Goal: Task Accomplishment & Management: Manage account settings

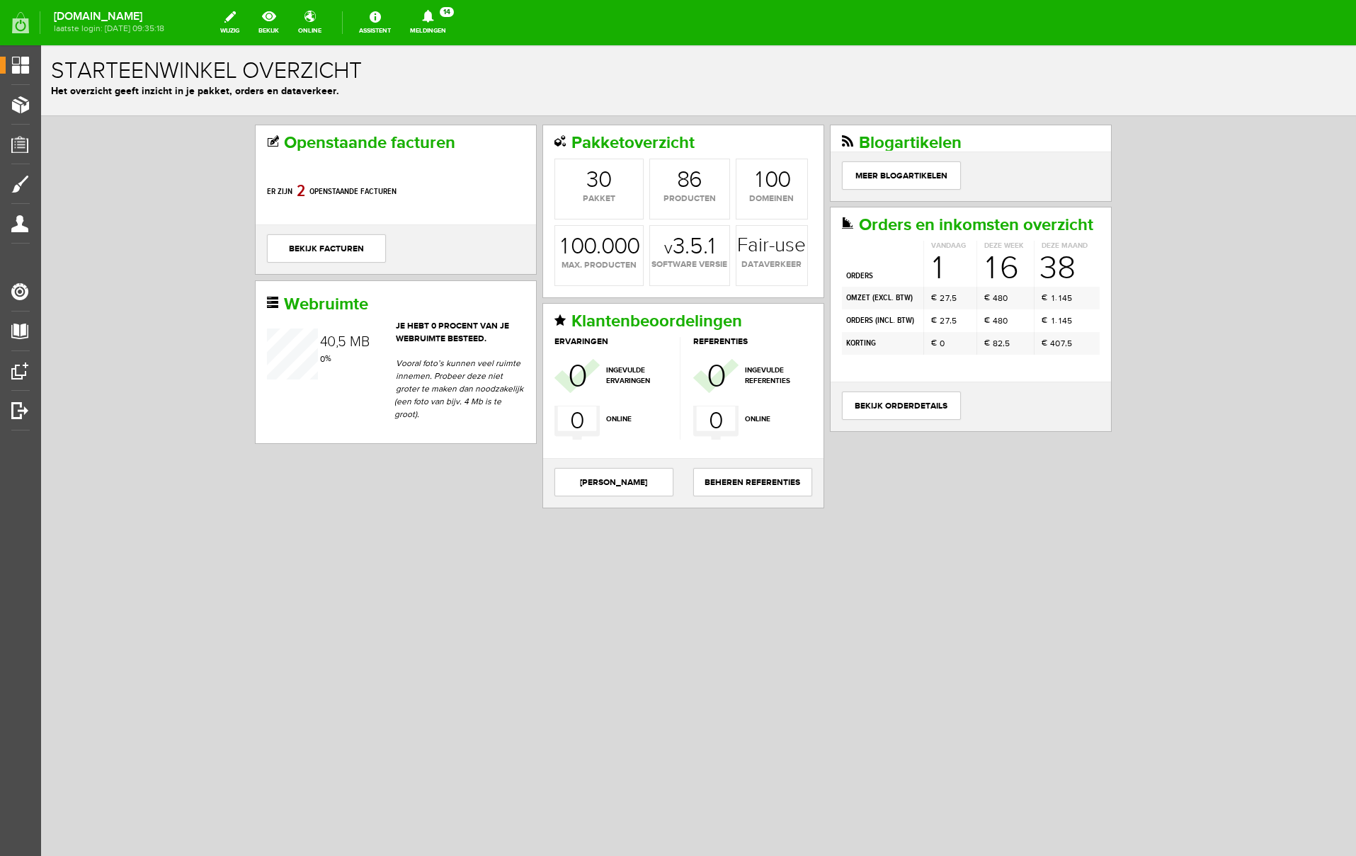
click at [433, 18] on icon at bounding box center [427, 16] width 11 height 13
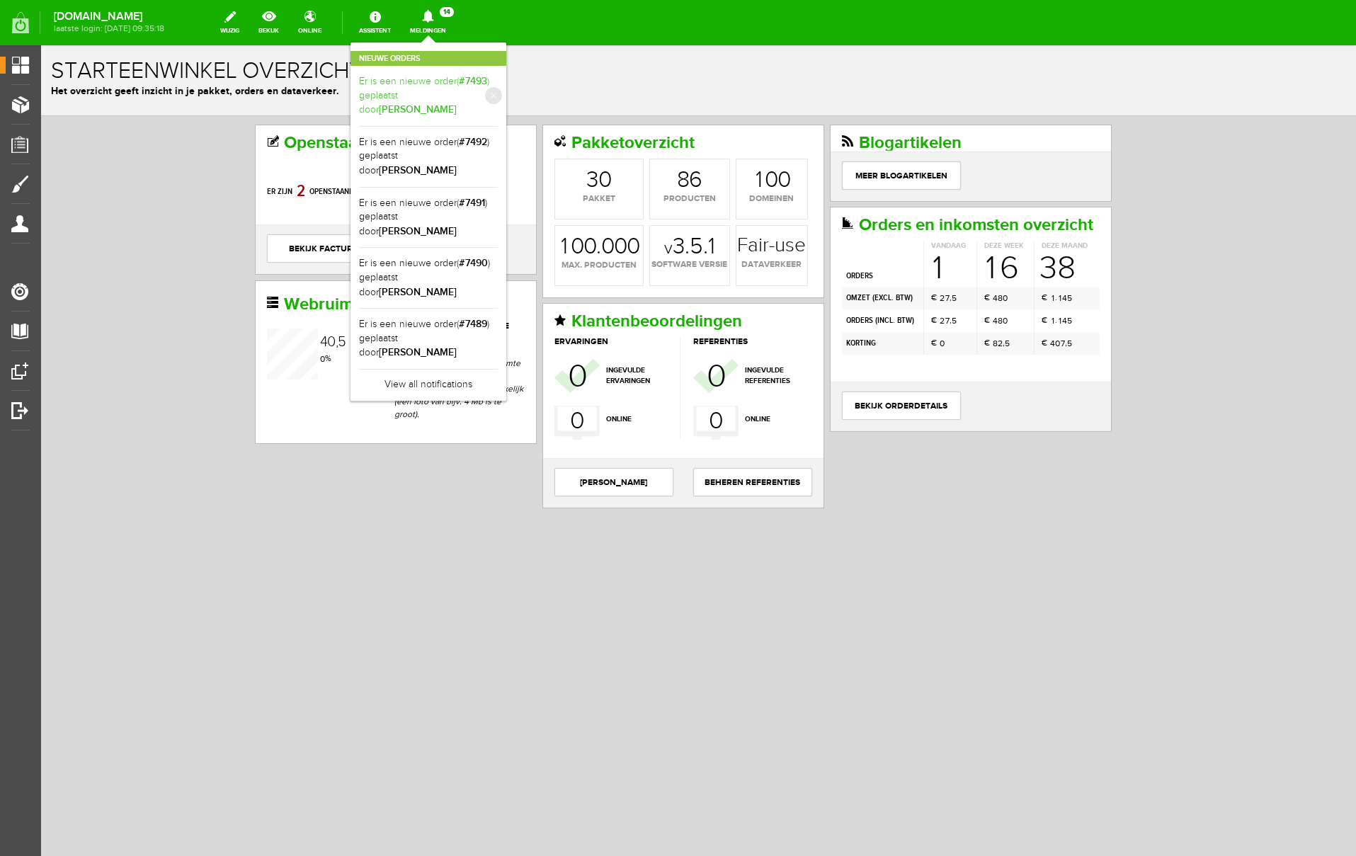
click at [498, 83] on link "Er is een nieuwe order( #7493 ) geplaatst door [PERSON_NAME]" at bounding box center [428, 95] width 139 height 43
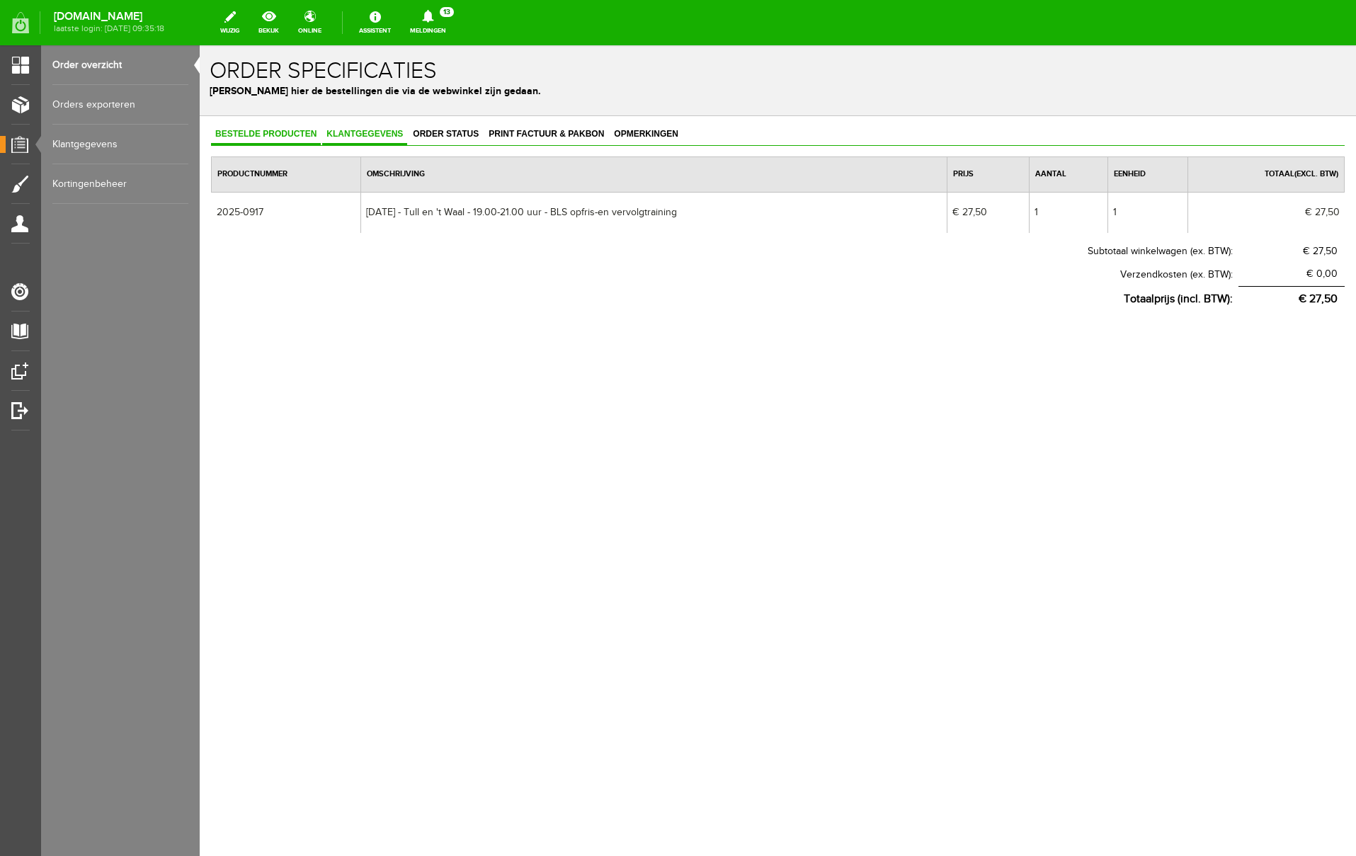
click at [382, 132] on span "Klantgegevens" at bounding box center [364, 134] width 85 height 10
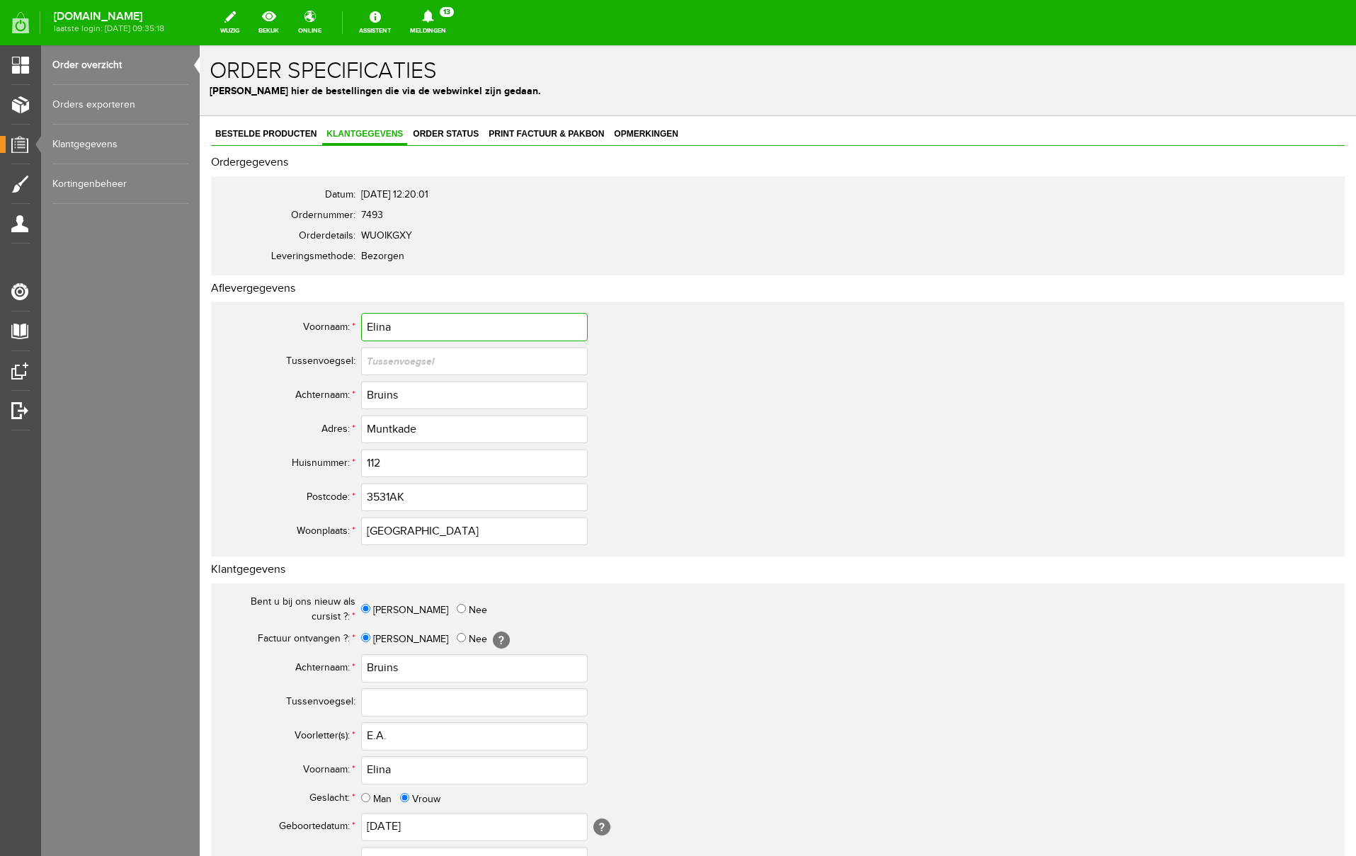
drag, startPoint x: 398, startPoint y: 331, endPoint x: 339, endPoint y: 319, distance: 60.6
click at [339, 319] on tr "Voornaam: * [PERSON_NAME]" at bounding box center [560, 327] width 680 height 34
drag, startPoint x: 414, startPoint y: 394, endPoint x: 256, endPoint y: 380, distance: 157.8
click at [256, 380] on tr "Achternaam: * Bruins" at bounding box center [560, 395] width 680 height 34
drag, startPoint x: 421, startPoint y: 435, endPoint x: 307, endPoint y: 418, distance: 116.0
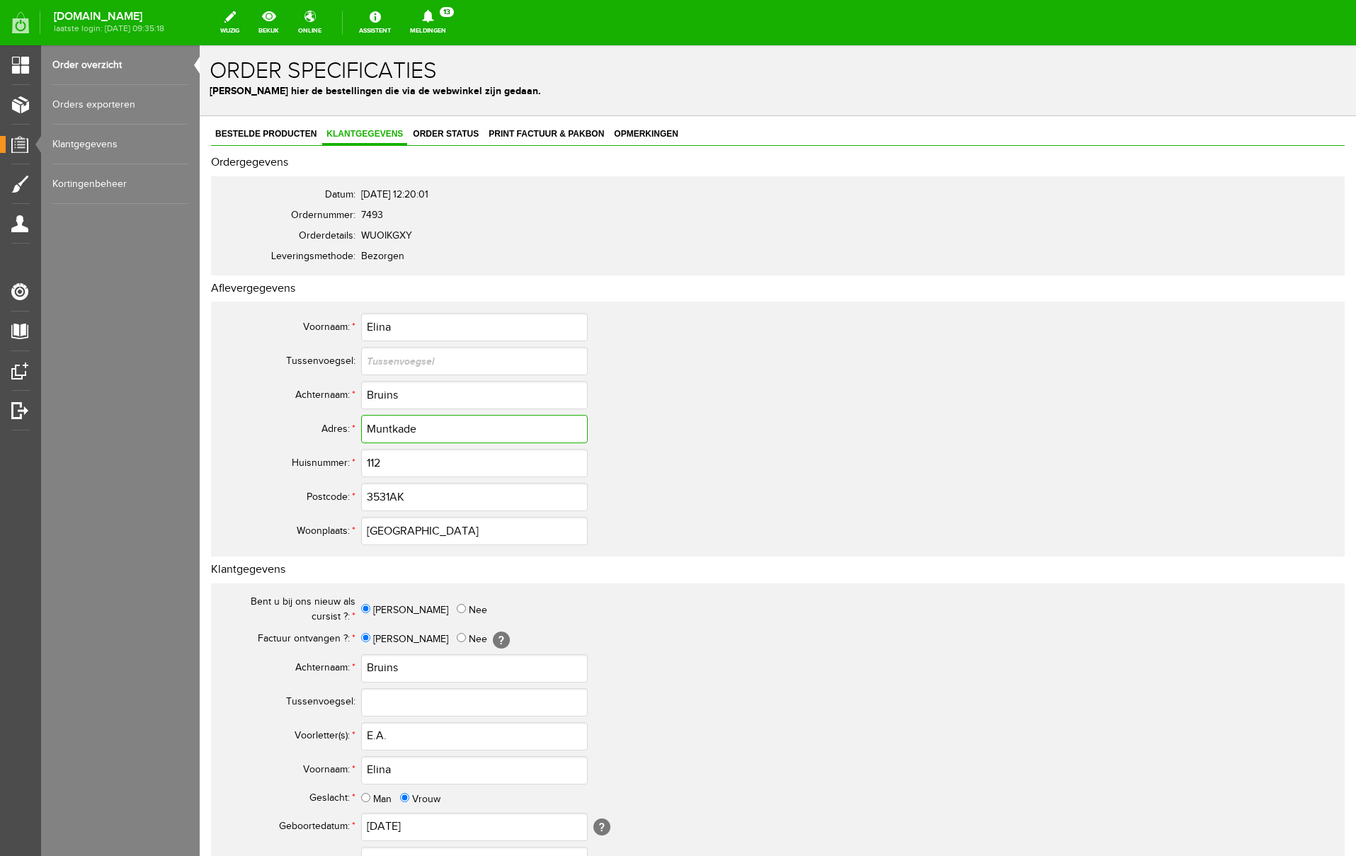
click at [307, 418] on tr "Adres: * Muntkade" at bounding box center [560, 429] width 680 height 34
drag, startPoint x: 409, startPoint y: 732, endPoint x: 316, endPoint y: 733, distance: 93.5
click at [316, 733] on tr "Voorletter(s): * E.A." at bounding box center [560, 736] width 680 height 34
click at [389, 498] on input "3531AK" at bounding box center [474, 497] width 227 height 28
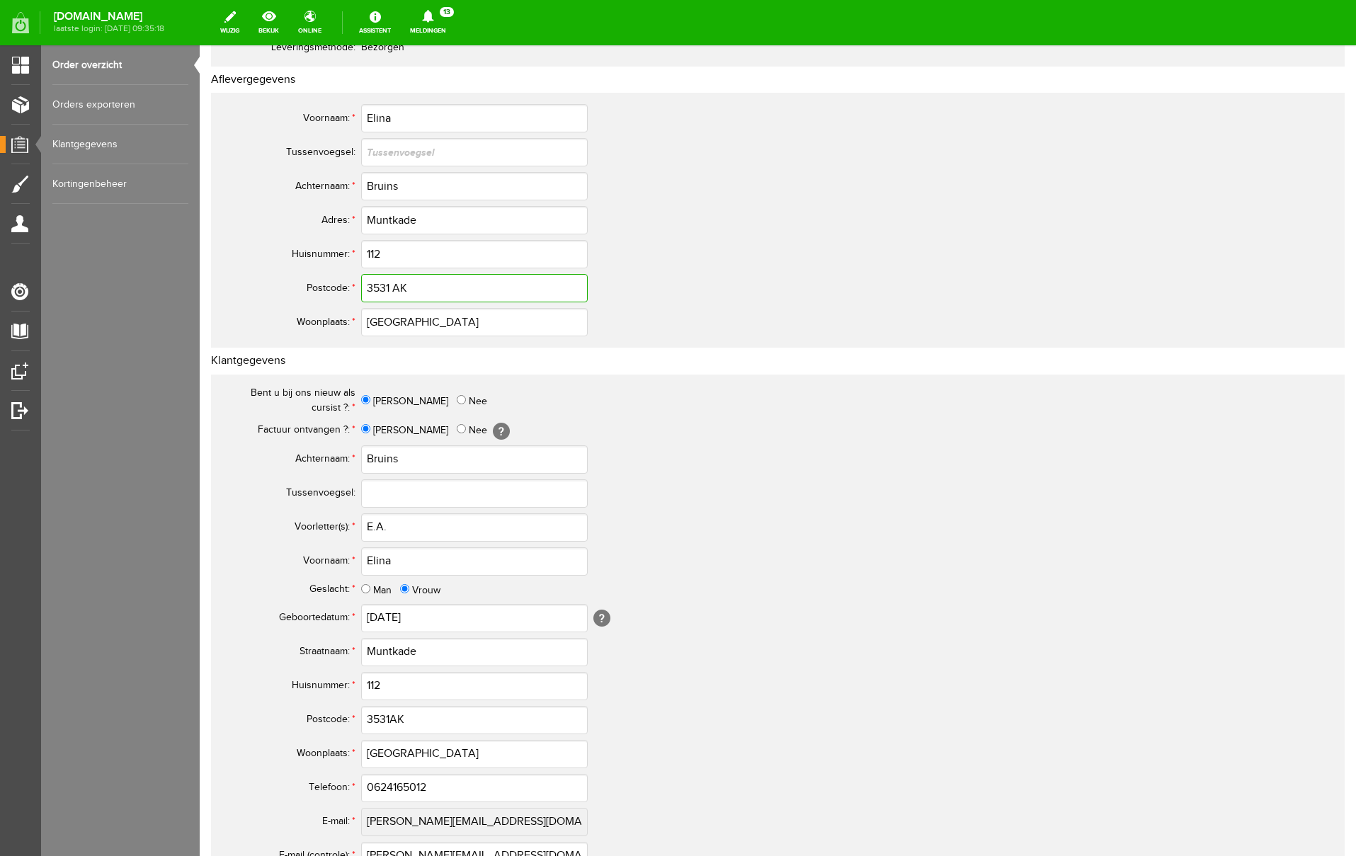
scroll to position [414, 0]
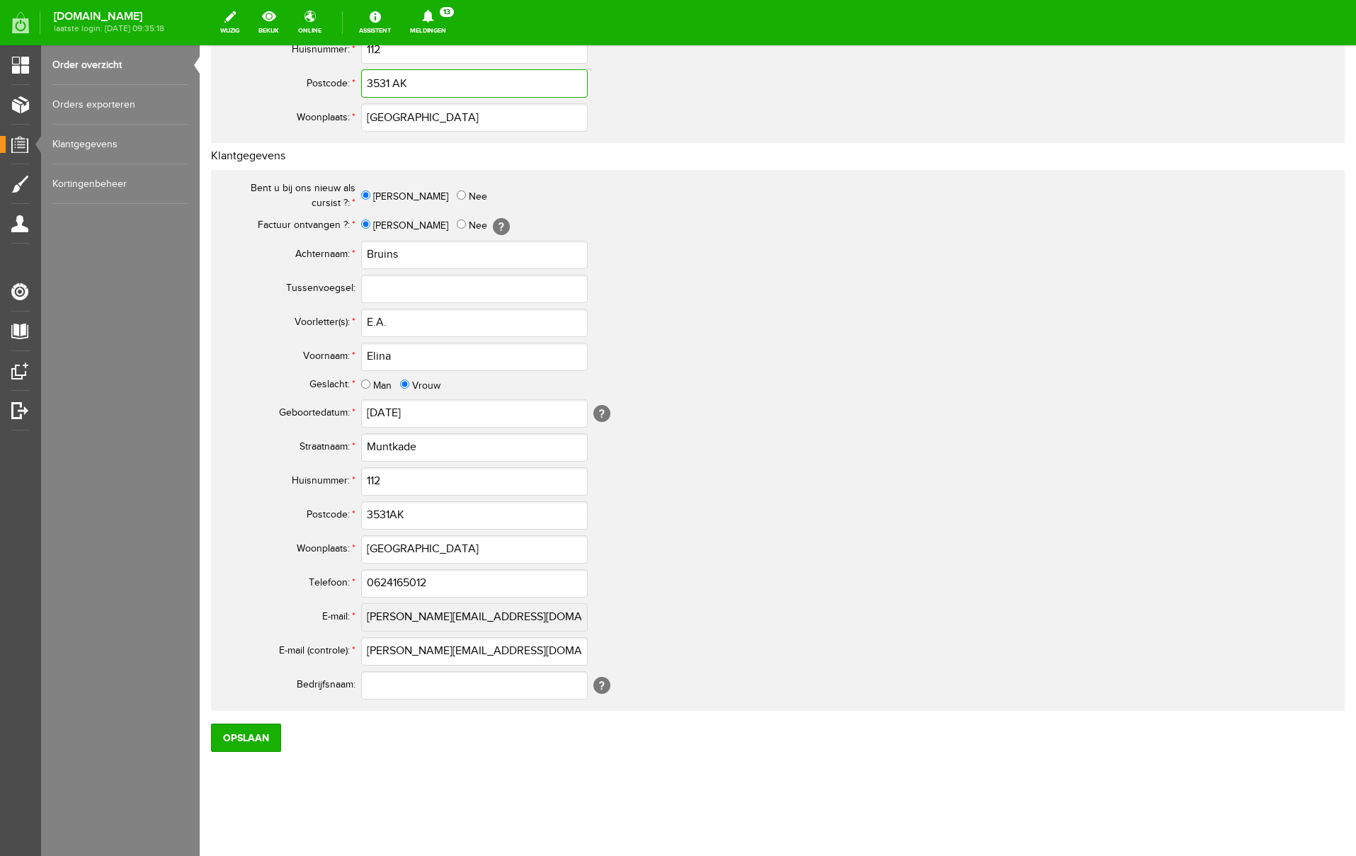
type input "3531 AK"
click at [392, 511] on input "3531AK" at bounding box center [474, 515] width 227 height 28
type input "3531 AK"
click at [381, 584] on input "0624165012" at bounding box center [474, 583] width 227 height 28
drag, startPoint x: 464, startPoint y: 582, endPoint x: 241, endPoint y: 564, distance: 223.1
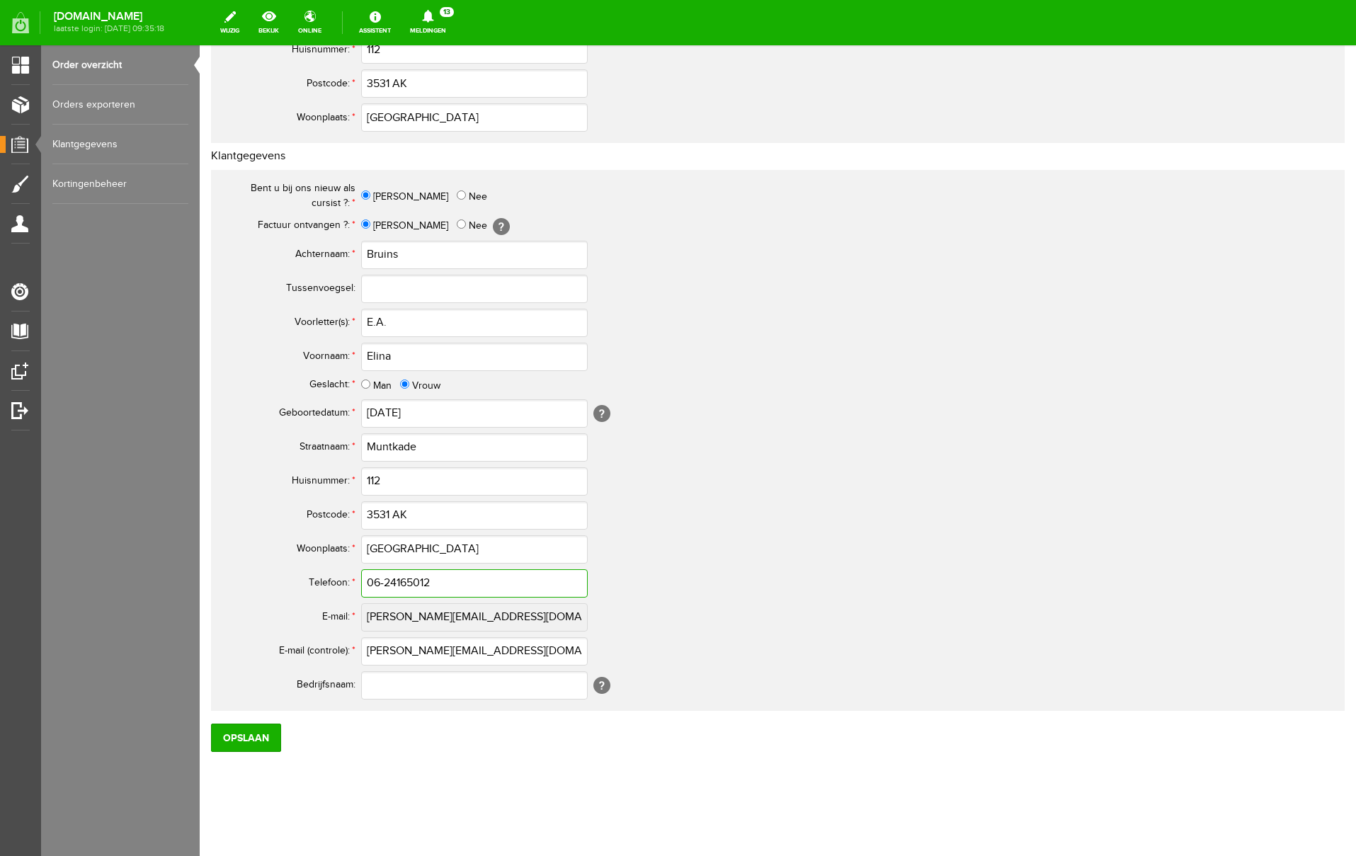
click at [241, 564] on tbody "Bent u bij ons nieuw als cursist ?: * [PERSON_NAME] Factuur ontvangen ?: * Ja N…" at bounding box center [560, 440] width 680 height 524
type input "06-24165012"
drag, startPoint x: 516, startPoint y: 655, endPoint x: 312, endPoint y: 640, distance: 204.5
click at [312, 640] on tr "E-mail (controle): * [PERSON_NAME][EMAIL_ADDRESS][DOMAIN_NAME]" at bounding box center [560, 654] width 680 height 34
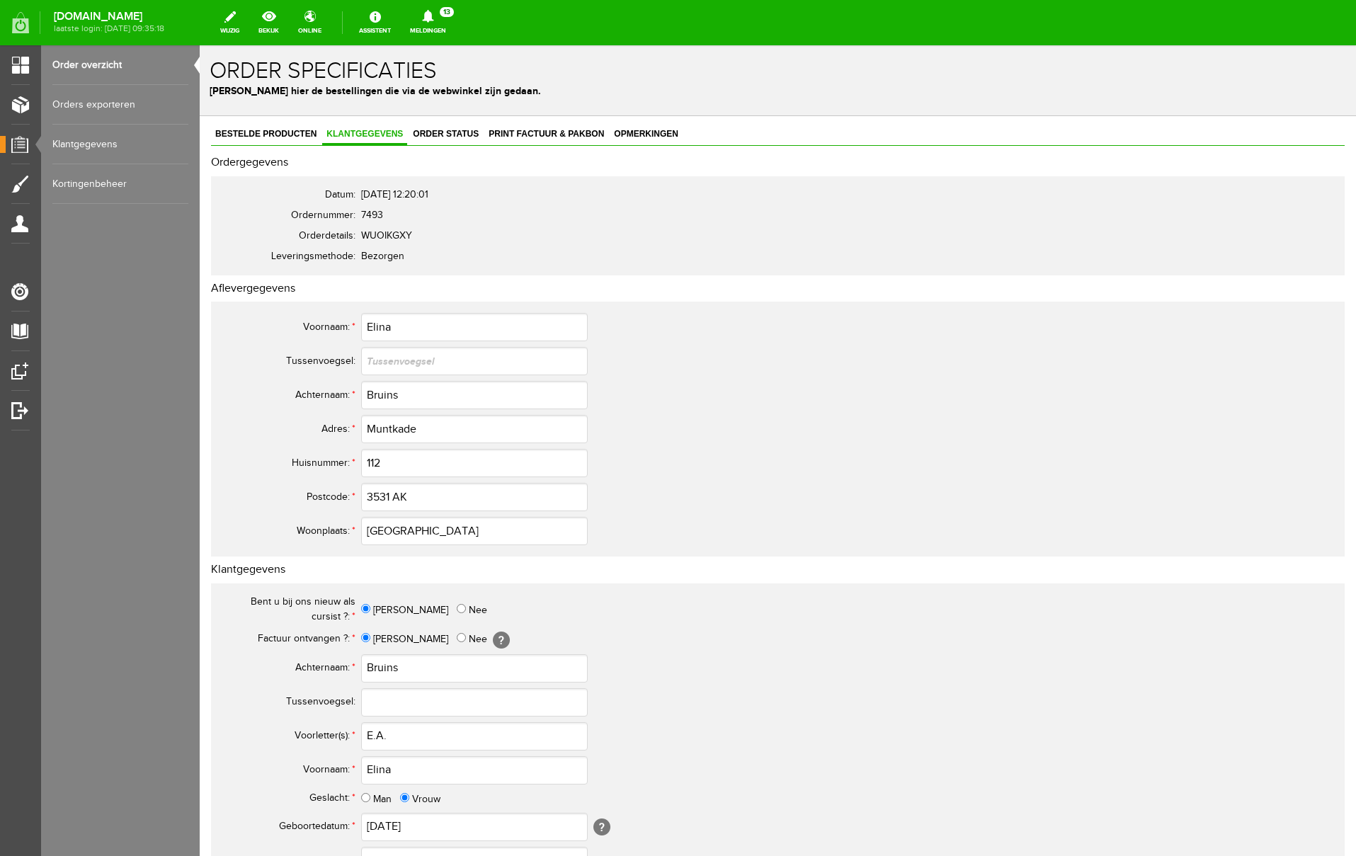
scroll to position [414, 0]
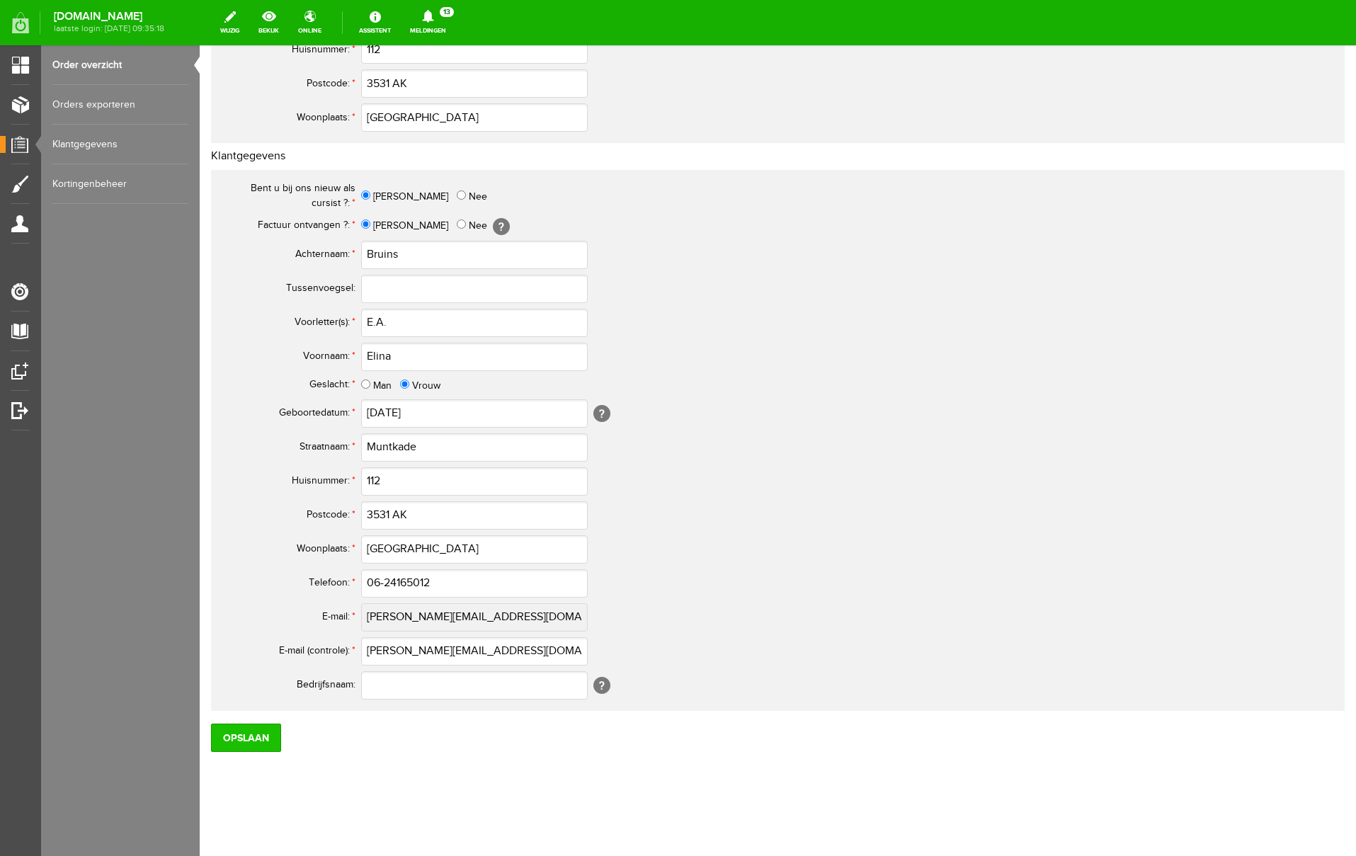
click at [246, 734] on input "Opslaan" at bounding box center [246, 738] width 70 height 28
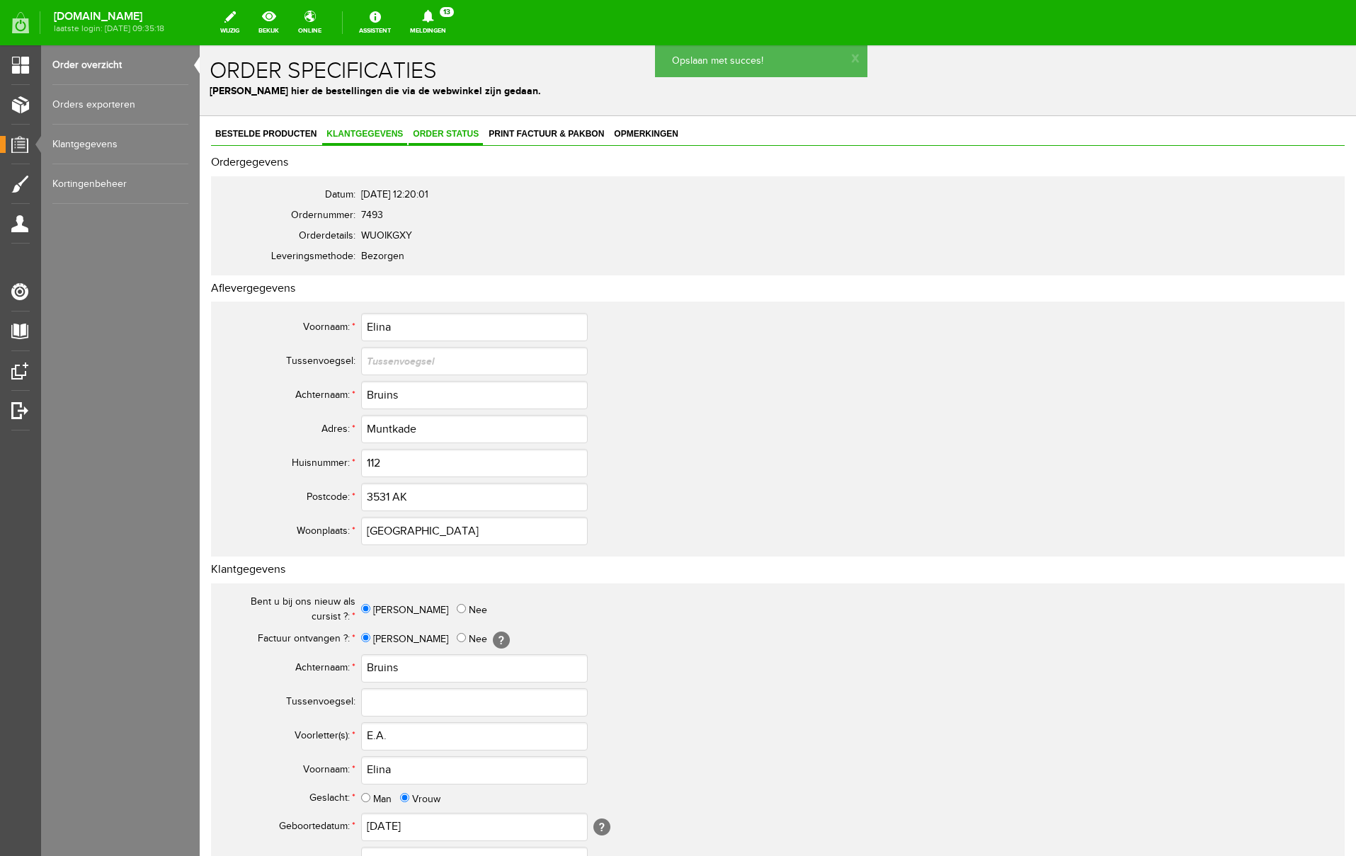
click at [446, 140] on link "Order status" at bounding box center [446, 135] width 74 height 21
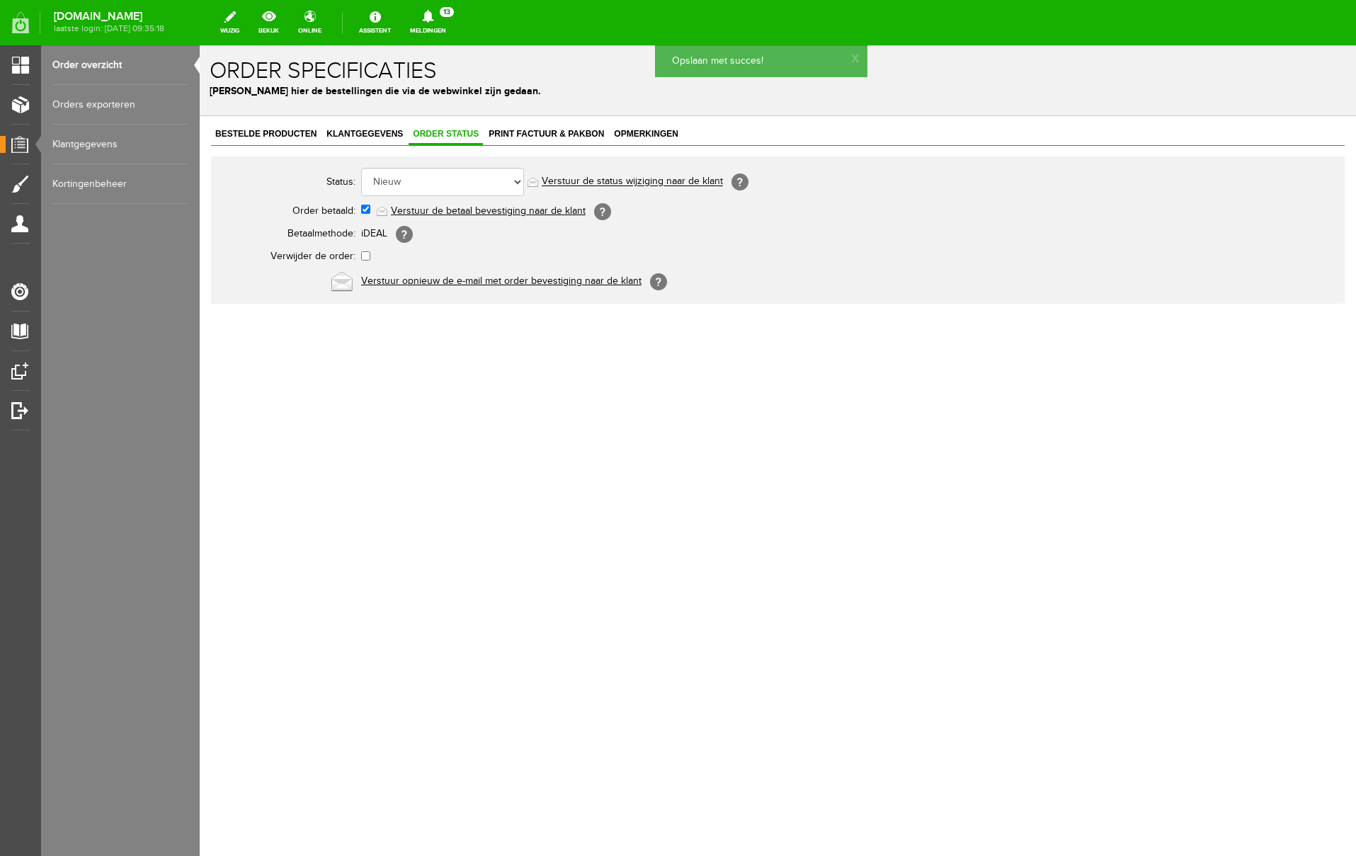
click at [463, 207] on link "Verstuur de betaal bevestiging naar de klant" at bounding box center [488, 210] width 195 height 11
click at [555, 132] on span "Print factuur & pakbon" at bounding box center [546, 134] width 124 height 10
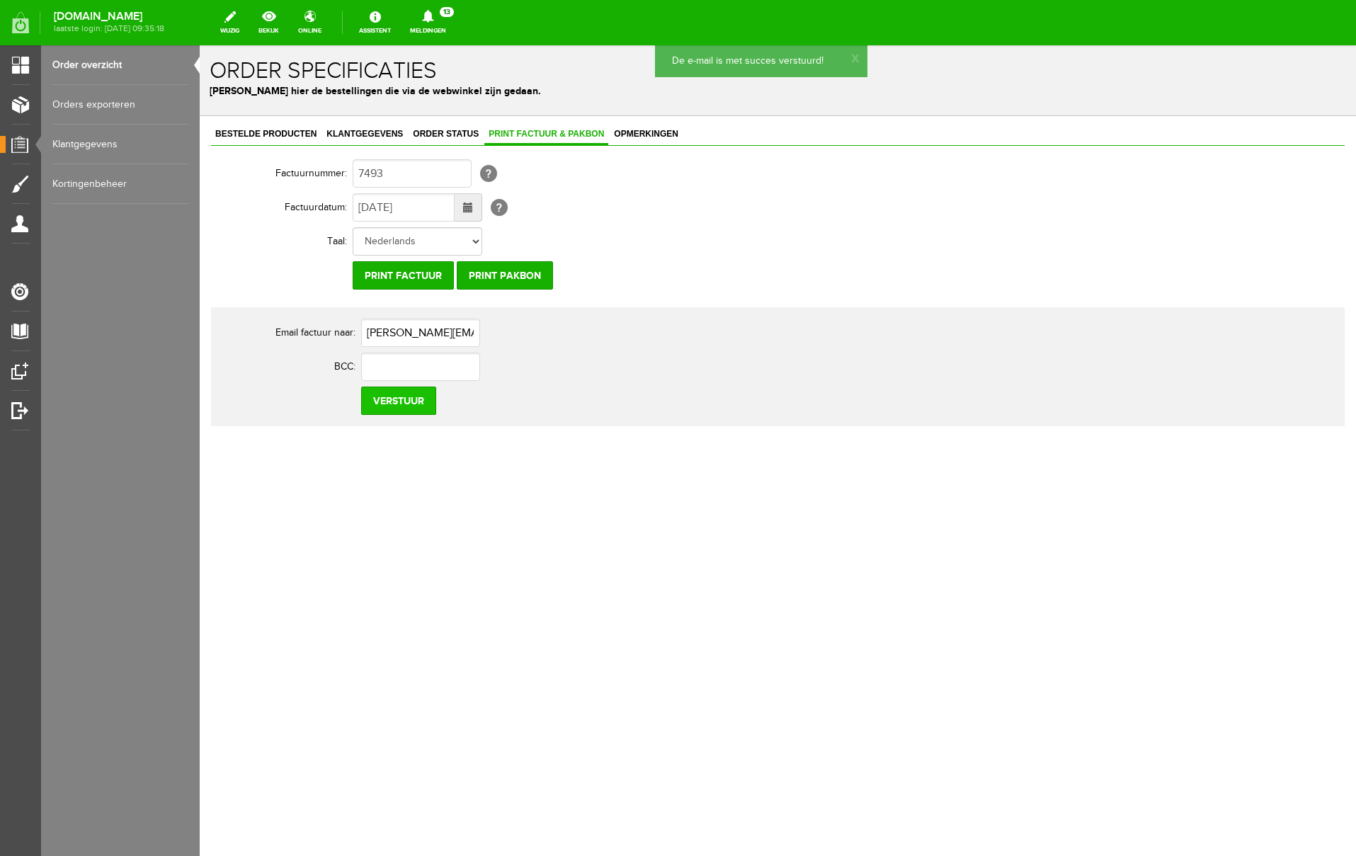
click at [392, 398] on input "Verstuur" at bounding box center [398, 401] width 75 height 28
click at [446, 18] on icon at bounding box center [428, 16] width 36 height 13
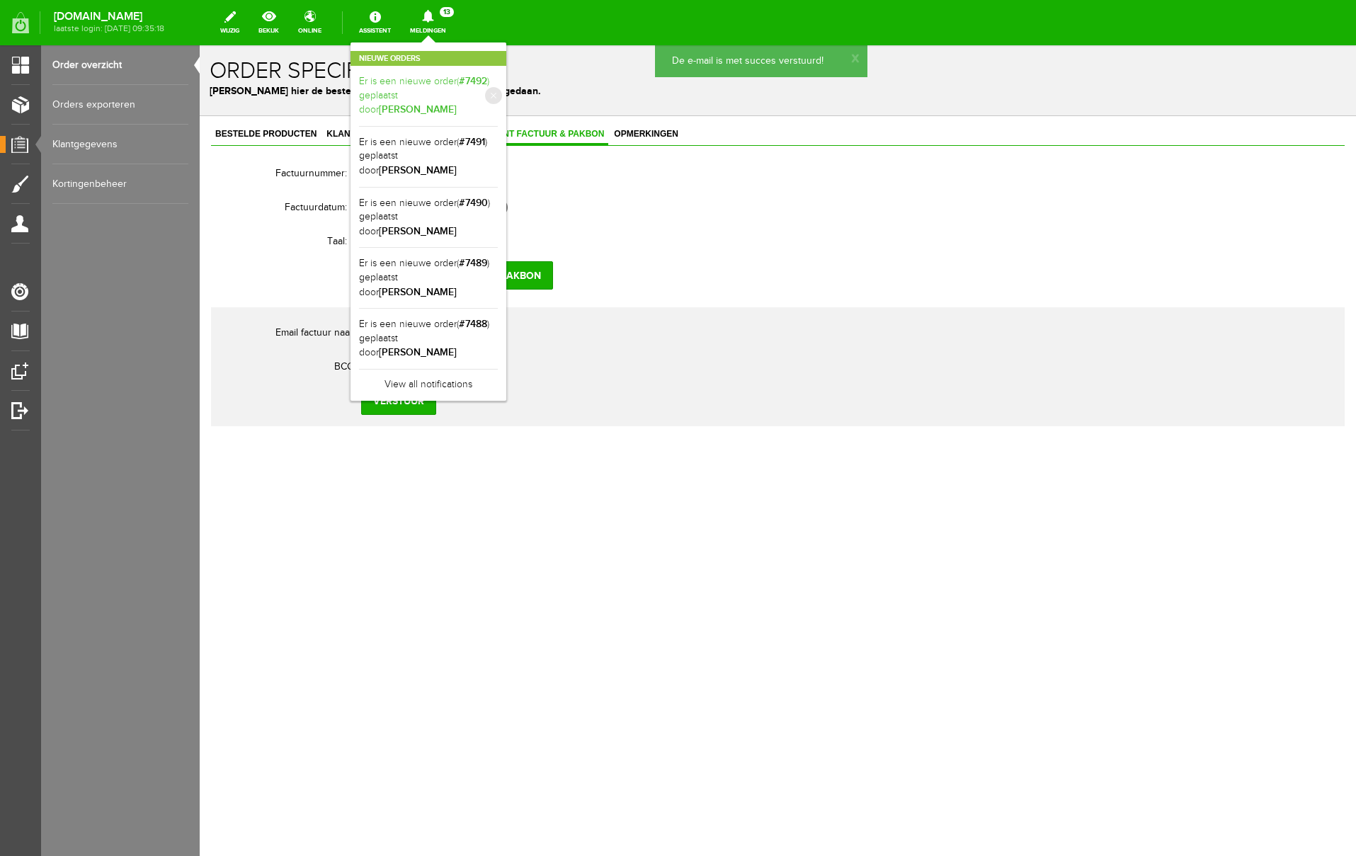
click at [498, 85] on link "Er is een nieuwe order( #7492 ) geplaatst door [PERSON_NAME]" at bounding box center [428, 95] width 139 height 43
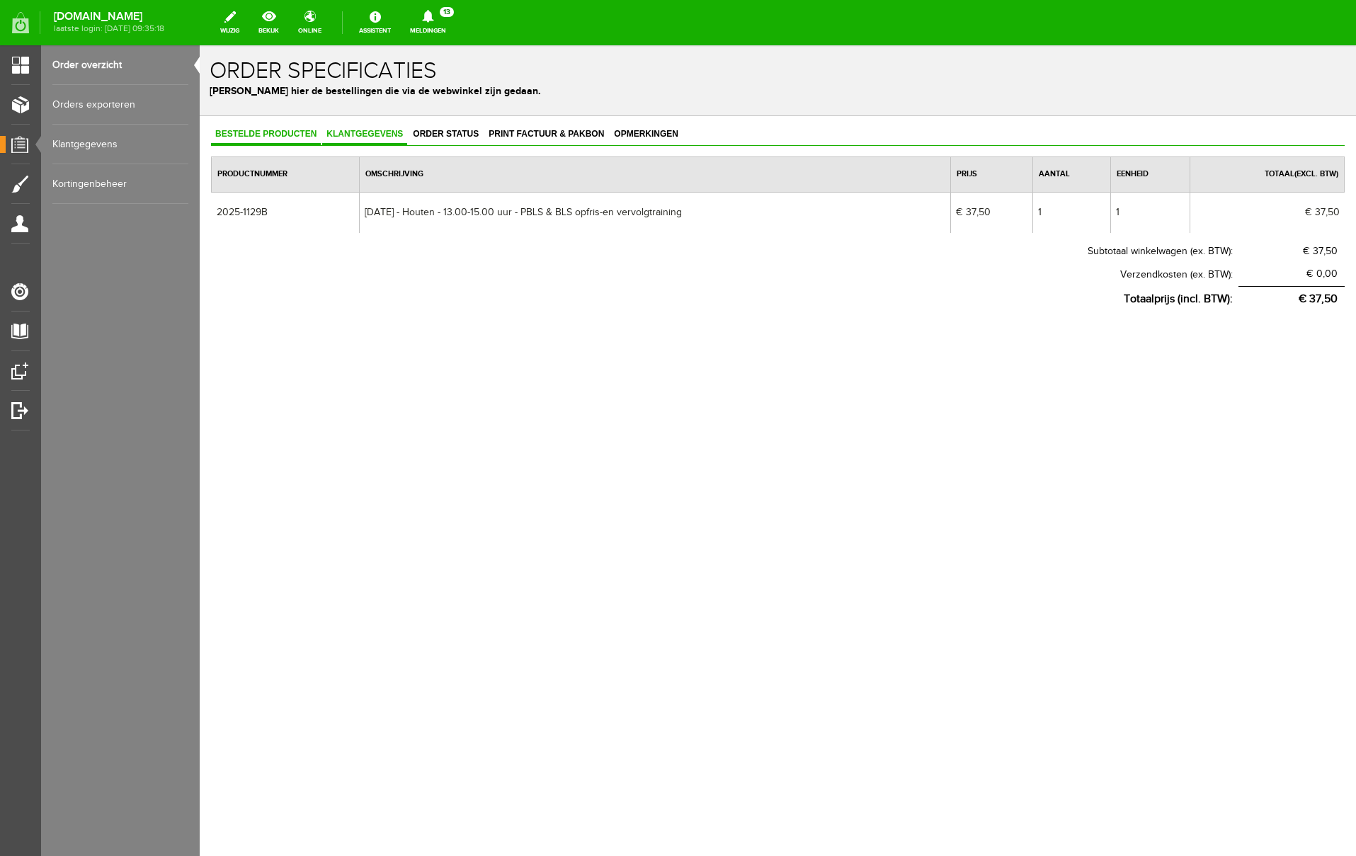
click at [380, 131] on span "Klantgegevens" at bounding box center [364, 134] width 85 height 10
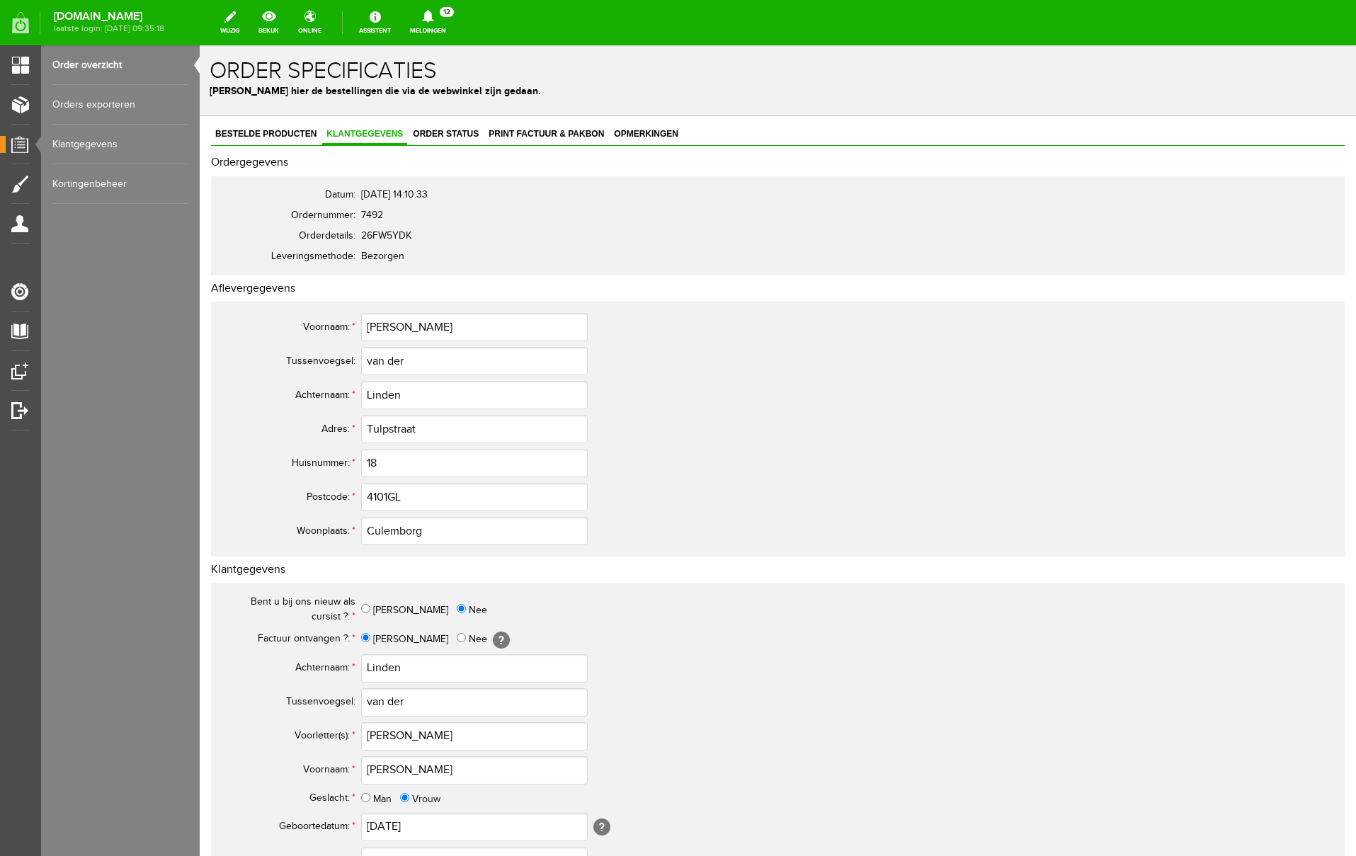
drag, startPoint x: 285, startPoint y: 132, endPoint x: 358, endPoint y: 136, distance: 73.1
click at [285, 132] on span "Bestelde producten" at bounding box center [266, 134] width 110 height 10
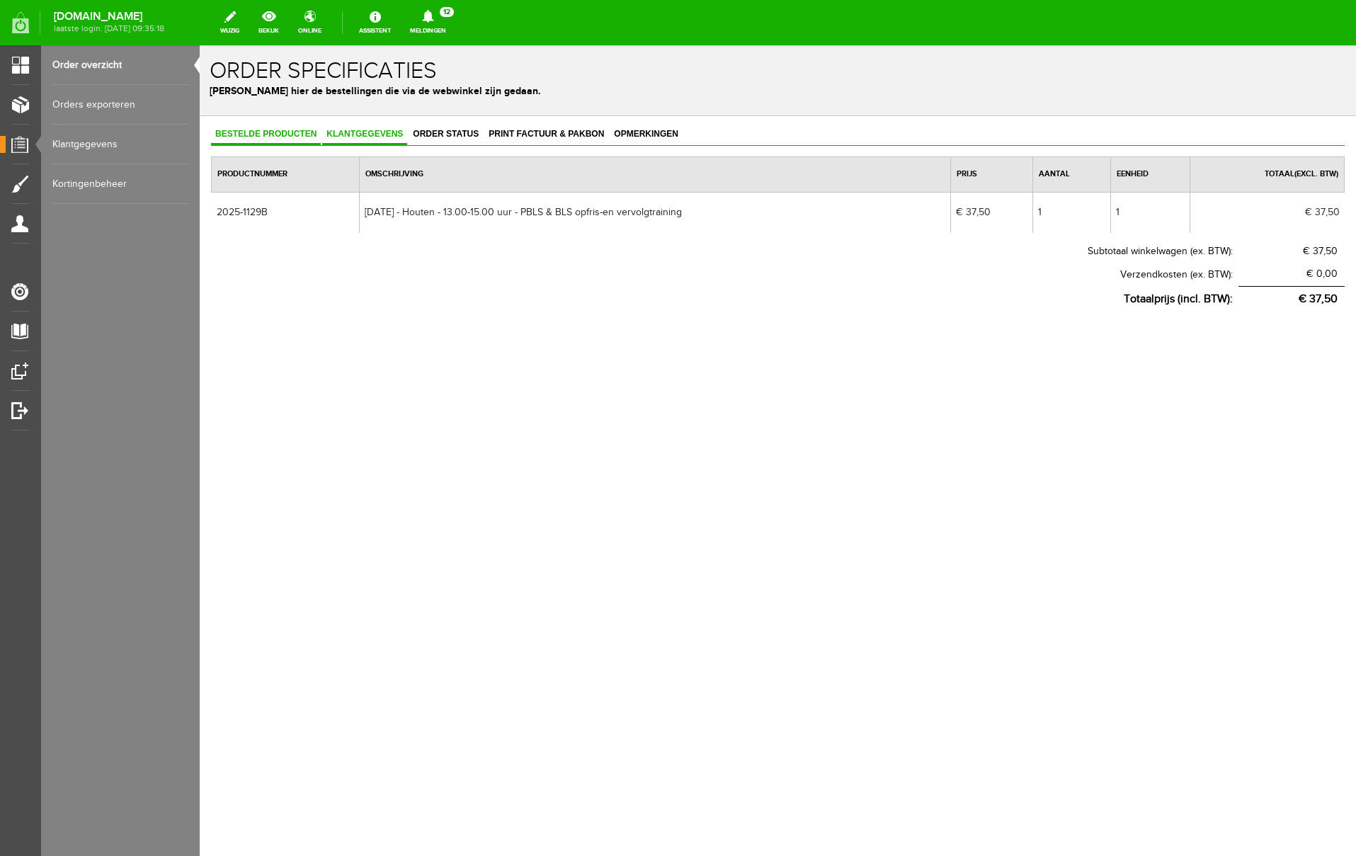
click at [358, 136] on span "Klantgegevens" at bounding box center [364, 134] width 85 height 10
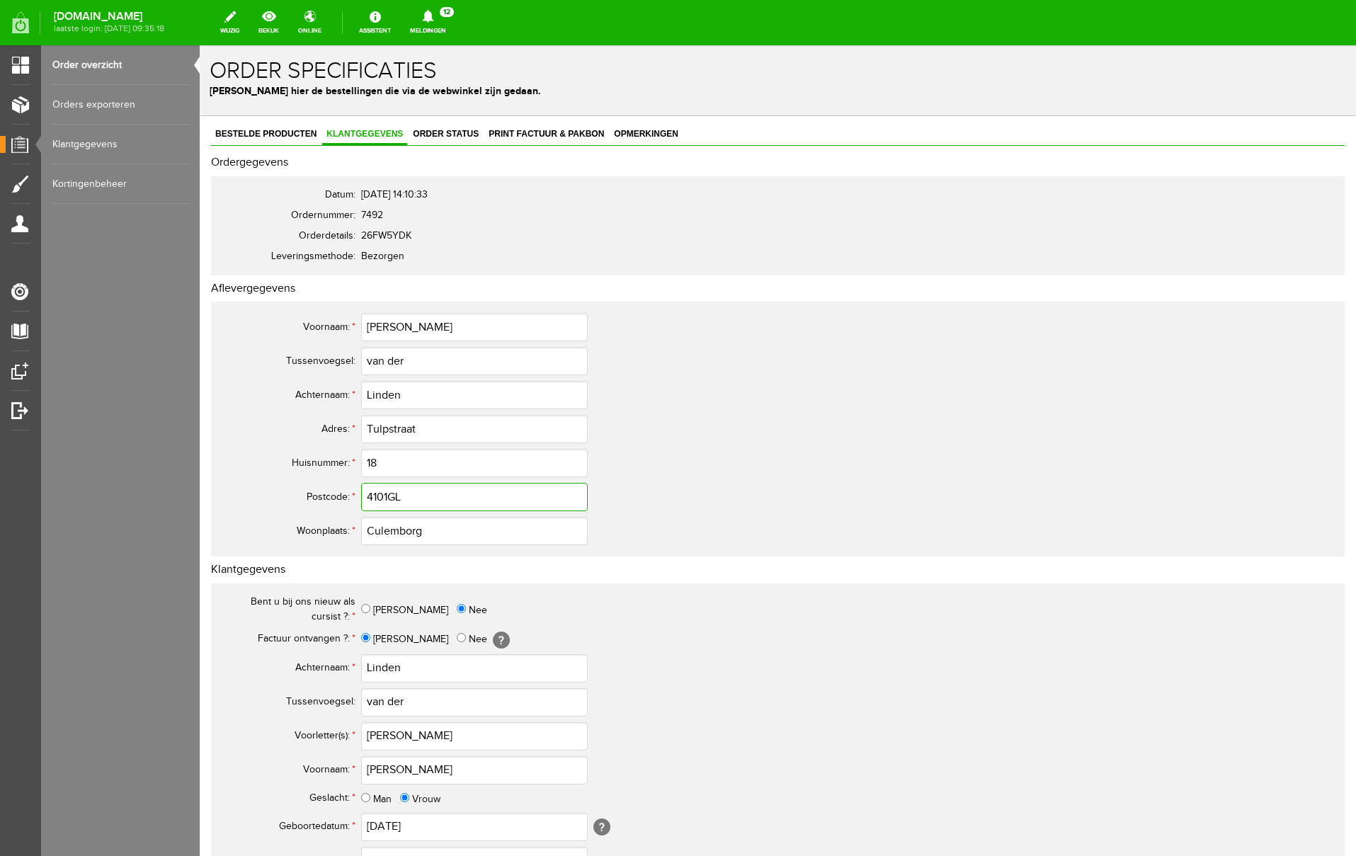
click at [389, 499] on input "4101GL" at bounding box center [474, 497] width 227 height 28
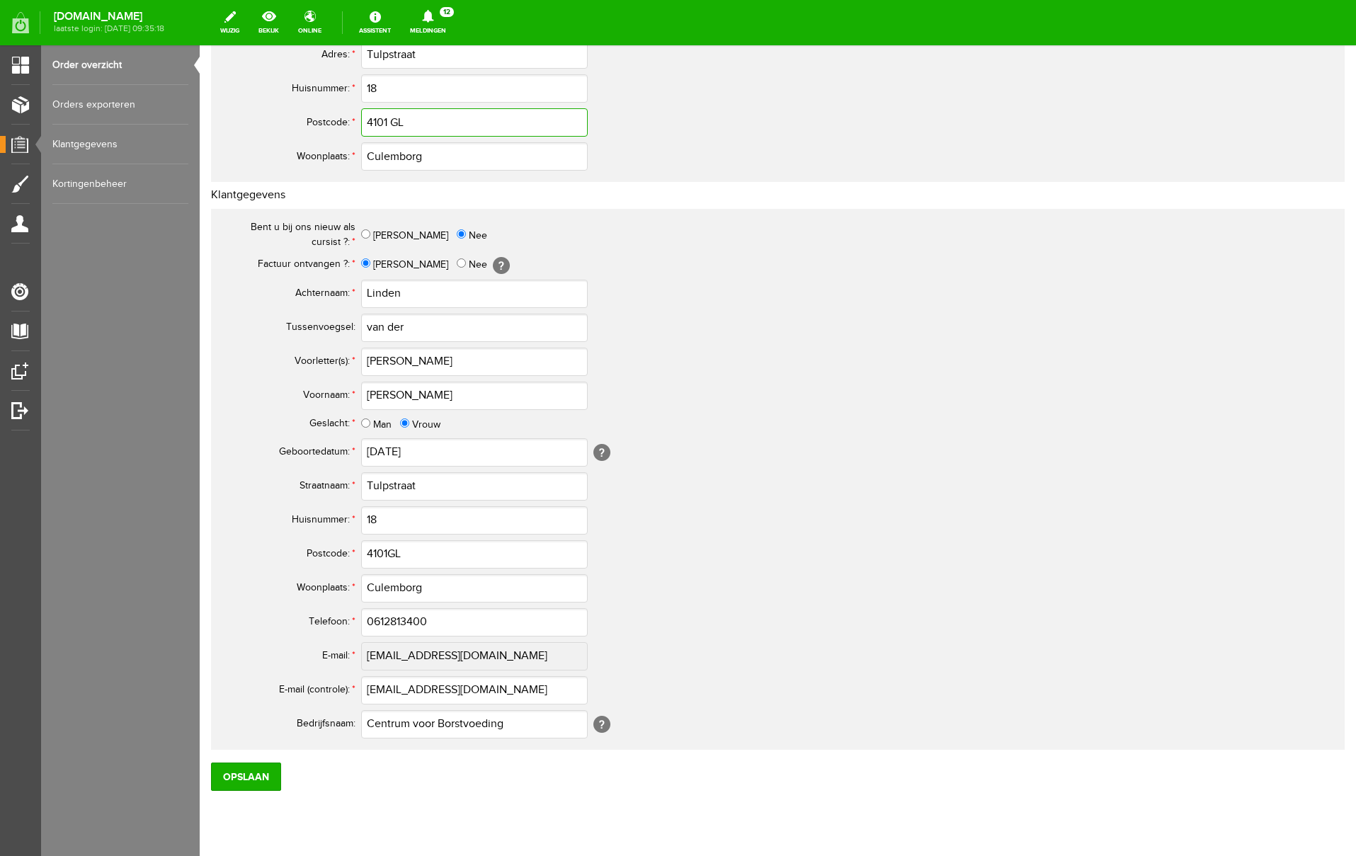
scroll to position [383, 0]
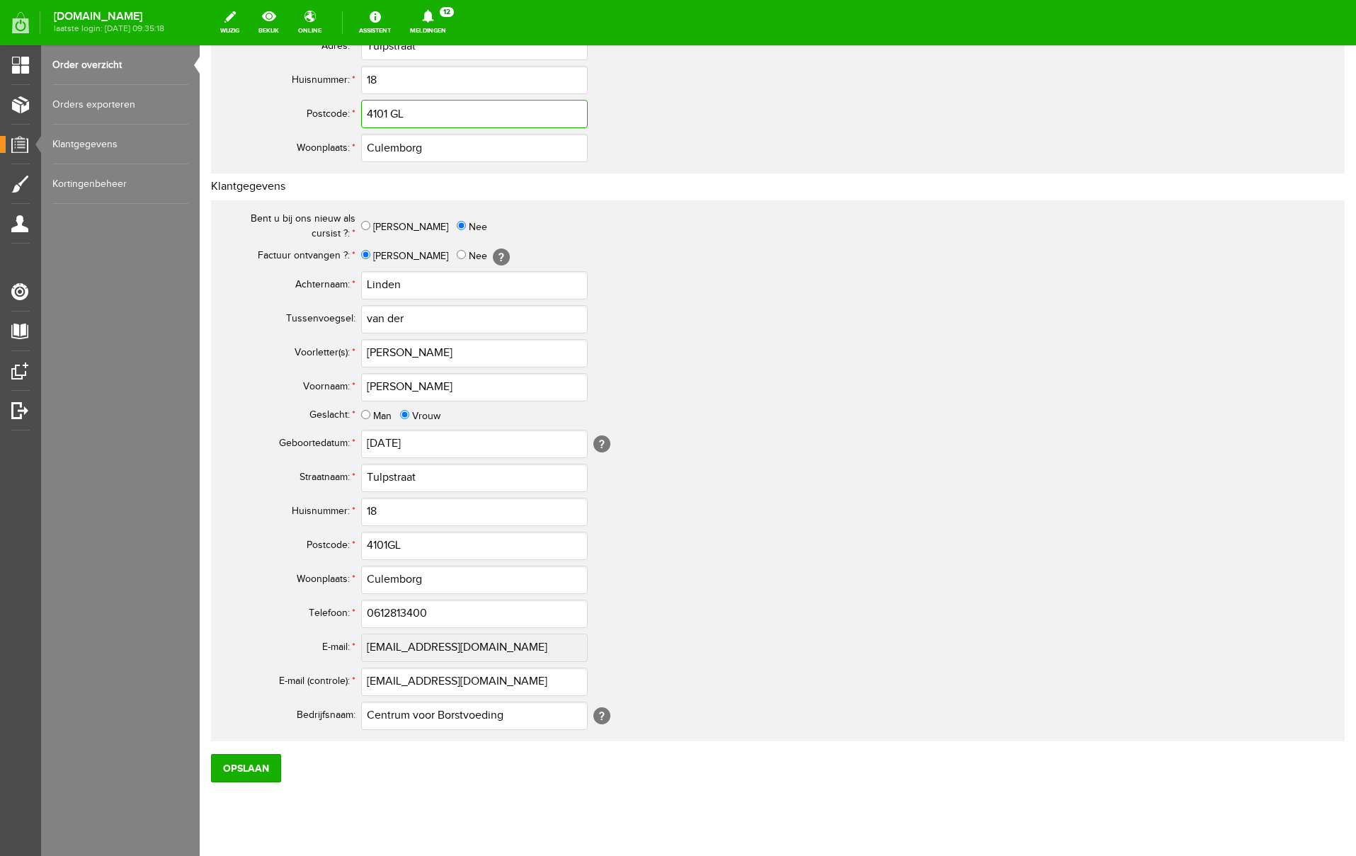
type input "4101 GL"
drag, startPoint x: 421, startPoint y: 354, endPoint x: 300, endPoint y: 346, distance: 121.3
click at [300, 346] on tr "Voorletter(s): * [PERSON_NAME]" at bounding box center [560, 353] width 680 height 34
paste input ".J.C."
type input "T.J.C."
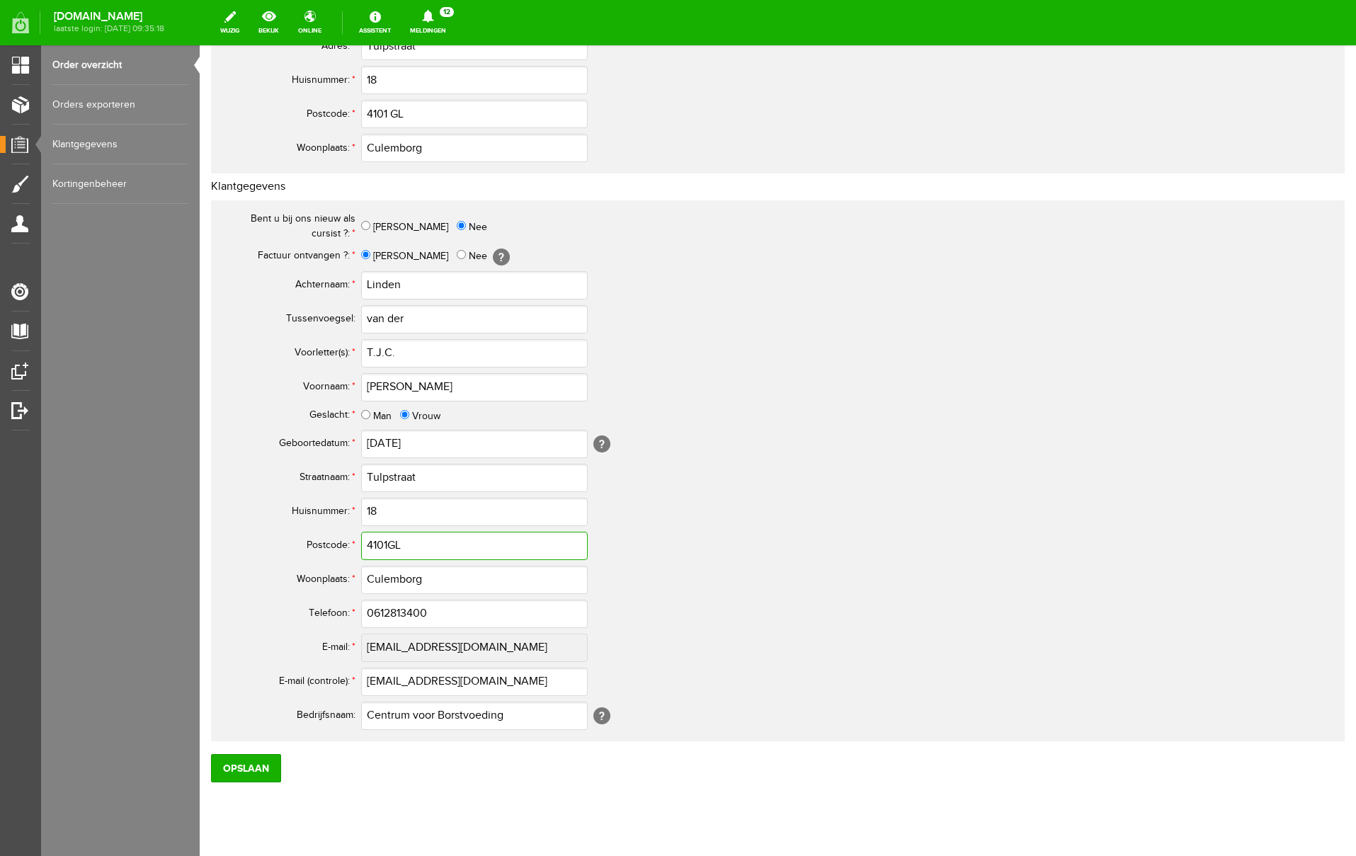
click at [389, 543] on input "4101GL" at bounding box center [474, 546] width 227 height 28
type input "4101 GL"
click at [380, 613] on input "0612813400" at bounding box center [474, 614] width 227 height 28
type input "06-12813400"
click at [258, 770] on input "Opslaan" at bounding box center [246, 769] width 70 height 28
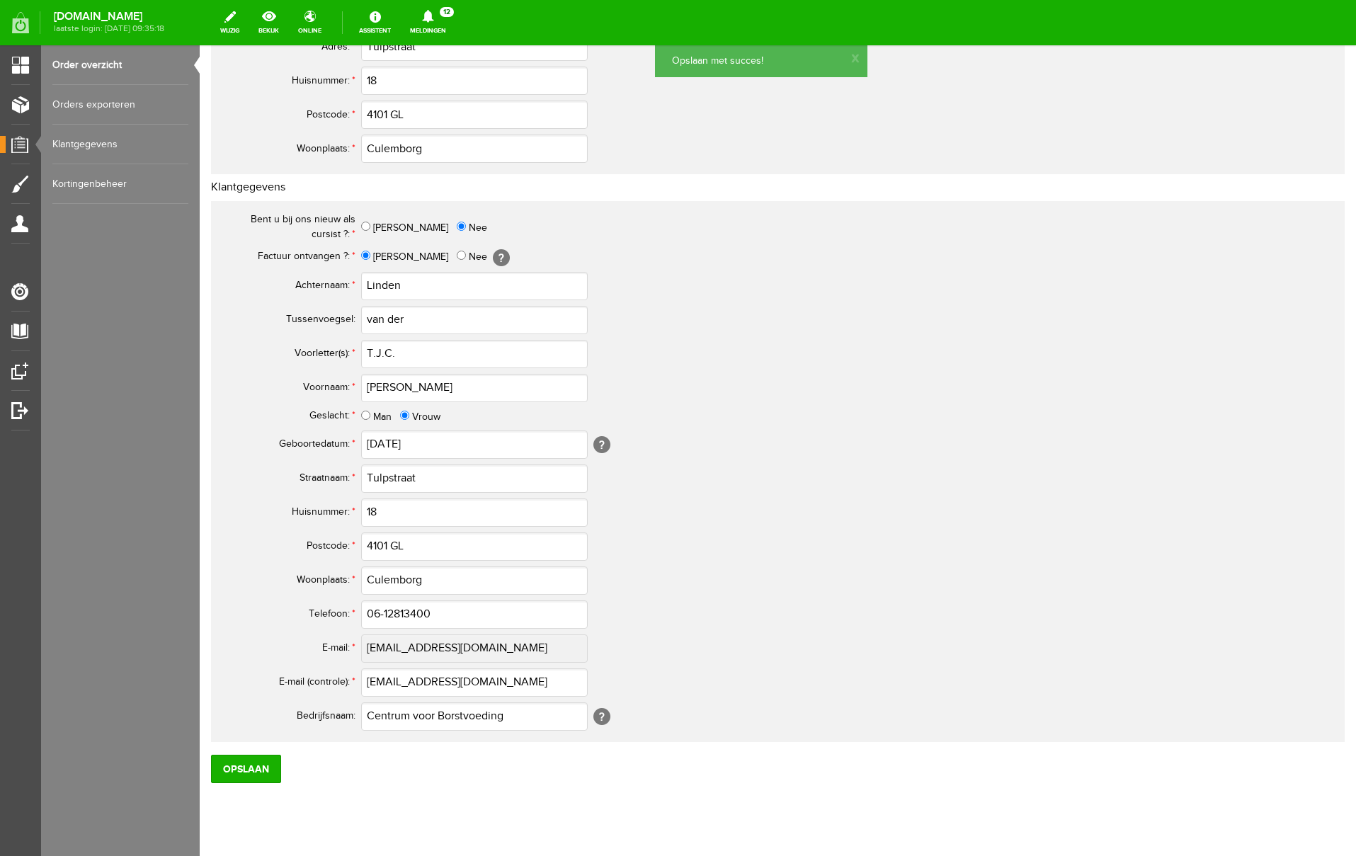
scroll to position [0, 0]
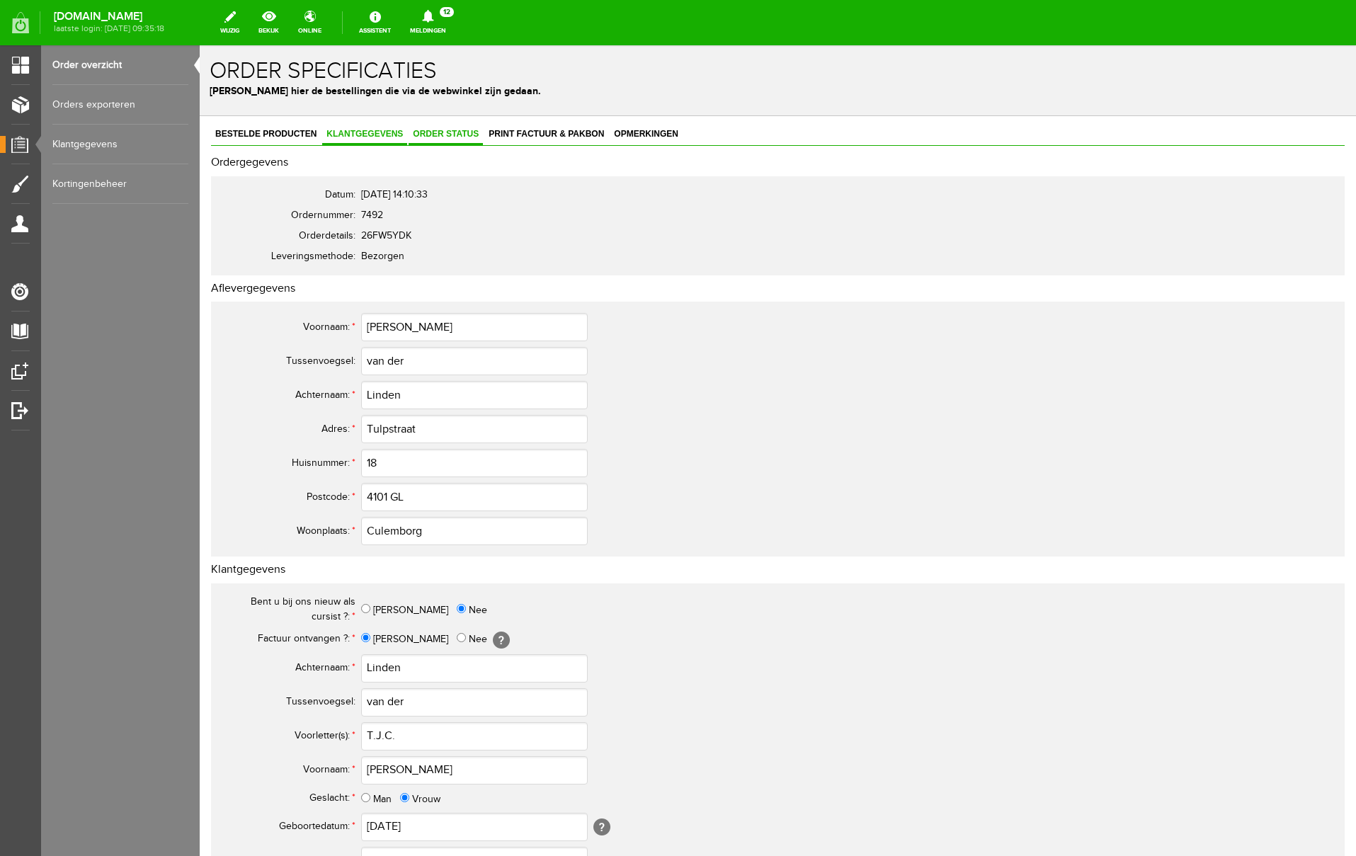
click at [448, 132] on span "Order status" at bounding box center [446, 134] width 74 height 10
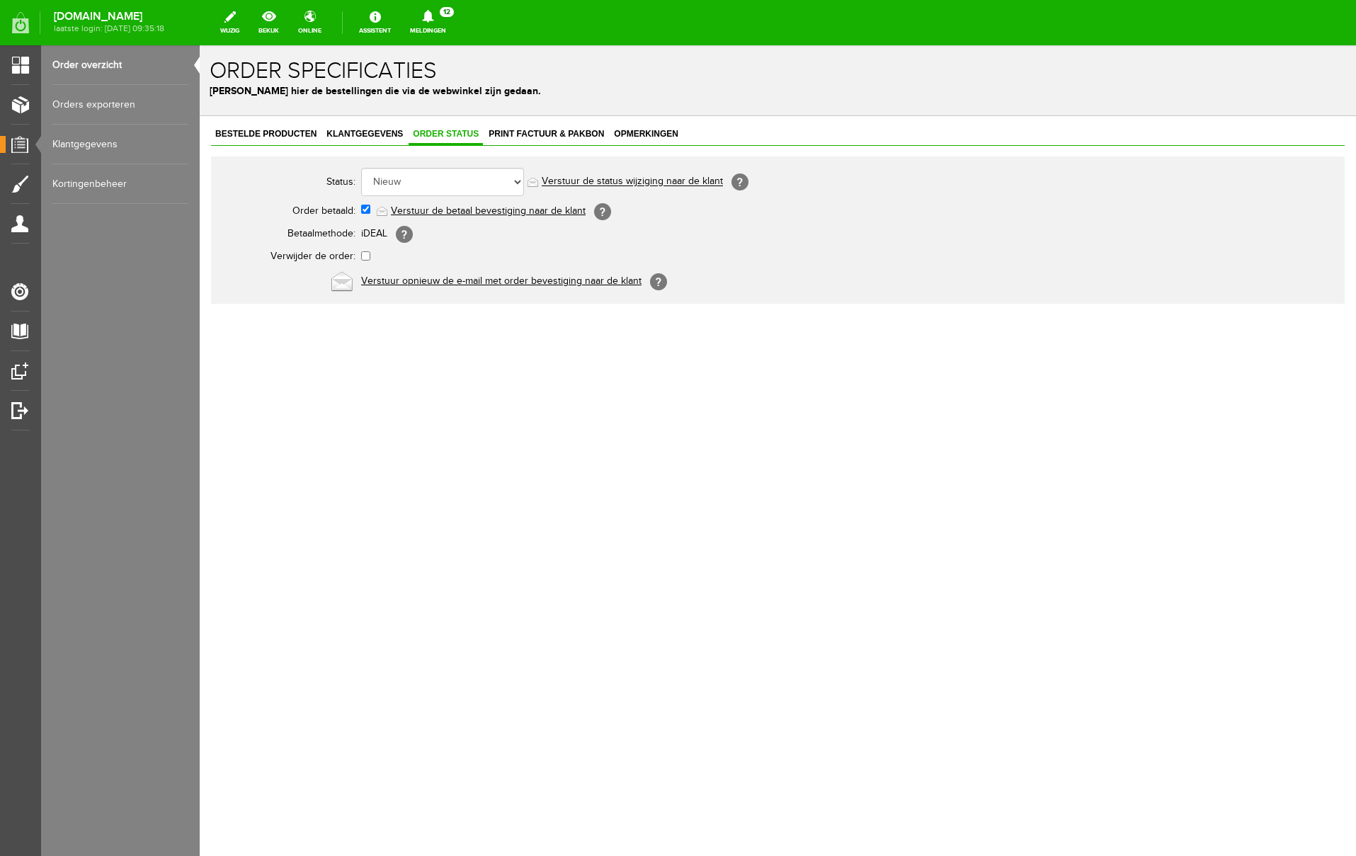
click at [489, 213] on link "Verstuur de betaal bevestiging naar de klant" at bounding box center [488, 210] width 195 height 11
click at [547, 133] on span "Print factuur & pakbon" at bounding box center [546, 134] width 124 height 10
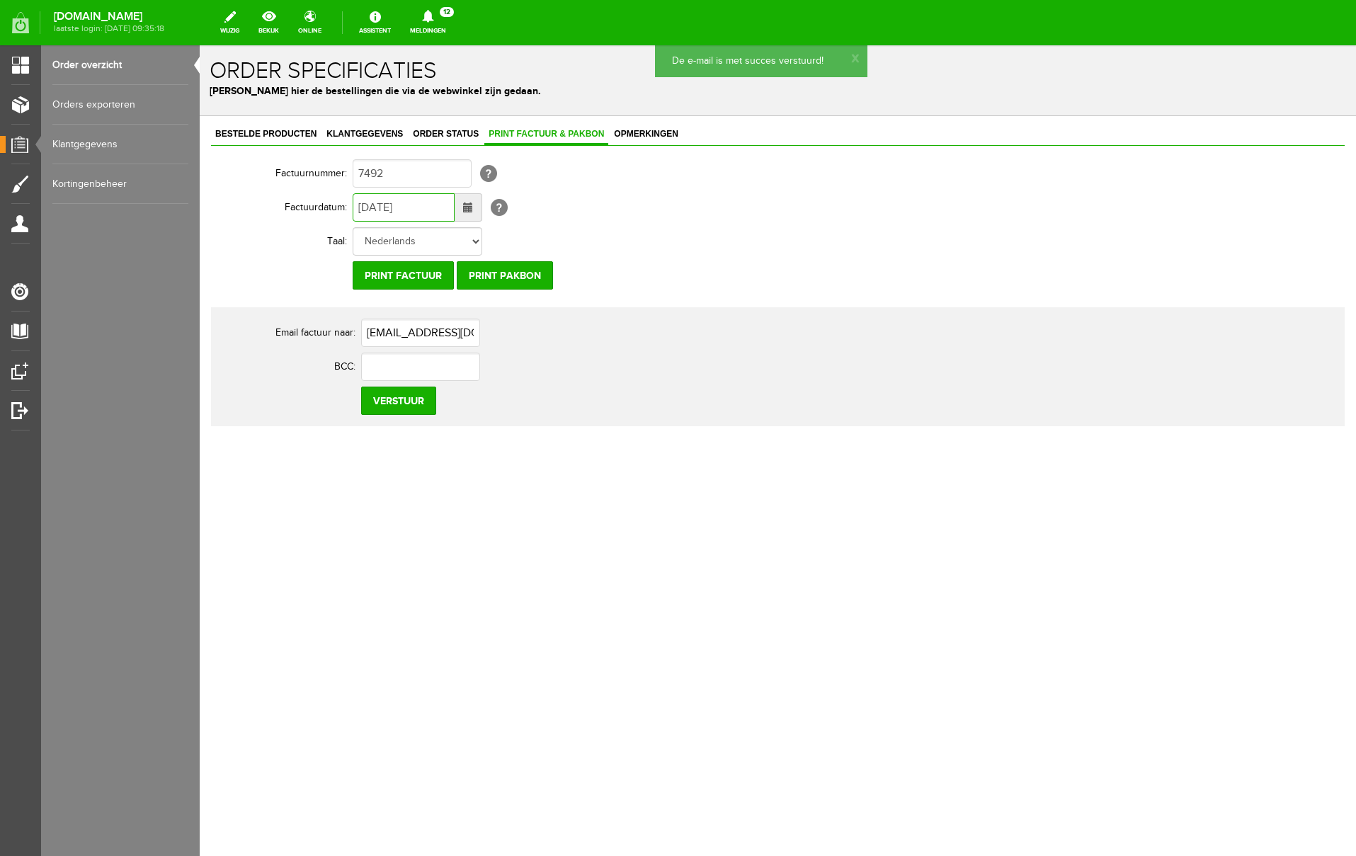
click at [369, 210] on input "[DATE]" at bounding box center [404, 207] width 102 height 28
type input "[DATE]"
click at [413, 411] on input "Verstuur" at bounding box center [398, 401] width 75 height 28
click at [433, 15] on icon at bounding box center [427, 16] width 11 height 13
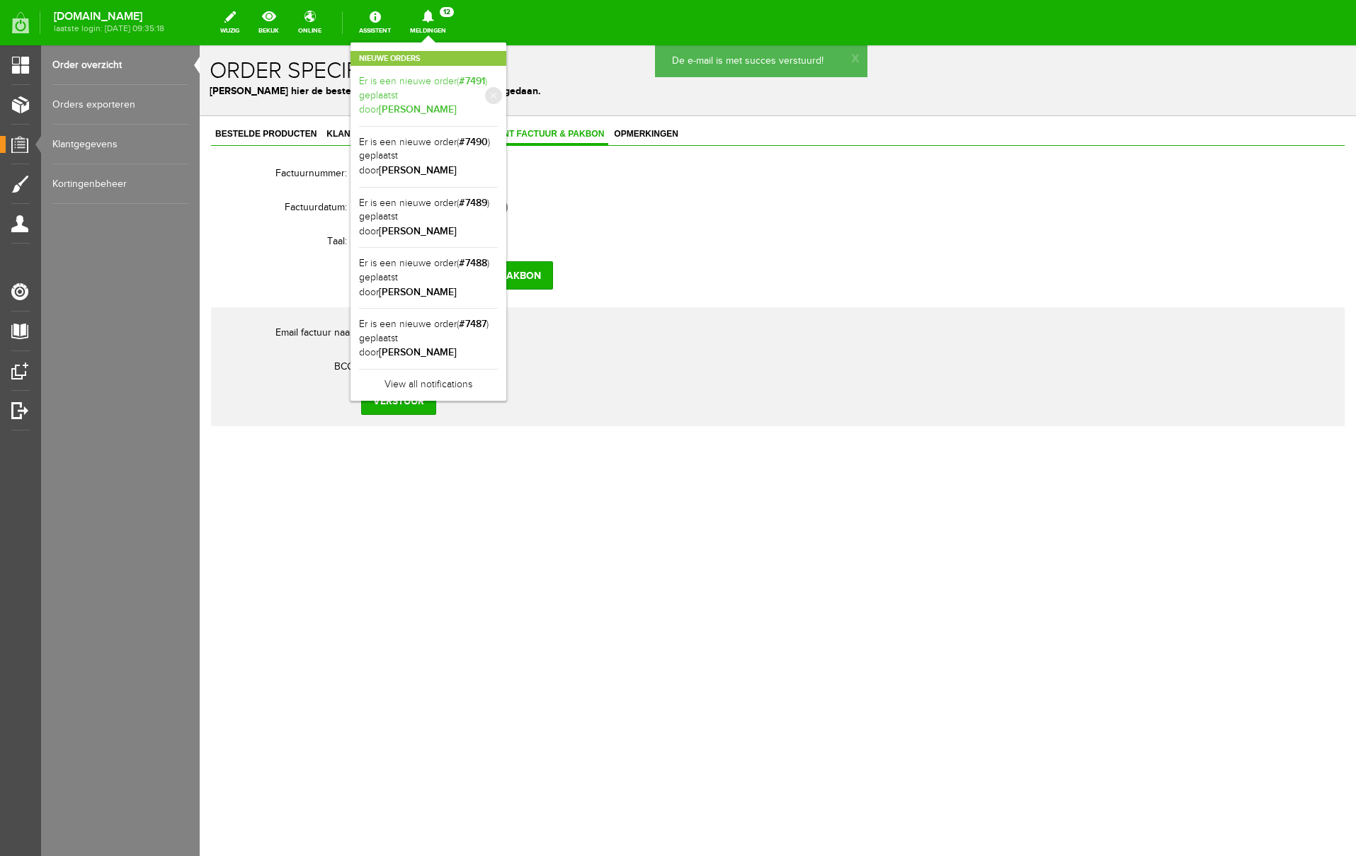
click at [498, 86] on link "Er is een nieuwe order( #7491 ) geplaatst door [PERSON_NAME]" at bounding box center [428, 95] width 139 height 43
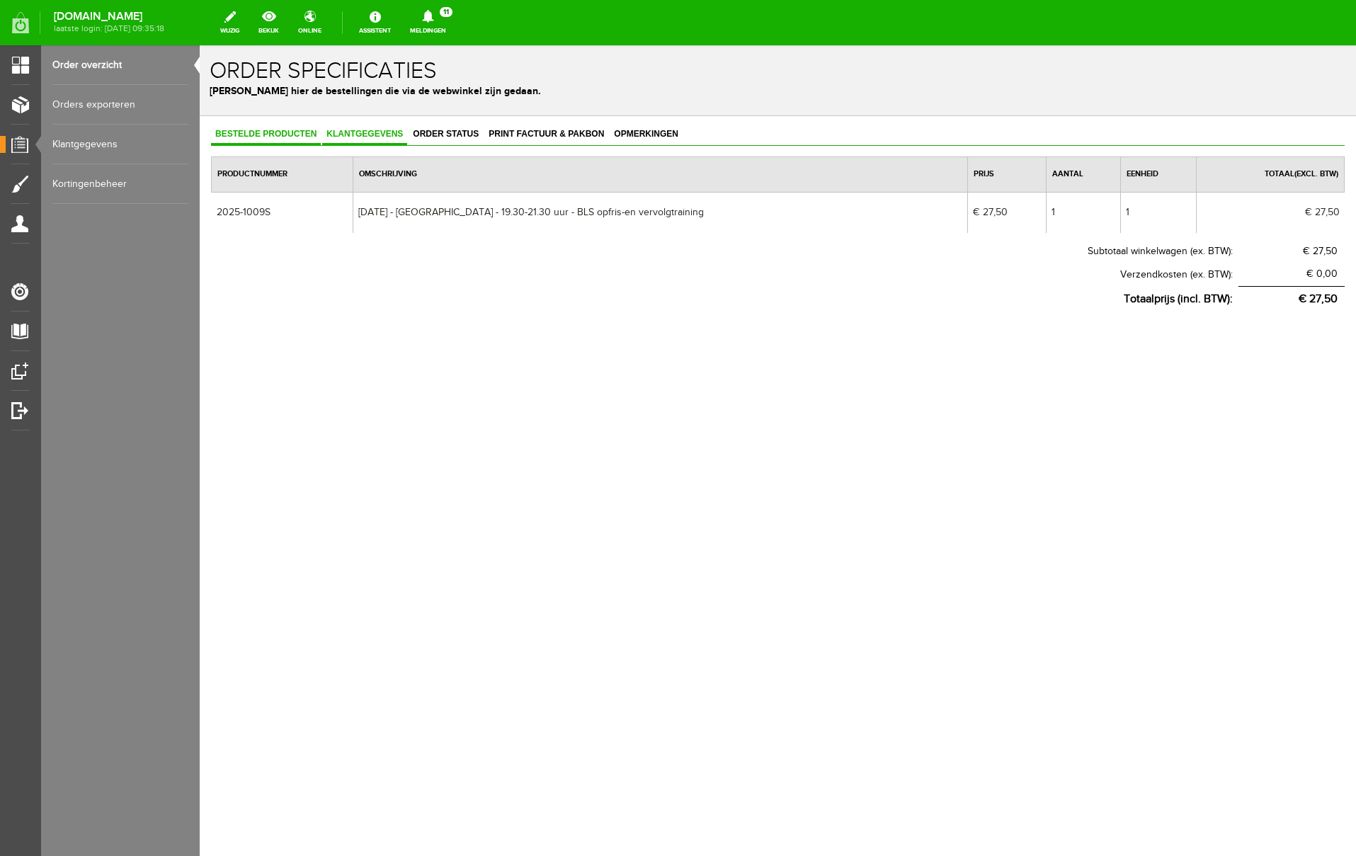
click at [380, 131] on span "Klantgegevens" at bounding box center [364, 134] width 85 height 10
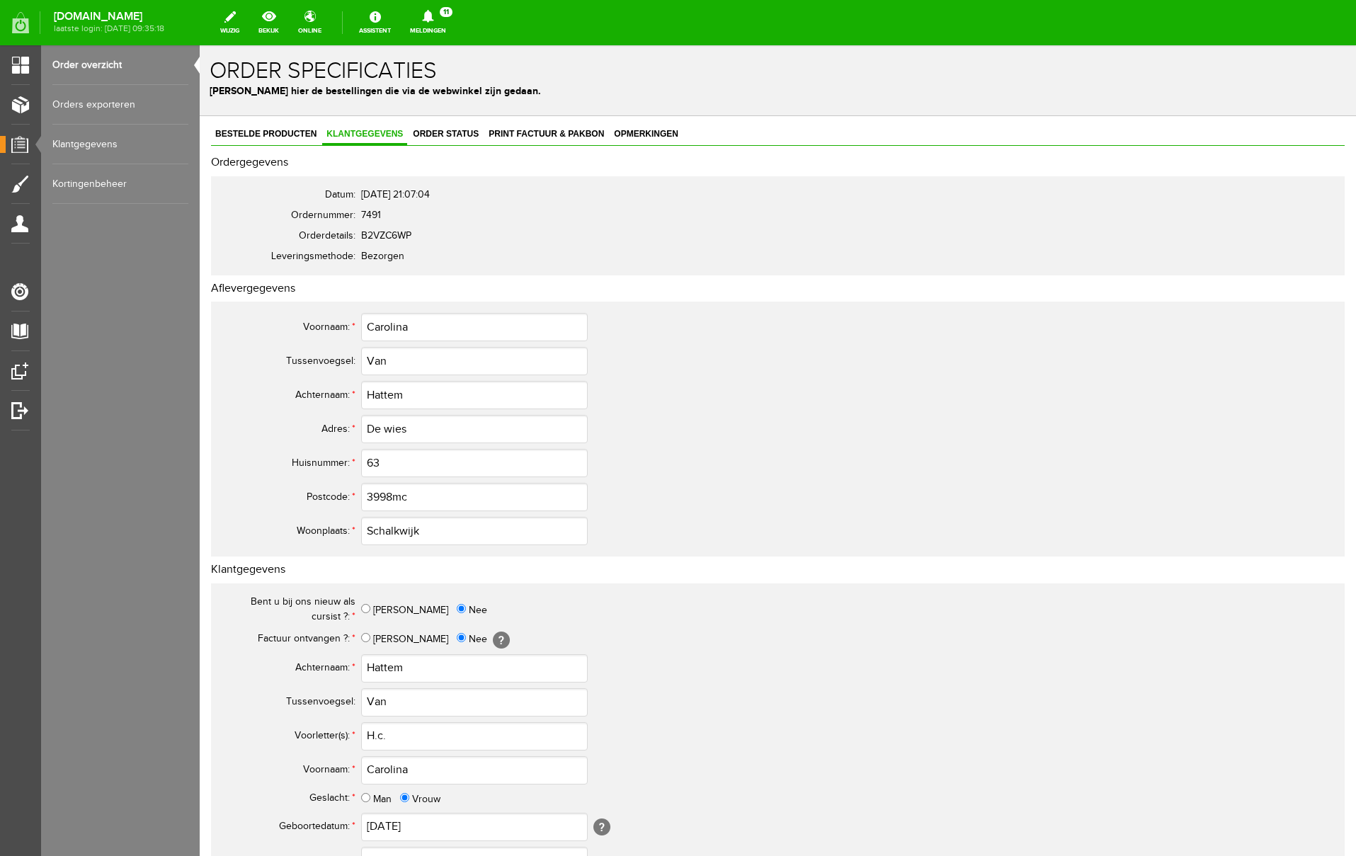
click at [433, 16] on icon at bounding box center [427, 16] width 11 height 13
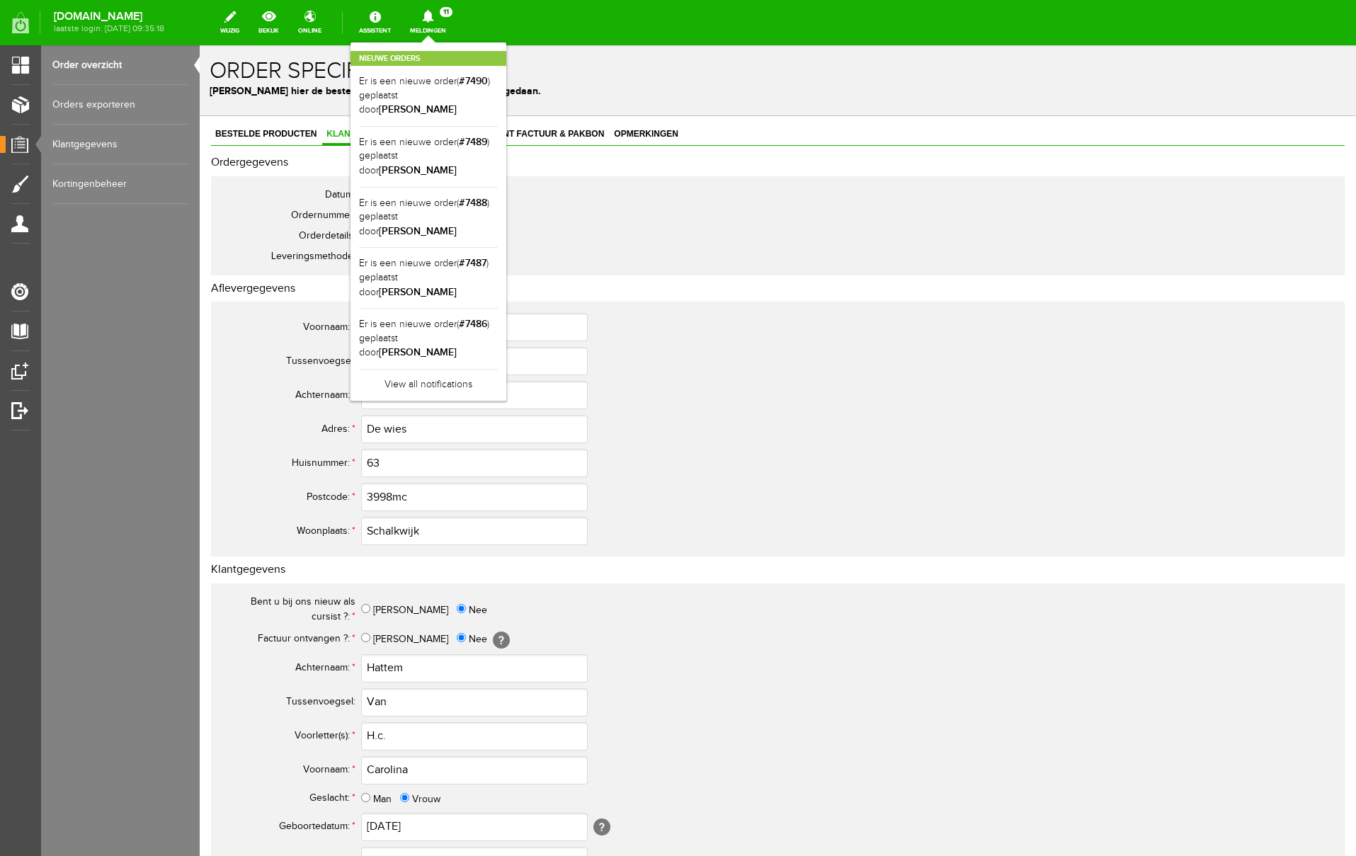
click at [433, 16] on icon at bounding box center [427, 16] width 11 height 13
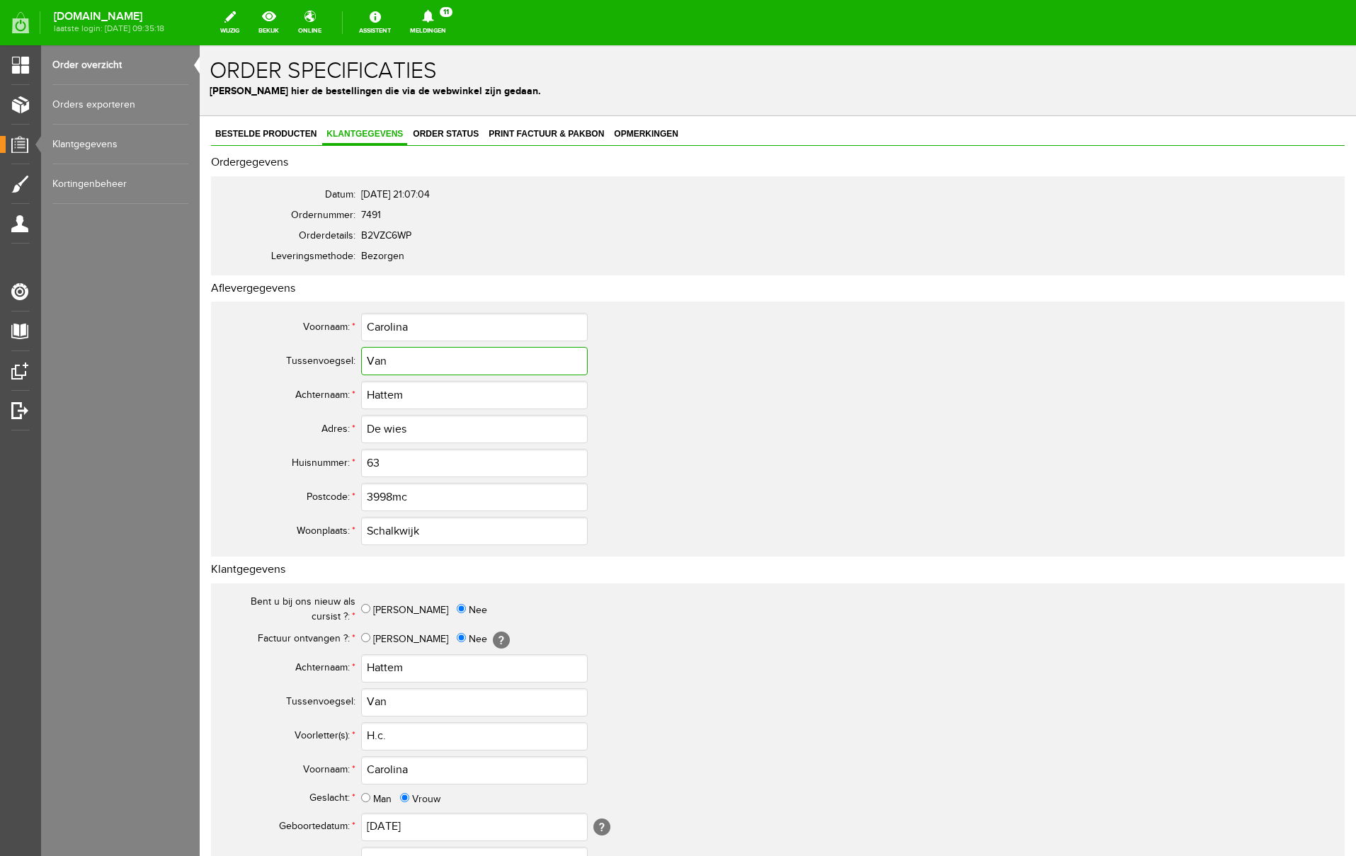
click at [372, 361] on input "Van" at bounding box center [474, 361] width 227 height 28
type input "van"
click at [380, 705] on input "Van" at bounding box center [474, 702] width 227 height 28
type input "van"
click at [940, 742] on div "Bent u bij ons nieuw als cursist ?: * [PERSON_NAME] Factuur ontvangen ?: * Ja N…" at bounding box center [778, 854] width 1134 height 541
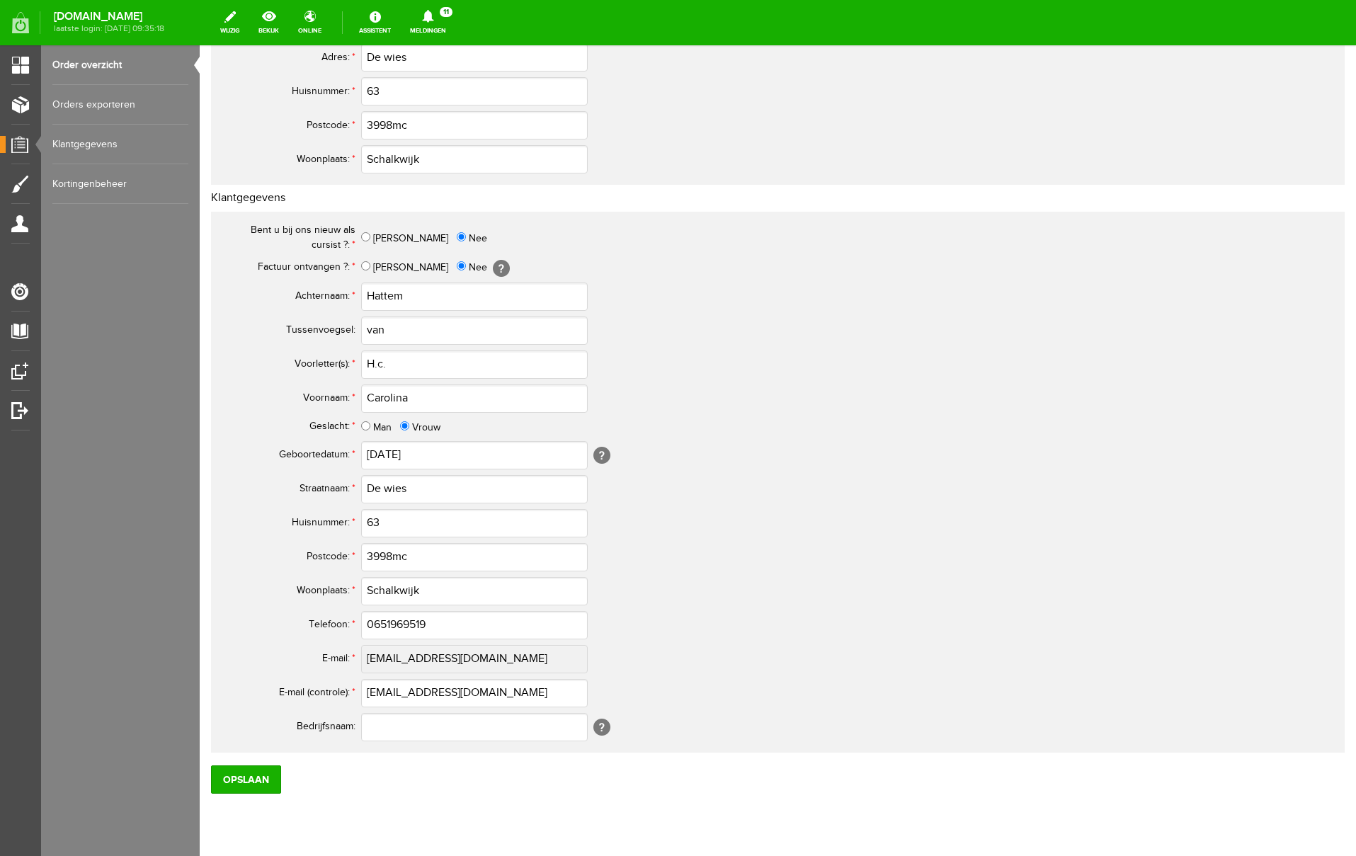
scroll to position [414, 0]
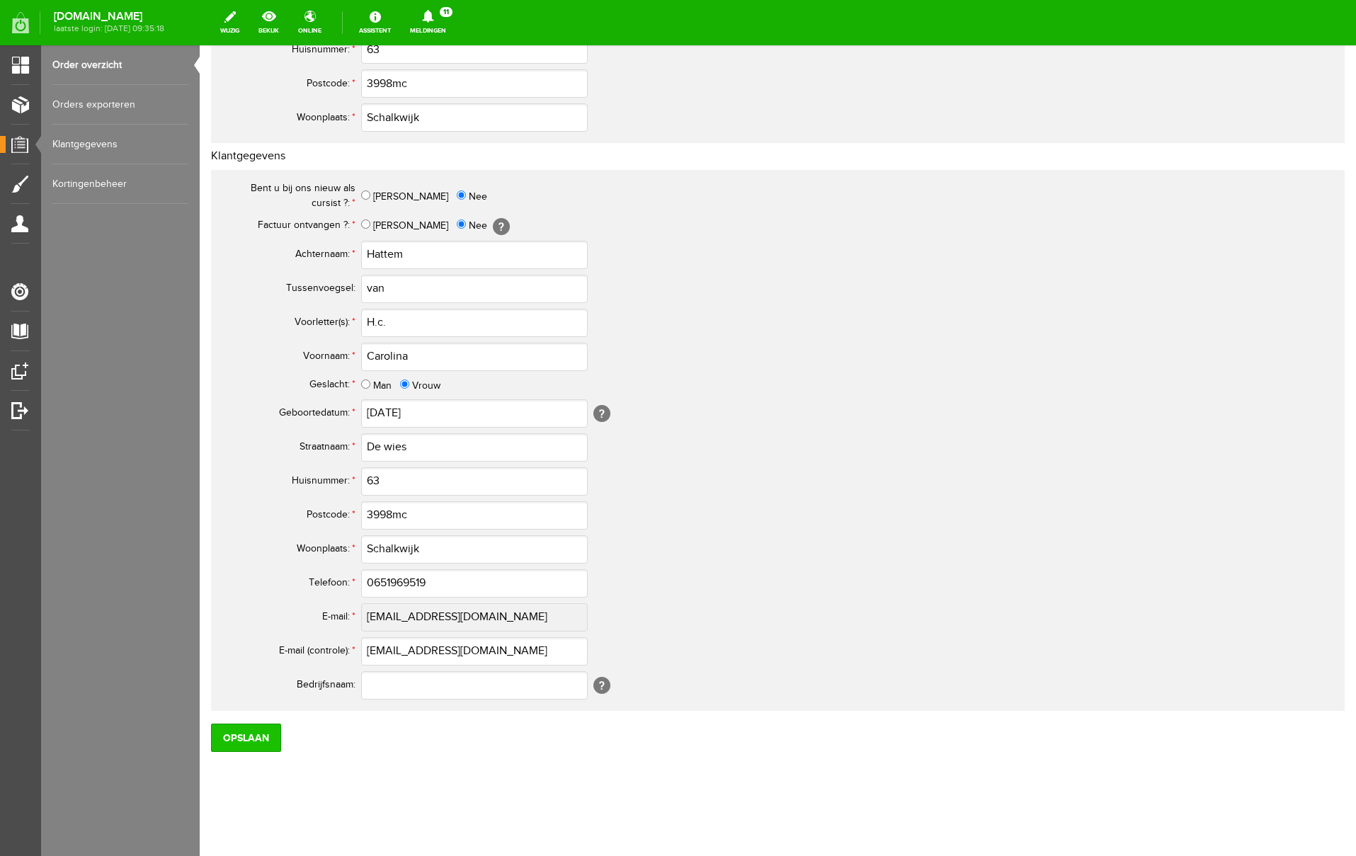
click at [269, 746] on input "Opslaan" at bounding box center [246, 738] width 70 height 28
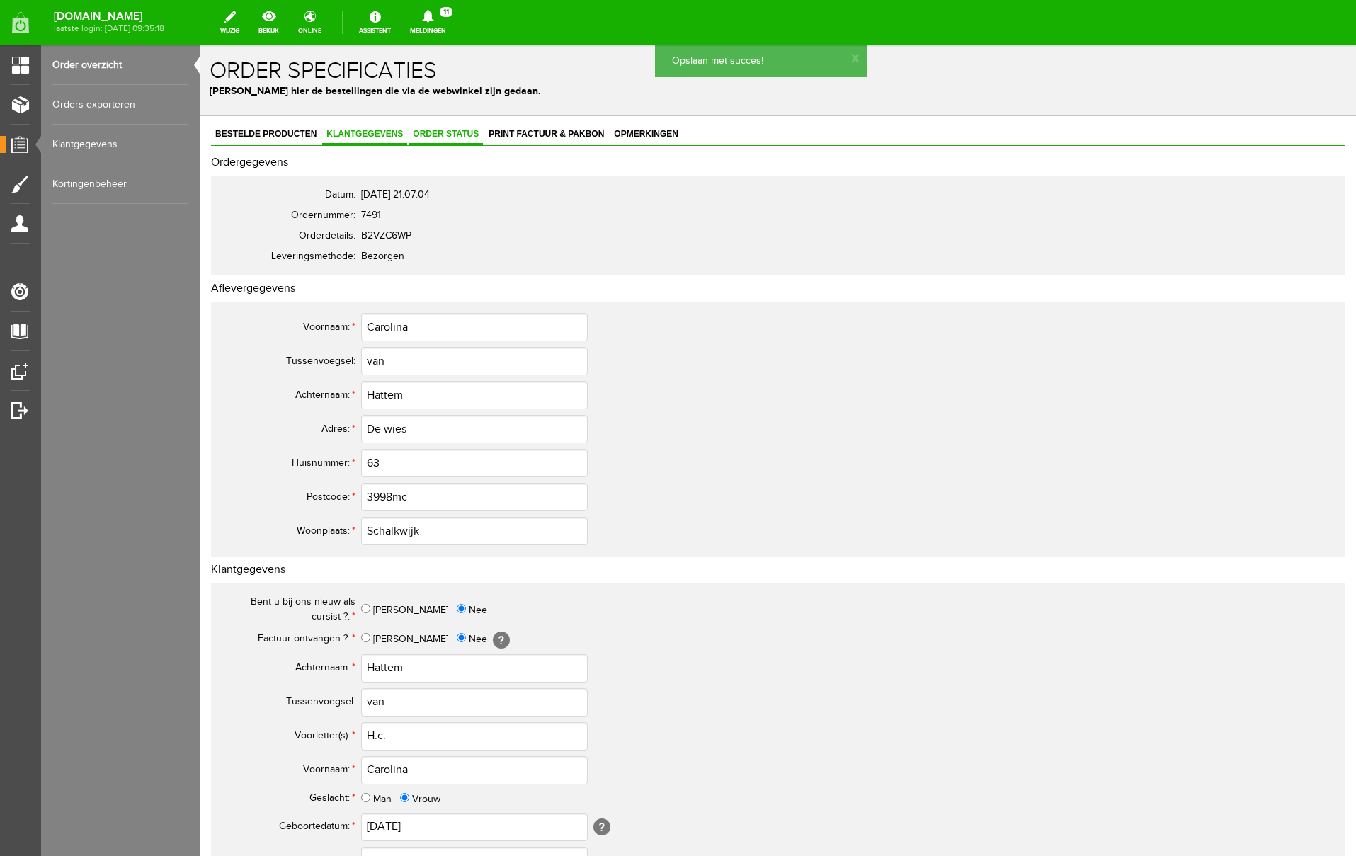
click at [453, 135] on span "Order status" at bounding box center [446, 134] width 74 height 10
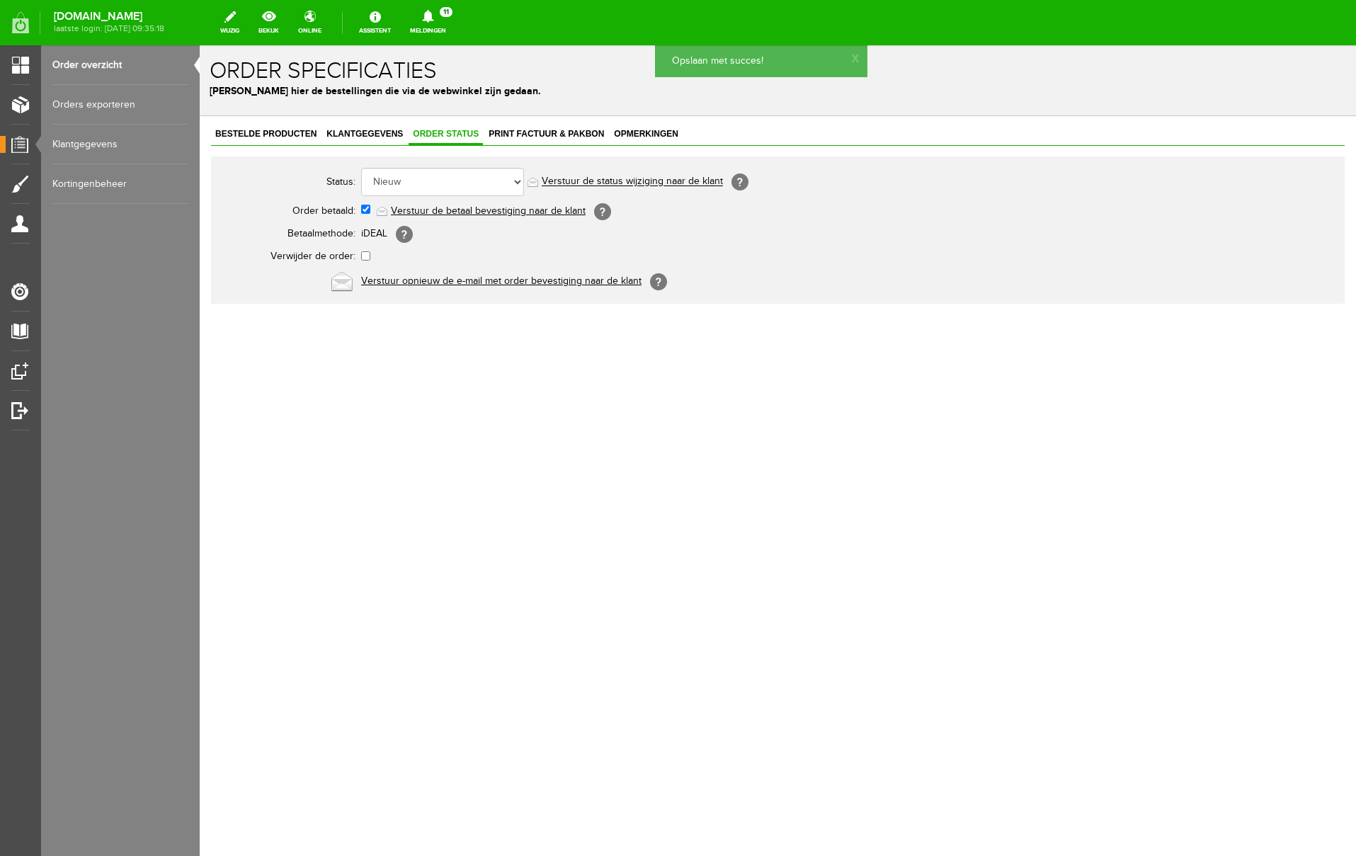
click at [462, 208] on link "Verstuur de betaal bevestiging naar de klant" at bounding box center [488, 210] width 195 height 11
click at [446, 13] on icon at bounding box center [428, 16] width 36 height 13
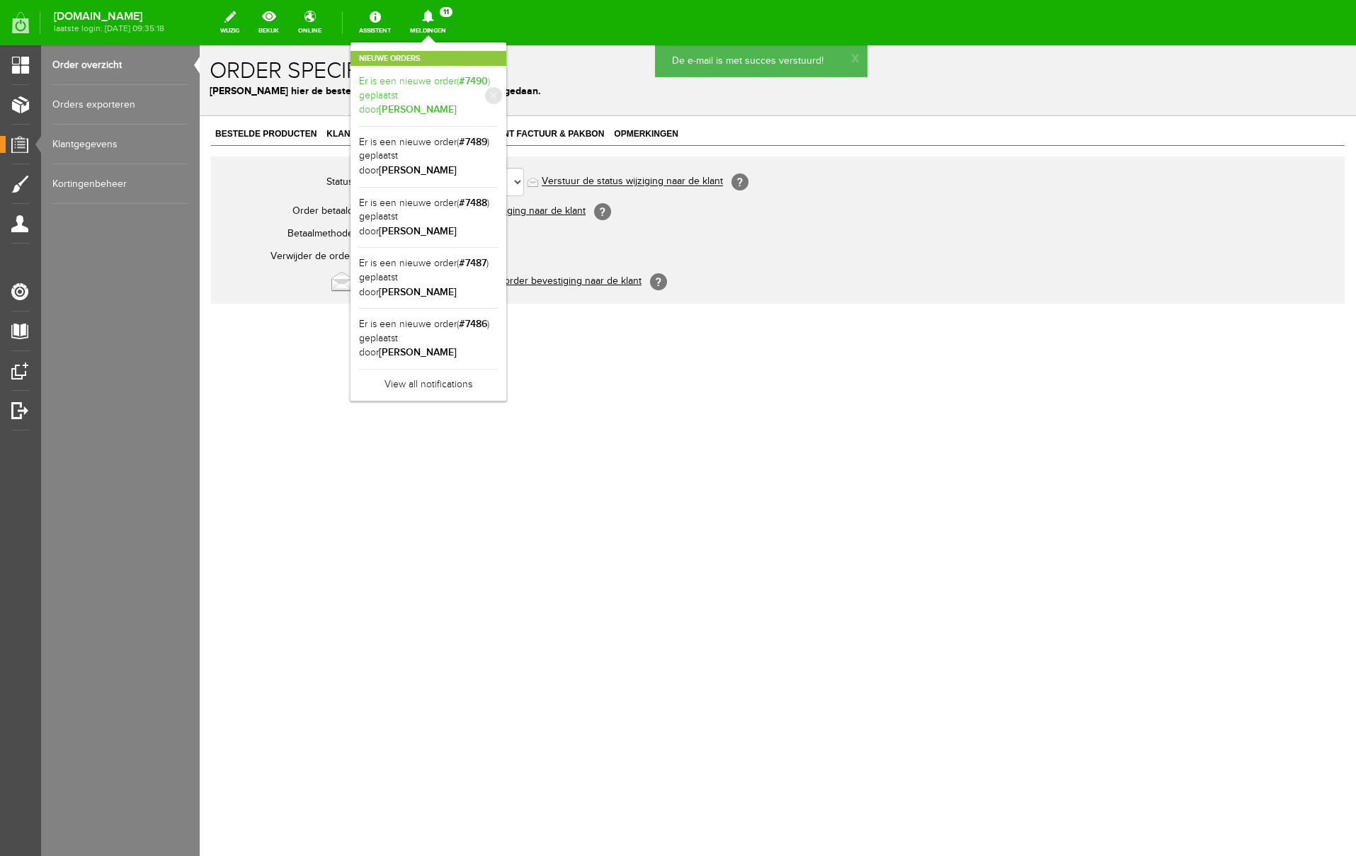
click at [457, 103] on b "[PERSON_NAME]" at bounding box center [418, 109] width 78 height 12
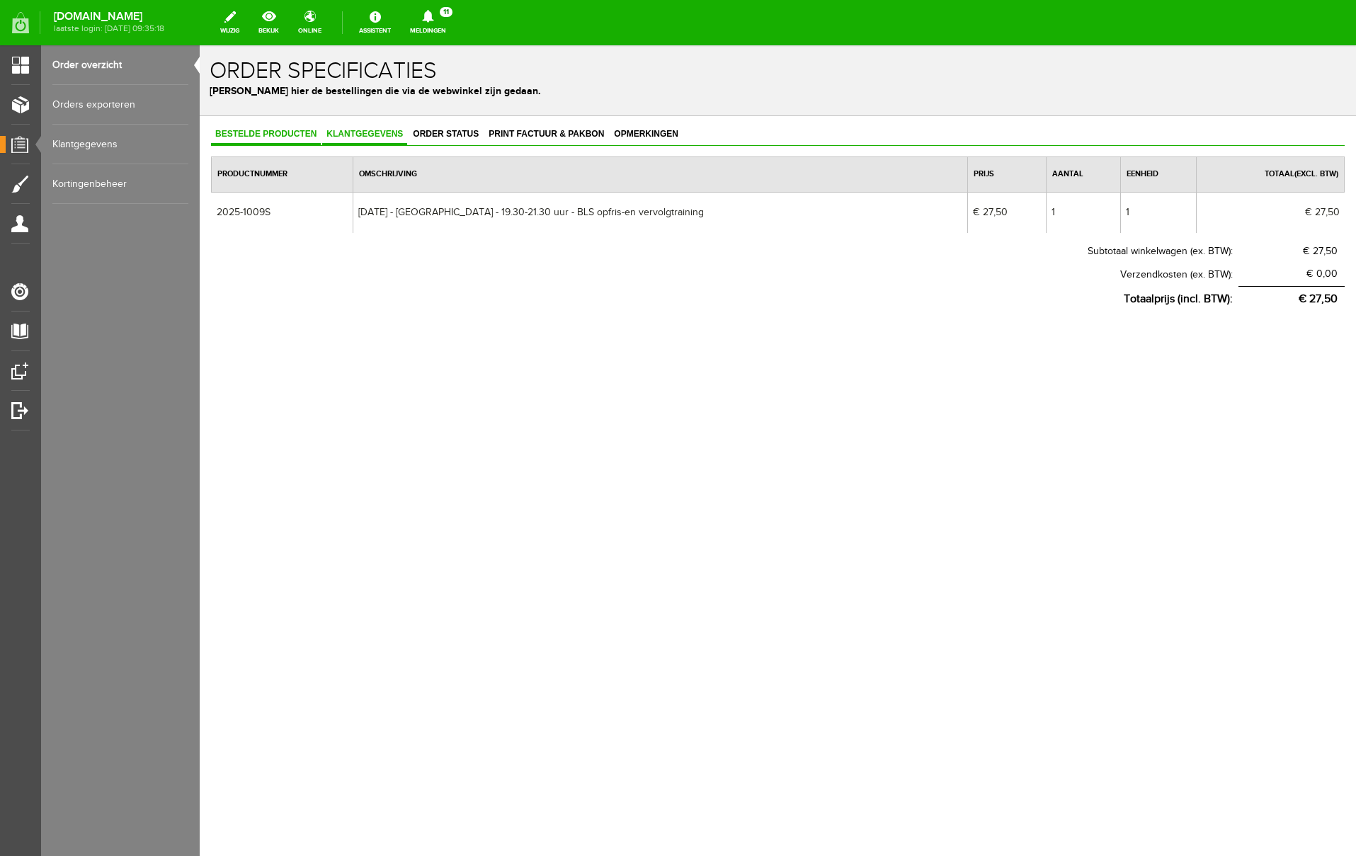
click at [384, 130] on span "Klantgegevens" at bounding box center [364, 134] width 85 height 10
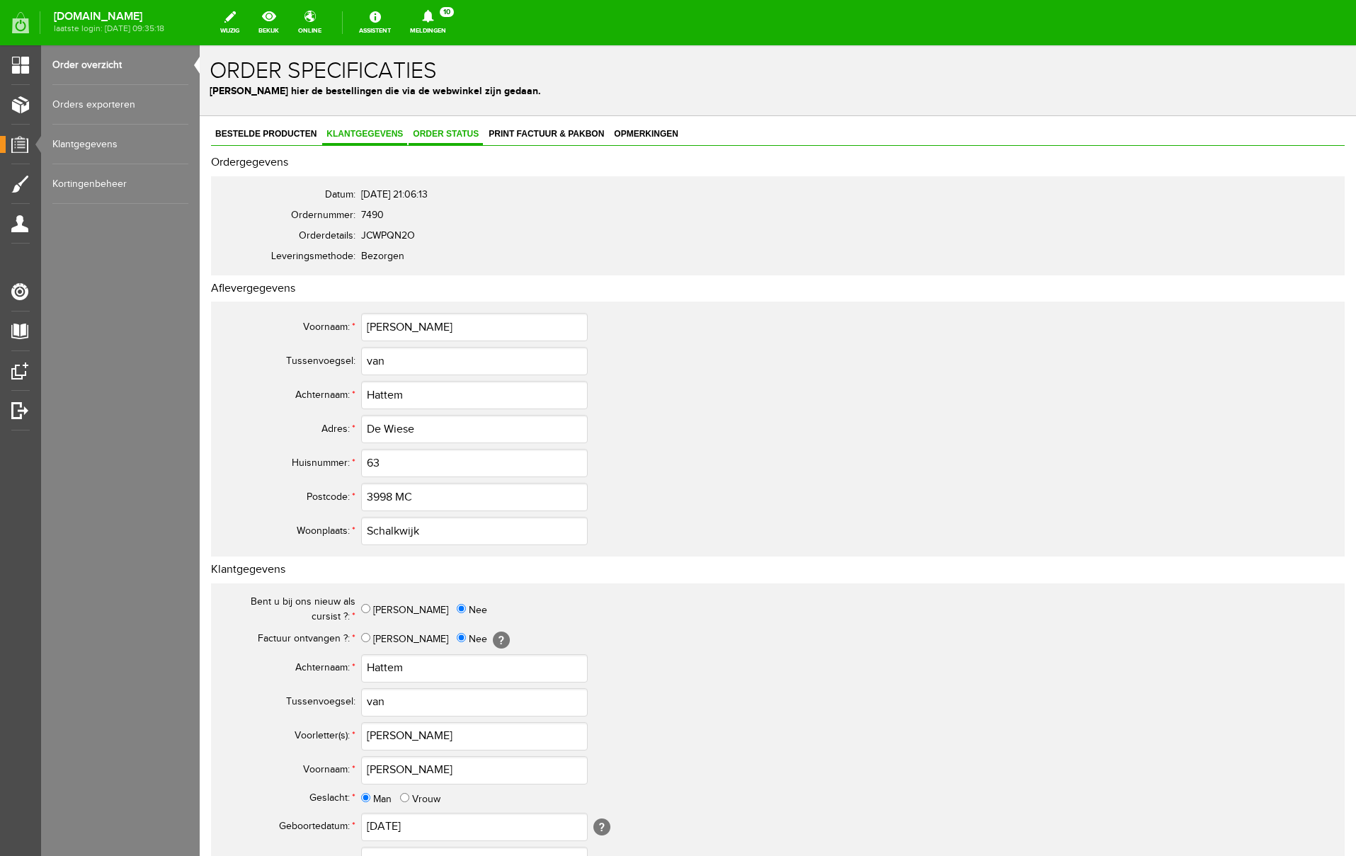
click at [450, 125] on link "Order status" at bounding box center [446, 135] width 74 height 21
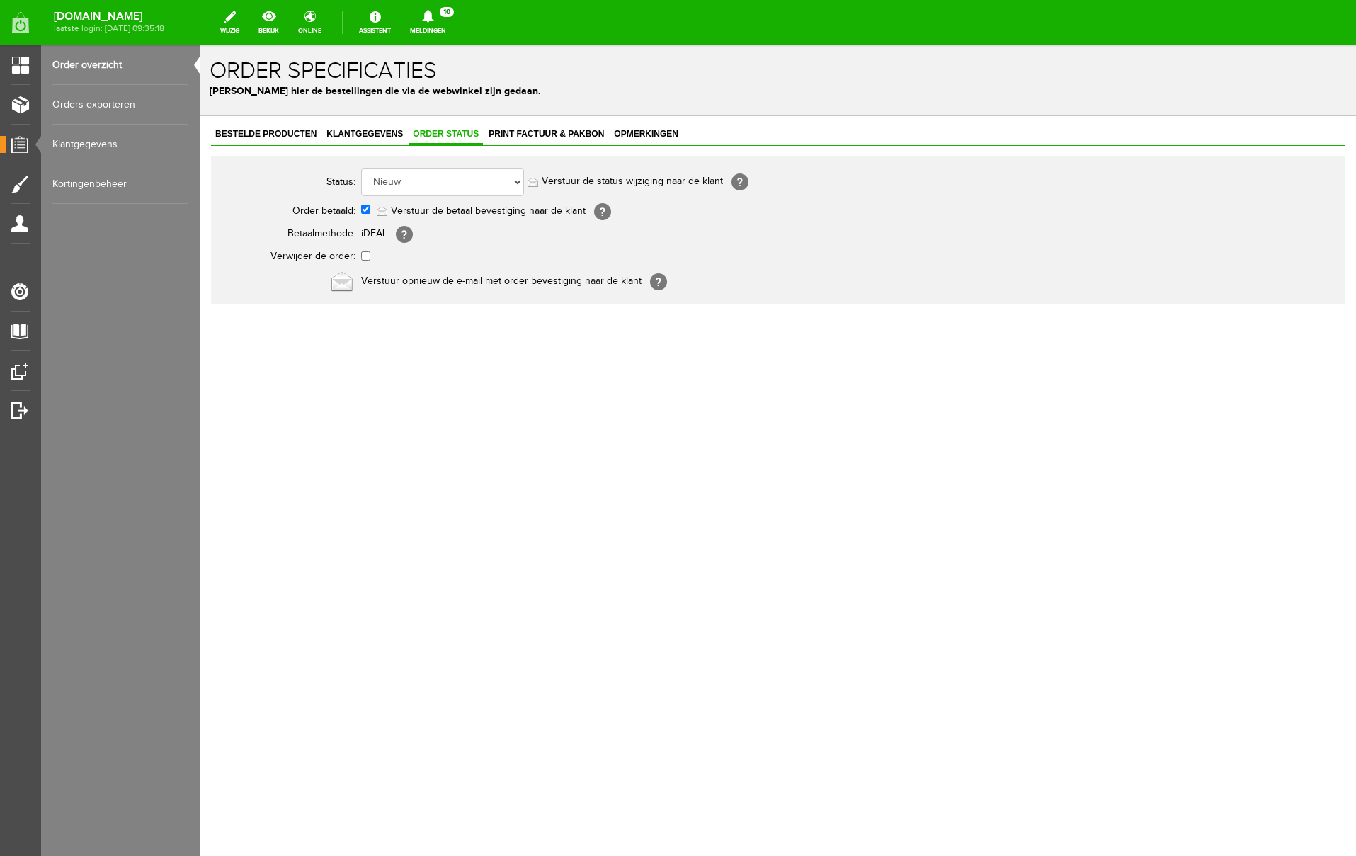
click at [433, 210] on link "Verstuur de betaal bevestiging naar de klant" at bounding box center [488, 210] width 195 height 11
click at [446, 12] on icon at bounding box center [428, 16] width 36 height 13
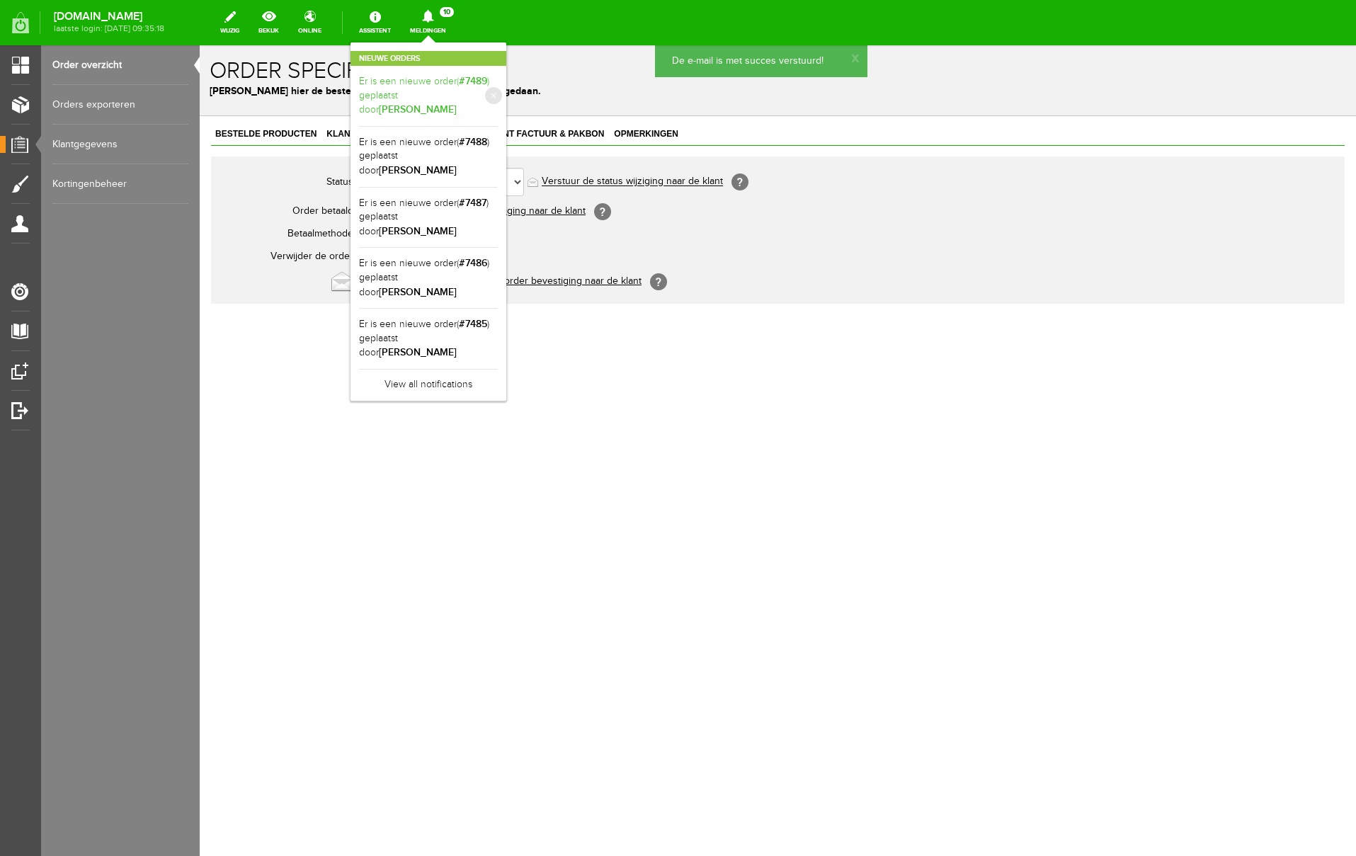
click at [457, 103] on b "[PERSON_NAME]" at bounding box center [418, 109] width 78 height 12
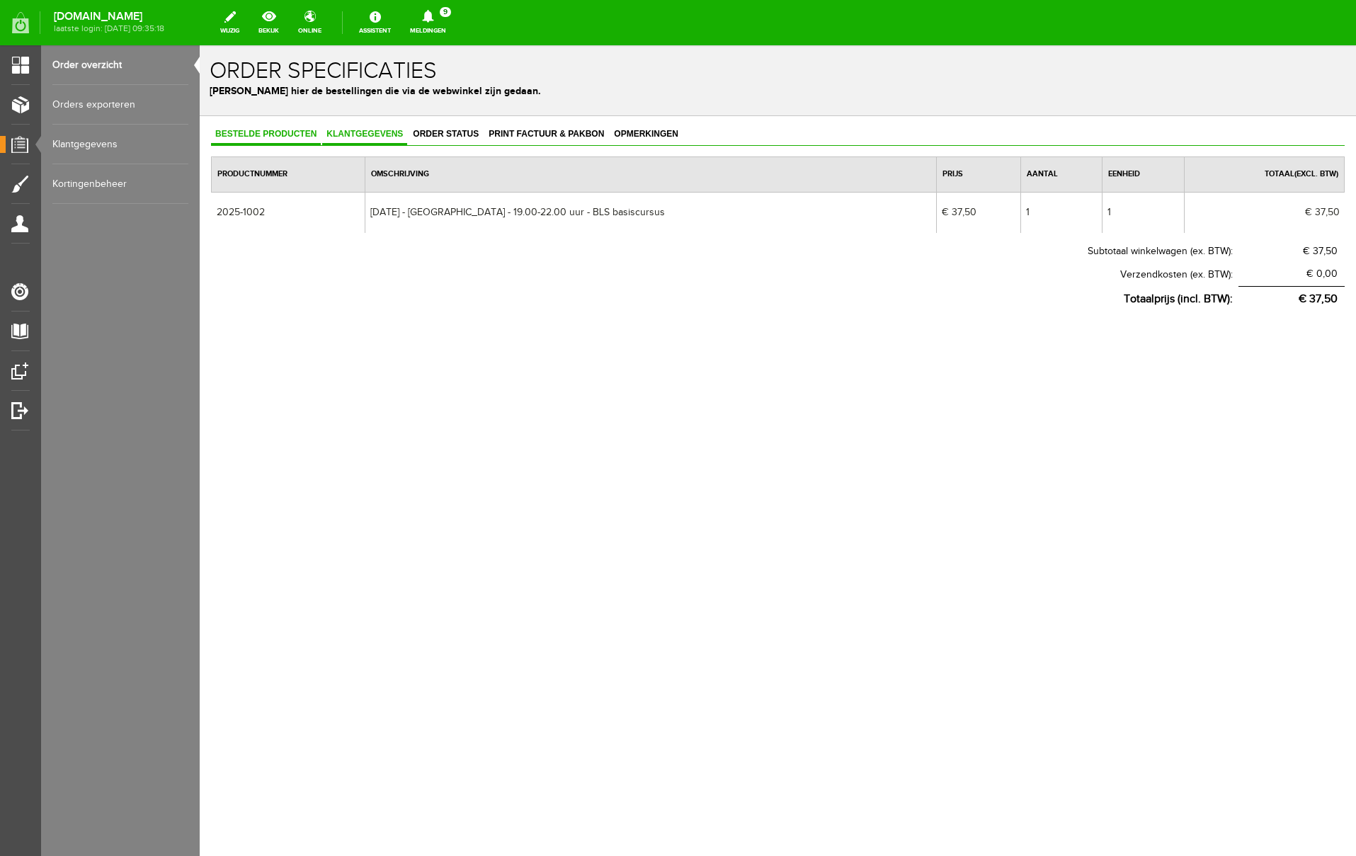
click at [380, 132] on span "Klantgegevens" at bounding box center [364, 134] width 85 height 10
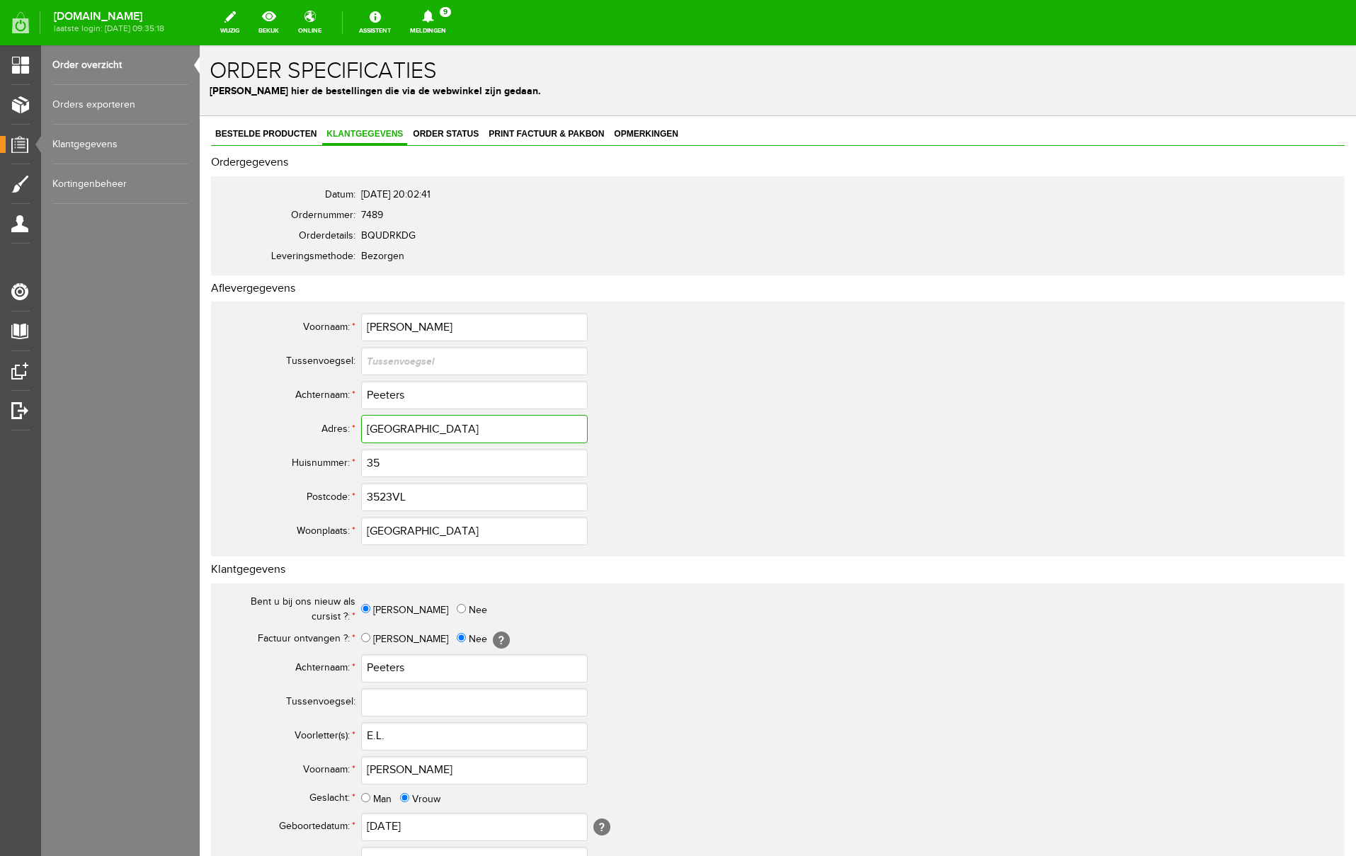
drag, startPoint x: 464, startPoint y: 429, endPoint x: 314, endPoint y: 419, distance: 149.8
click at [314, 419] on tr "Adres: * [GEOGRAPHIC_DATA]" at bounding box center [560, 429] width 680 height 34
click at [392, 496] on input "3523VL" at bounding box center [474, 497] width 227 height 28
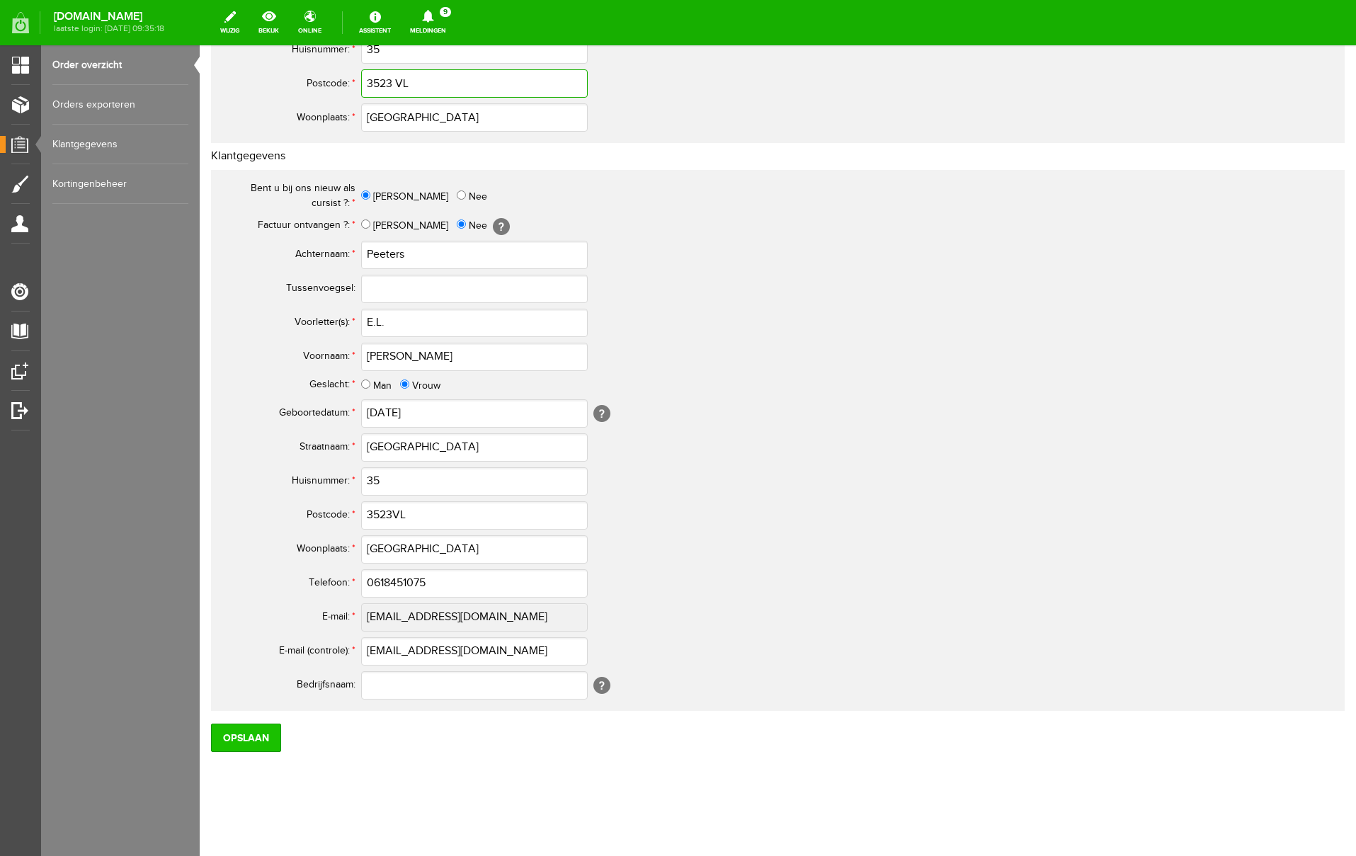
type input "3523 VL"
click at [233, 741] on input "Opslaan" at bounding box center [246, 738] width 70 height 28
drag, startPoint x: 540, startPoint y: 652, endPoint x: 358, endPoint y: 644, distance: 182.9
click at [358, 644] on tr "E-mail (controle): * [EMAIL_ADDRESS][DOMAIN_NAME]" at bounding box center [560, 652] width 680 height 34
click at [380, 584] on input "0618451075" at bounding box center [474, 583] width 227 height 28
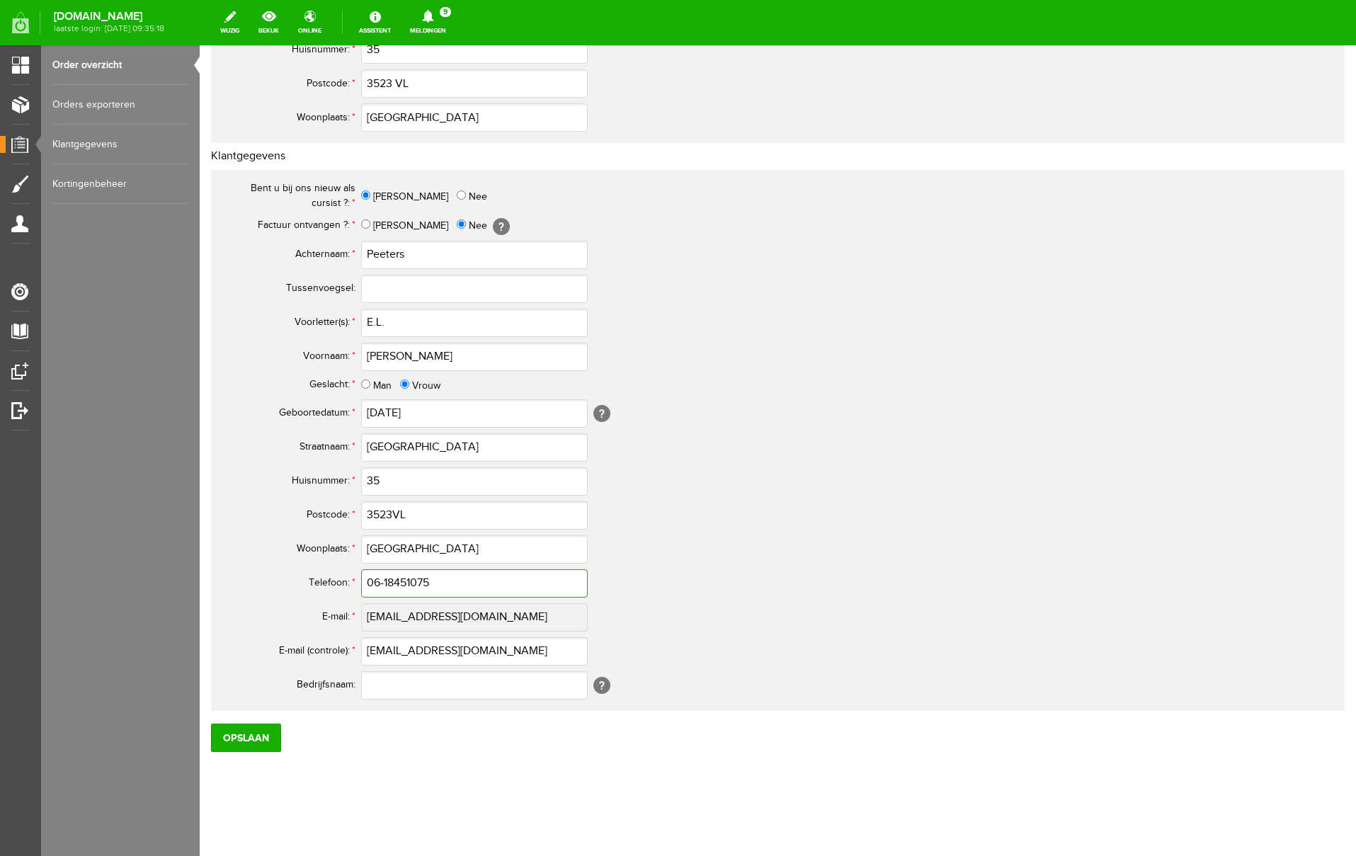
drag, startPoint x: 441, startPoint y: 582, endPoint x: 222, endPoint y: 571, distance: 219.1
click at [222, 571] on tr "Telefoon: * 06-18451075" at bounding box center [560, 584] width 680 height 34
type input "06-18451075"
drag, startPoint x: 390, startPoint y: 323, endPoint x: 329, endPoint y: 322, distance: 60.9
click at [329, 322] on tr "Voorletter(s): * E.L." at bounding box center [560, 323] width 680 height 34
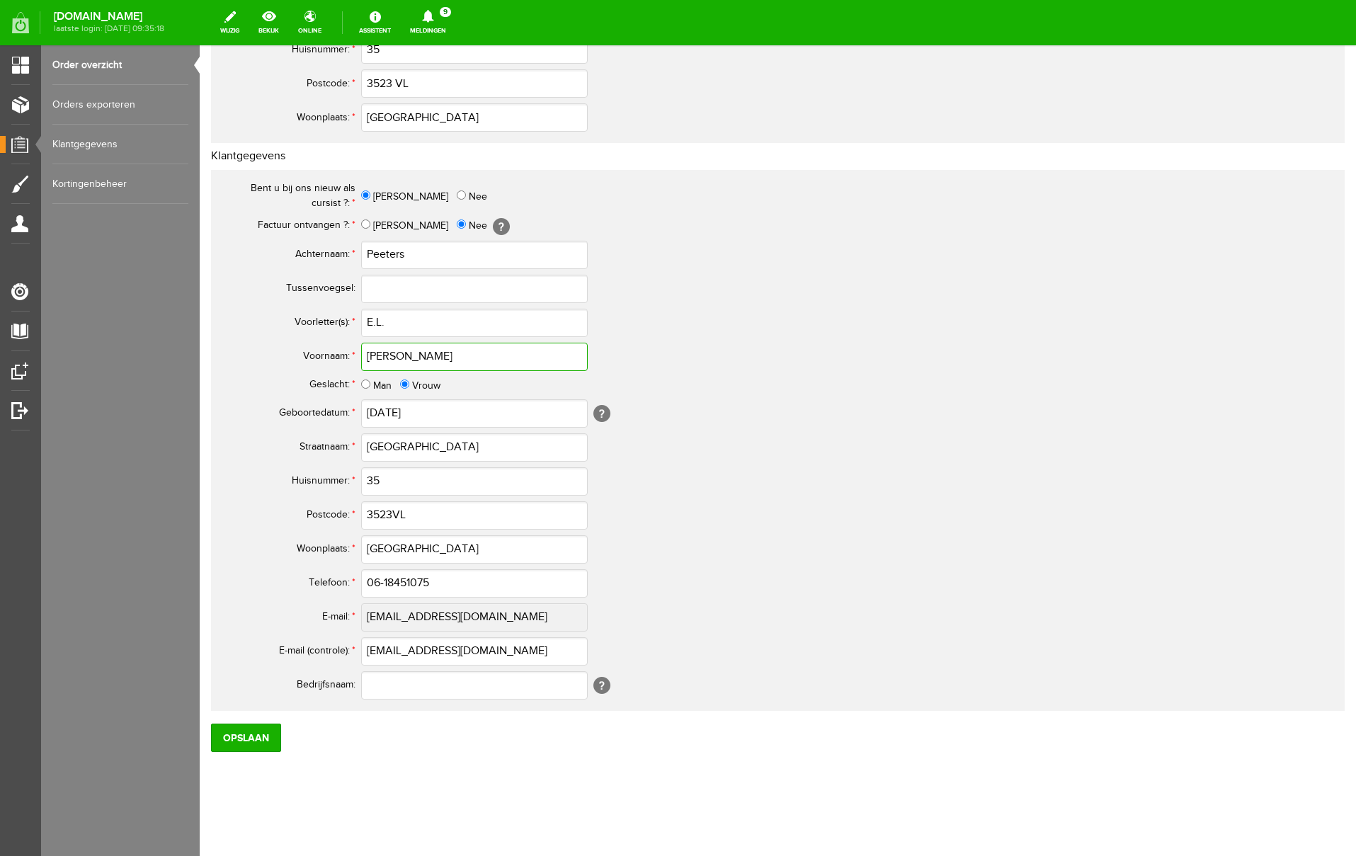
drag, startPoint x: 400, startPoint y: 355, endPoint x: 329, endPoint y: 356, distance: 71.5
click at [329, 356] on tr "Voornaam: * [PERSON_NAME]" at bounding box center [560, 357] width 680 height 34
drag, startPoint x: 428, startPoint y: 255, endPoint x: 260, endPoint y: 247, distance: 168.0
click at [260, 247] on tr "Achternaam: * Peeters" at bounding box center [560, 255] width 680 height 34
click at [256, 747] on input "Opslaan" at bounding box center [246, 738] width 70 height 28
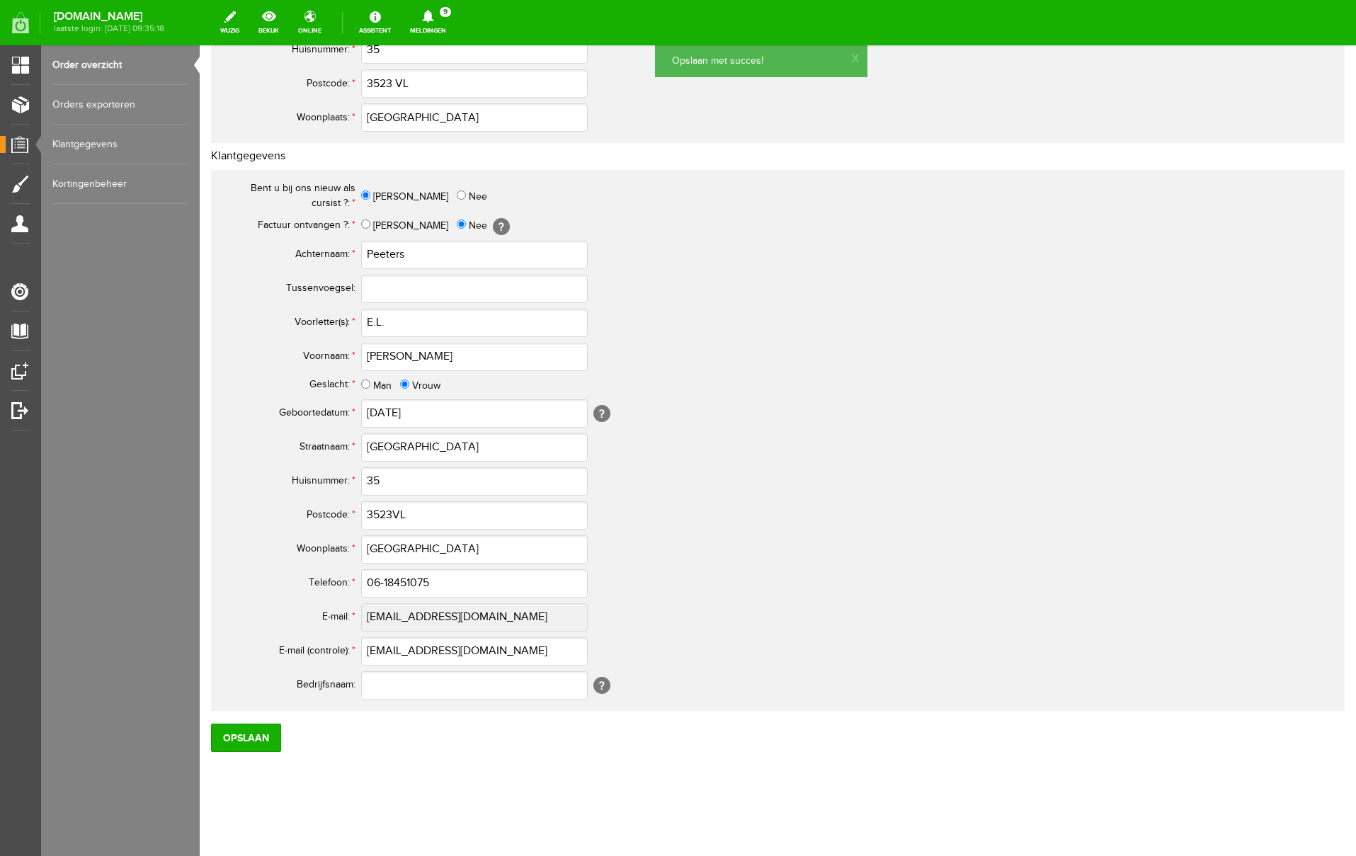
scroll to position [0, 0]
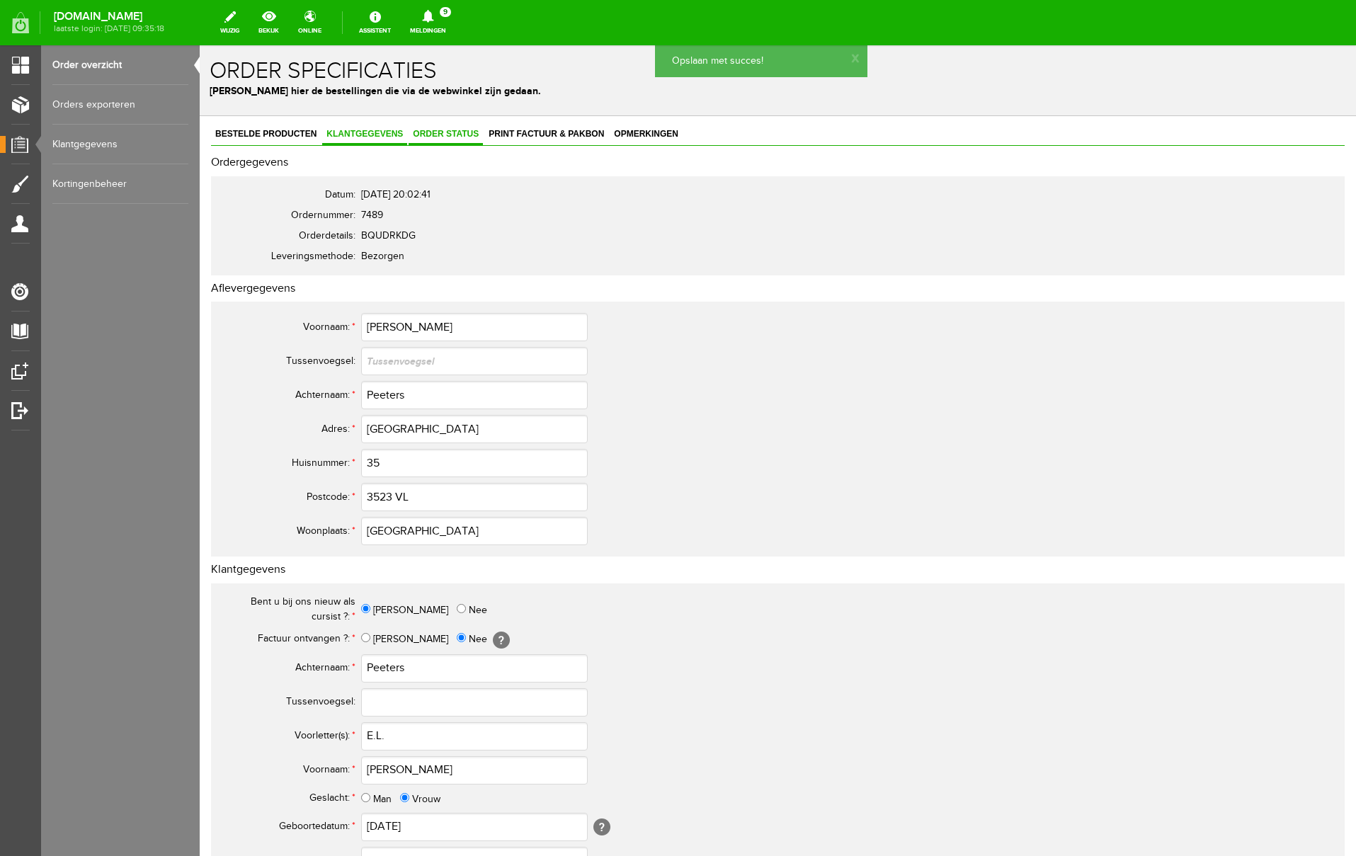
click at [457, 133] on span "Order status" at bounding box center [446, 134] width 74 height 10
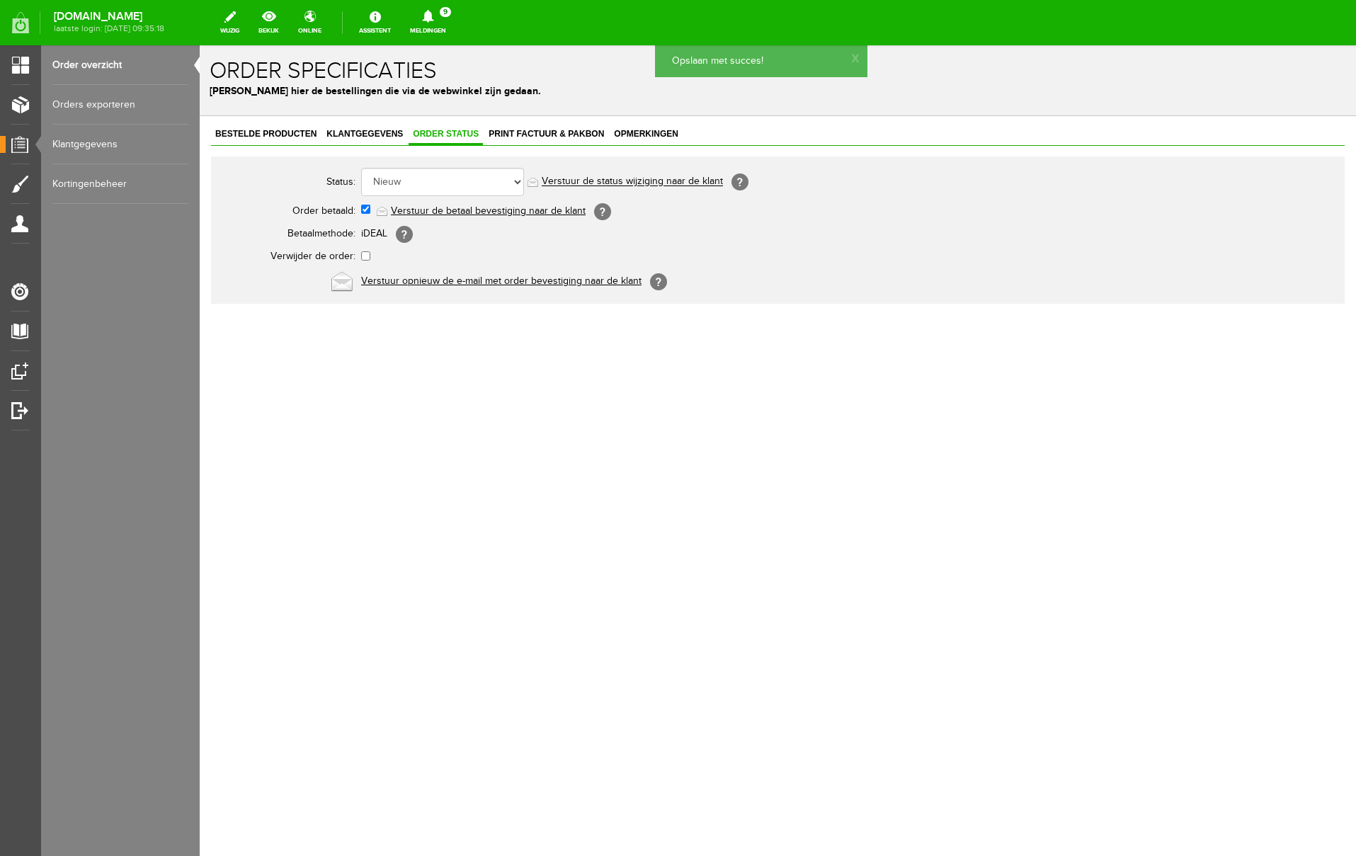
click at [436, 207] on link "Verstuur de betaal bevestiging naar de klant" at bounding box center [488, 210] width 195 height 11
click at [433, 15] on icon at bounding box center [427, 16] width 11 height 13
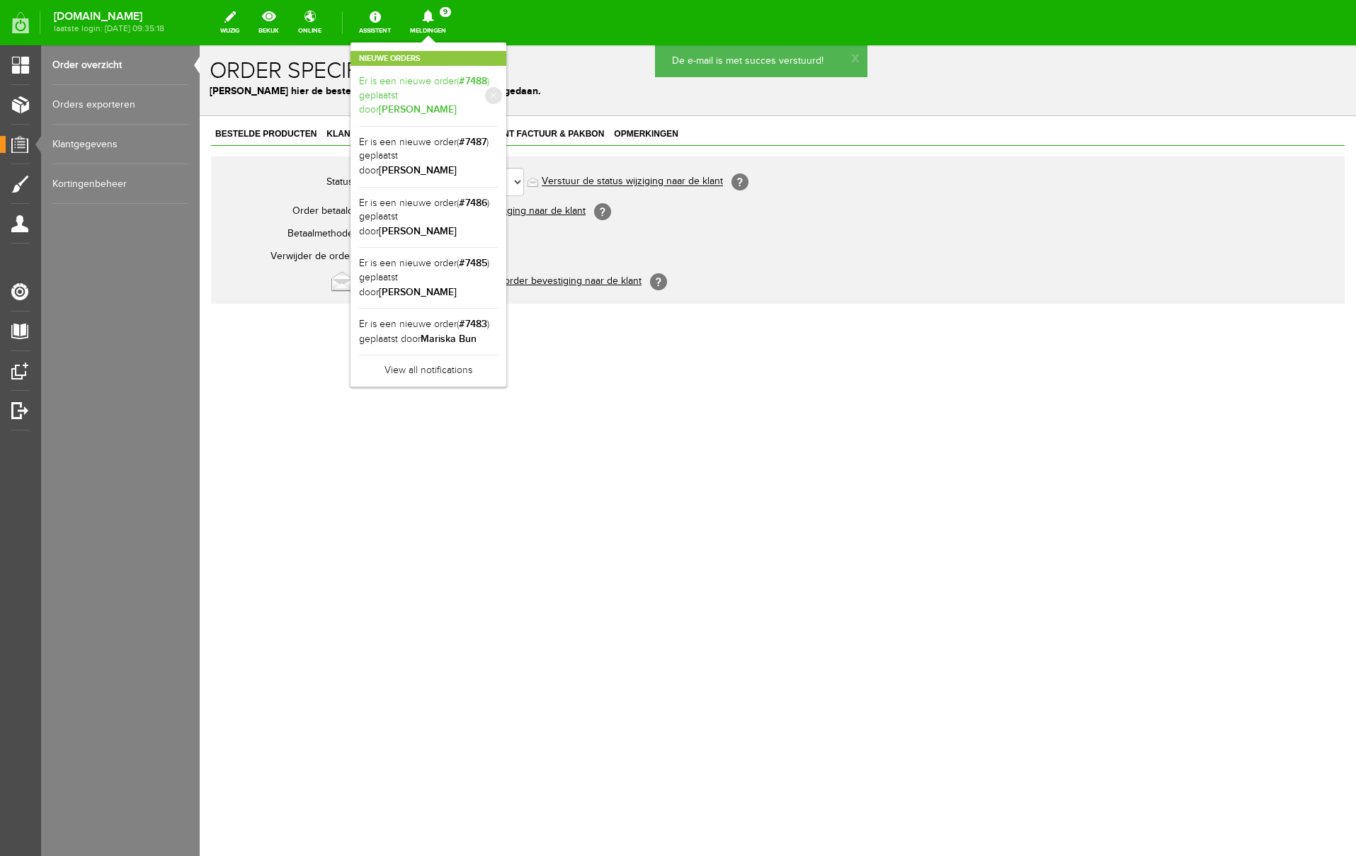
click at [457, 103] on b "[PERSON_NAME]" at bounding box center [418, 109] width 78 height 12
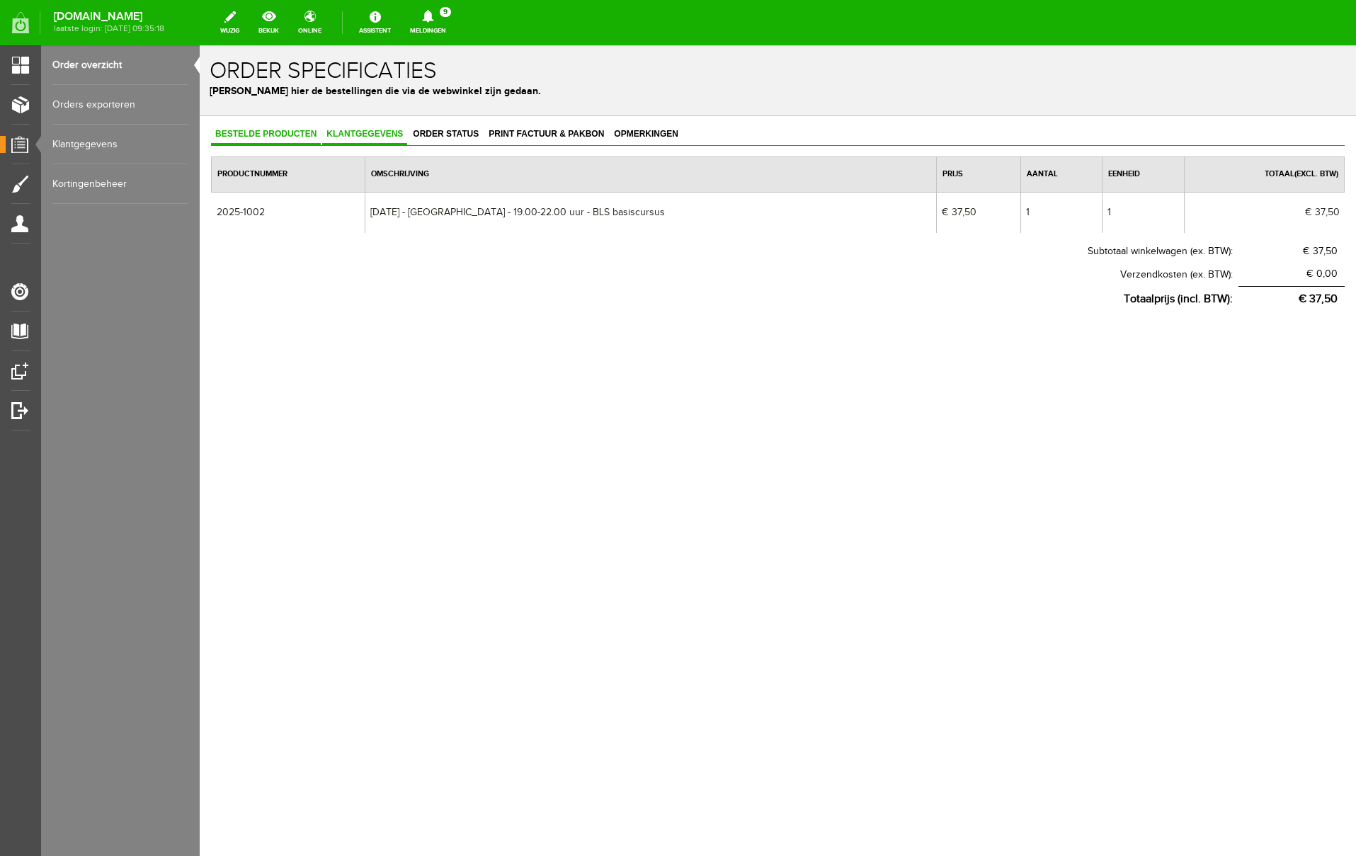
click at [355, 135] on span "Klantgegevens" at bounding box center [364, 134] width 85 height 10
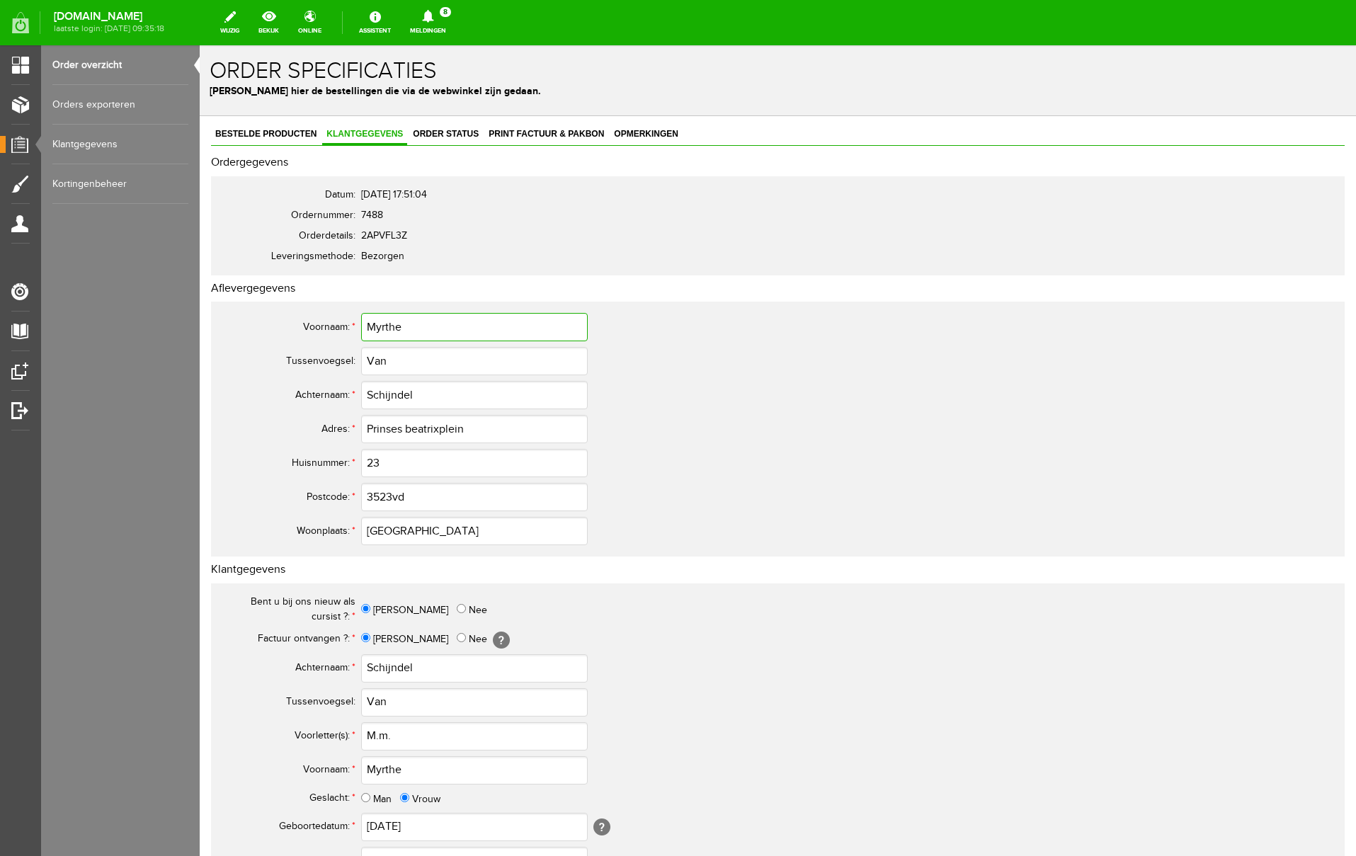
drag, startPoint x: 411, startPoint y: 330, endPoint x: 278, endPoint y: 309, distance: 134.7
click at [278, 310] on tr "Voornaam: * Myrthe" at bounding box center [560, 327] width 680 height 34
drag, startPoint x: 428, startPoint y: 396, endPoint x: 346, endPoint y: 388, distance: 81.8
click at [346, 388] on tr "Achternaam: * Schijndel" at bounding box center [560, 395] width 680 height 34
click at [376, 360] on input "Van" at bounding box center [474, 361] width 227 height 28
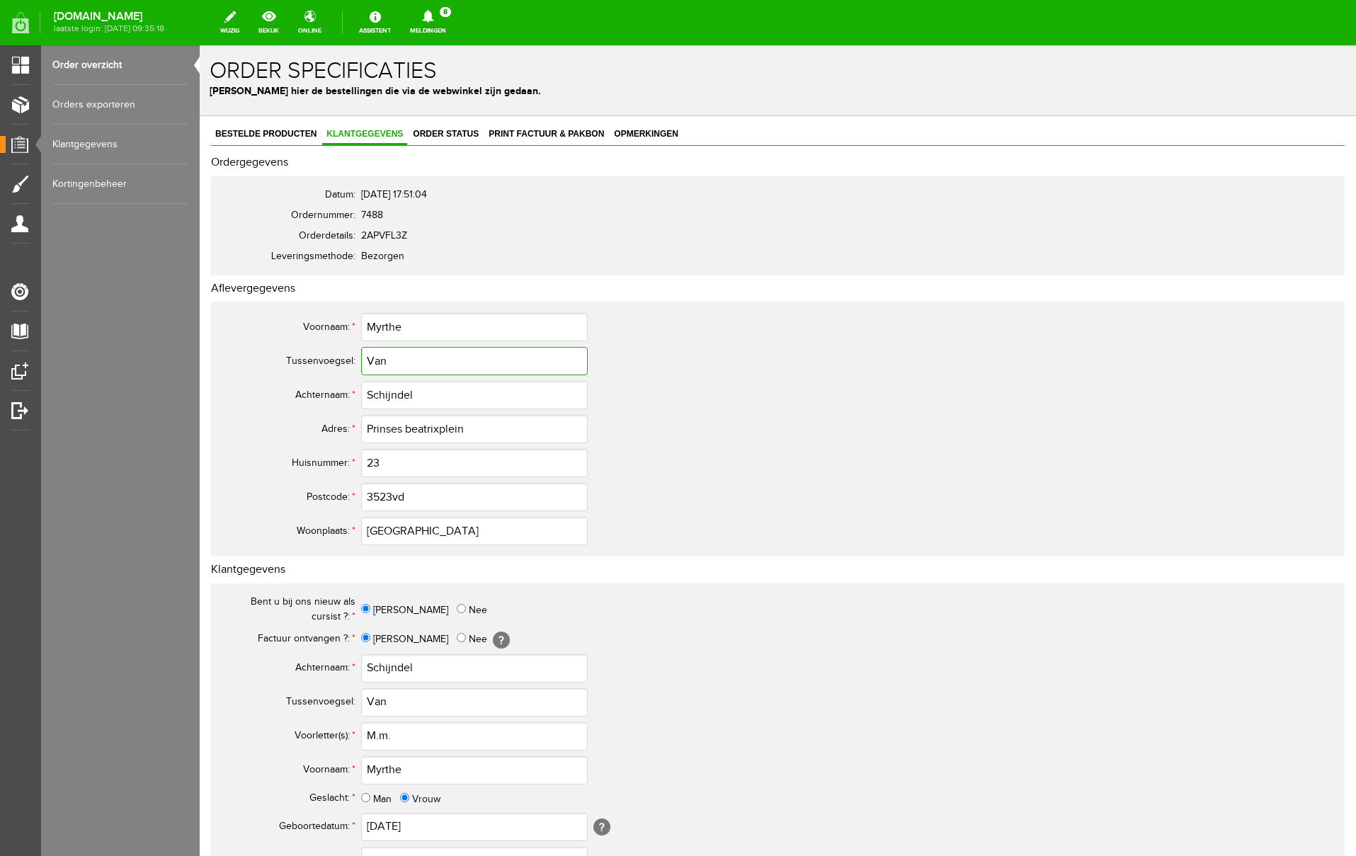
type input "van"
drag, startPoint x: 409, startPoint y: 364, endPoint x: 328, endPoint y: 357, distance: 81.0
click at [328, 357] on tr "Tussenvoegsel: van" at bounding box center [560, 361] width 680 height 34
click at [402, 734] on input "M.m." at bounding box center [474, 736] width 227 height 28
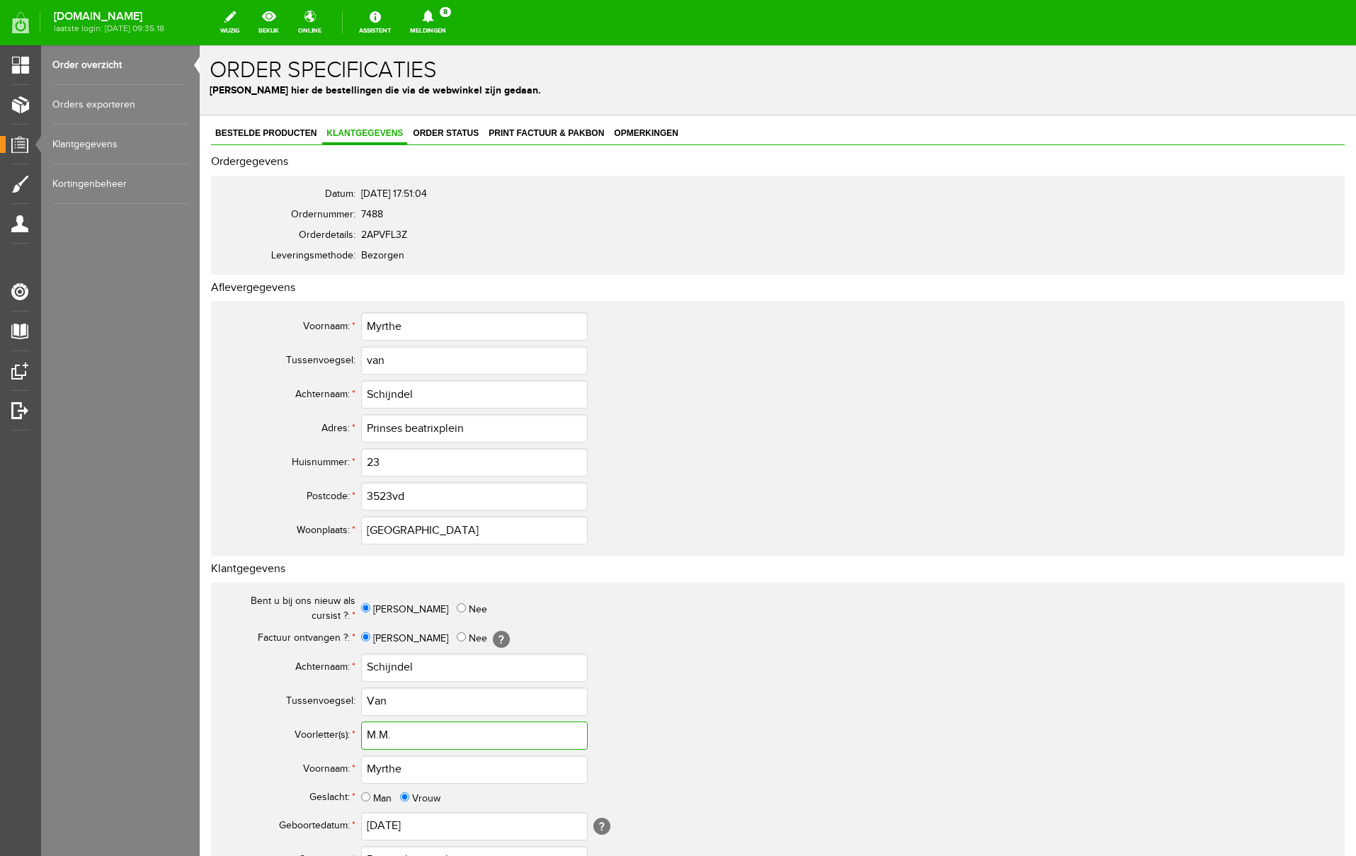
drag, startPoint x: 416, startPoint y: 735, endPoint x: 325, endPoint y: 734, distance: 91.4
click at [325, 734] on tr "Voorletter(s): * M.M." at bounding box center [560, 736] width 680 height 34
type input "M.M."
click at [373, 703] on input "Van" at bounding box center [474, 702] width 227 height 28
type input "van"
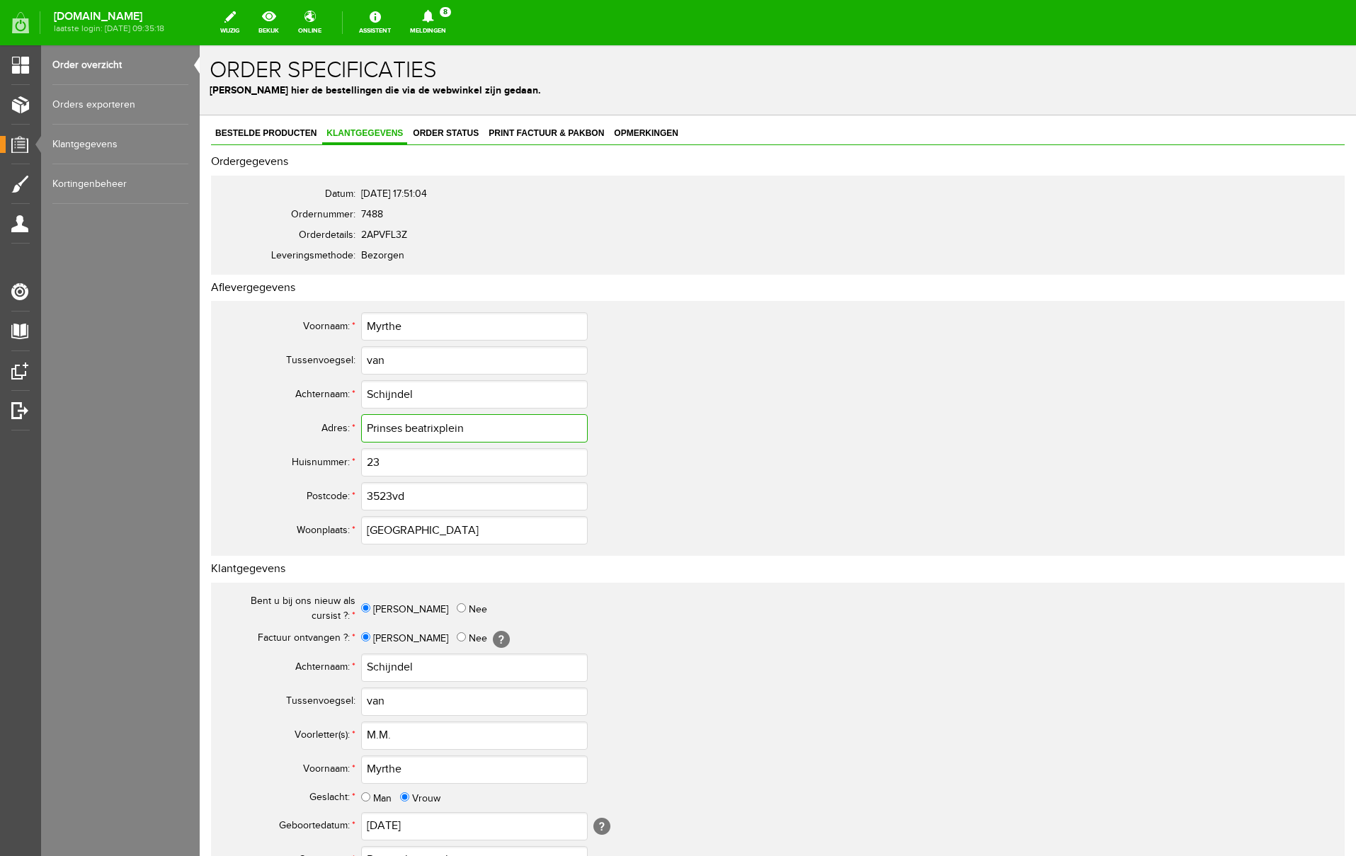
click at [413, 428] on input "Prinses beatrixplein" at bounding box center [474, 428] width 227 height 28
drag, startPoint x: 485, startPoint y: 426, endPoint x: 311, endPoint y: 412, distance: 174.8
click at [311, 412] on tr "Adres: * Prinses Beatrixplein" at bounding box center [560, 428] width 680 height 34
type input "Prinses Beatrixplein"
click at [407, 498] on input "3523vd" at bounding box center [474, 496] width 227 height 28
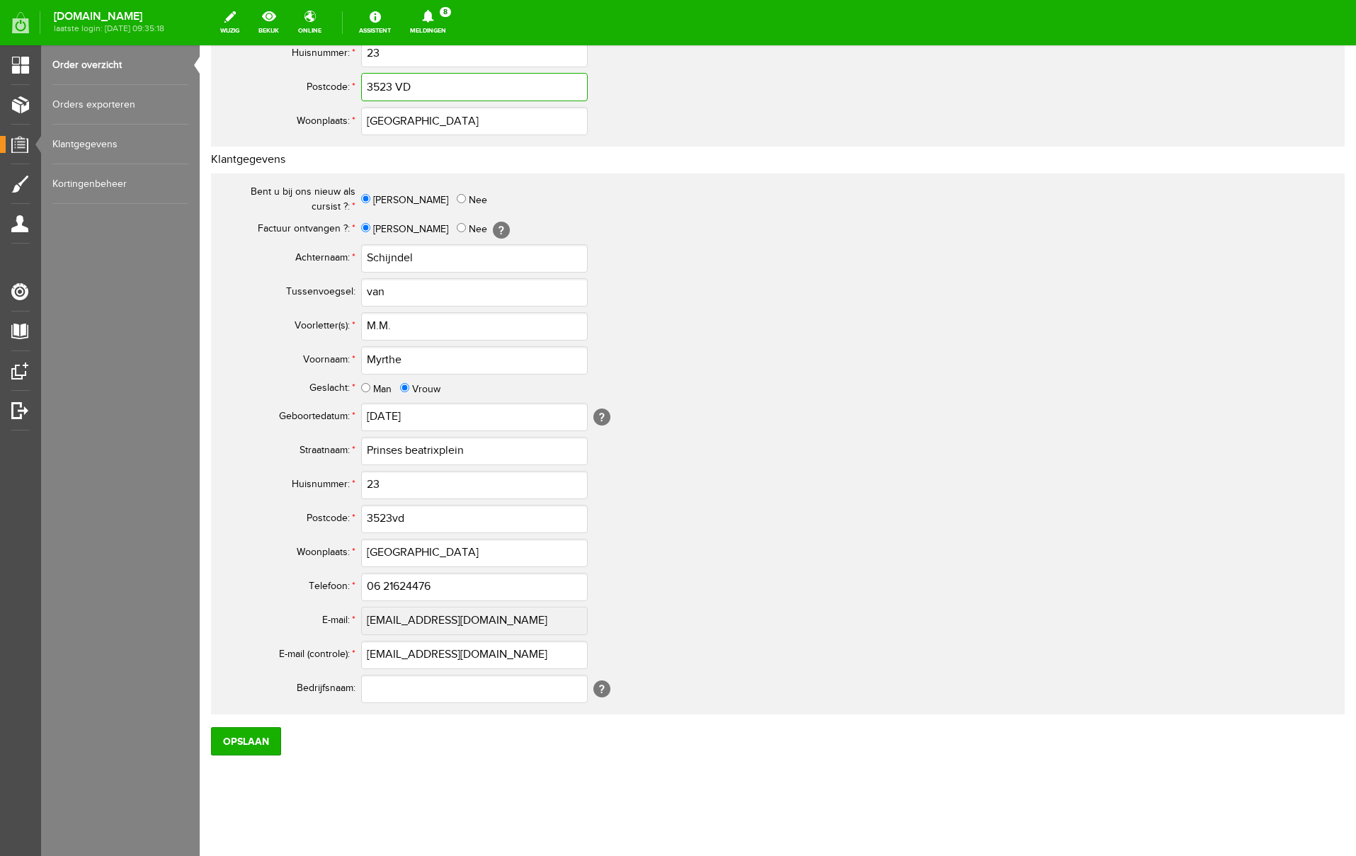
scroll to position [414, 0]
type input "3523 VD"
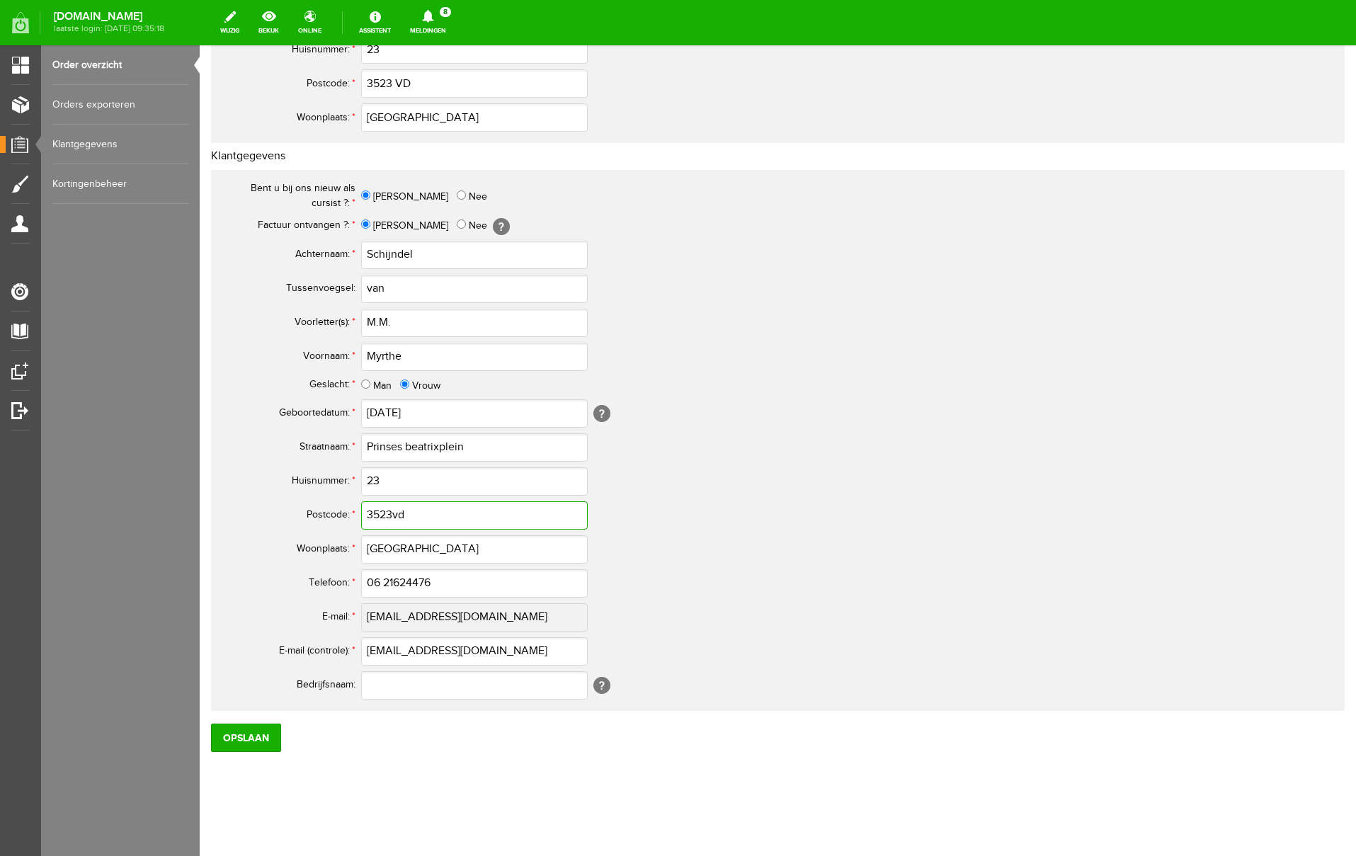
click at [407, 515] on input "3523vd" at bounding box center [474, 515] width 227 height 28
type input "3523 VD"
click at [386, 585] on input "06 21624476" at bounding box center [474, 583] width 227 height 28
drag, startPoint x: 444, startPoint y: 585, endPoint x: 235, endPoint y: 583, distance: 208.9
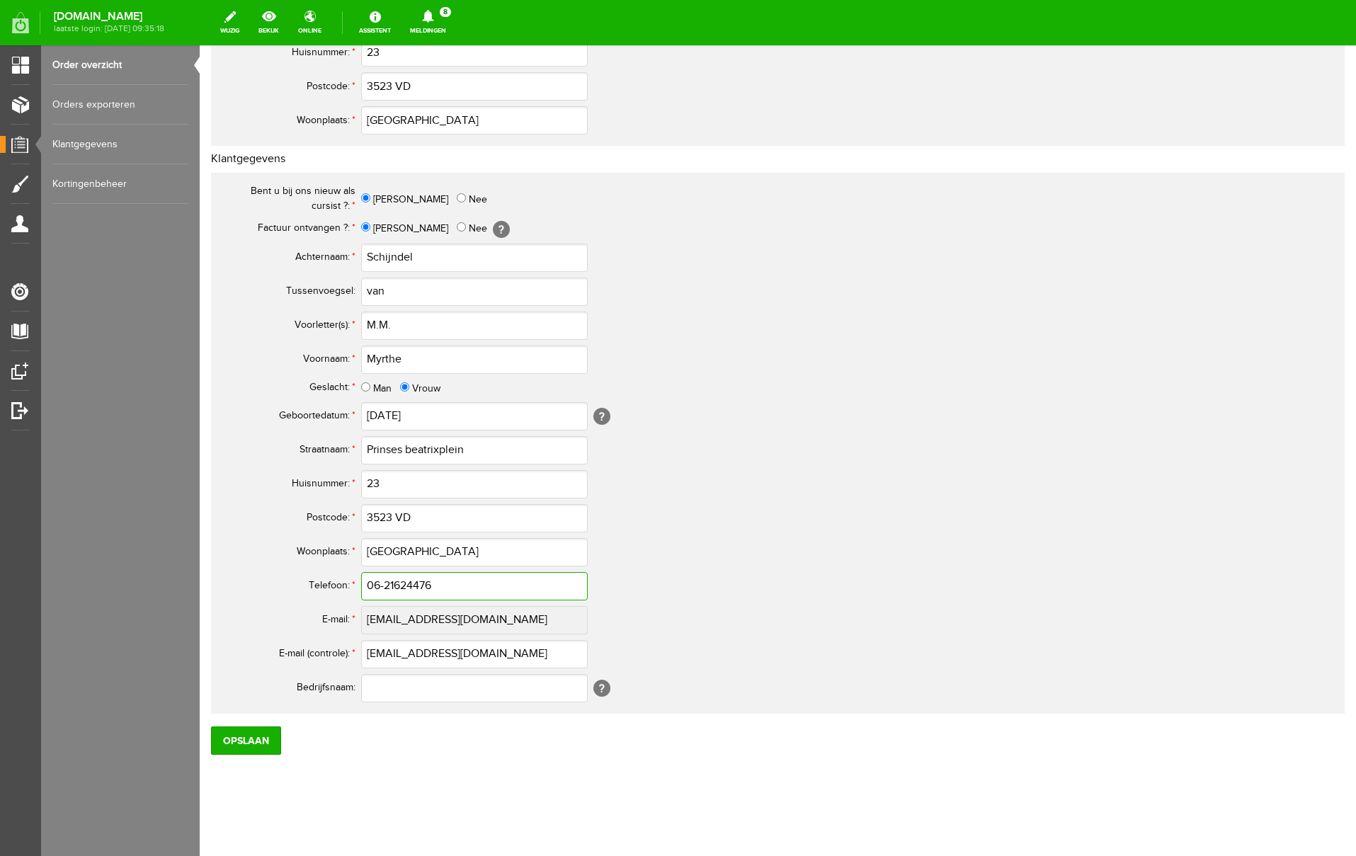
click at [235, 583] on tr "Telefoon: * 06-21624476" at bounding box center [560, 586] width 680 height 34
type input "06-21624476"
drag, startPoint x: 545, startPoint y: 654, endPoint x: 336, endPoint y: 649, distance: 209.0
click at [336, 649] on tr "E-mail (controle): * [EMAIL_ADDRESS][DOMAIN_NAME]" at bounding box center [560, 655] width 680 height 34
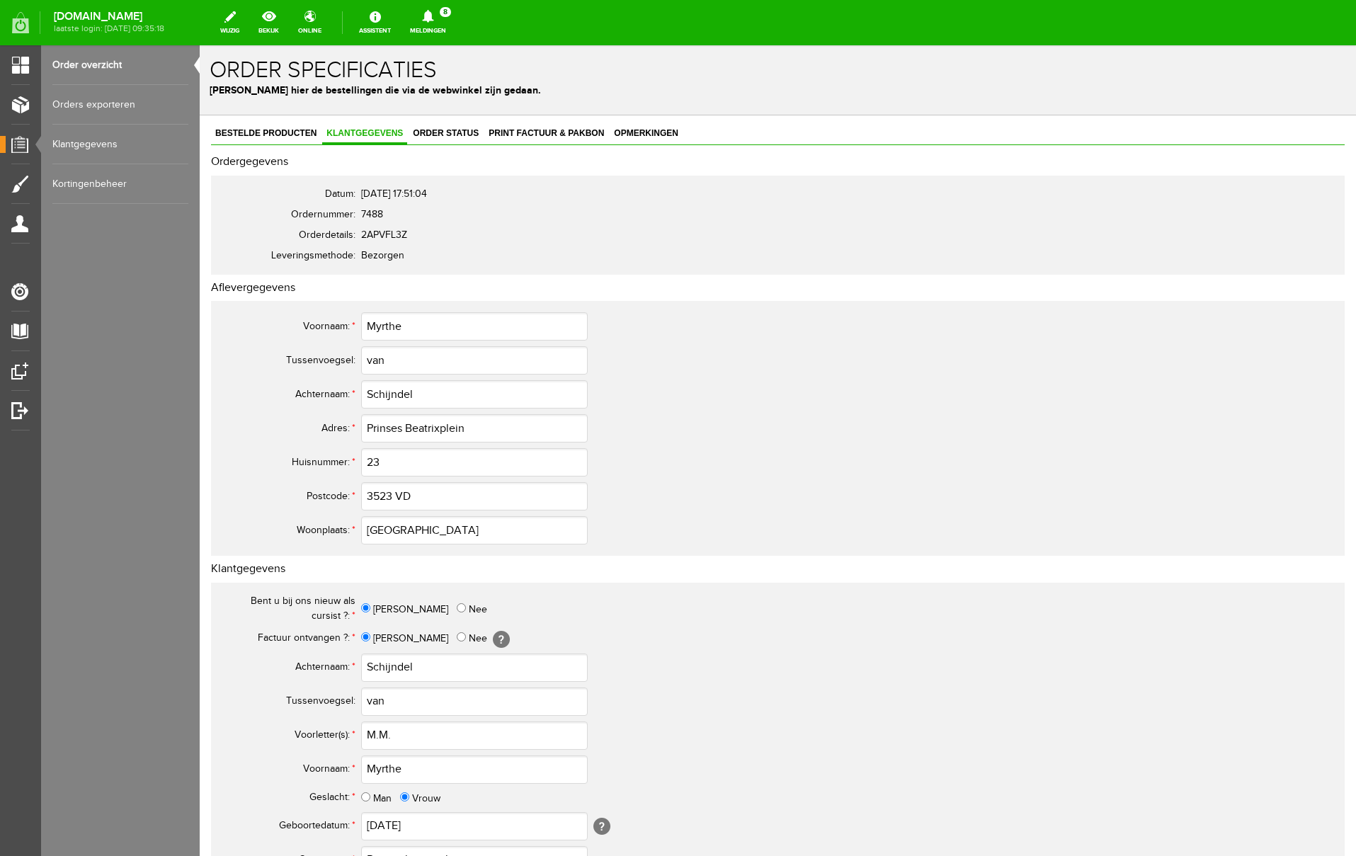
scroll to position [414, 0]
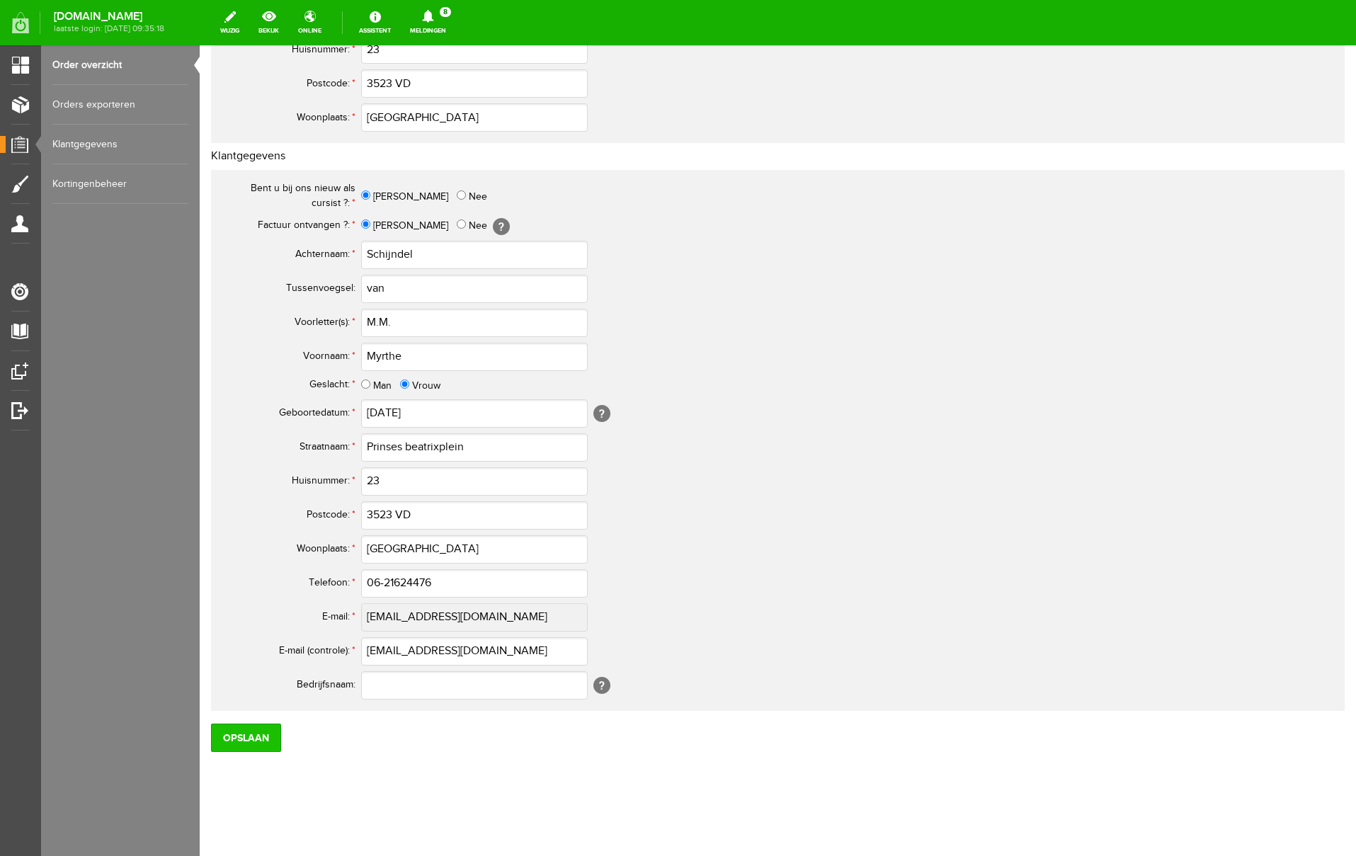
click at [250, 744] on input "Opslaan" at bounding box center [246, 738] width 70 height 28
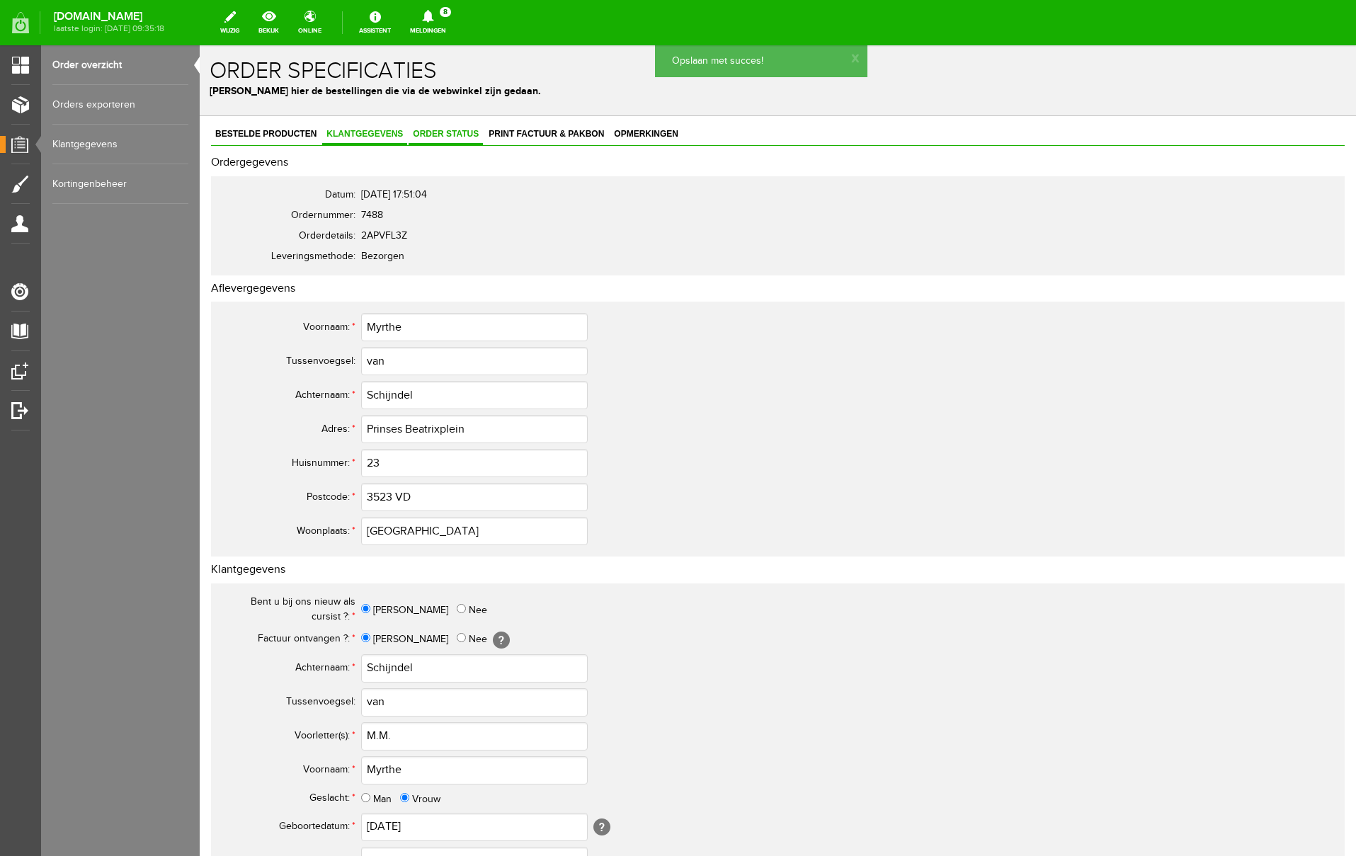
click at [454, 134] on span "Order status" at bounding box center [446, 134] width 74 height 10
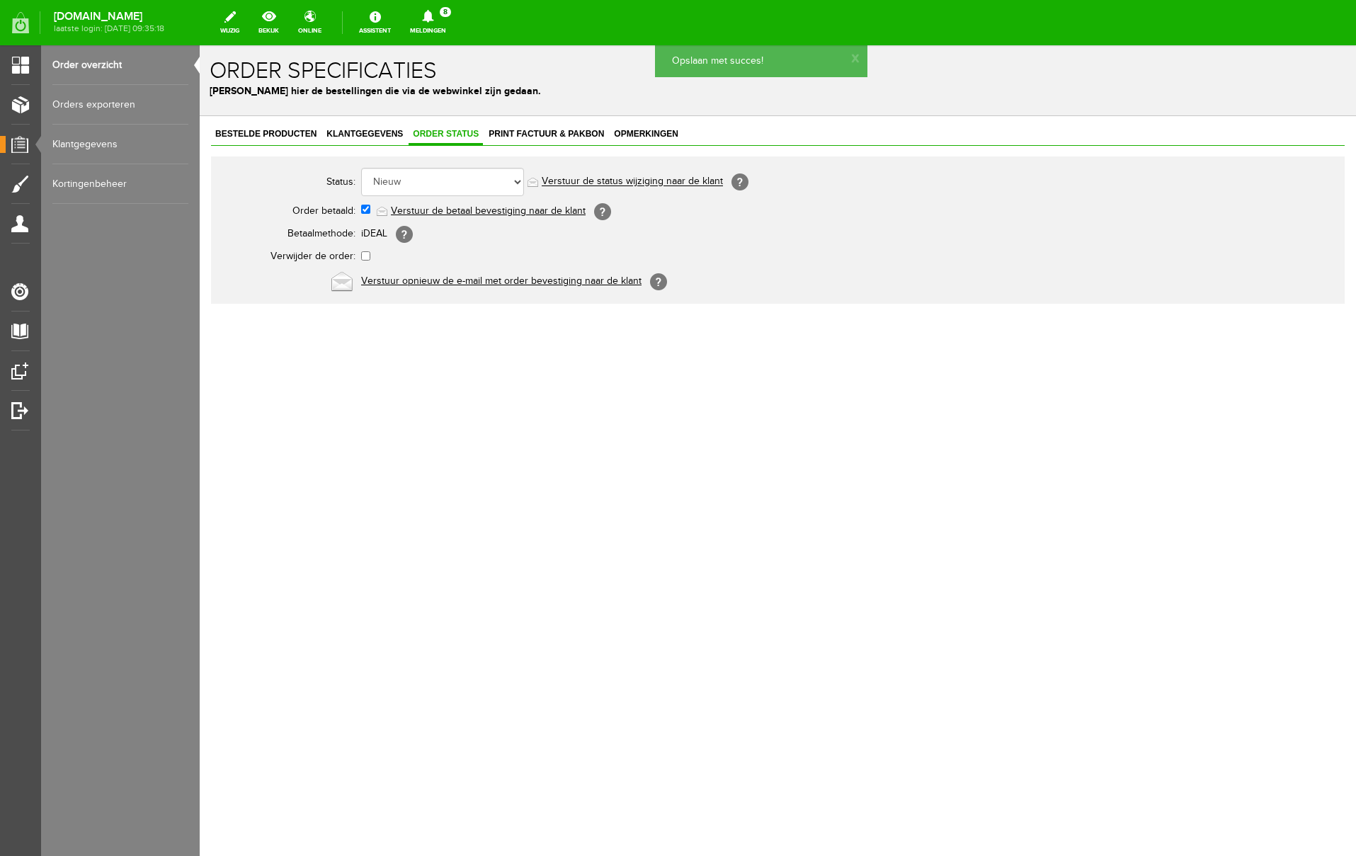
click at [479, 214] on link "Verstuur de betaal bevestiging naar de klant" at bounding box center [488, 210] width 195 height 11
click at [531, 135] on span "Print factuur & pakbon" at bounding box center [546, 134] width 124 height 10
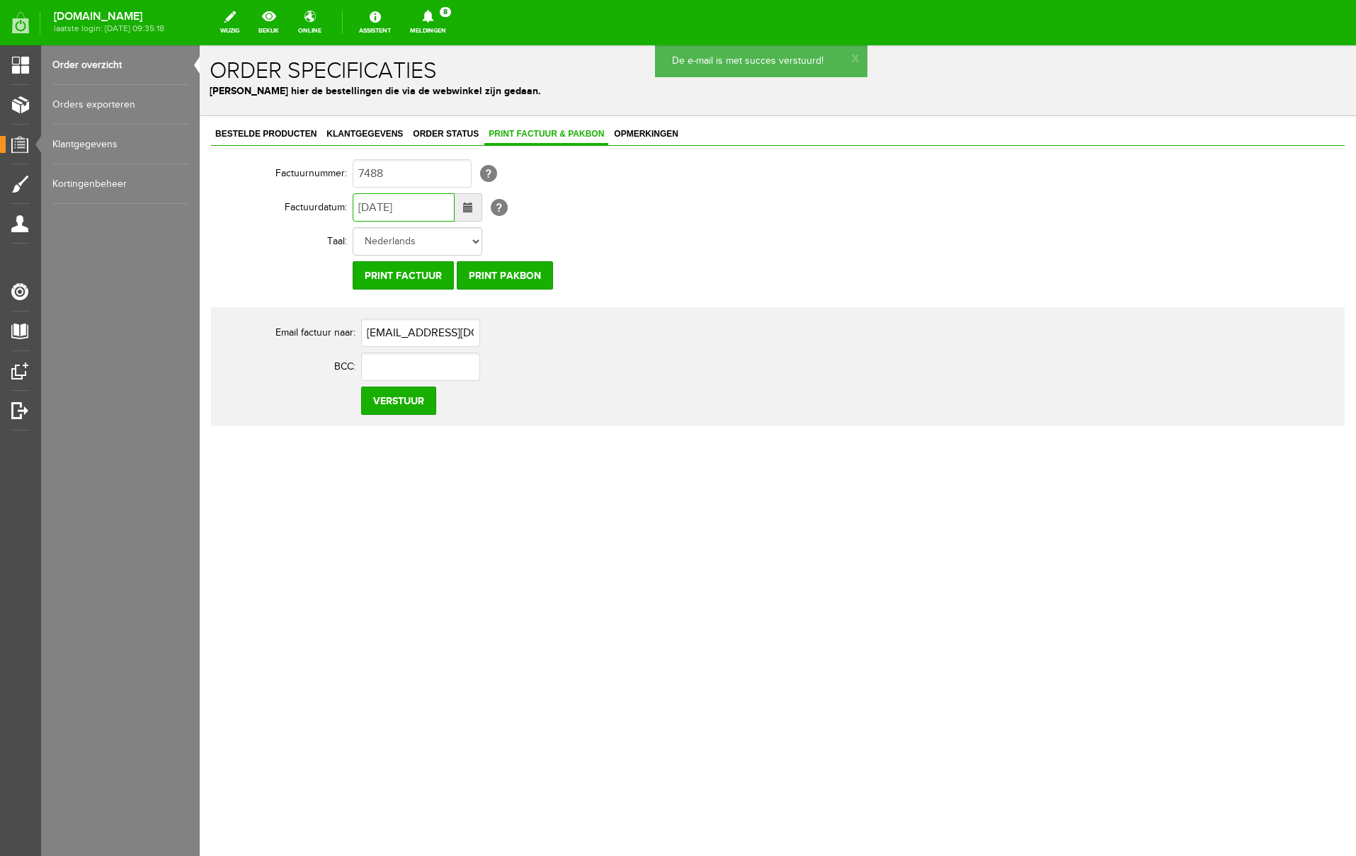
click at [372, 211] on input "[DATE]" at bounding box center [404, 207] width 102 height 28
type input "[DATE]"
click at [397, 401] on input "Verstuur" at bounding box center [398, 401] width 75 height 28
click at [433, 14] on icon at bounding box center [427, 16] width 11 height 13
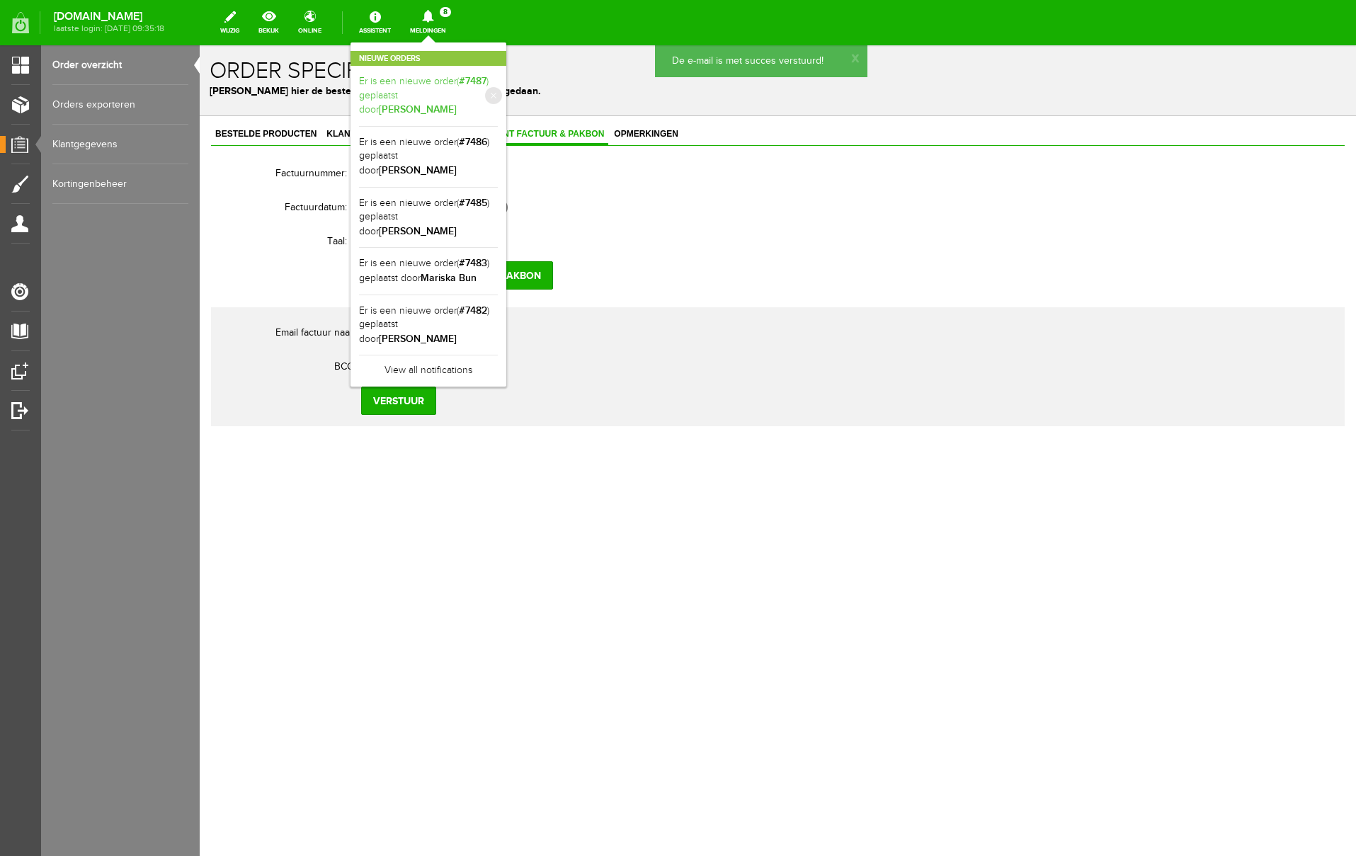
click at [457, 103] on b "[PERSON_NAME]" at bounding box center [418, 109] width 78 height 12
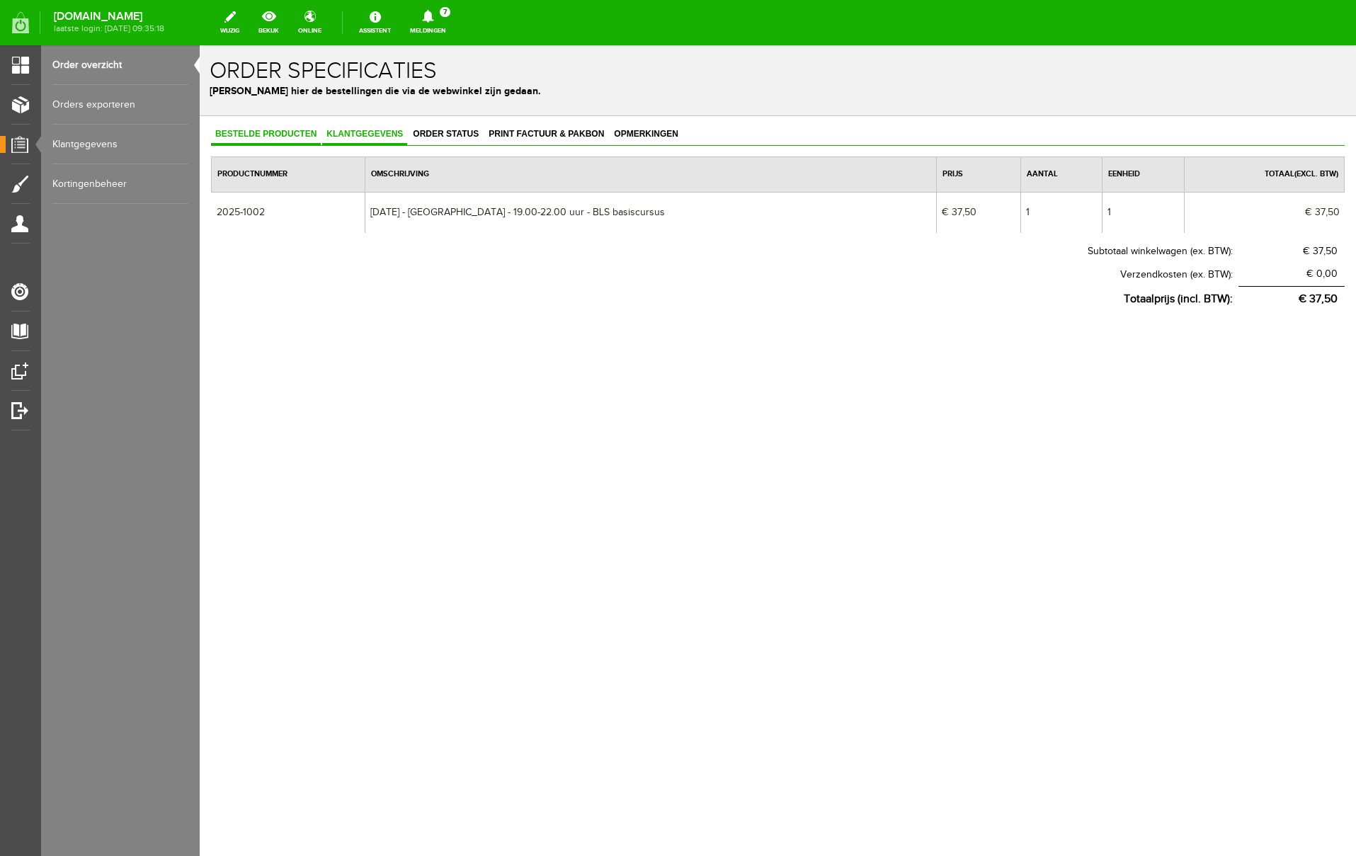
click at [374, 129] on span "Klantgegevens" at bounding box center [364, 134] width 85 height 10
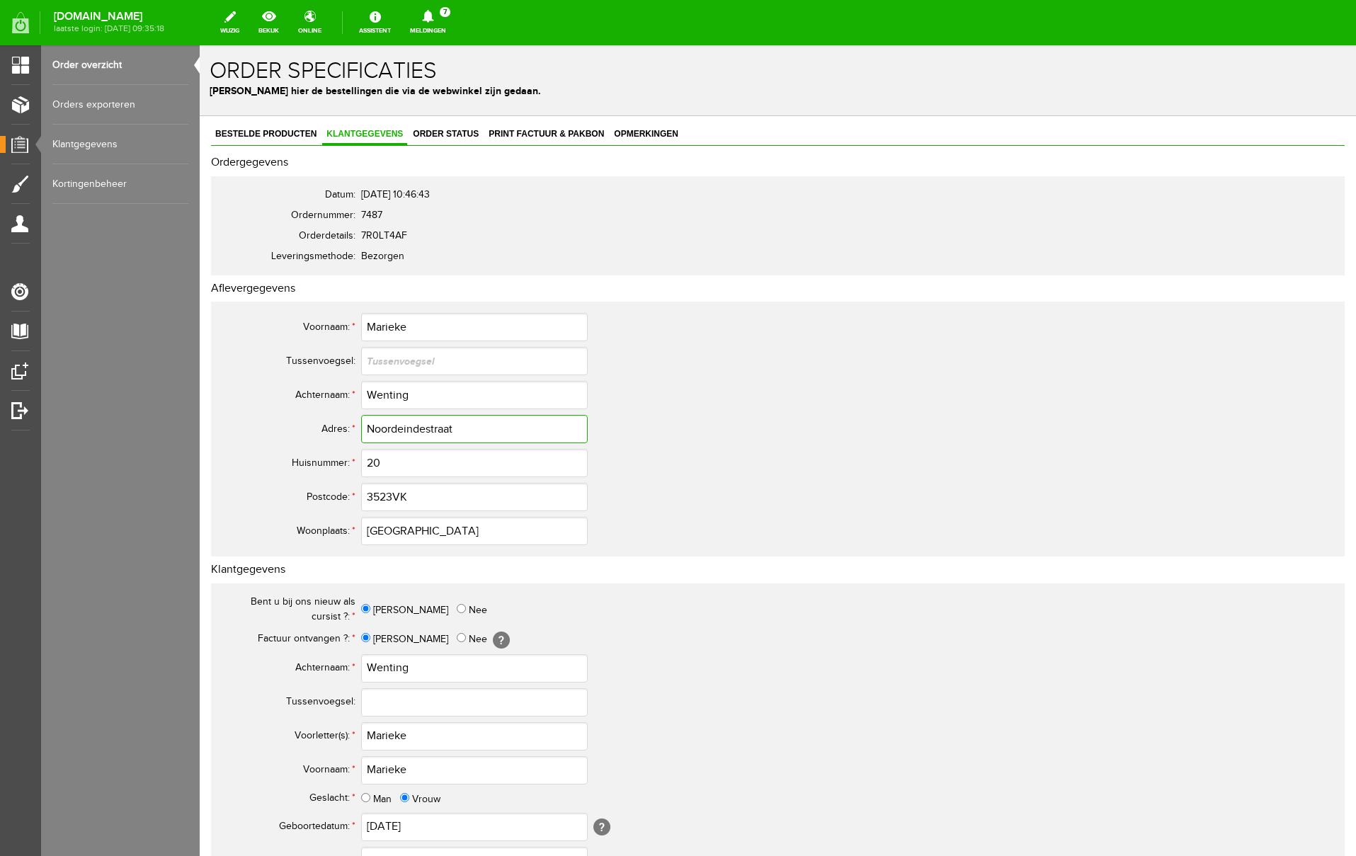
drag, startPoint x: 478, startPoint y: 434, endPoint x: 264, endPoint y: 408, distance: 215.5
click at [264, 408] on tbody "Voornaam: * [PERSON_NAME] [GEOGRAPHIC_DATA]: Achternaam: * Wenting Adres: * Noo…" at bounding box center [560, 429] width 680 height 238
drag, startPoint x: 431, startPoint y: 738, endPoint x: 355, endPoint y: 736, distance: 76.5
click at [355, 736] on tr "Voorletter(s): * [PERSON_NAME]" at bounding box center [560, 736] width 680 height 34
type input "M."
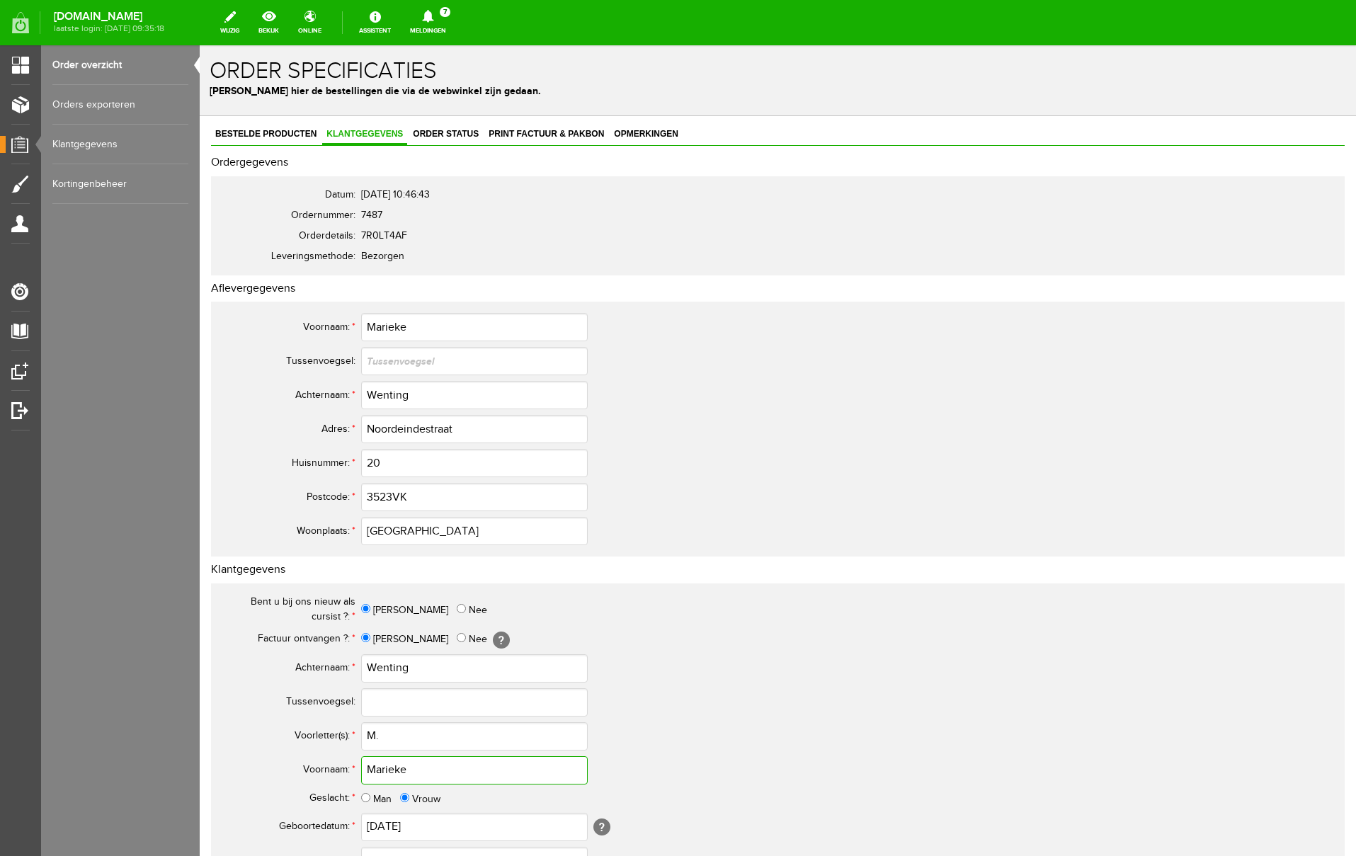
drag, startPoint x: 416, startPoint y: 771, endPoint x: 334, endPoint y: 763, distance: 83.2
click at [334, 763] on tr "Voornaam: * [PERSON_NAME]" at bounding box center [560, 770] width 680 height 34
drag, startPoint x: 421, startPoint y: 397, endPoint x: 331, endPoint y: 394, distance: 90.0
click at [331, 394] on tr "Achternaam: * Wenting" at bounding box center [560, 395] width 680 height 34
drag, startPoint x: 394, startPoint y: 501, endPoint x: 454, endPoint y: 495, distance: 60.5
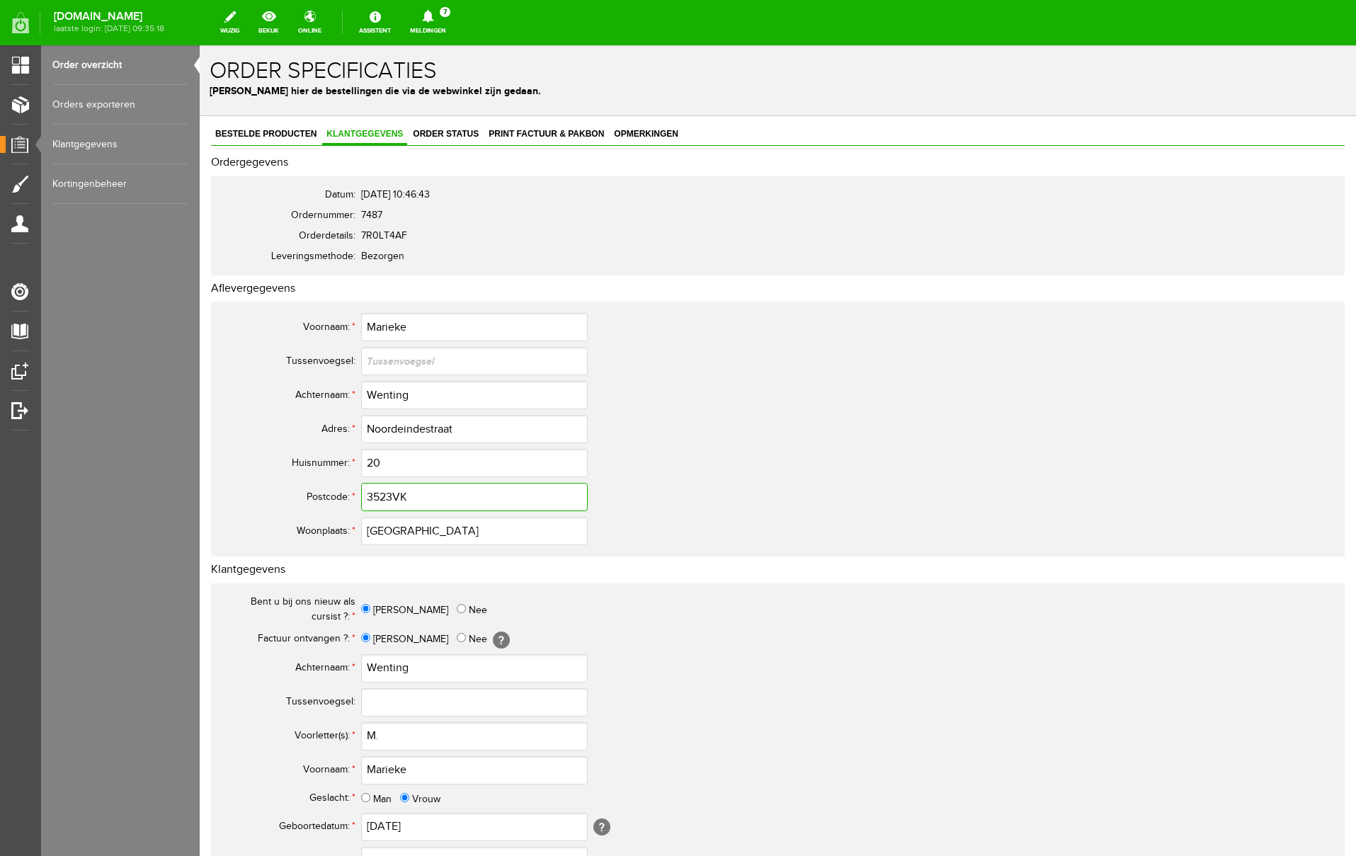
click at [397, 500] on input "3523VK" at bounding box center [474, 497] width 227 height 28
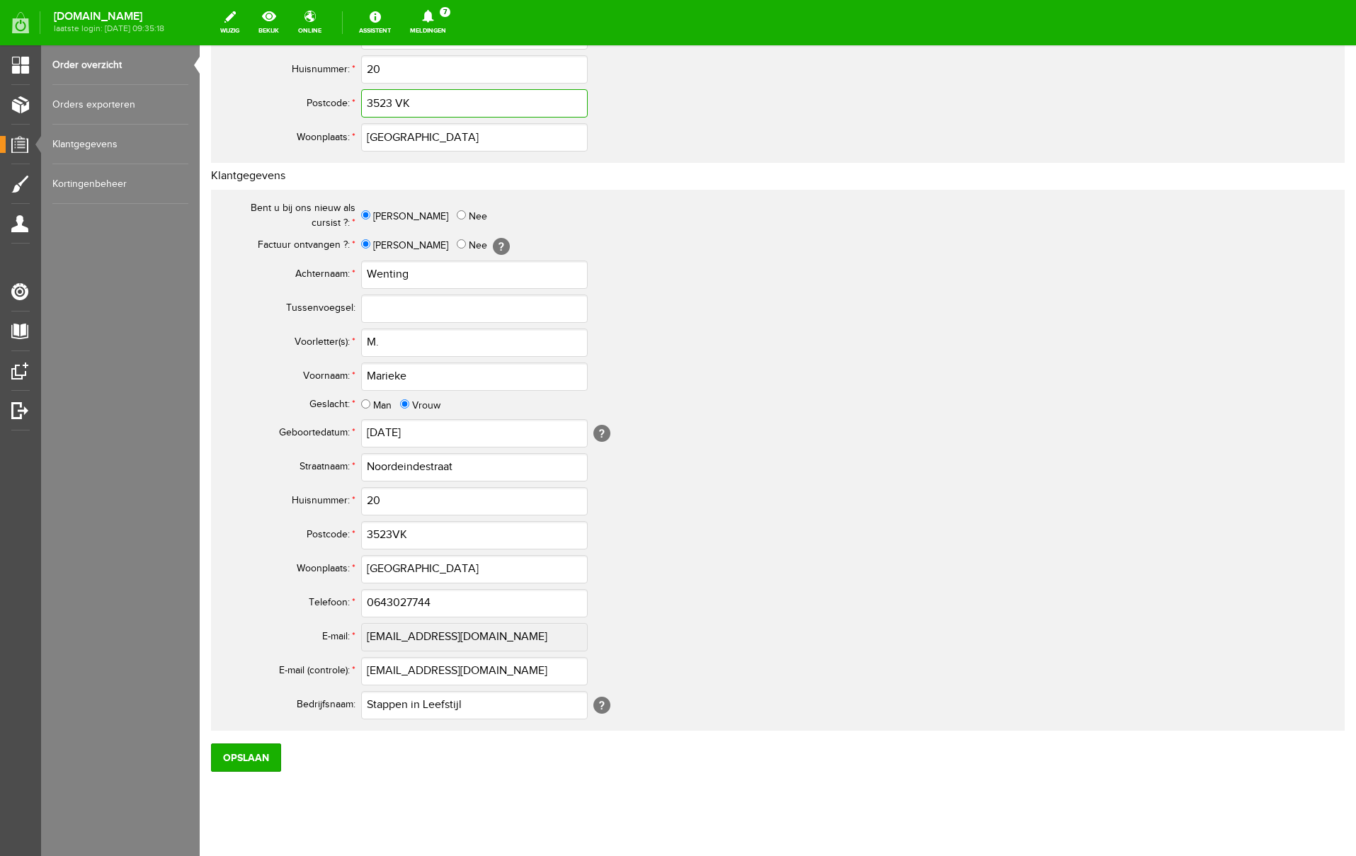
scroll to position [397, 0]
type input "3523 VK"
click at [394, 530] on input "3523VK" at bounding box center [474, 532] width 227 height 28
type input "3523 VK"
click at [381, 603] on input "0643027744" at bounding box center [474, 600] width 227 height 28
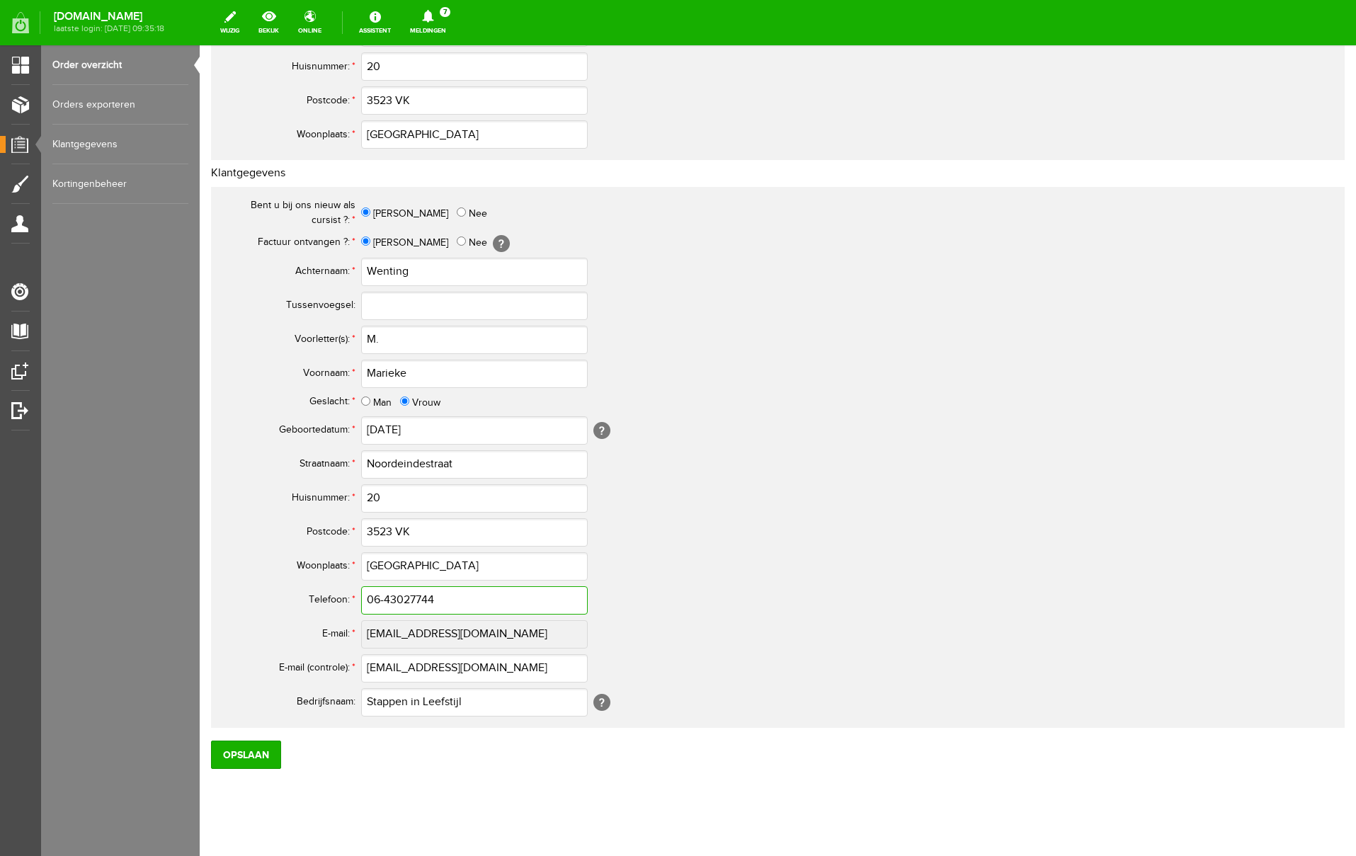
drag, startPoint x: 453, startPoint y: 597, endPoint x: 280, endPoint y: 596, distance: 172.8
click at [280, 596] on tr "Telefoon: * 06-43027744" at bounding box center [560, 601] width 680 height 34
type input "06-43027744"
drag, startPoint x: 527, startPoint y: 671, endPoint x: 339, endPoint y: 658, distance: 188.8
click at [339, 658] on tr "E-mail (controle): * [EMAIL_ADDRESS][DOMAIN_NAME]" at bounding box center [560, 669] width 680 height 34
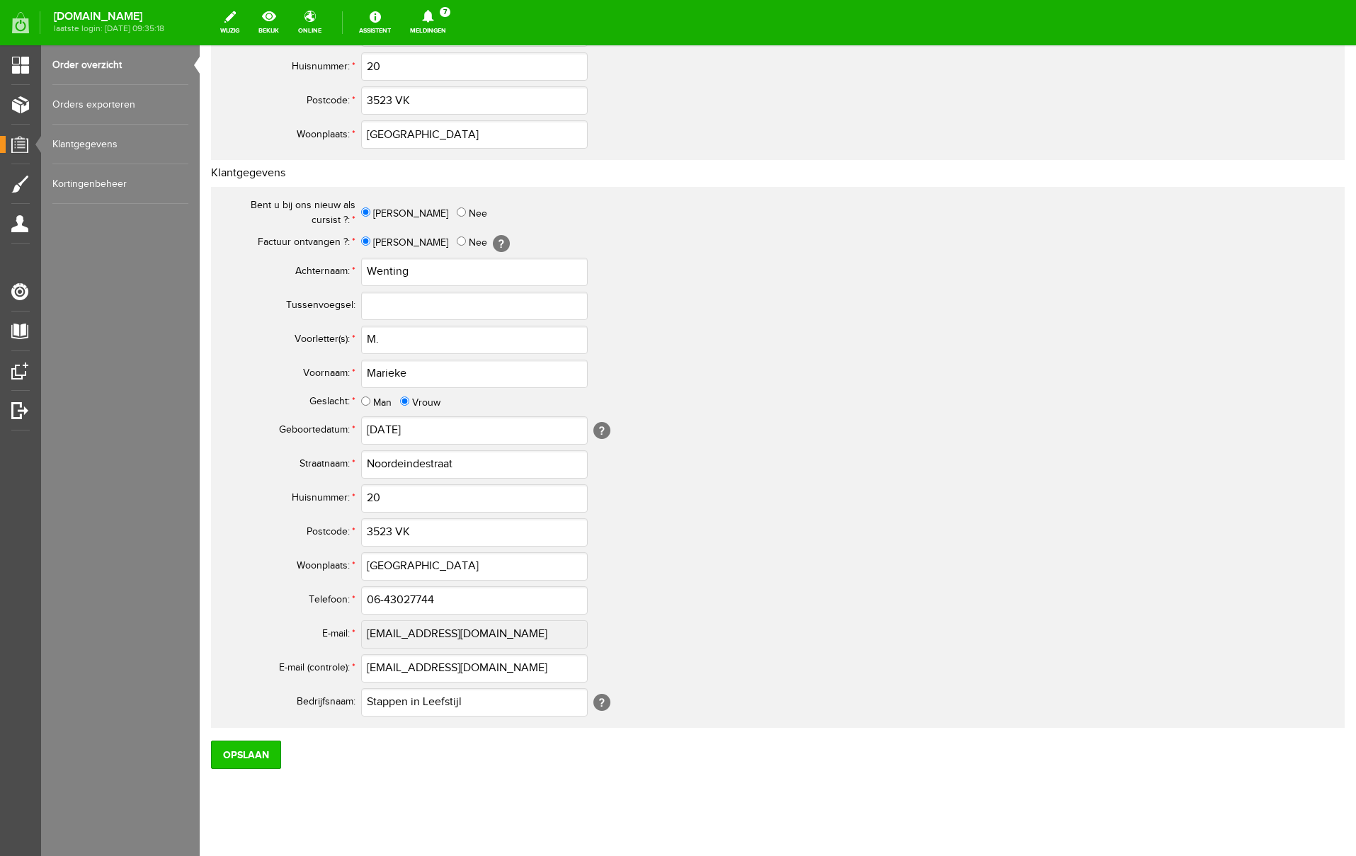
click at [249, 753] on input "Opslaan" at bounding box center [246, 755] width 70 height 28
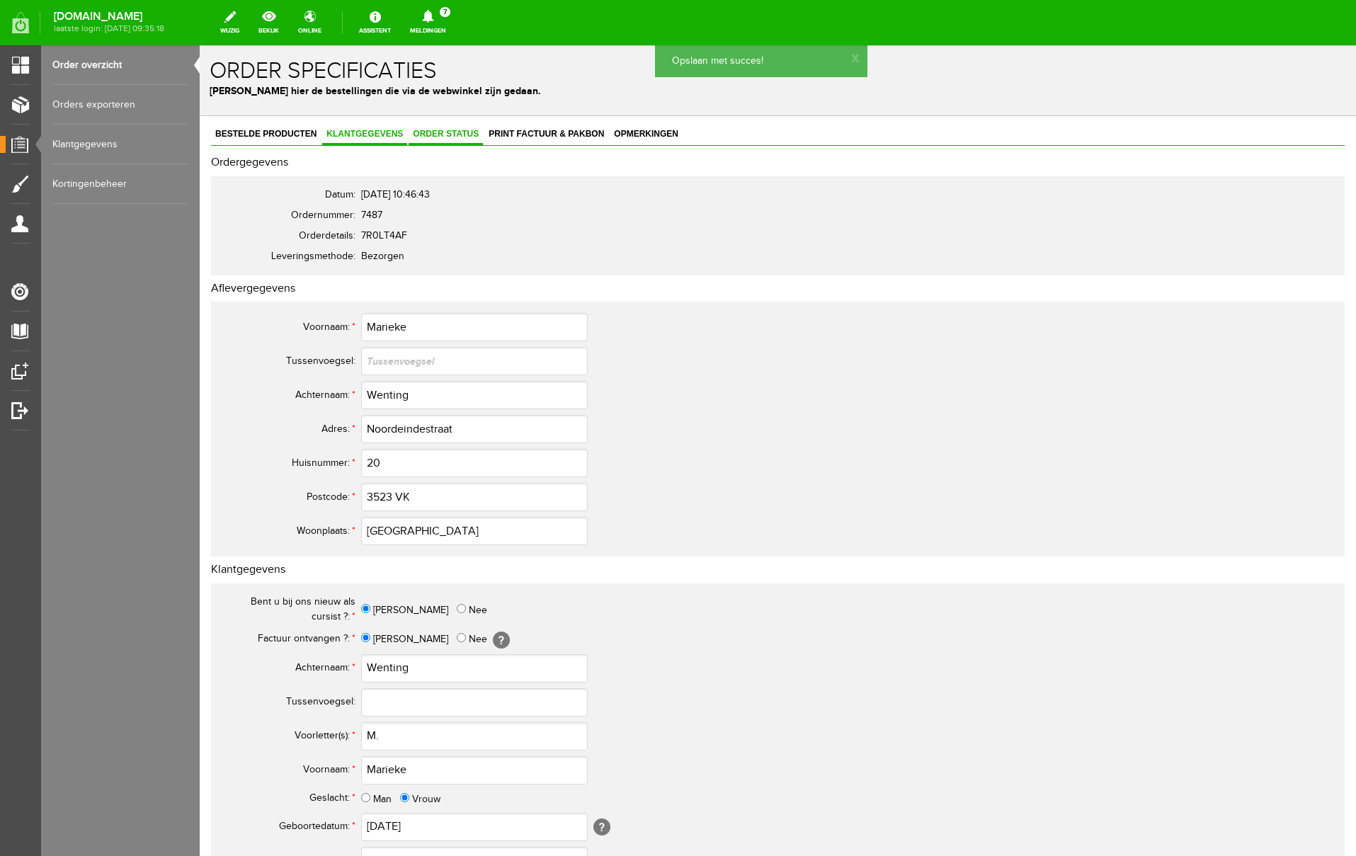
click at [458, 134] on span "Order status" at bounding box center [446, 134] width 74 height 10
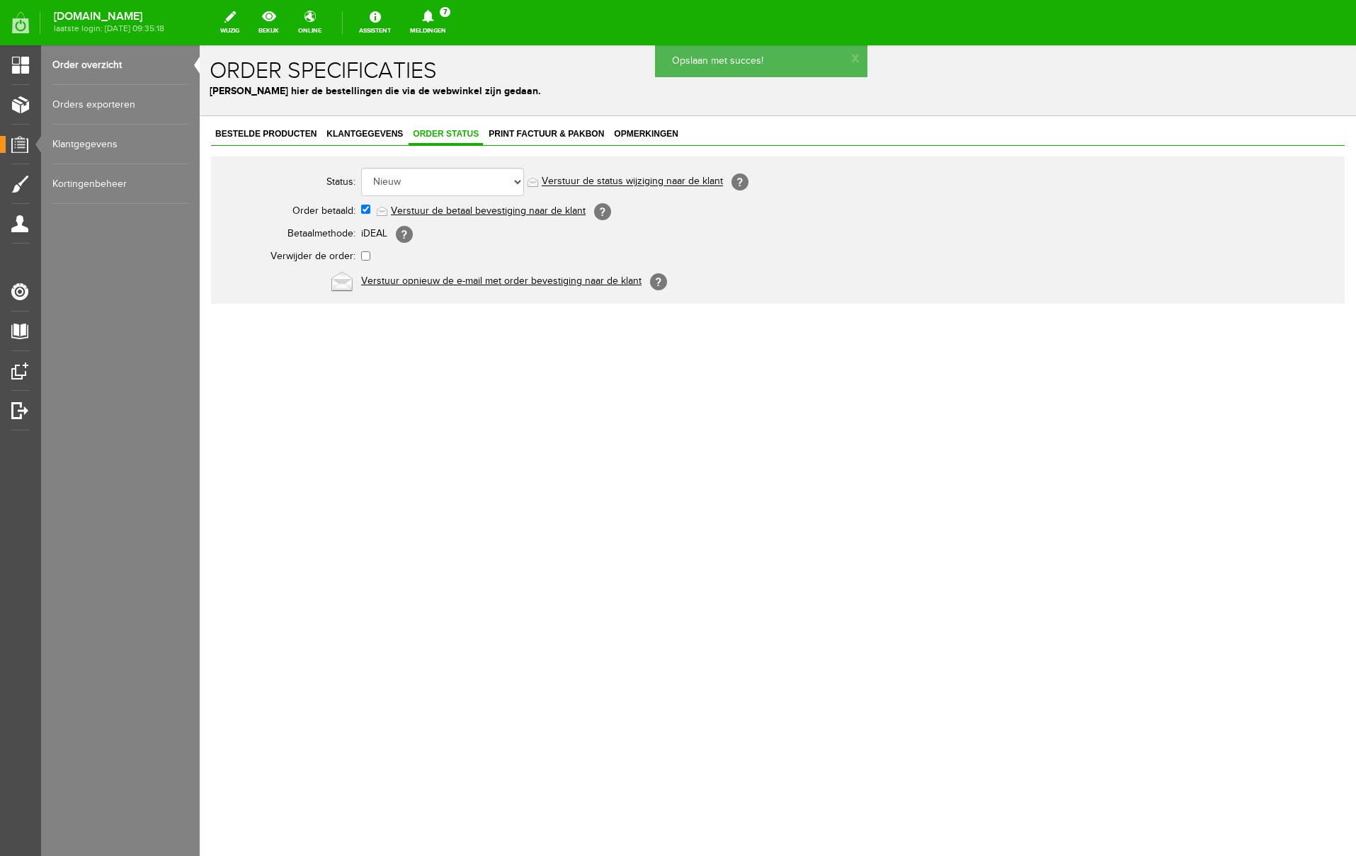
click at [484, 210] on link "Verstuur de betaal bevestiging naar de klant" at bounding box center [488, 210] width 195 height 11
click at [543, 132] on span "Print factuur & pakbon" at bounding box center [546, 134] width 124 height 10
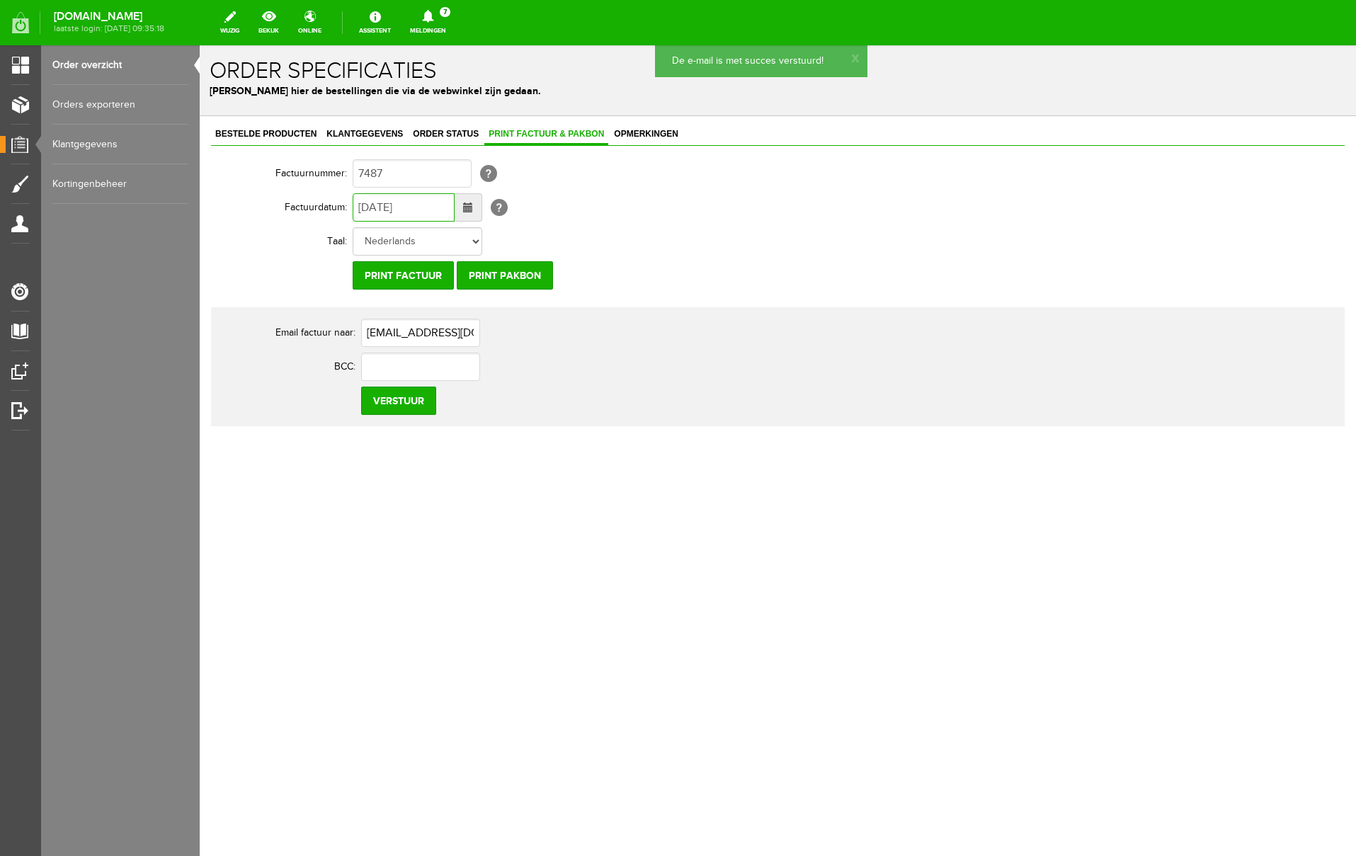
click at [370, 210] on input "[DATE]" at bounding box center [404, 207] width 102 height 28
type input "[DATE]"
click at [416, 397] on input "Verstuur" at bounding box center [398, 401] width 75 height 28
click at [433, 20] on icon at bounding box center [427, 16] width 11 height 13
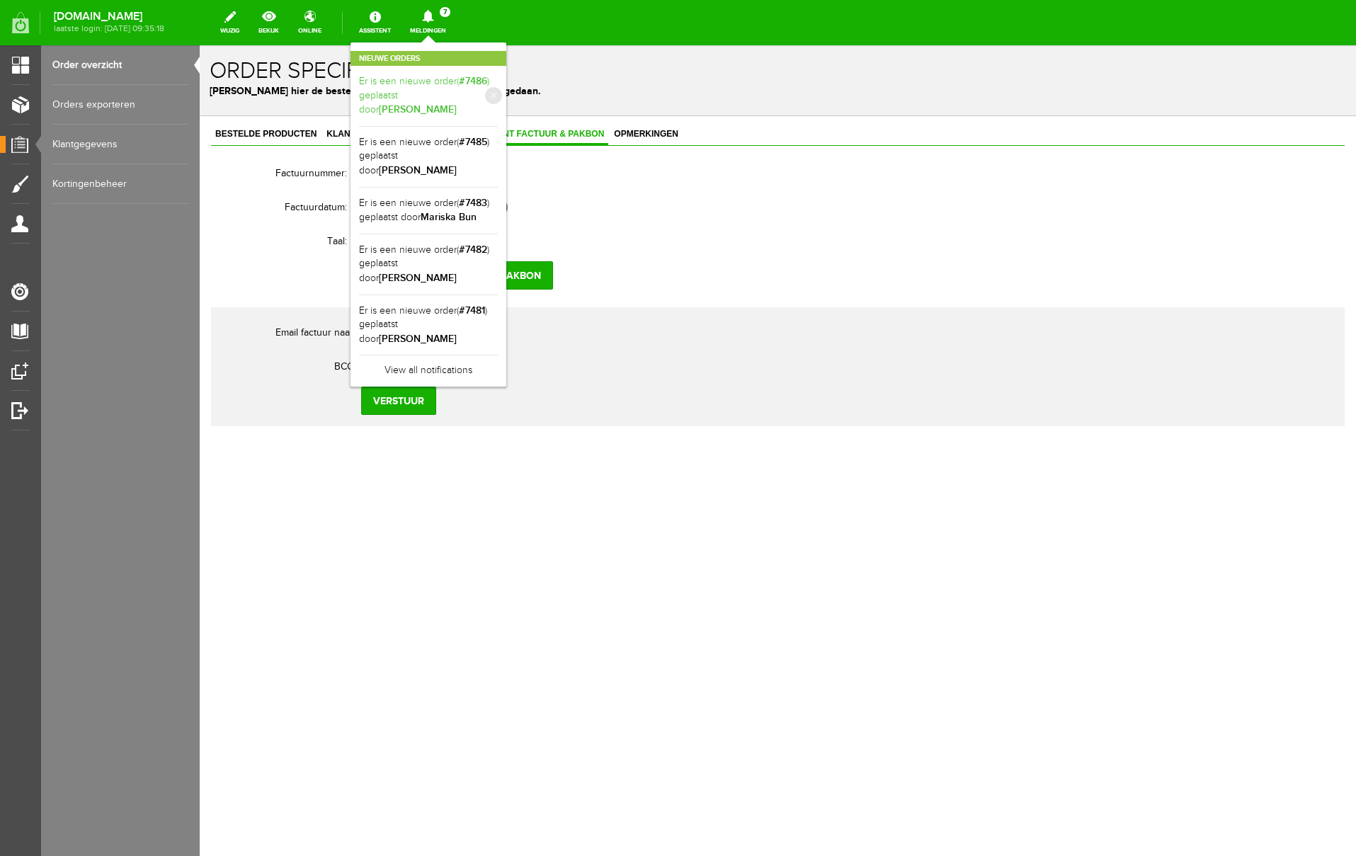
click at [457, 103] on b "[PERSON_NAME]" at bounding box center [418, 109] width 78 height 12
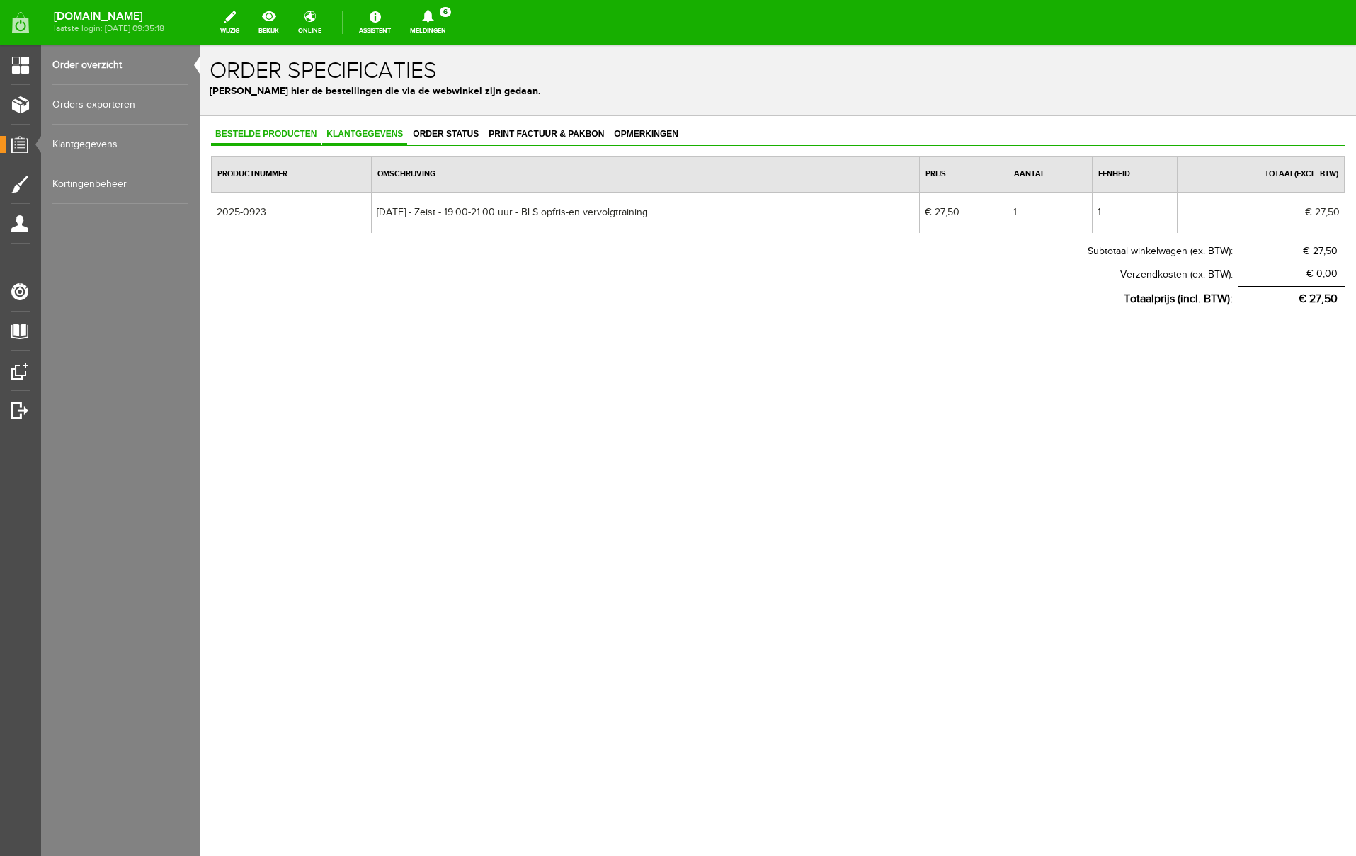
click at [368, 136] on span "Klantgegevens" at bounding box center [364, 134] width 85 height 10
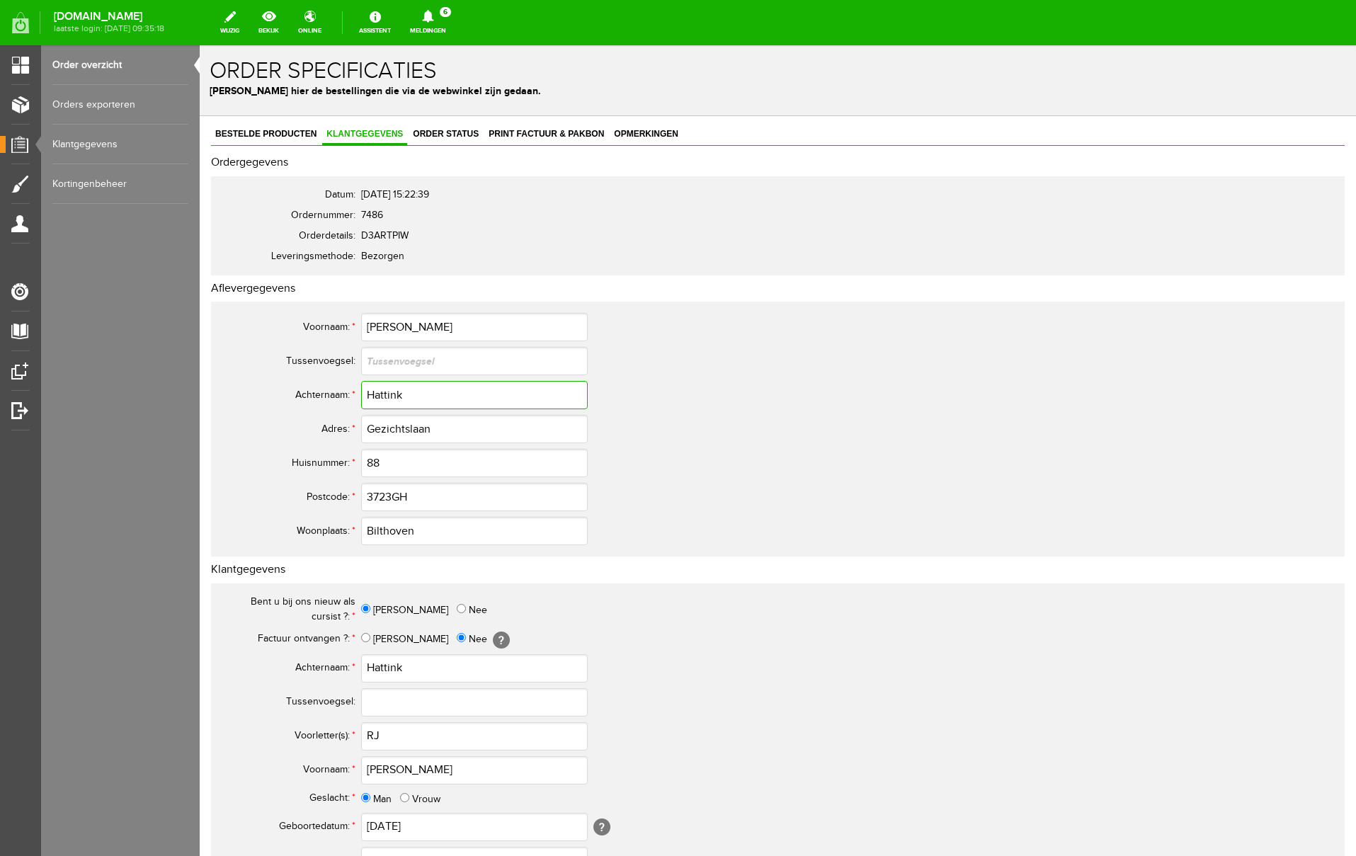
drag, startPoint x: 409, startPoint y: 397, endPoint x: 341, endPoint y: 392, distance: 68.9
click at [341, 392] on tr "Achternaam: * Hattink" at bounding box center [560, 395] width 680 height 34
drag, startPoint x: 444, startPoint y: 429, endPoint x: 309, endPoint y: 421, distance: 135.5
click at [309, 421] on tr "Adres: * Gezichtslaan" at bounding box center [560, 429] width 680 height 34
click at [394, 494] on input "3723GH" at bounding box center [474, 497] width 227 height 28
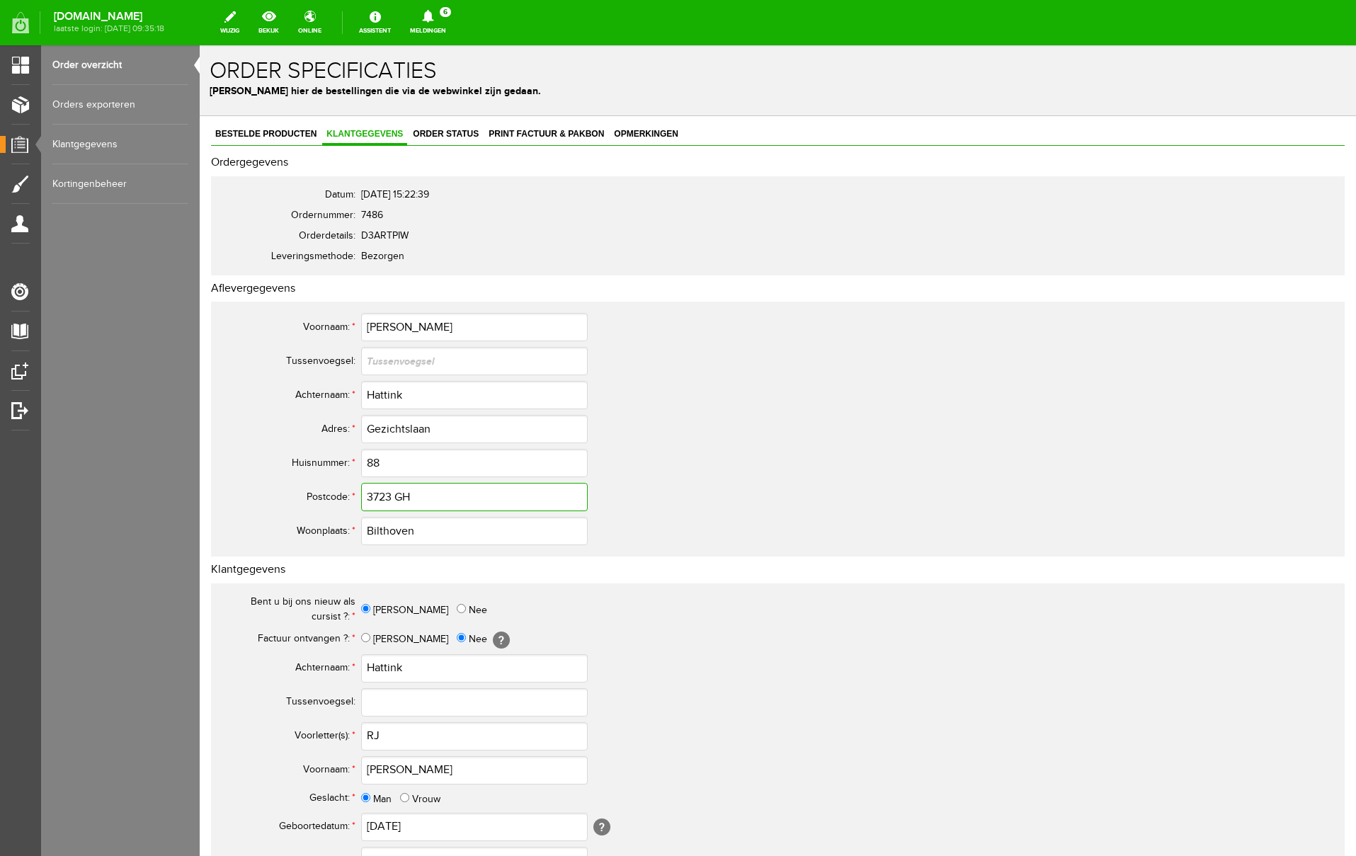
type input "3723 GH"
click at [375, 736] on input "RJ" at bounding box center [474, 736] width 227 height 28
click at [400, 736] on input "R.J" at bounding box center [474, 736] width 227 height 28
click at [296, 730] on tr "Voorletter(s): * R.J." at bounding box center [560, 736] width 680 height 34
type input "R.J."
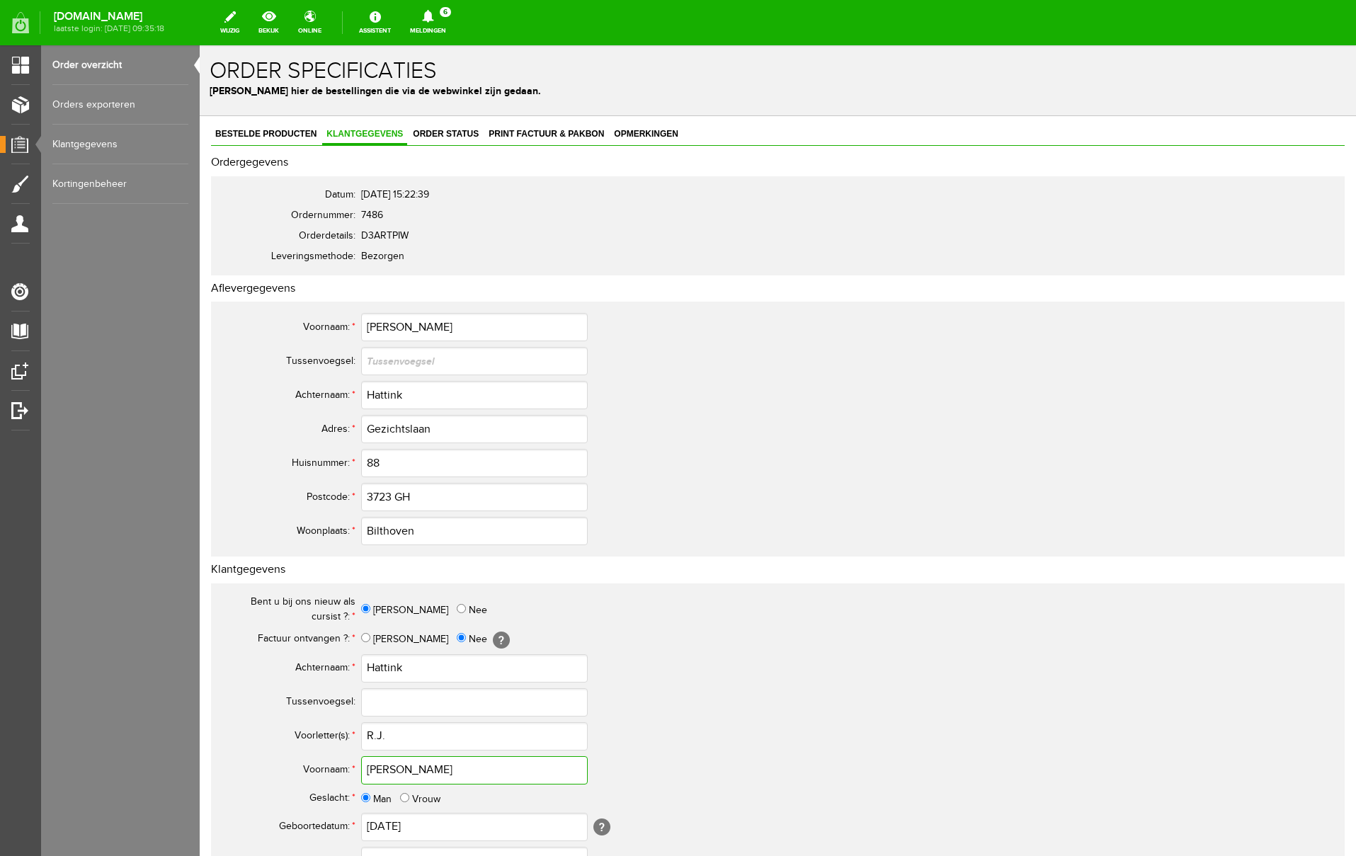
drag, startPoint x: 408, startPoint y: 768, endPoint x: 324, endPoint y: 766, distance: 84.3
click at [324, 766] on tr "Voornaam: * [PERSON_NAME]" at bounding box center [560, 770] width 680 height 34
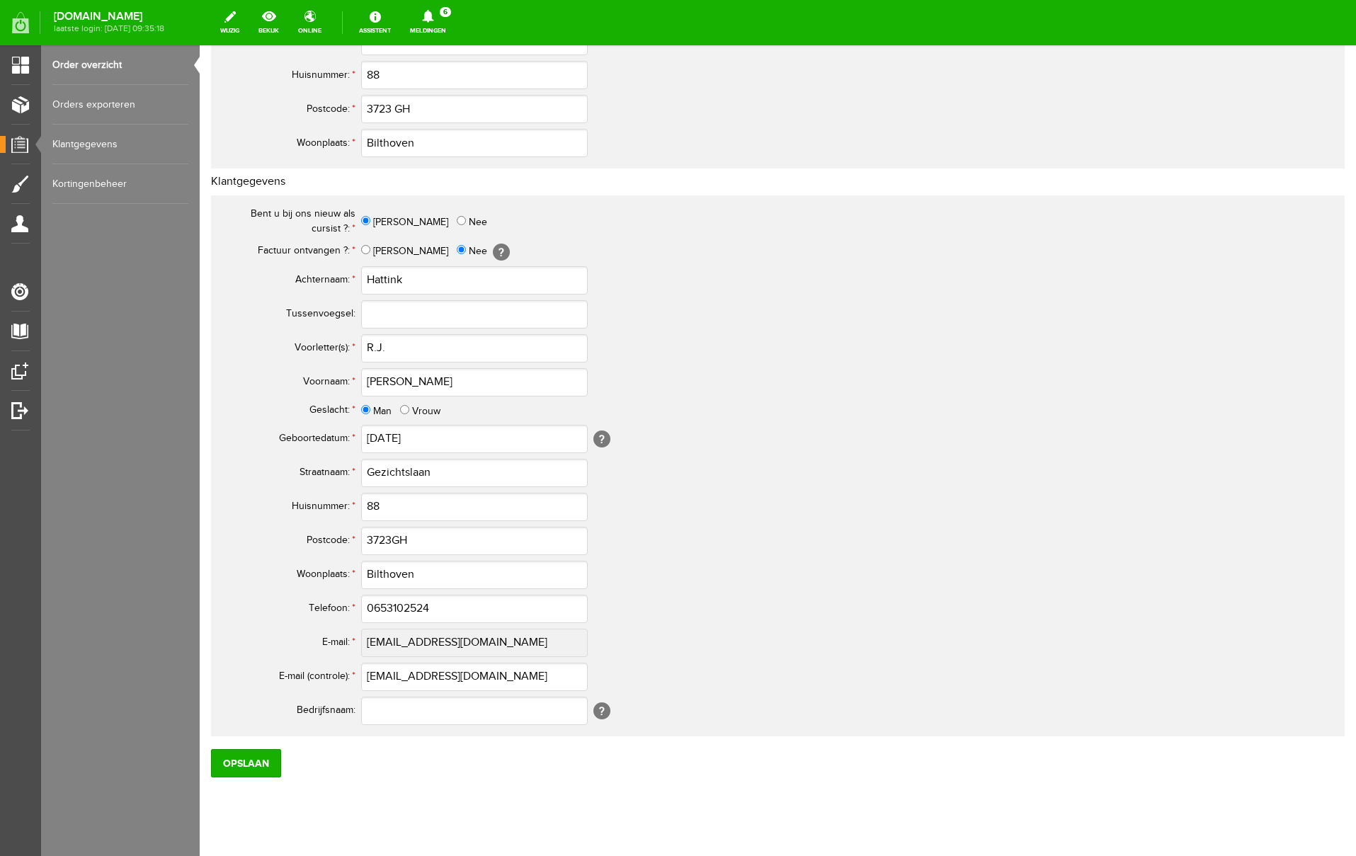
scroll to position [414, 0]
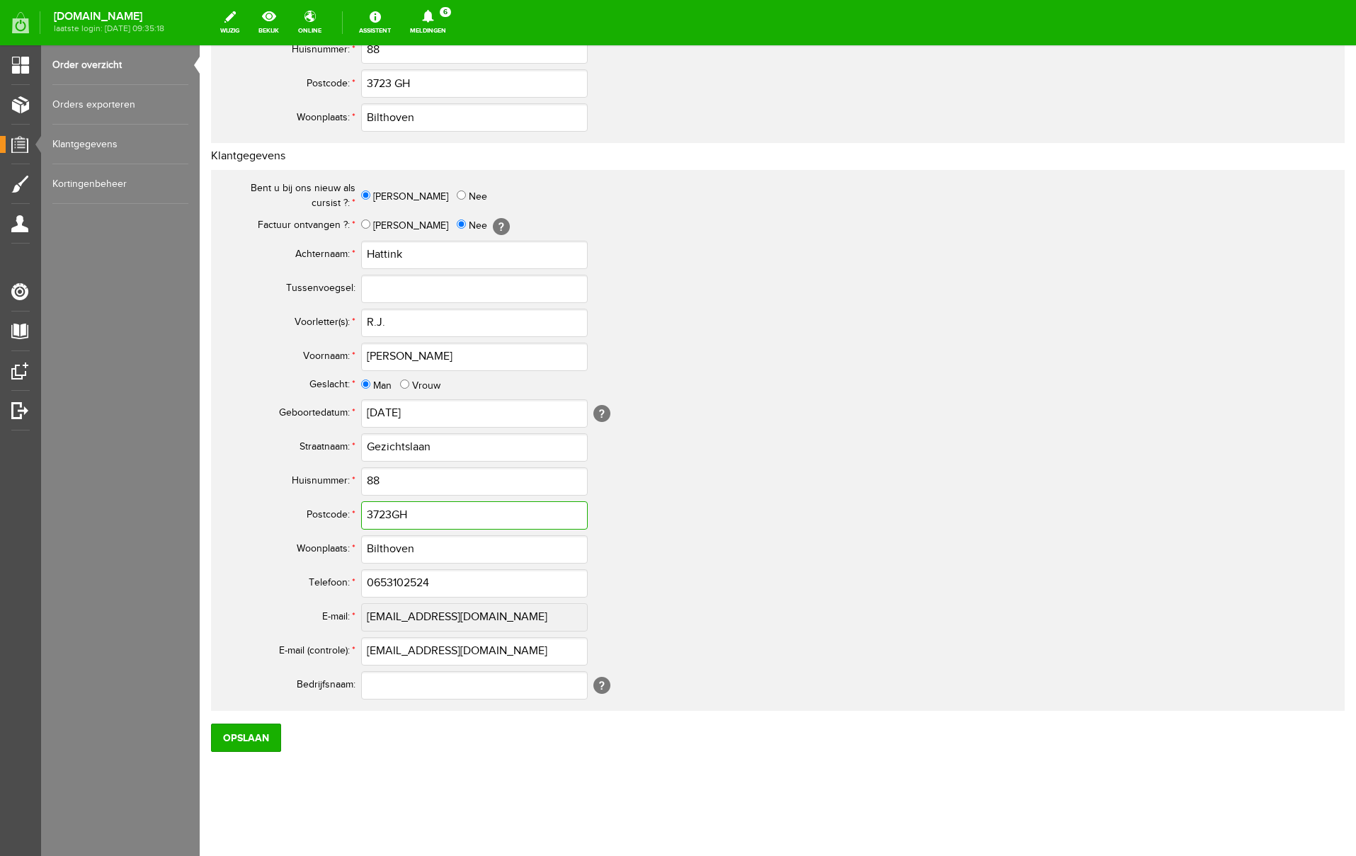
click at [392, 511] on input "3723GH" at bounding box center [474, 515] width 227 height 28
type input "3723 GH"
click at [381, 585] on input "0653102524" at bounding box center [474, 583] width 227 height 28
drag, startPoint x: 443, startPoint y: 581, endPoint x: 283, endPoint y: 580, distance: 159.3
click at [283, 580] on tr "Telefoon: * 06-53102524" at bounding box center [560, 584] width 680 height 34
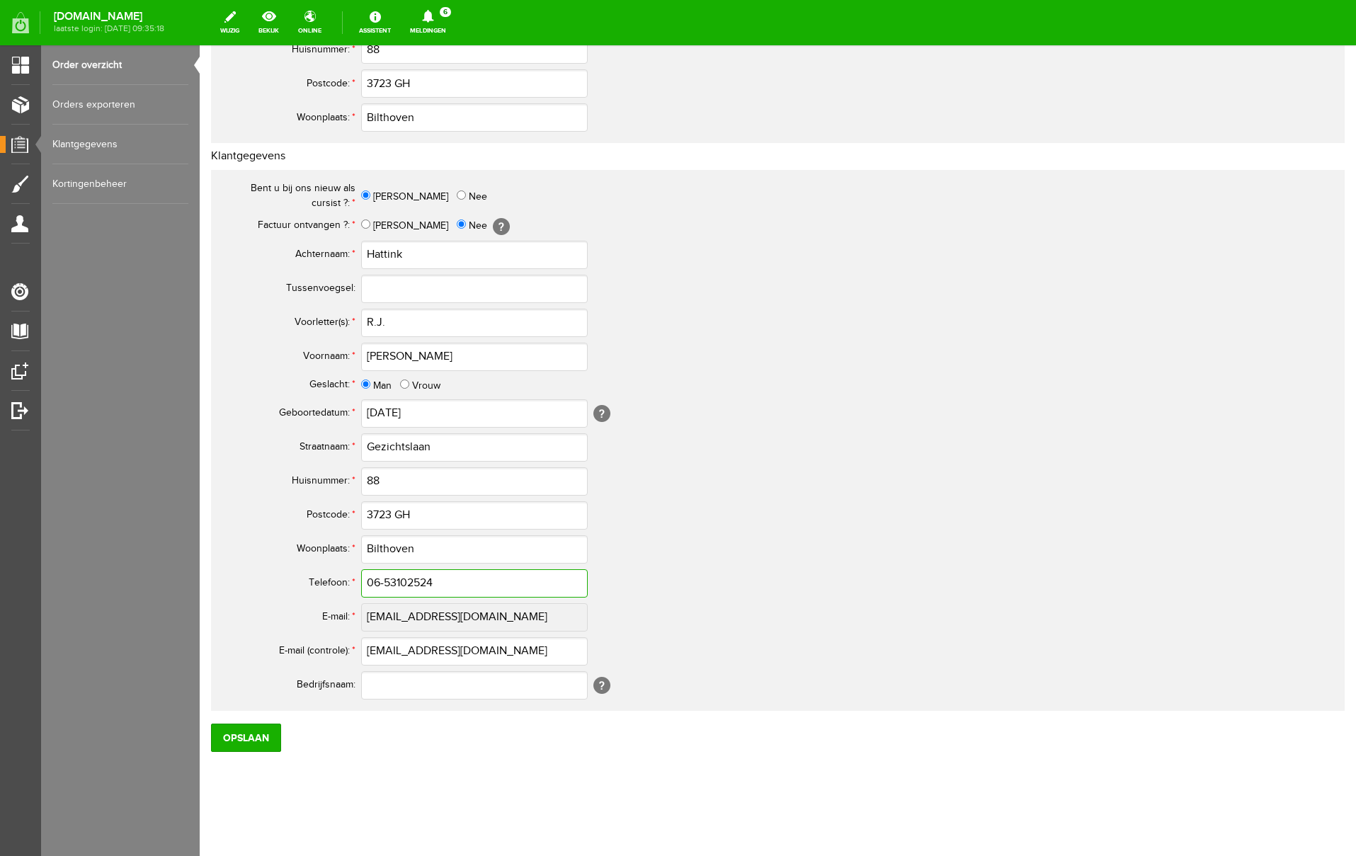
type input "06-53102524"
drag, startPoint x: 517, startPoint y: 654, endPoint x: 325, endPoint y: 646, distance: 192.1
click at [325, 646] on tr "E-mail (controle): * [EMAIL_ADDRESS][DOMAIN_NAME]" at bounding box center [560, 652] width 680 height 34
click at [253, 735] on input "Opslaan" at bounding box center [246, 738] width 70 height 28
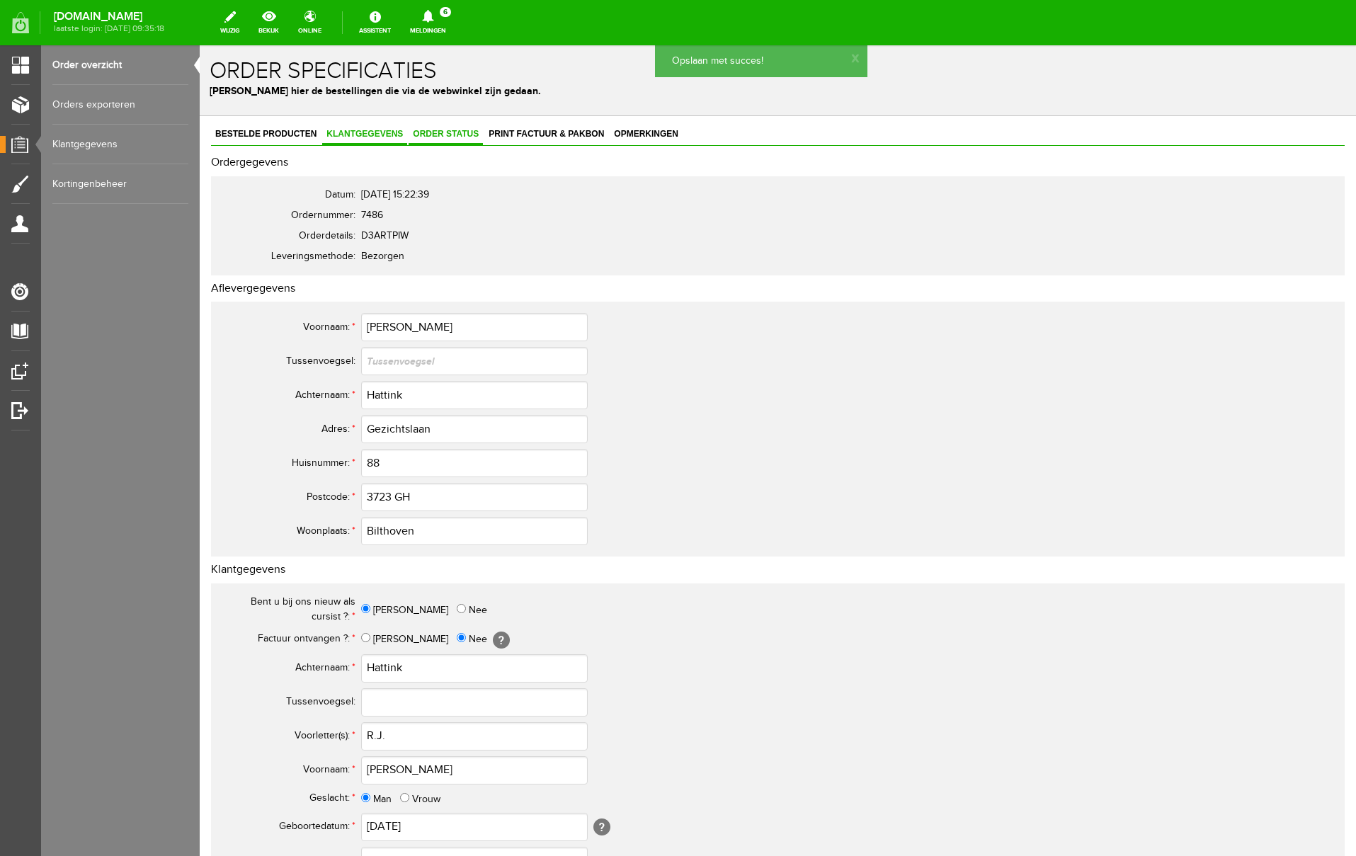
drag, startPoint x: 459, startPoint y: 132, endPoint x: 462, endPoint y: 143, distance: 11.2
click at [460, 132] on span "Order status" at bounding box center [446, 134] width 74 height 10
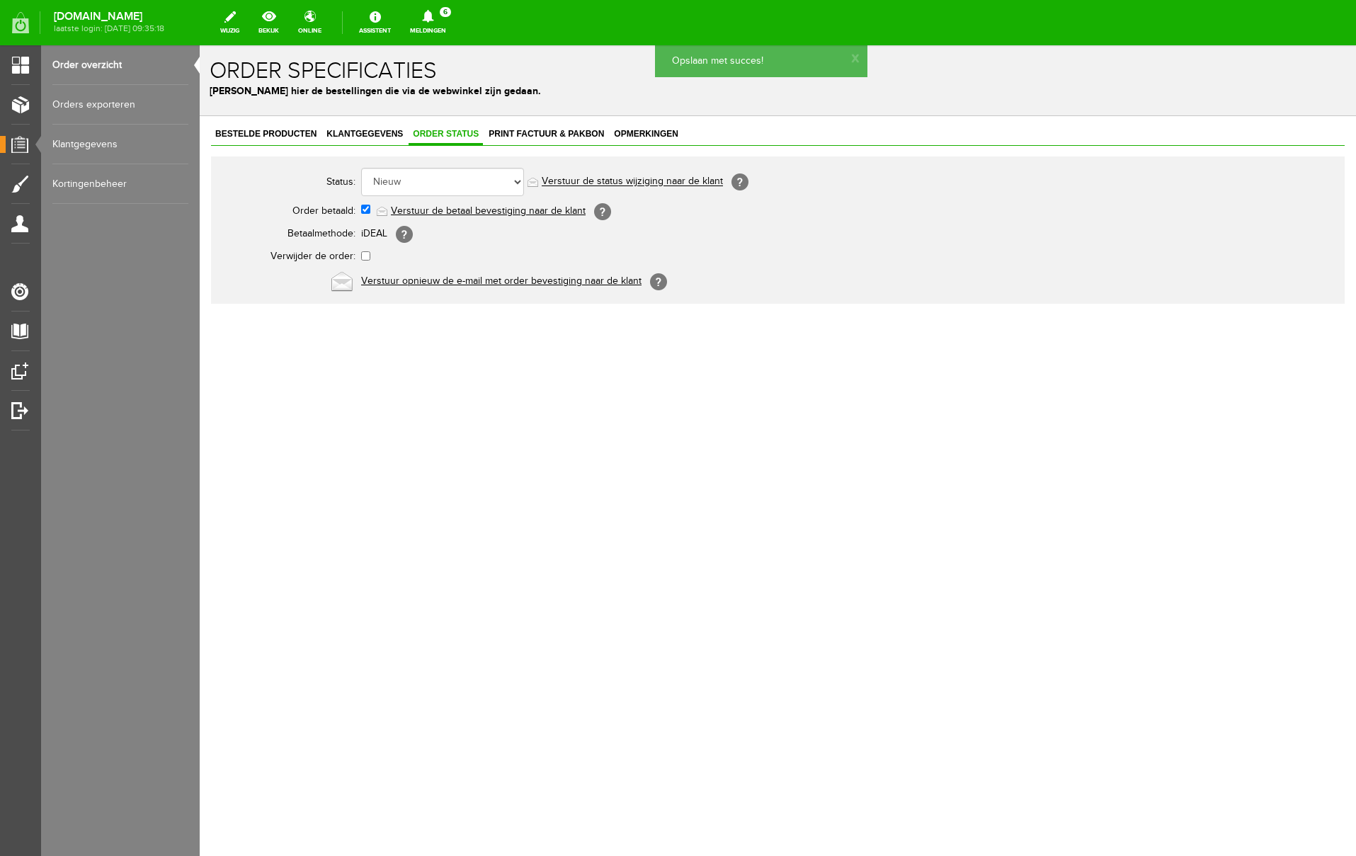
click at [484, 211] on link "Verstuur de betaal bevestiging naar de klant" at bounding box center [488, 210] width 195 height 11
click at [544, 130] on span "Print factuur & pakbon" at bounding box center [546, 134] width 124 height 10
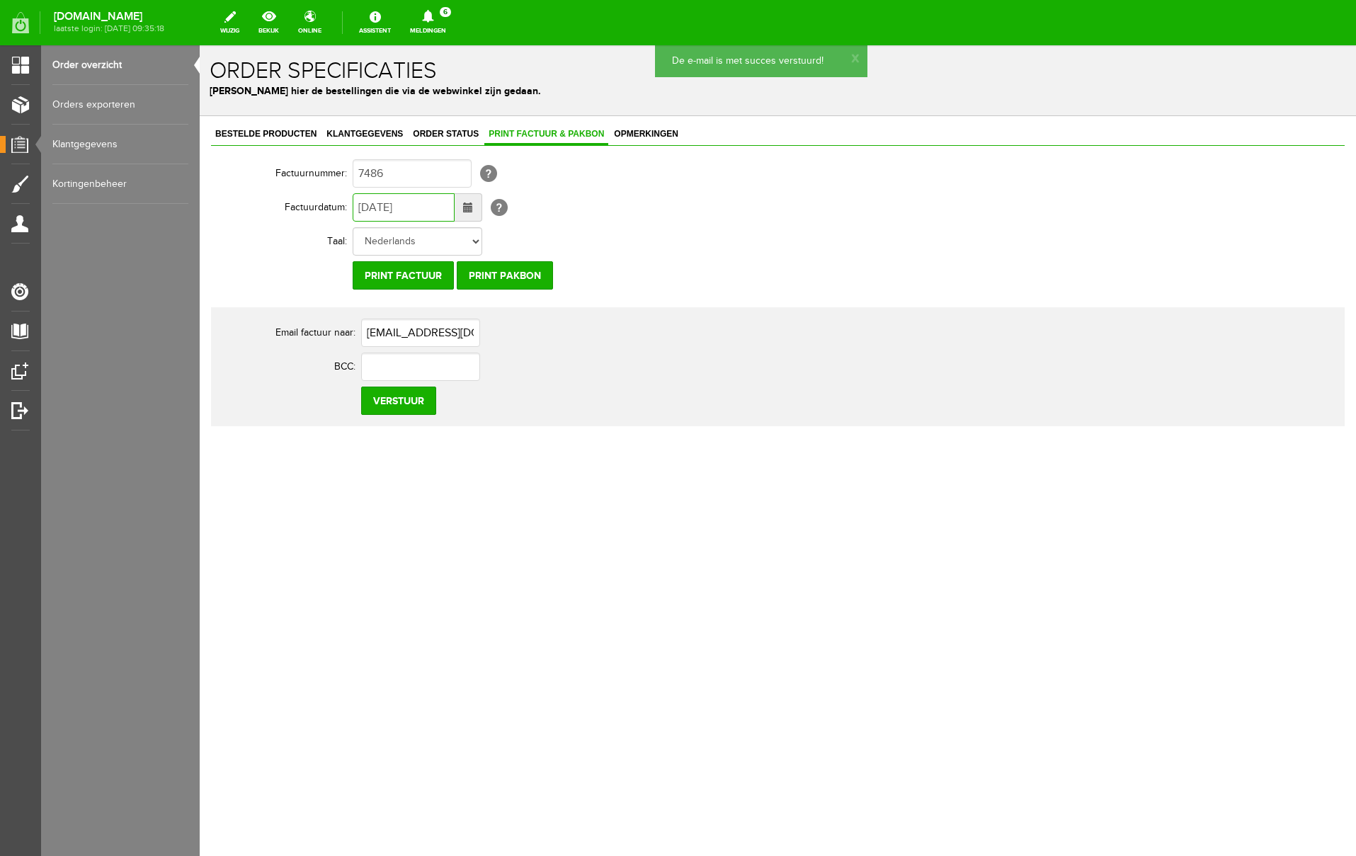
click at [370, 204] on input "[DATE]" at bounding box center [404, 207] width 102 height 28
type input "[DATE]"
click at [390, 405] on input "Verstuur" at bounding box center [398, 401] width 75 height 28
click at [433, 16] on icon at bounding box center [427, 16] width 11 height 13
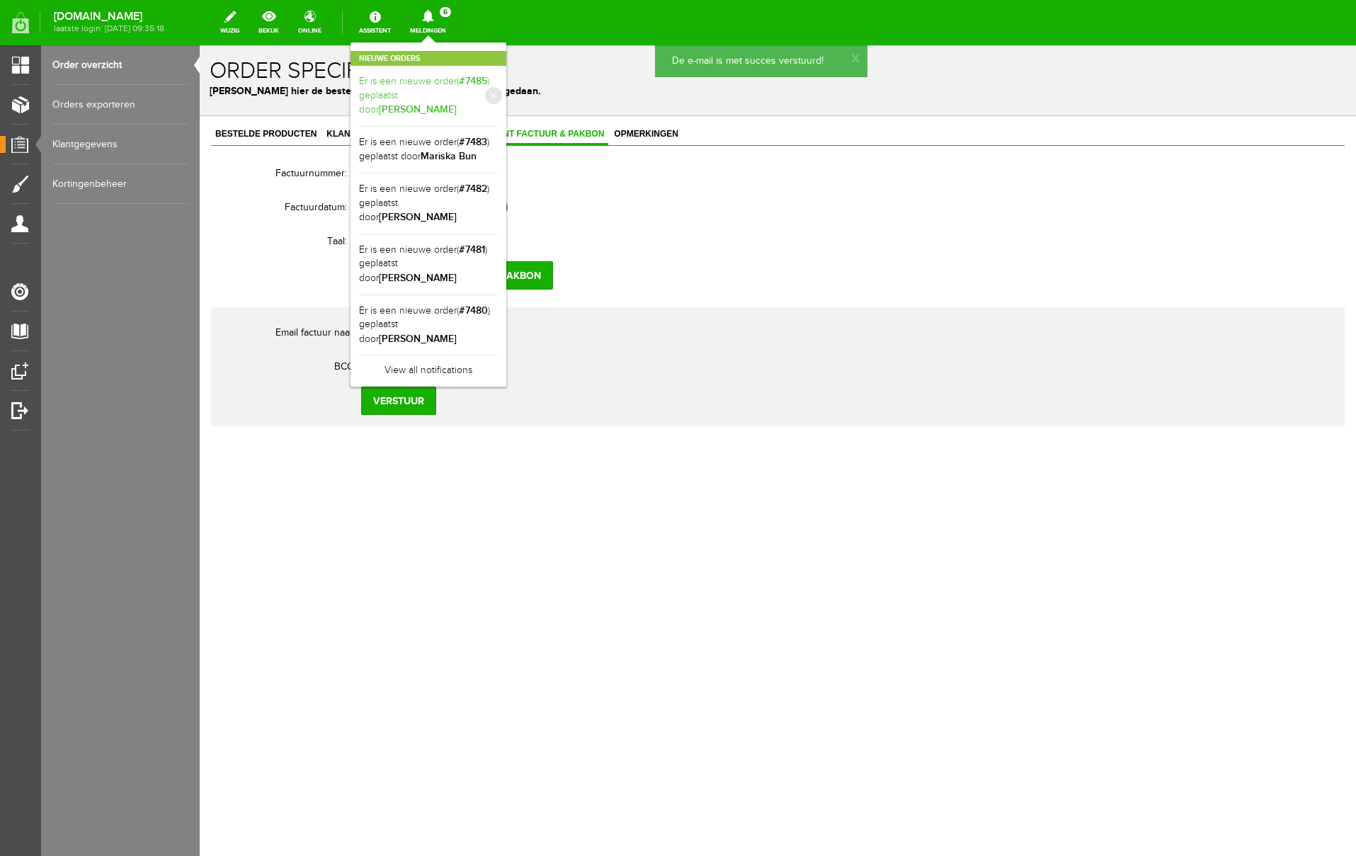
click at [498, 89] on link "Er is een nieuwe order( #7485 ) geplaatst door [PERSON_NAME]" at bounding box center [428, 95] width 139 height 43
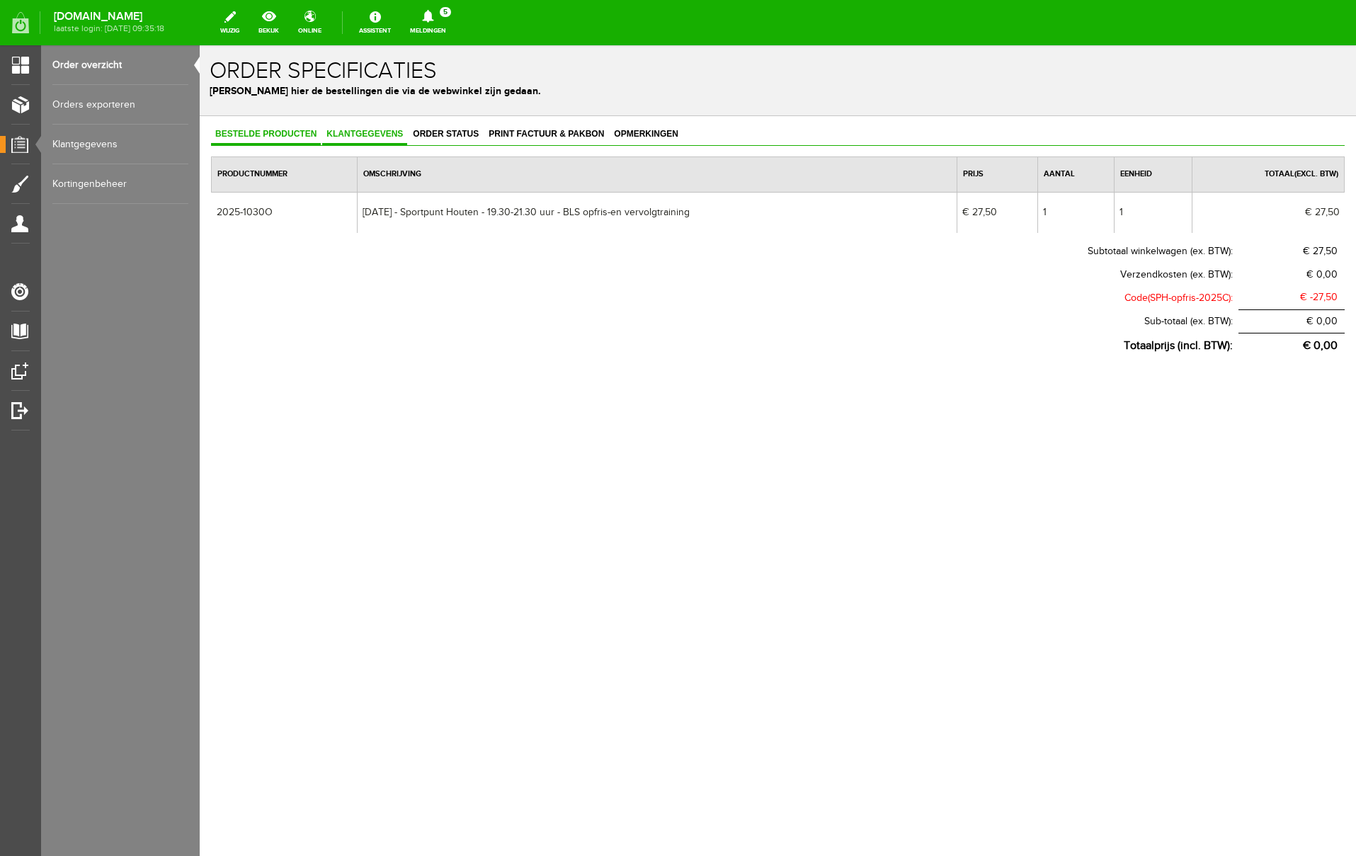
click at [370, 135] on span "Klantgegevens" at bounding box center [364, 134] width 85 height 10
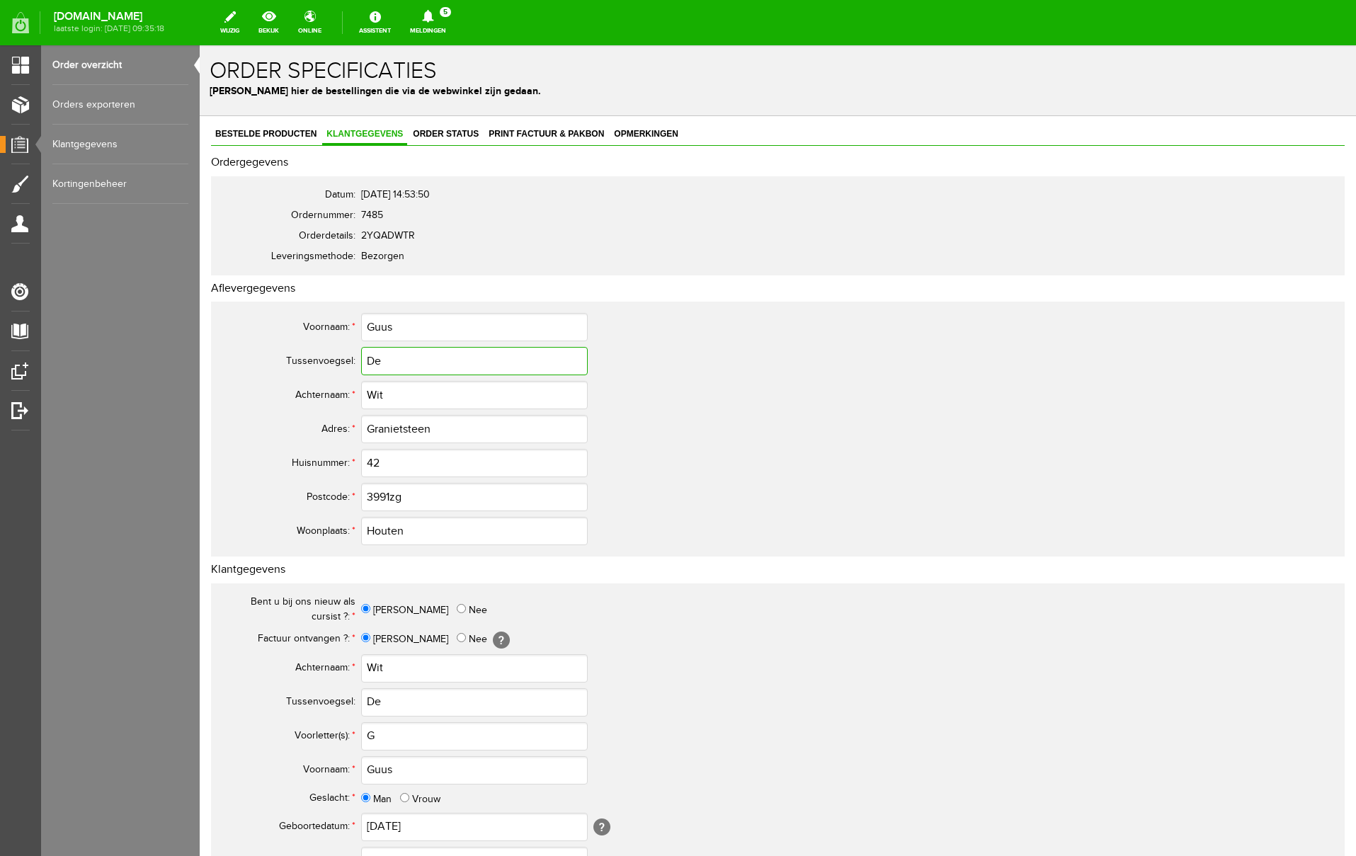
click at [373, 360] on input "De" at bounding box center [474, 361] width 227 height 28
type input "de"
drag, startPoint x: 404, startPoint y: 332, endPoint x: 306, endPoint y: 323, distance: 98.2
click at [306, 323] on tr "Voornaam: * [PERSON_NAME]" at bounding box center [560, 327] width 680 height 34
drag, startPoint x: 438, startPoint y: 428, endPoint x: 327, endPoint y: 426, distance: 110.5
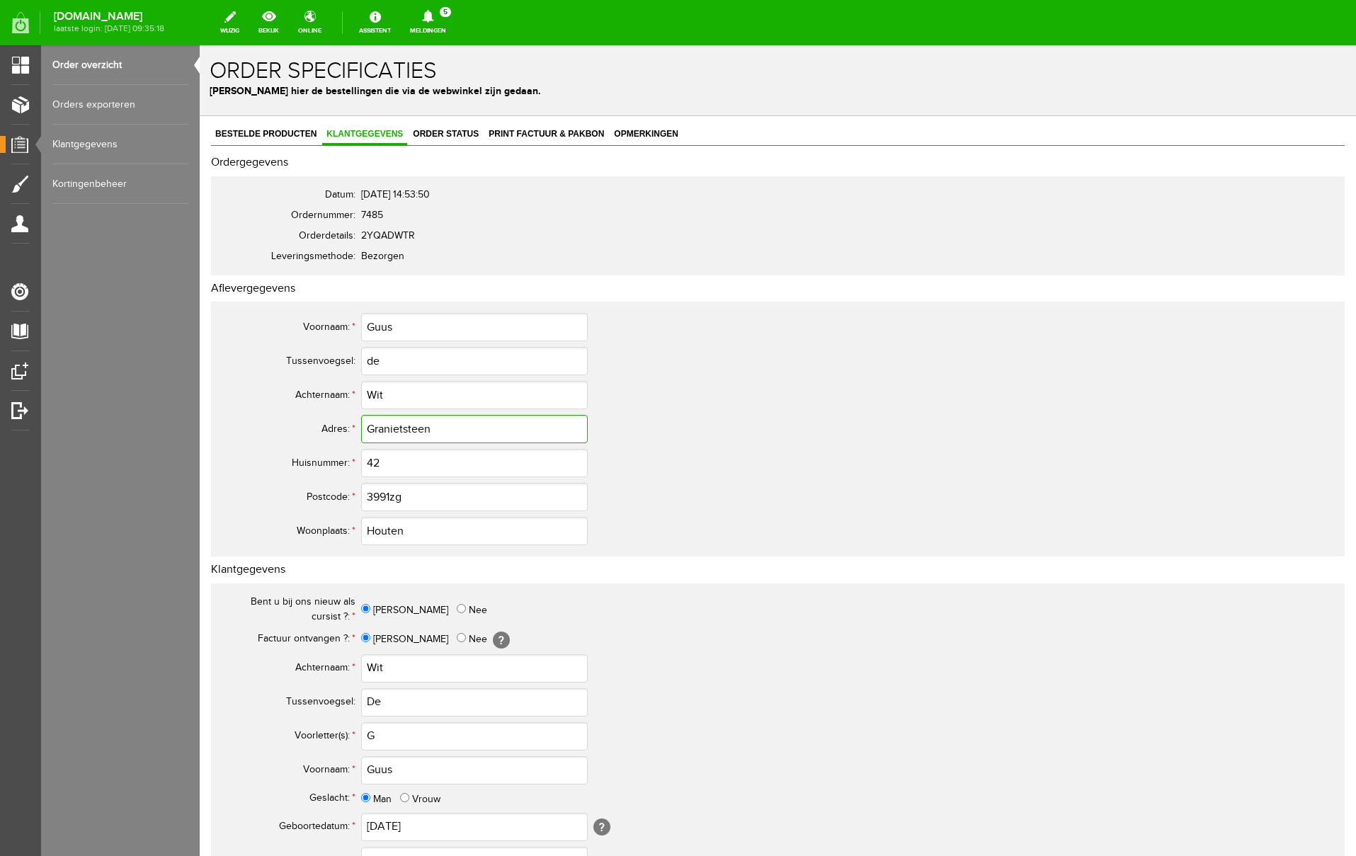
click at [327, 426] on tr "Adres: * Granietsteen" at bounding box center [560, 429] width 680 height 34
click at [547, 474] on input "42" at bounding box center [474, 463] width 227 height 28
click at [433, 493] on input "3991zg" at bounding box center [474, 497] width 227 height 28
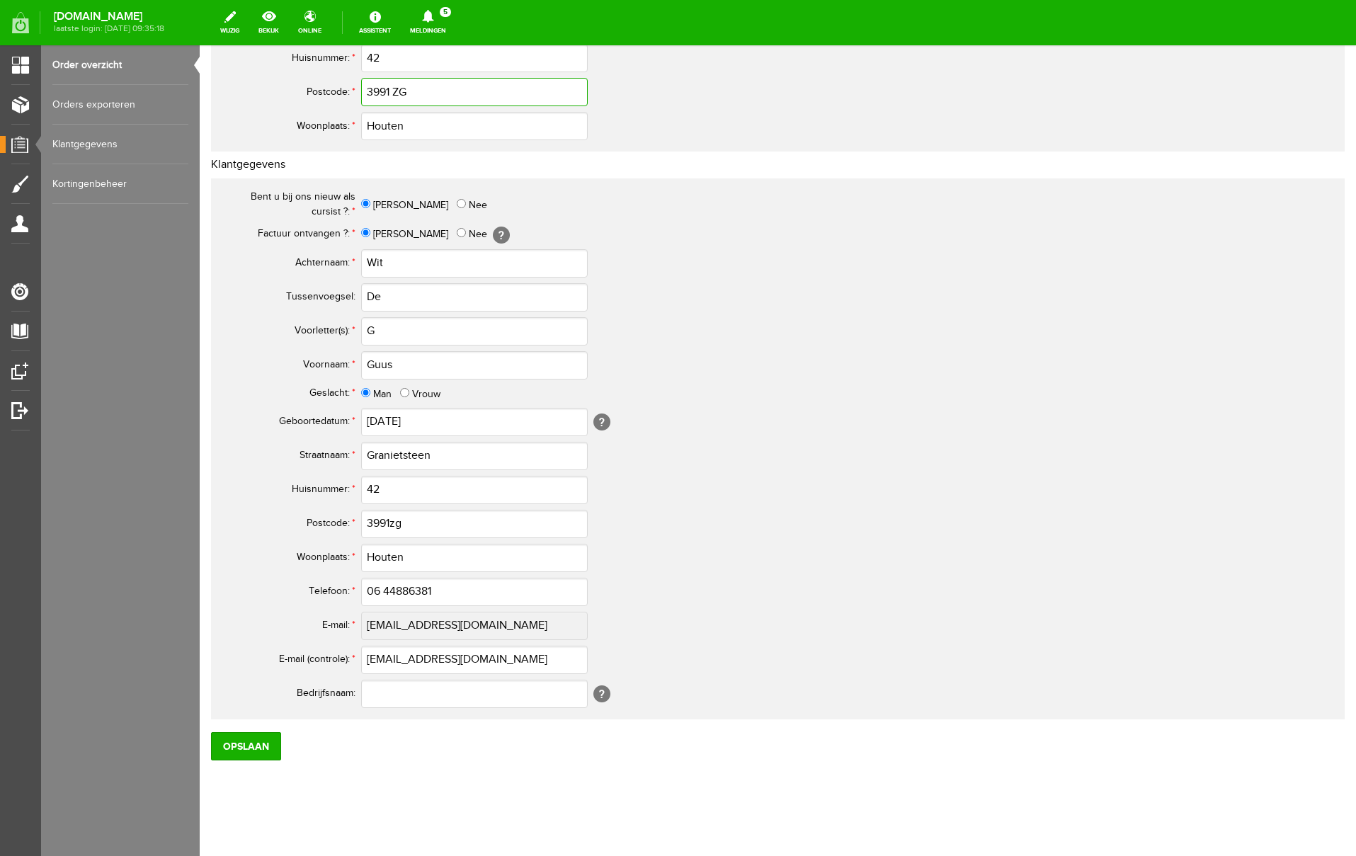
scroll to position [414, 0]
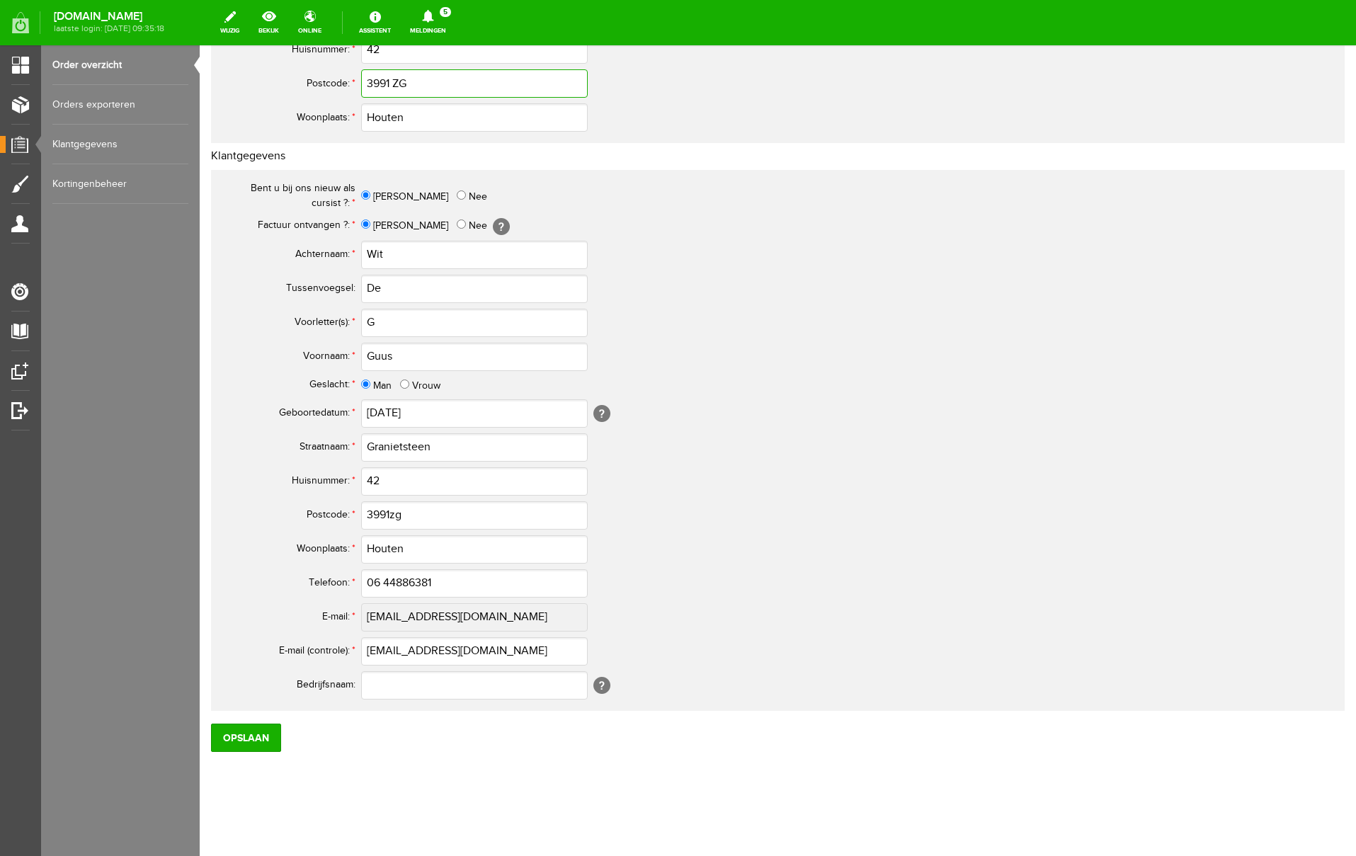
type input "3991 ZG"
click at [375, 288] on input "De" at bounding box center [474, 289] width 227 height 28
type input "de"
click at [390, 323] on input "G" at bounding box center [474, 323] width 227 height 28
type input "G."
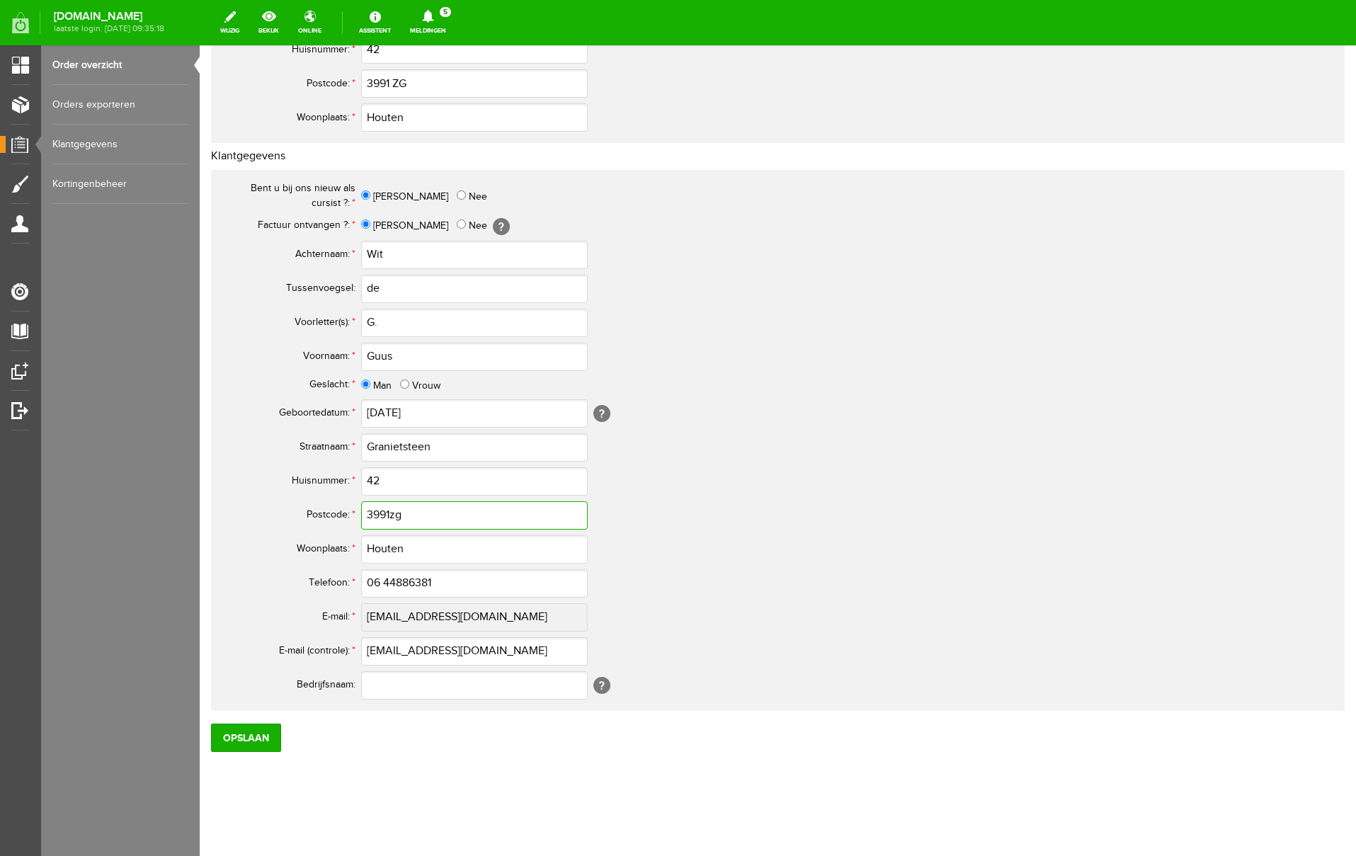
click at [425, 520] on input "3991zg" at bounding box center [474, 515] width 227 height 28
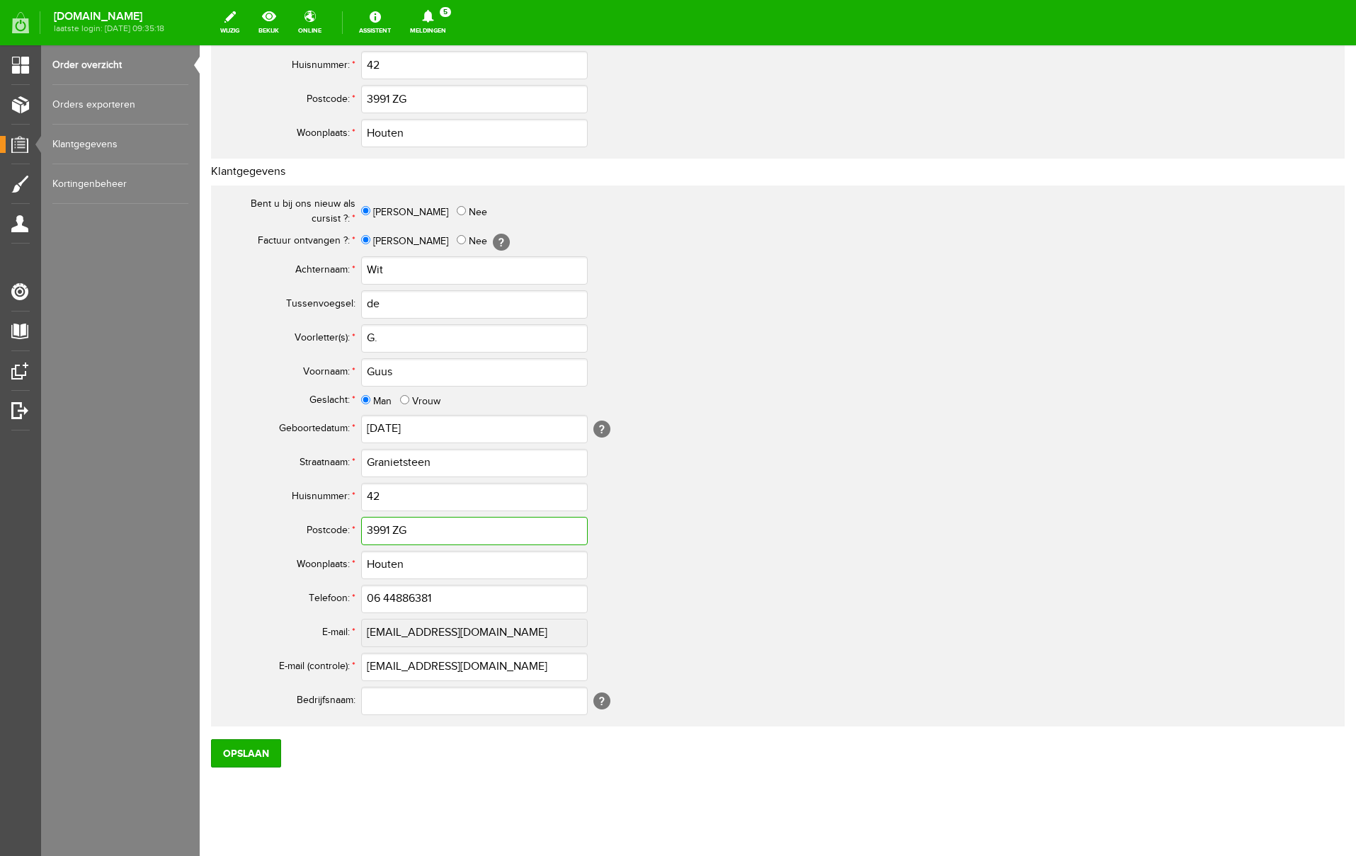
type input "3991 ZG"
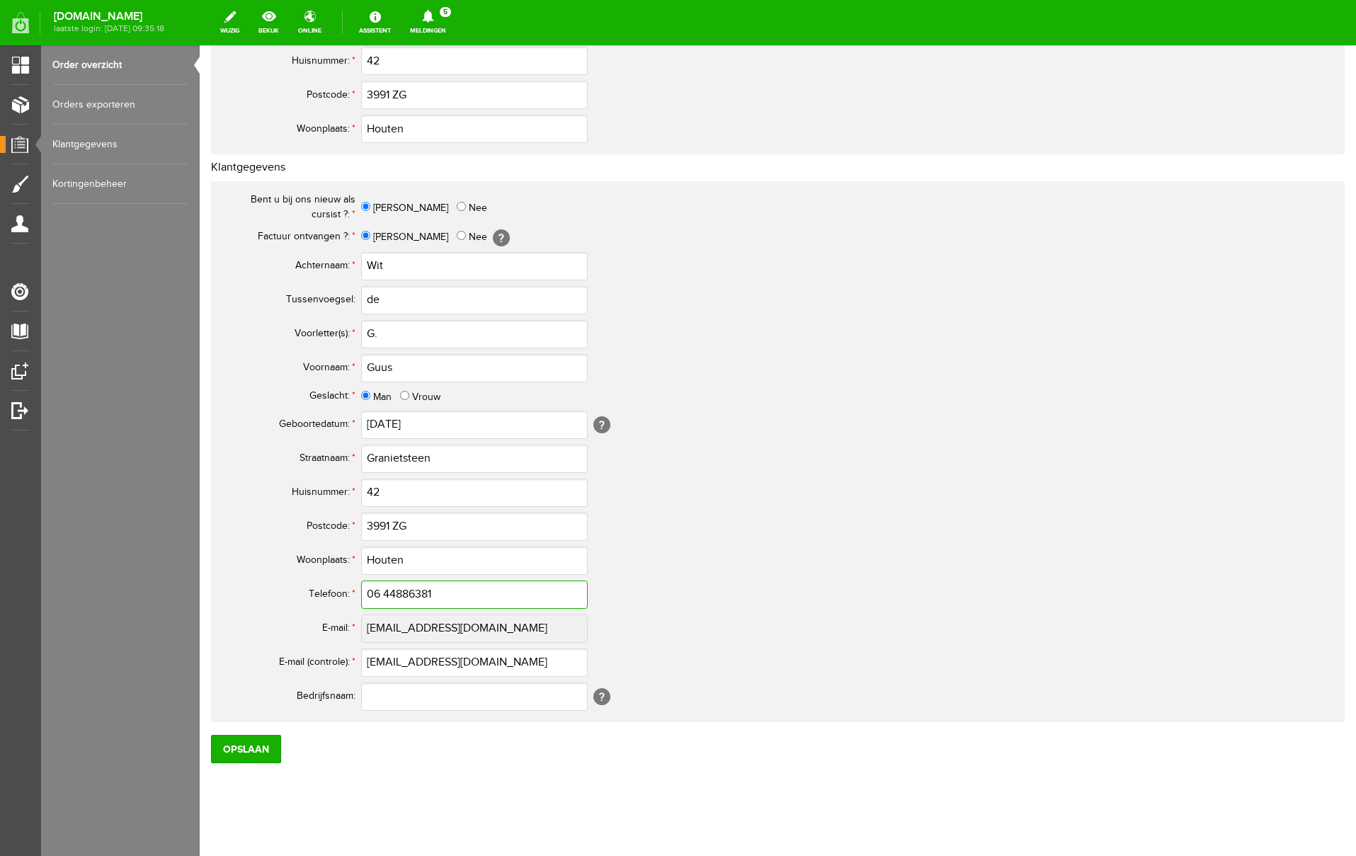
click at [386, 600] on input "06 44886381" at bounding box center [474, 595] width 227 height 28
drag, startPoint x: 436, startPoint y: 592, endPoint x: 285, endPoint y: 599, distance: 151.0
click at [285, 599] on tr "Telefoon: * 06-44886381" at bounding box center [560, 596] width 680 height 34
type input "06-44886381"
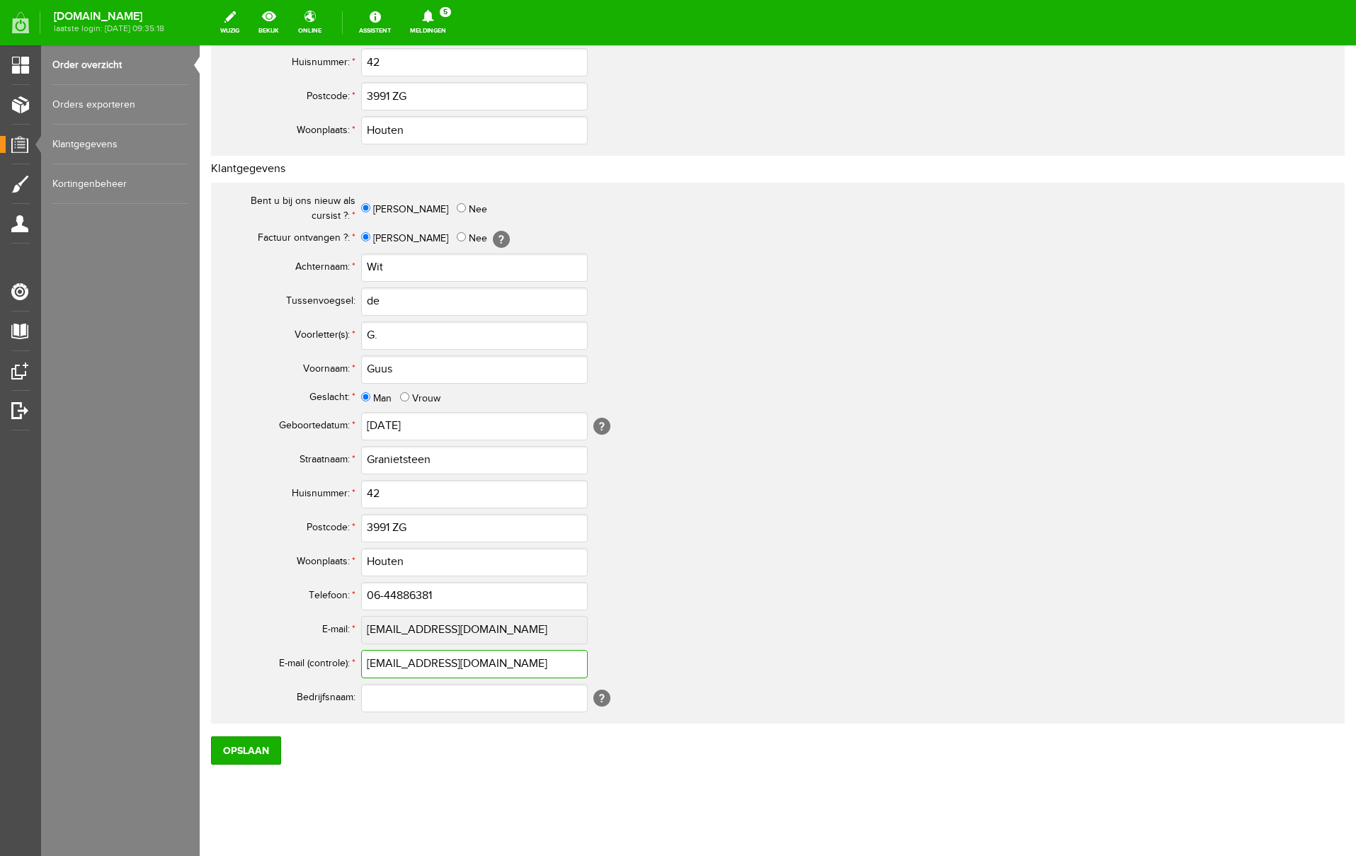
drag, startPoint x: 516, startPoint y: 661, endPoint x: 322, endPoint y: 663, distance: 194.0
click at [324, 663] on tr "E-mail (controle): * [EMAIL_ADDRESS][DOMAIN_NAME]" at bounding box center [560, 664] width 680 height 34
click at [239, 748] on input "Opslaan" at bounding box center [246, 750] width 70 height 28
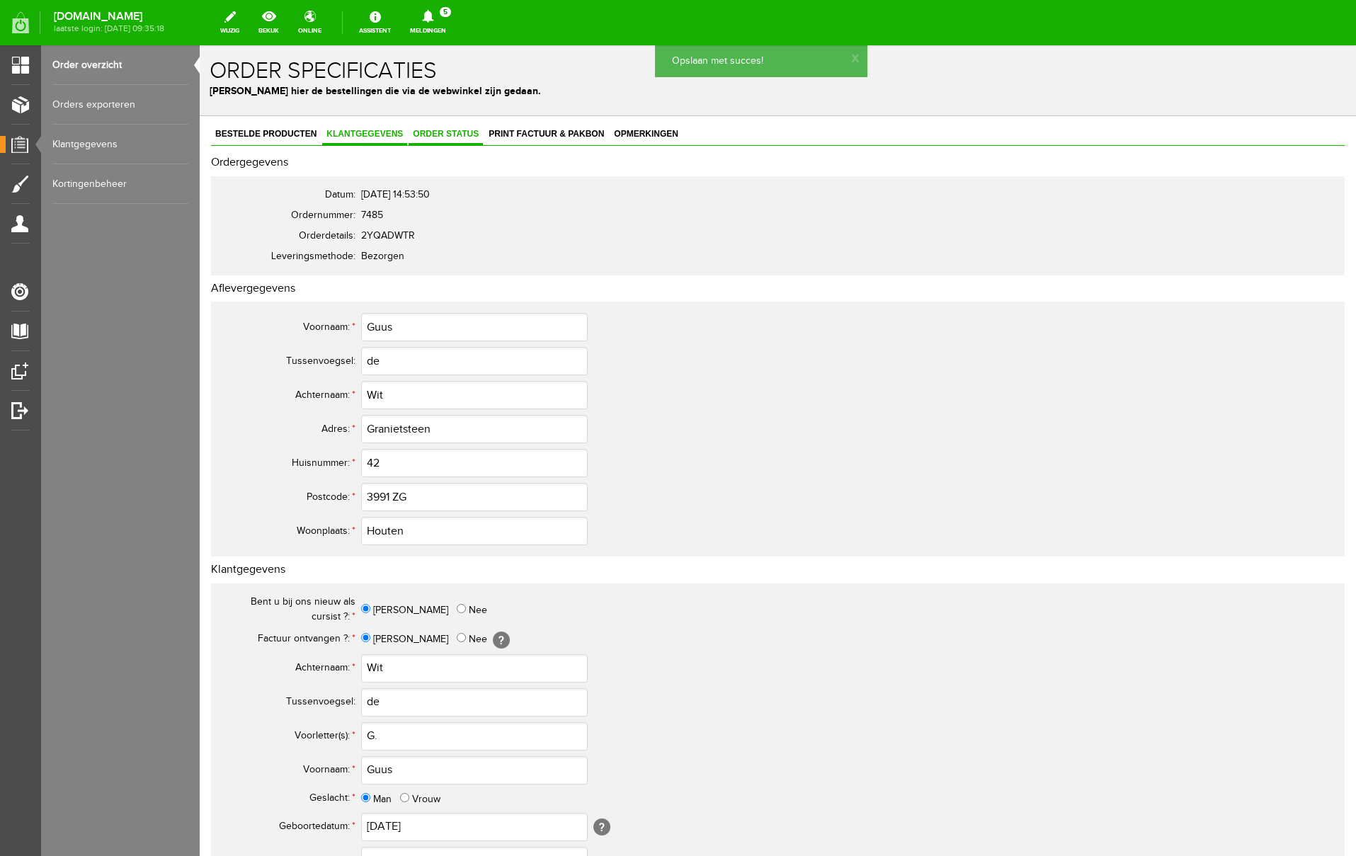
click at [446, 134] on span "Order status" at bounding box center [446, 134] width 74 height 10
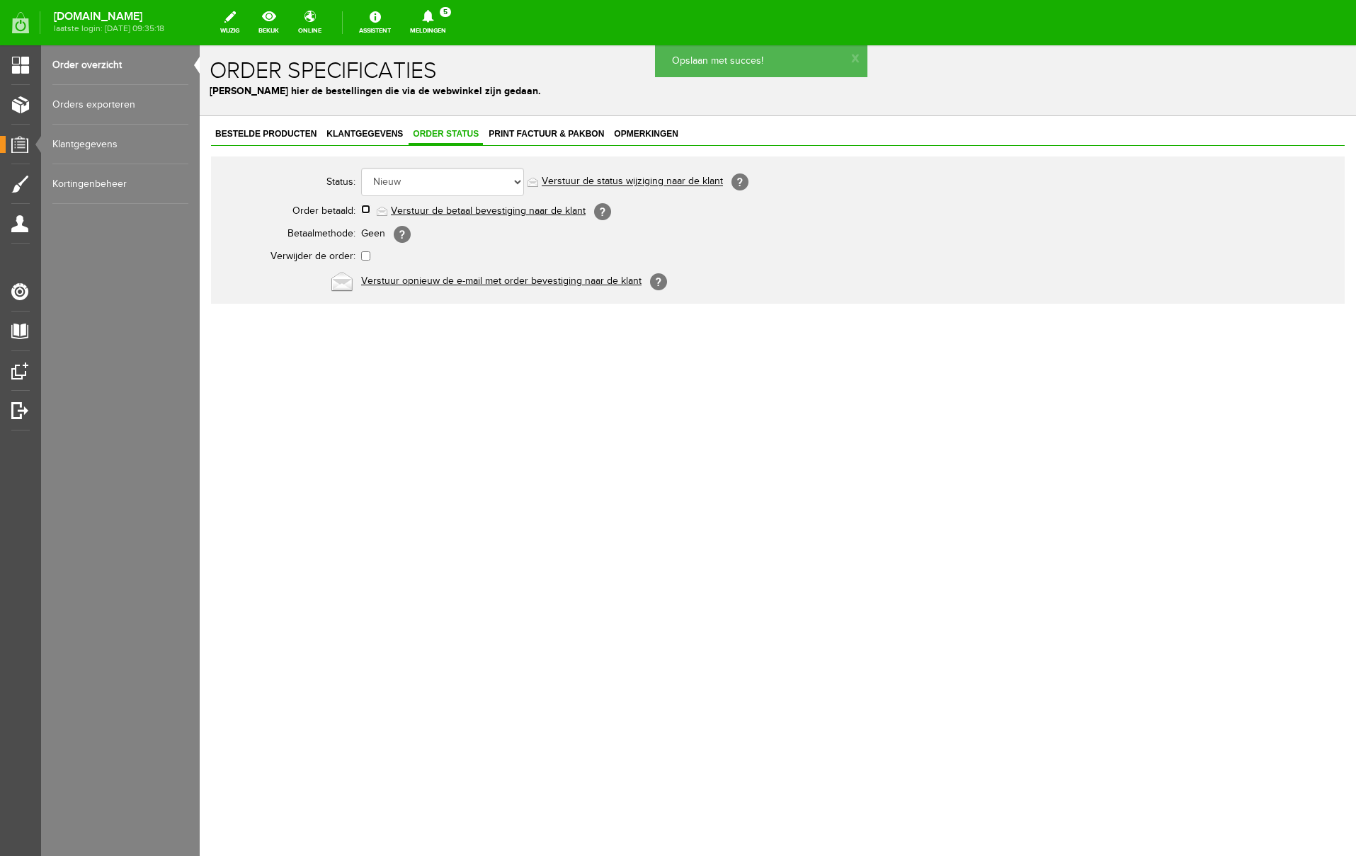
click at [364, 205] on input "checkbox" at bounding box center [365, 209] width 9 height 9
checkbox input "true"
click at [487, 211] on link "Verstuur de betaal bevestiging naar de klant" at bounding box center [488, 210] width 195 height 11
click at [541, 132] on span "Print factuur & pakbon" at bounding box center [546, 134] width 124 height 10
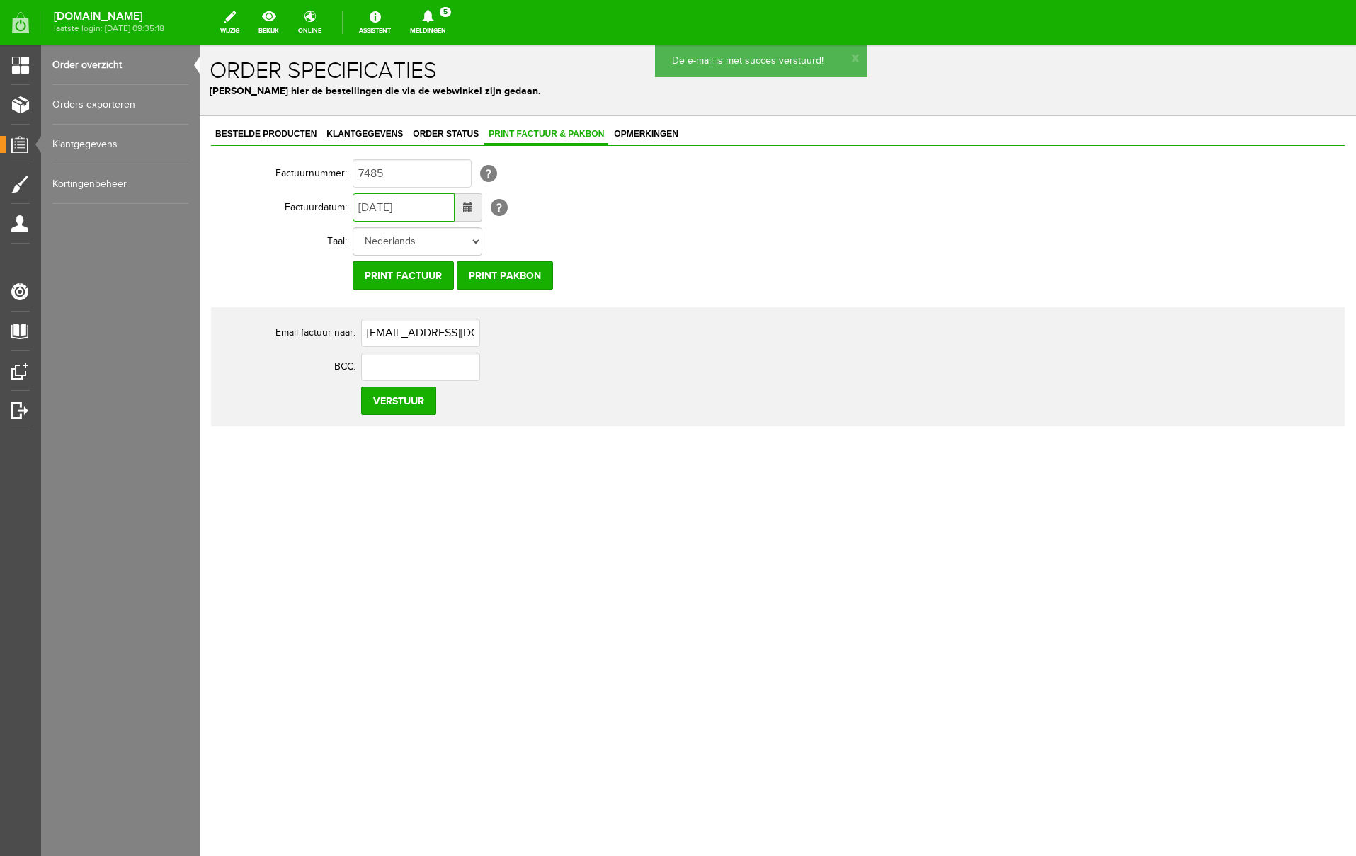
click at [368, 208] on input "[DATE]" at bounding box center [404, 207] width 102 height 28
type input "[DATE]"
click at [397, 399] on input "Verstuur" at bounding box center [398, 401] width 75 height 28
click at [433, 16] on icon at bounding box center [427, 16] width 11 height 13
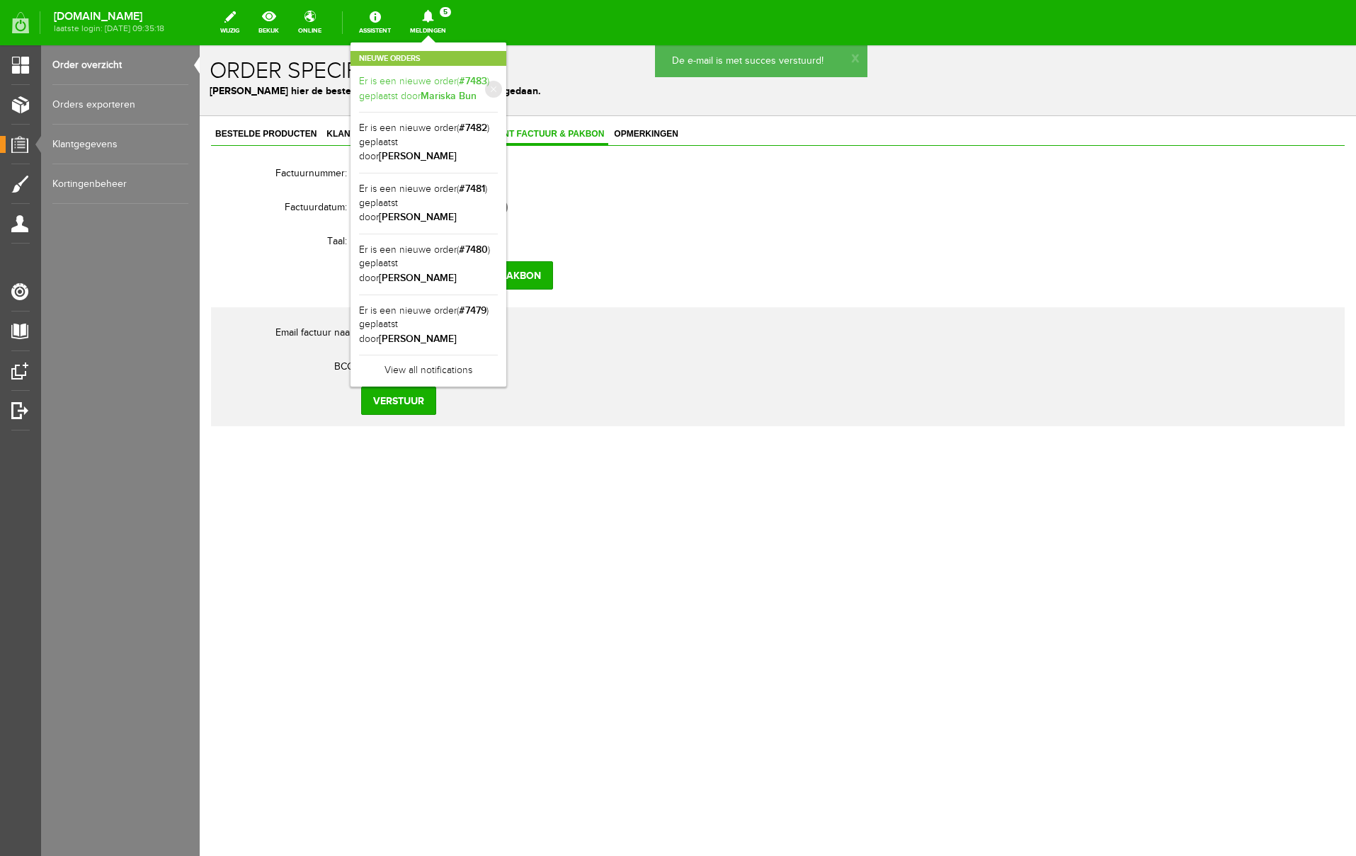
click at [498, 91] on link "Er is een nieuwe order( #7483 ) geplaatst door [PERSON_NAME]" at bounding box center [428, 88] width 139 height 29
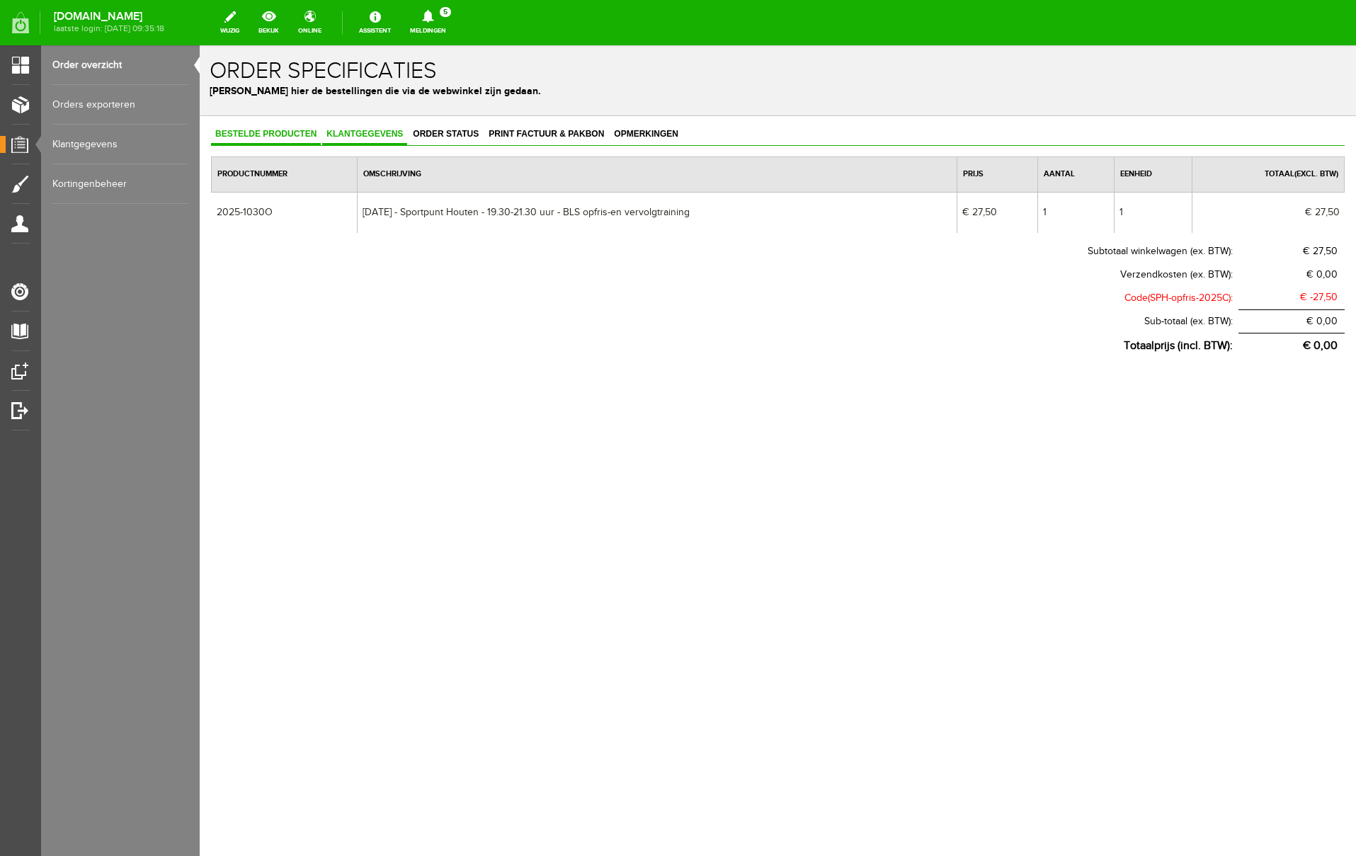
click at [377, 137] on span "Klantgegevens" at bounding box center [364, 134] width 85 height 10
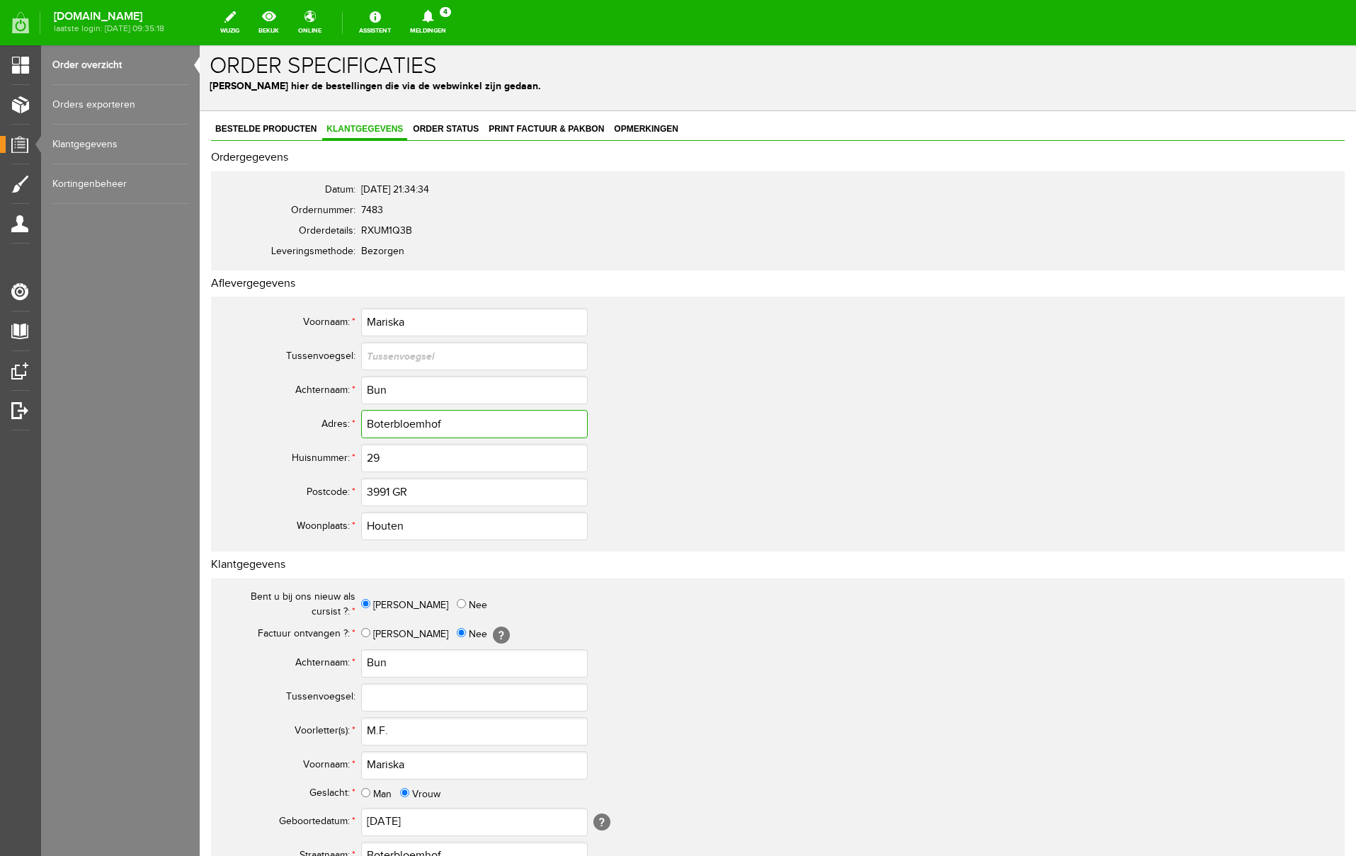
drag, startPoint x: 456, startPoint y: 433, endPoint x: 313, endPoint y: 426, distance: 143.2
click at [313, 426] on tr "Adres: * Boterbloemhof" at bounding box center [560, 424] width 680 height 34
drag, startPoint x: 417, startPoint y: 768, endPoint x: 322, endPoint y: 761, distance: 95.9
click at [322, 761] on tr "Voornaam: * [PERSON_NAME]" at bounding box center [560, 768] width 680 height 34
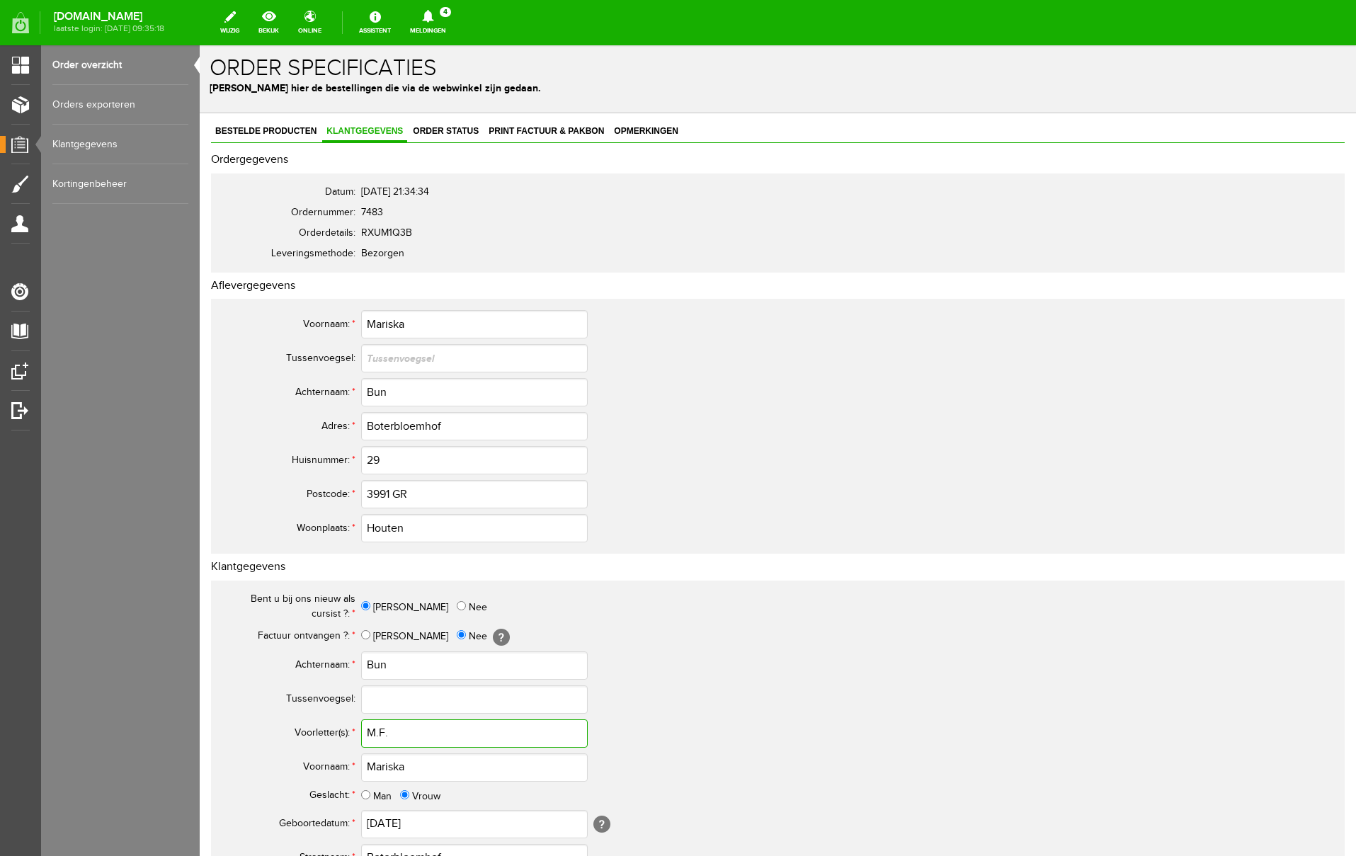
drag, startPoint x: 390, startPoint y: 732, endPoint x: 331, endPoint y: 732, distance: 59.5
click at [331, 732] on tr "Voorletter(s): * M.F." at bounding box center [560, 734] width 680 height 34
drag, startPoint x: 394, startPoint y: 668, endPoint x: 352, endPoint y: 665, distance: 42.6
click at [352, 665] on tr "Achternaam: * Bun" at bounding box center [560, 666] width 680 height 34
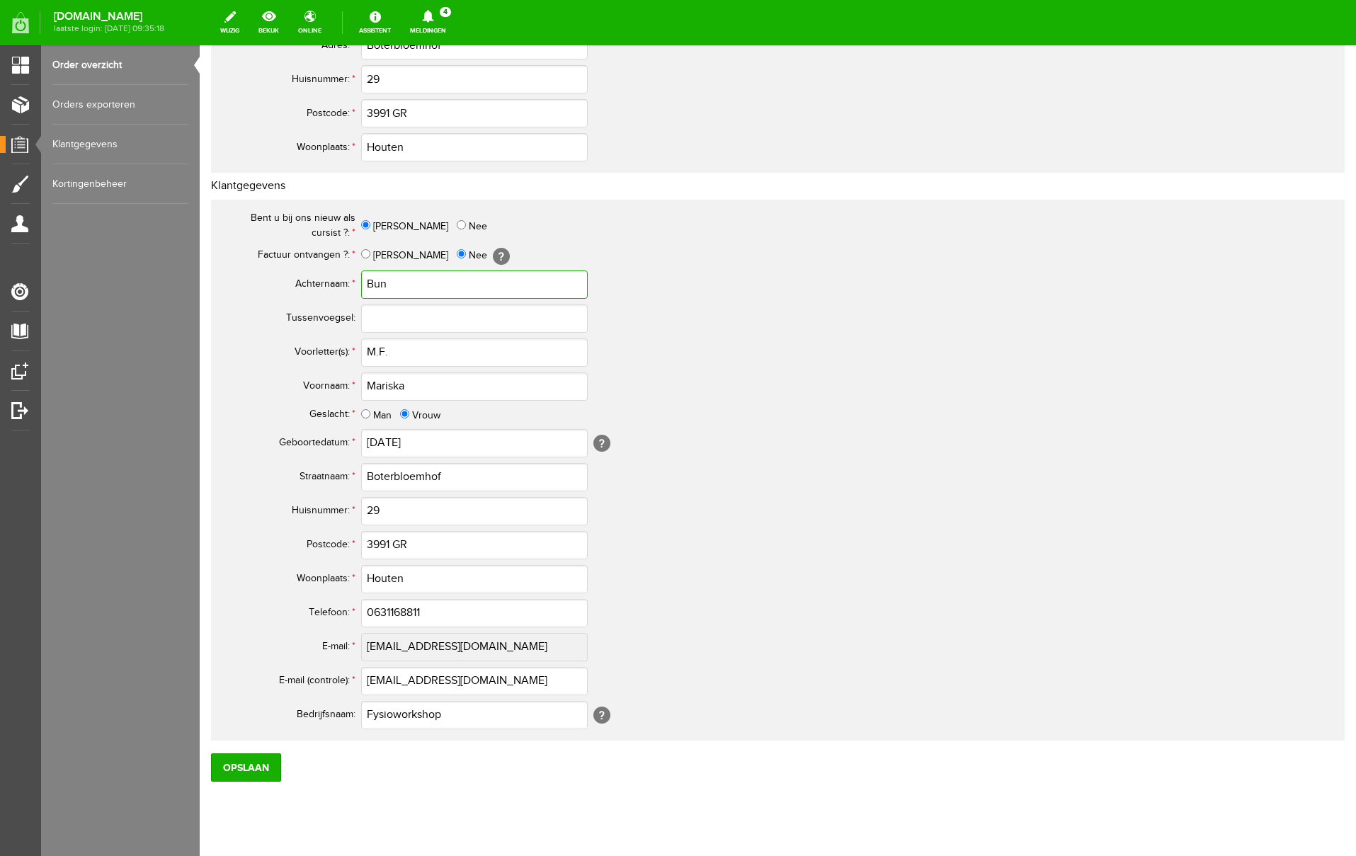
scroll to position [414, 0]
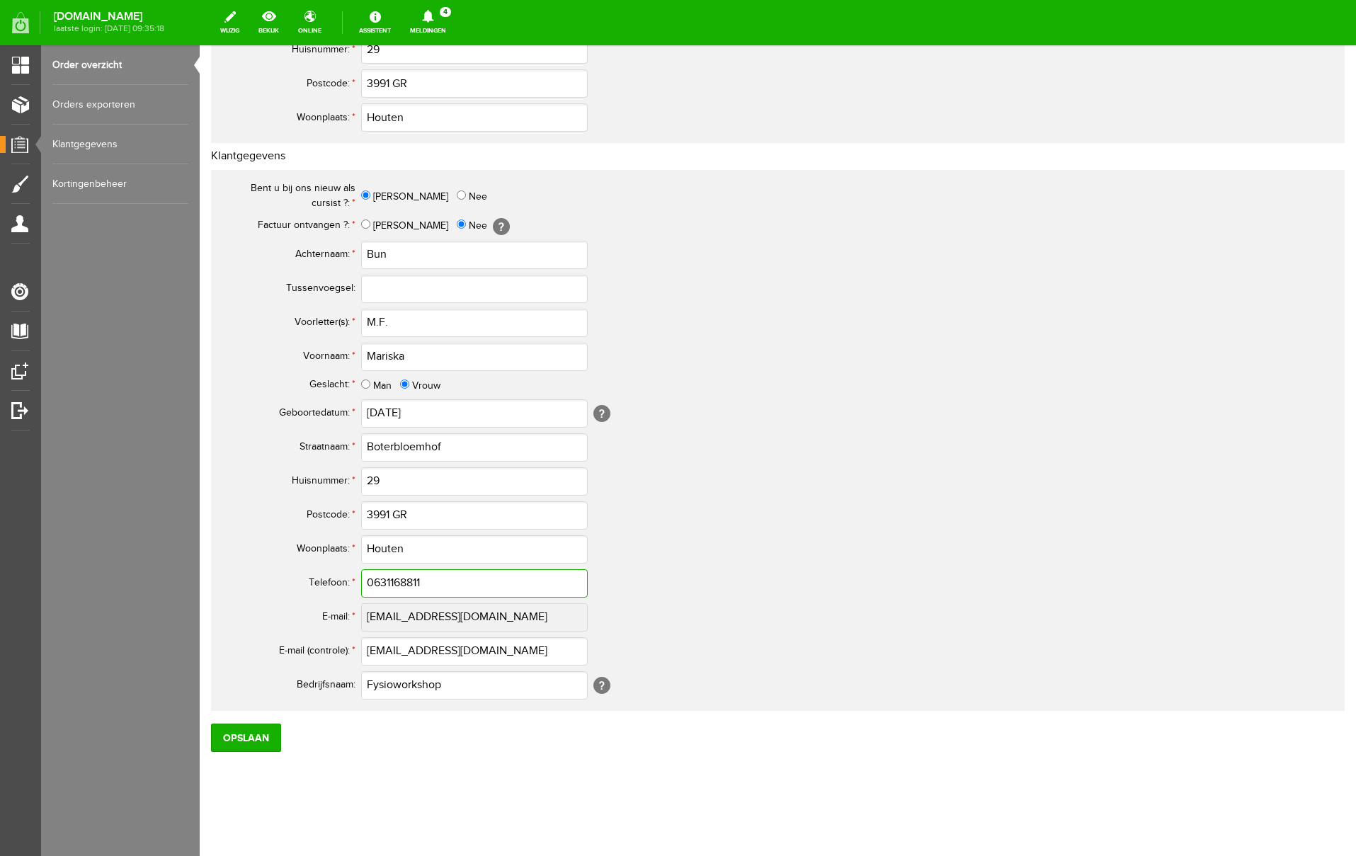
click at [381, 582] on input "0631168811" at bounding box center [474, 583] width 227 height 28
drag, startPoint x: 465, startPoint y: 586, endPoint x: 251, endPoint y: 569, distance: 214.5
click at [251, 569] on tr "Telefoon: * 06-31168811" at bounding box center [560, 584] width 680 height 34
type input "06-31168811"
drag, startPoint x: 513, startPoint y: 655, endPoint x: 319, endPoint y: 640, distance: 194.6
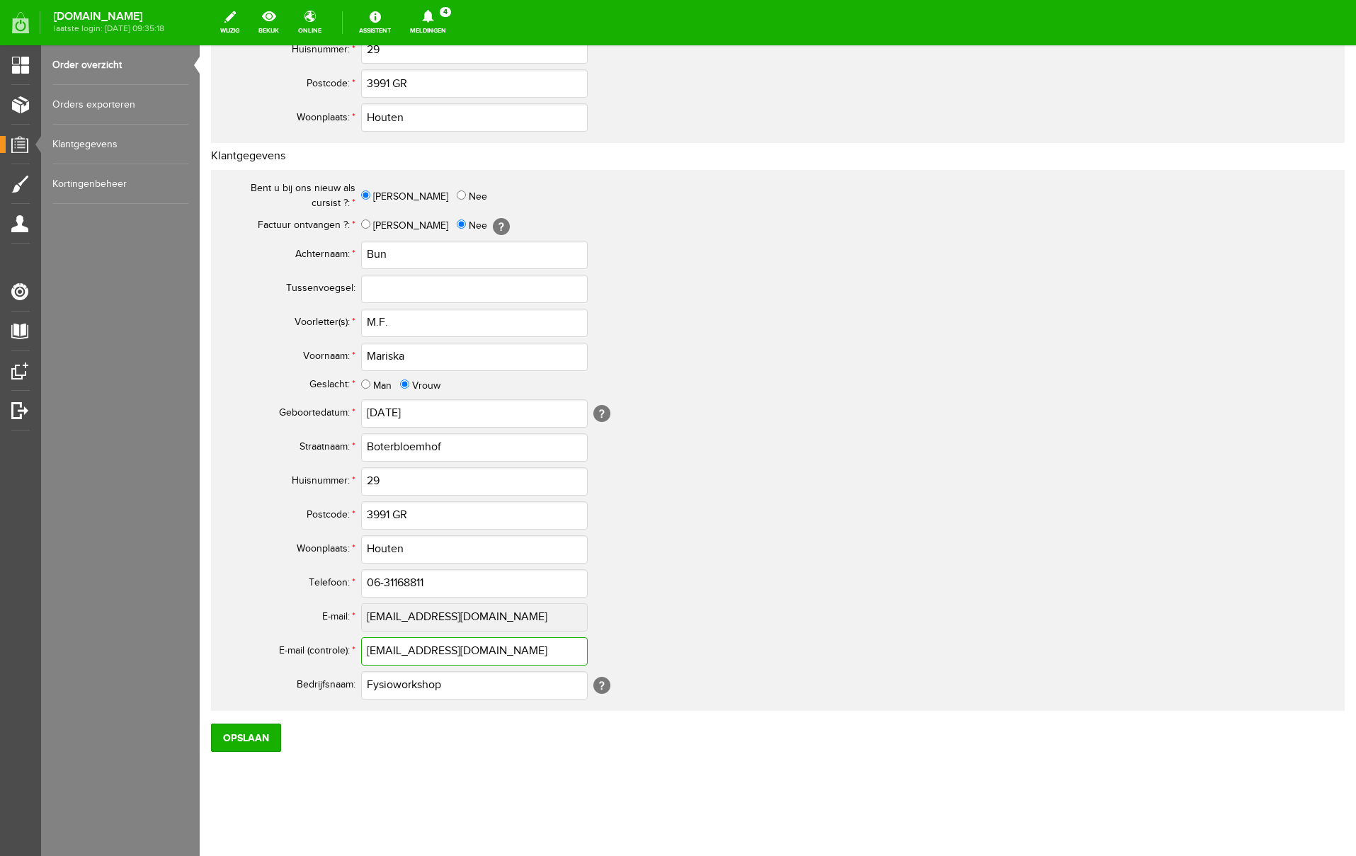
click at [319, 640] on tr "E-mail (controle): * [EMAIL_ADDRESS][DOMAIN_NAME]" at bounding box center [560, 652] width 680 height 34
click at [254, 736] on input "Opslaan" at bounding box center [246, 738] width 70 height 28
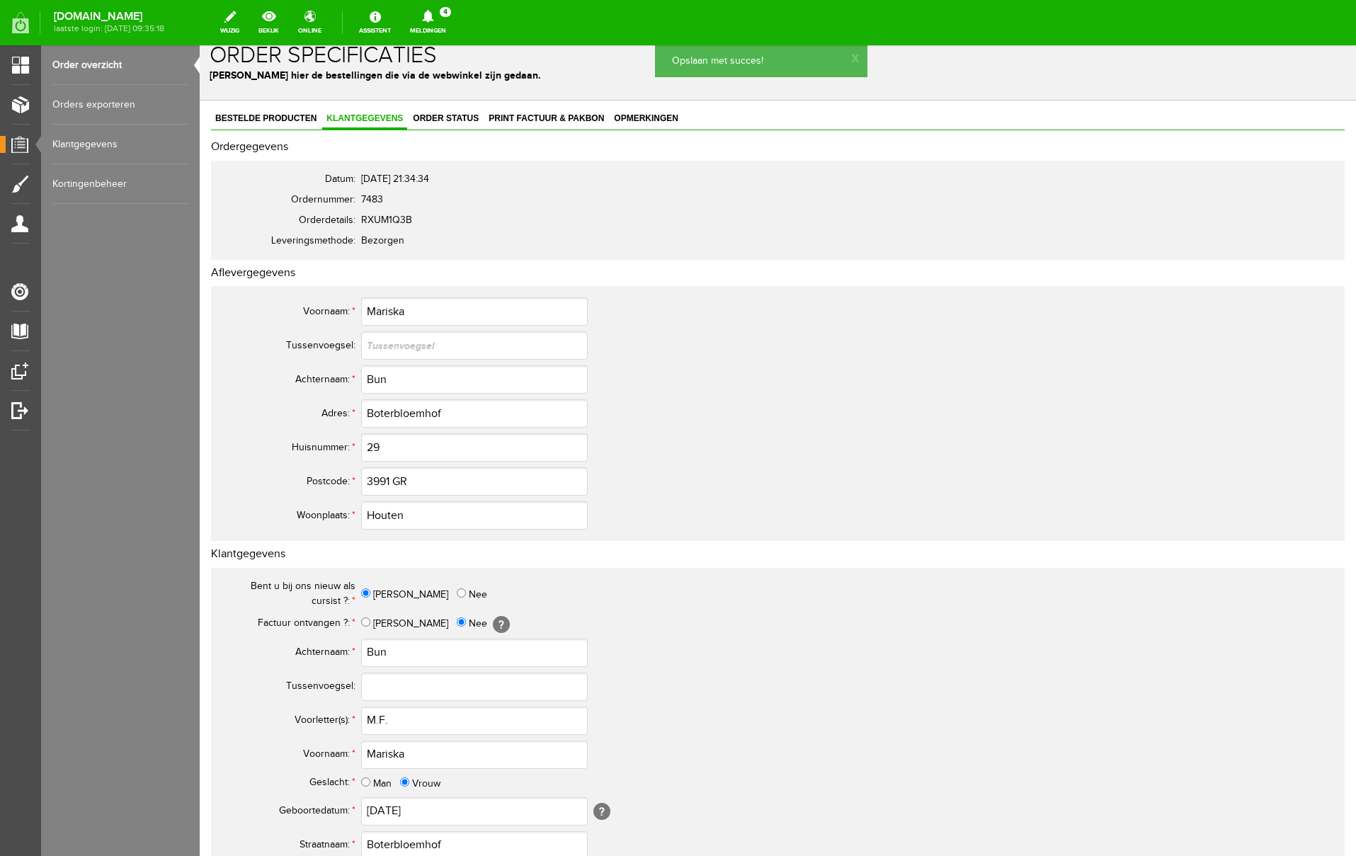
scroll to position [0, 0]
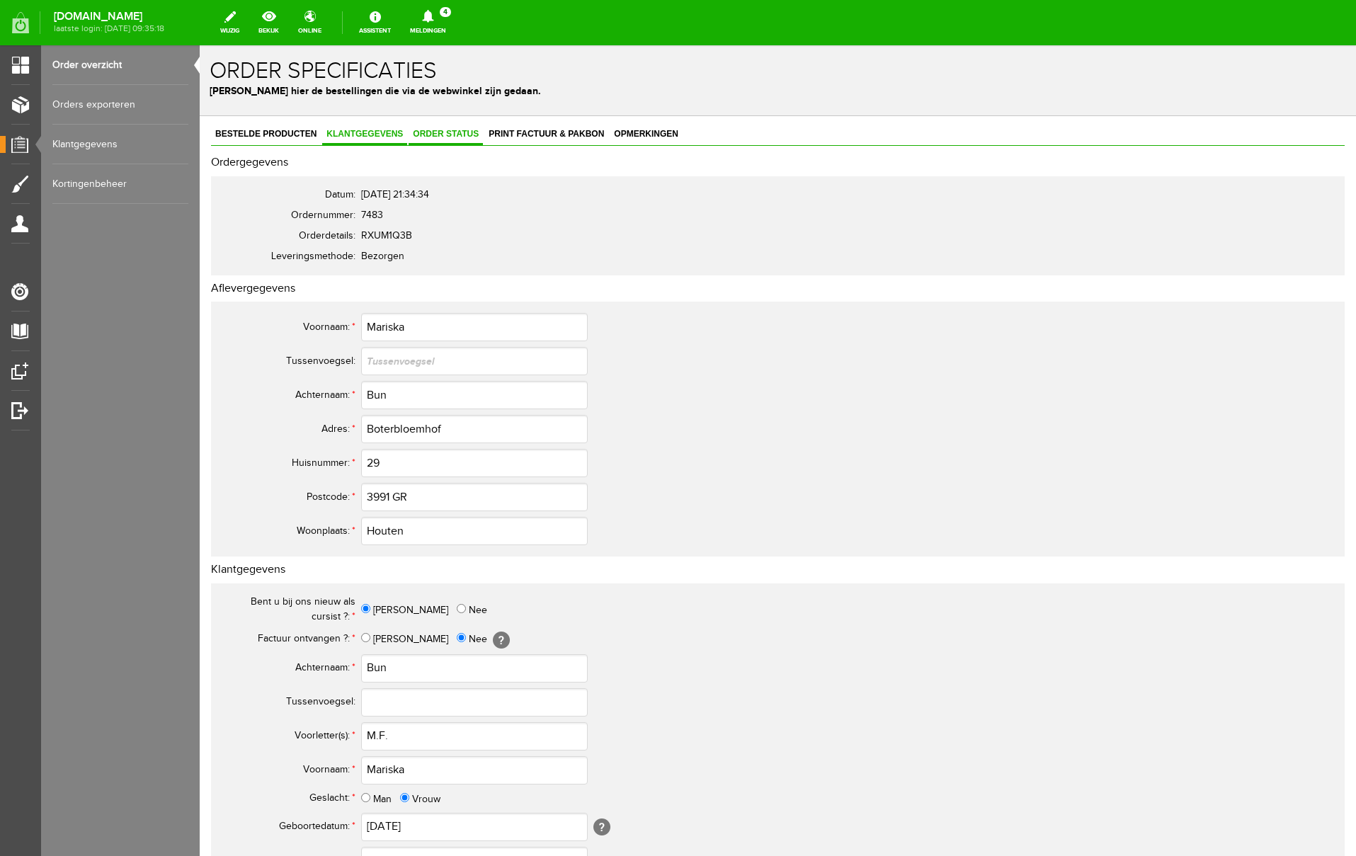
click at [438, 131] on span "Order status" at bounding box center [446, 134] width 74 height 10
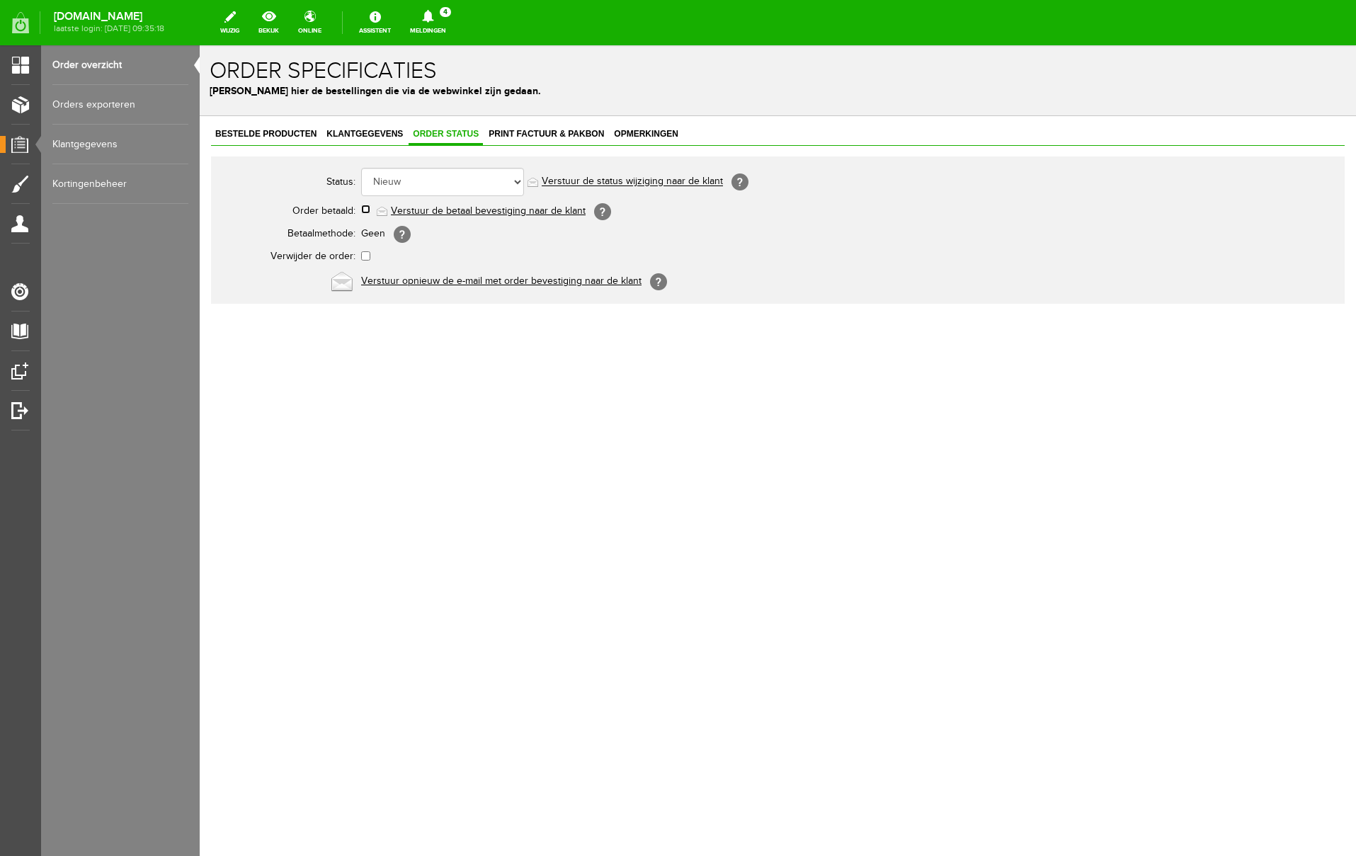
click at [366, 209] on input "checkbox" at bounding box center [365, 209] width 9 height 9
checkbox input "true"
click at [462, 212] on link "Verstuur de betaal bevestiging naar de klant" at bounding box center [488, 210] width 195 height 11
click at [433, 19] on icon at bounding box center [427, 16] width 11 height 13
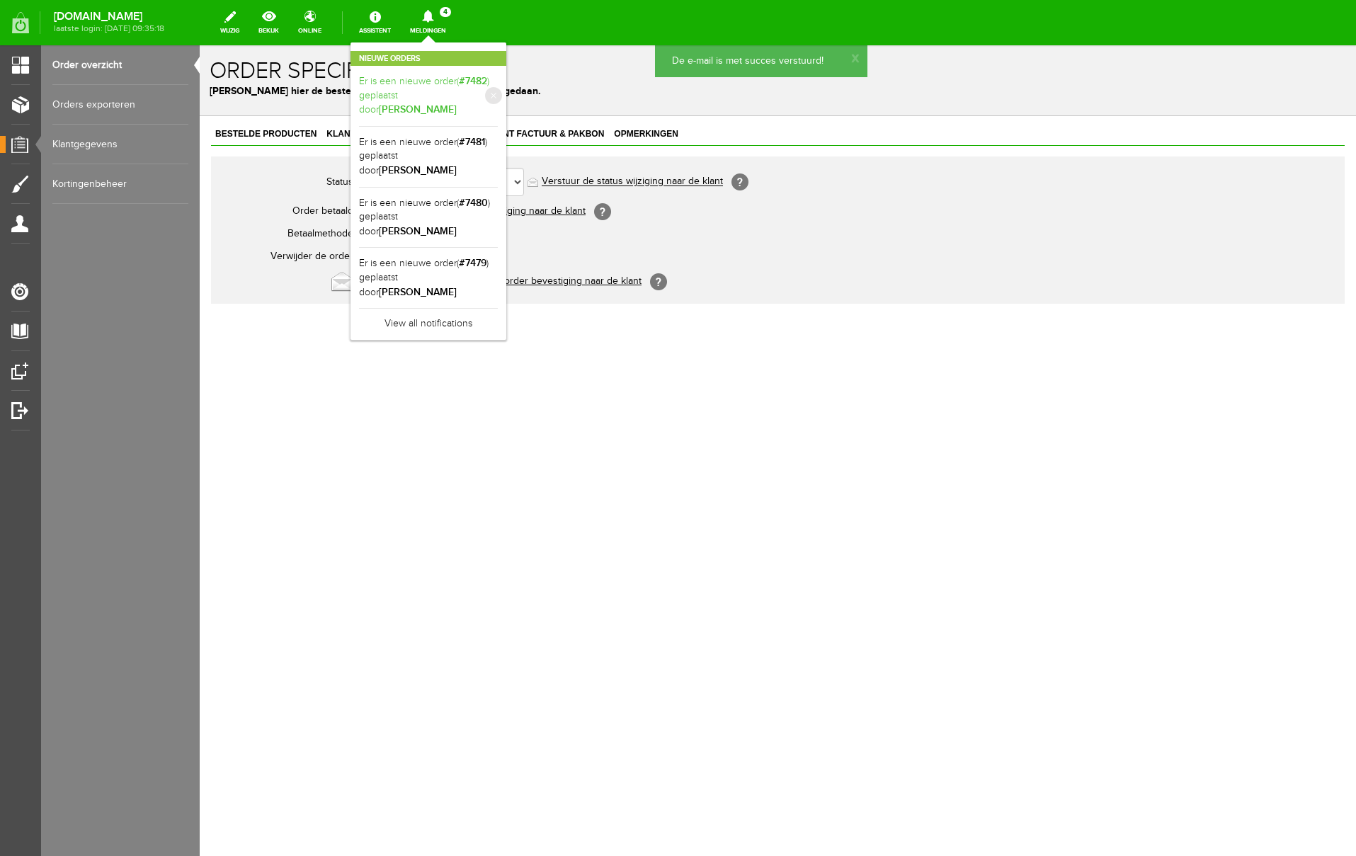
click at [494, 93] on link "Er is een nieuwe order( #7482 ) geplaatst door [PERSON_NAME]" at bounding box center [428, 95] width 139 height 43
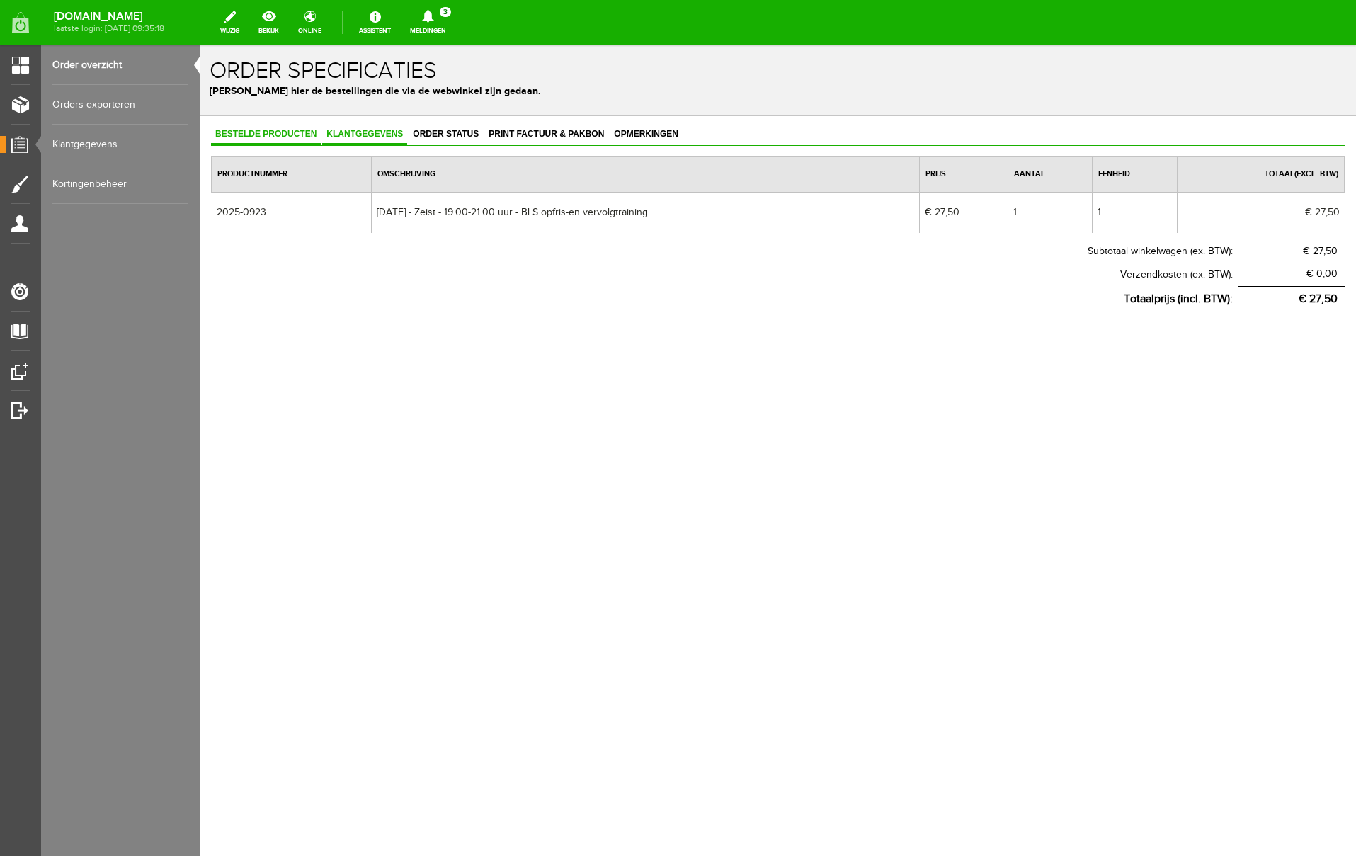
click at [373, 131] on span "Klantgegevens" at bounding box center [364, 134] width 85 height 10
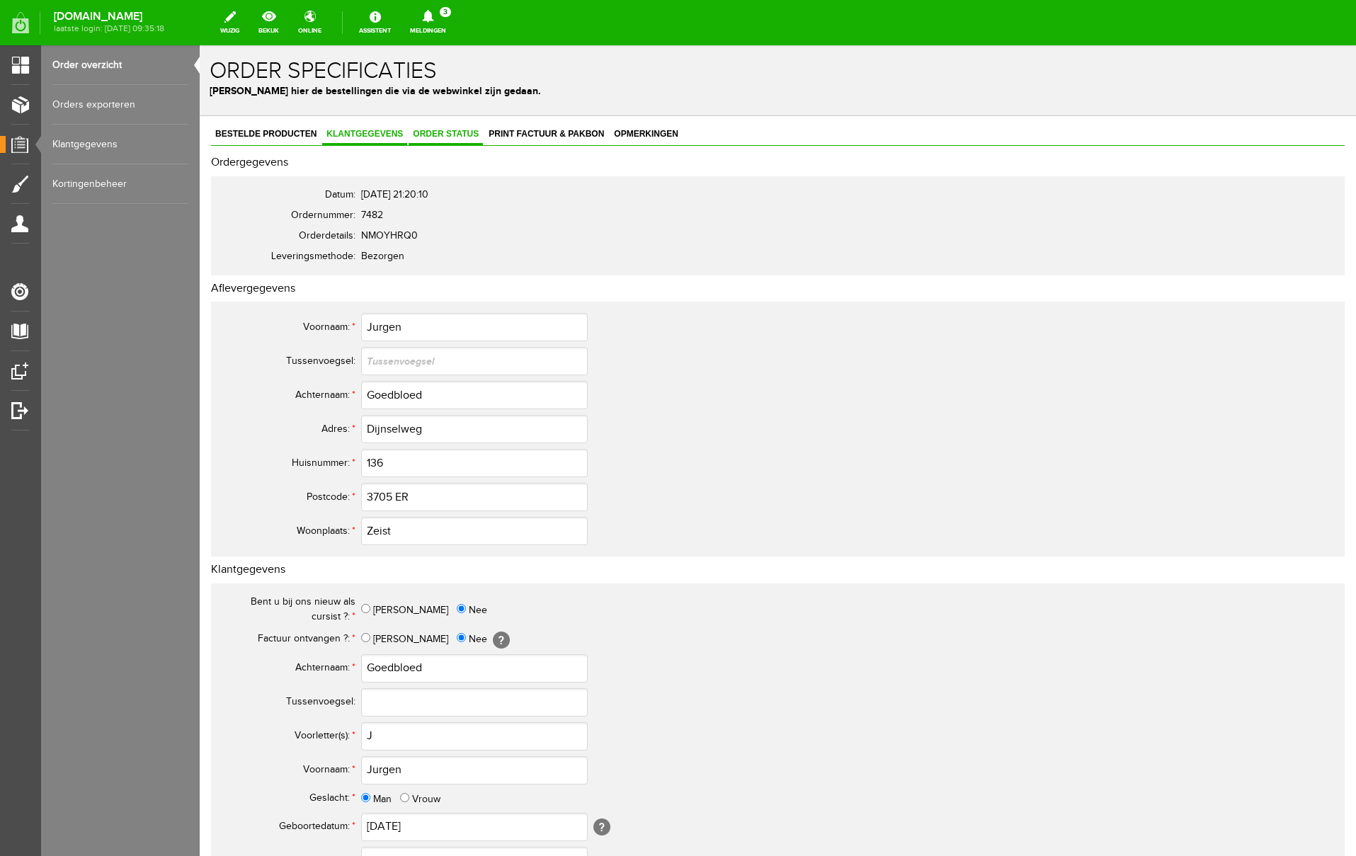
click at [470, 130] on span "Order status" at bounding box center [446, 134] width 74 height 10
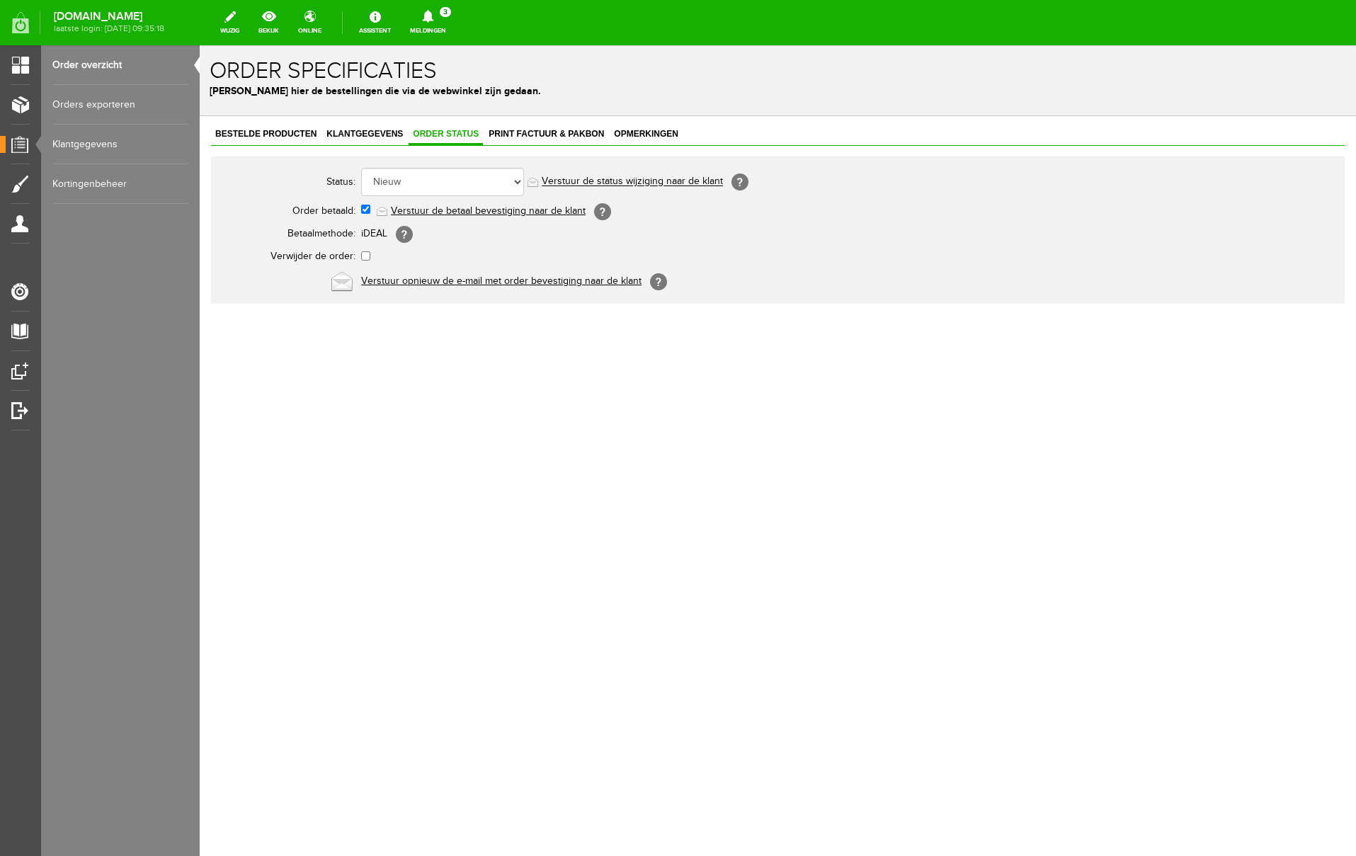
click at [465, 212] on link "Verstuur de betaal bevestiging naar de klant" at bounding box center [488, 210] width 195 height 11
click at [564, 126] on link "Print factuur & pakbon" at bounding box center [546, 135] width 124 height 21
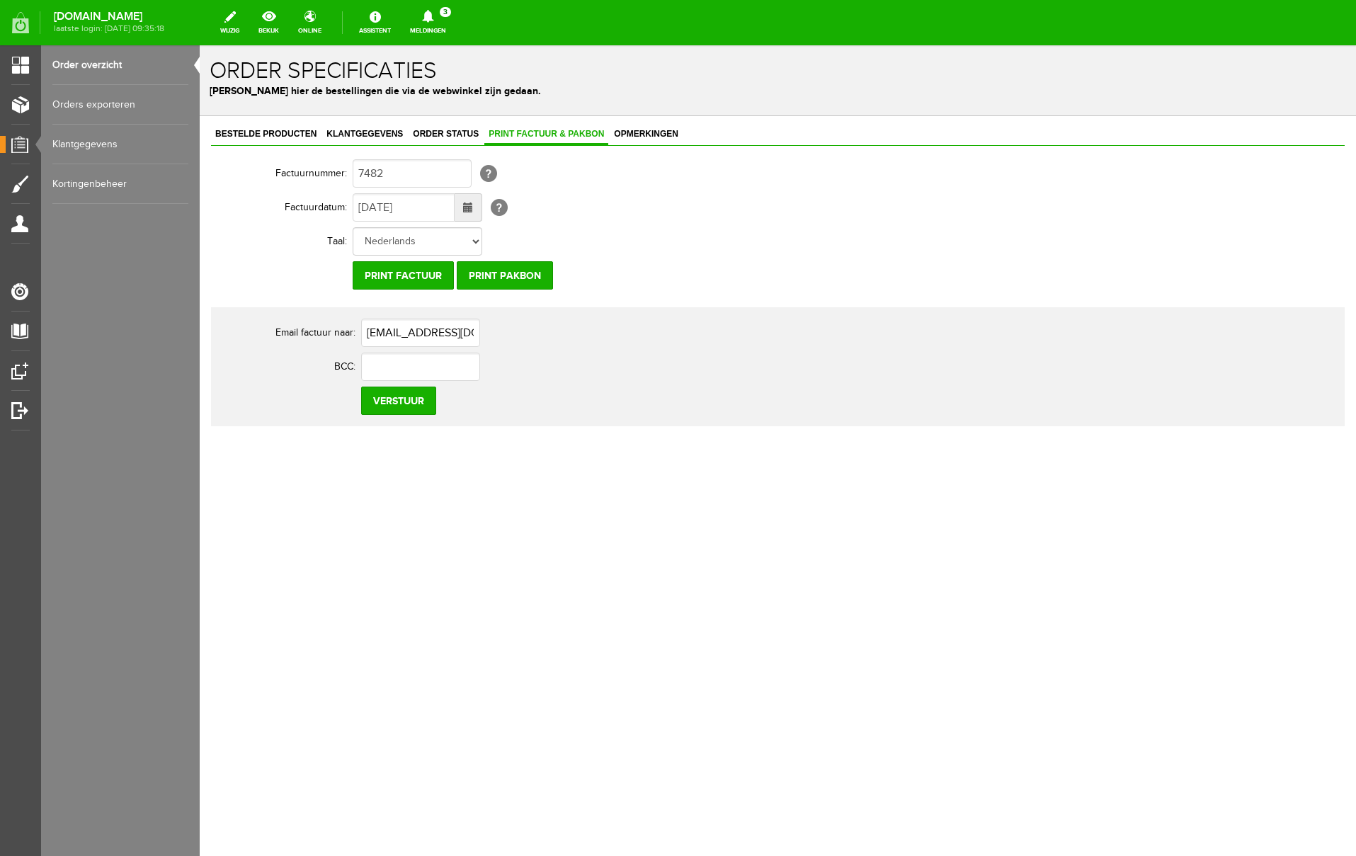
click at [446, 18] on icon at bounding box center [428, 16] width 36 height 13
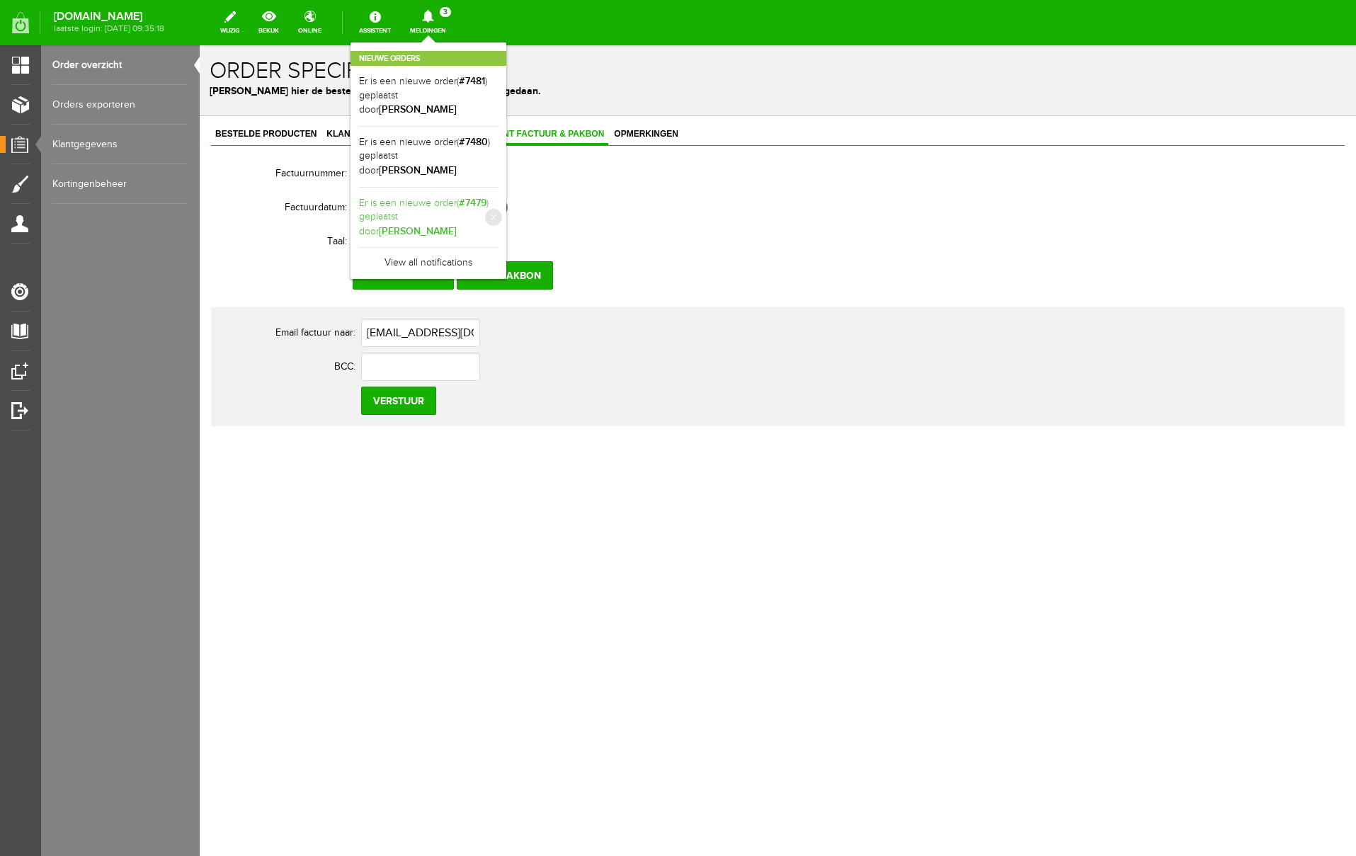
click at [498, 196] on link "Er is een nieuwe order( #7479 ) geplaatst door [PERSON_NAME]" at bounding box center [428, 217] width 139 height 43
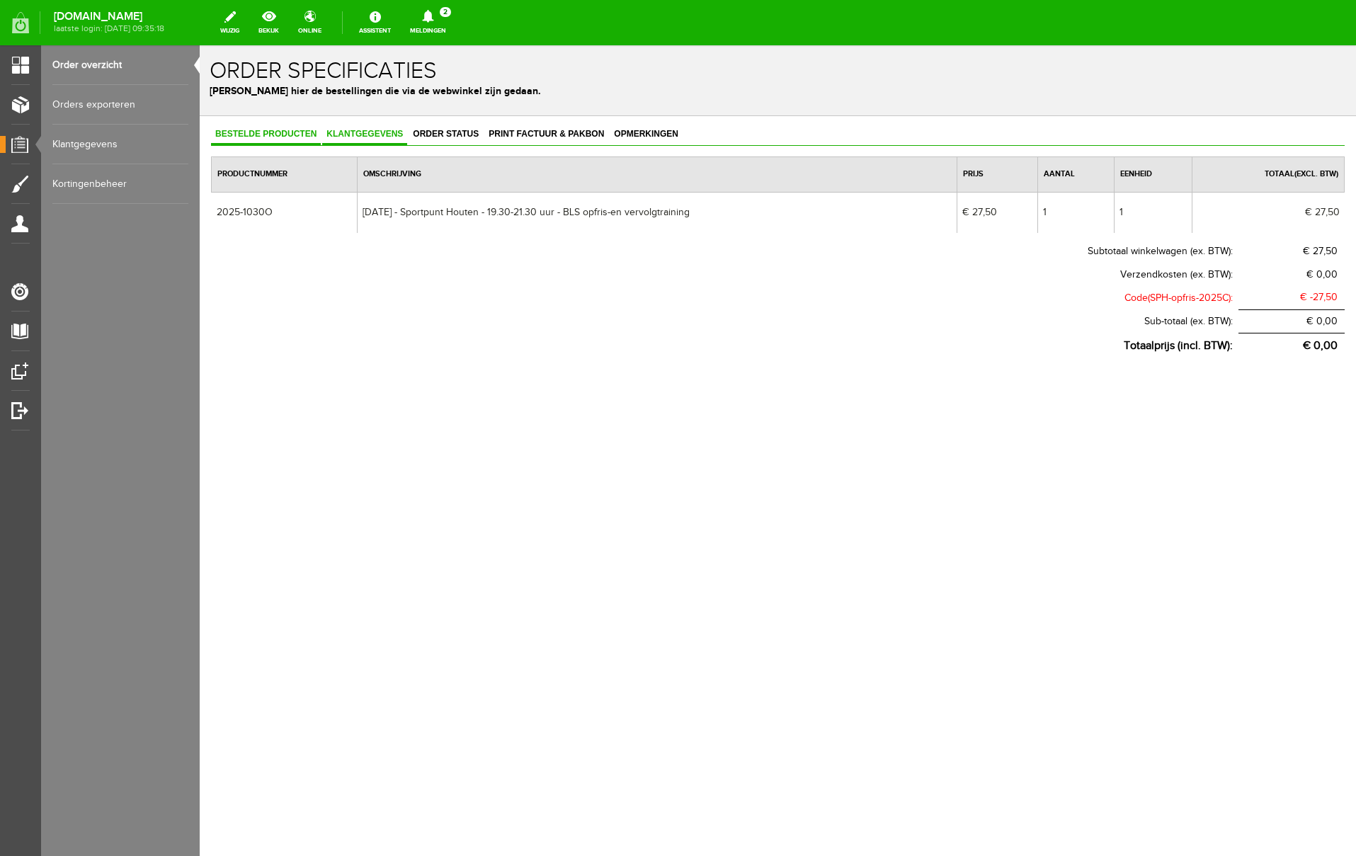
click at [394, 135] on span "Klantgegevens" at bounding box center [364, 134] width 85 height 10
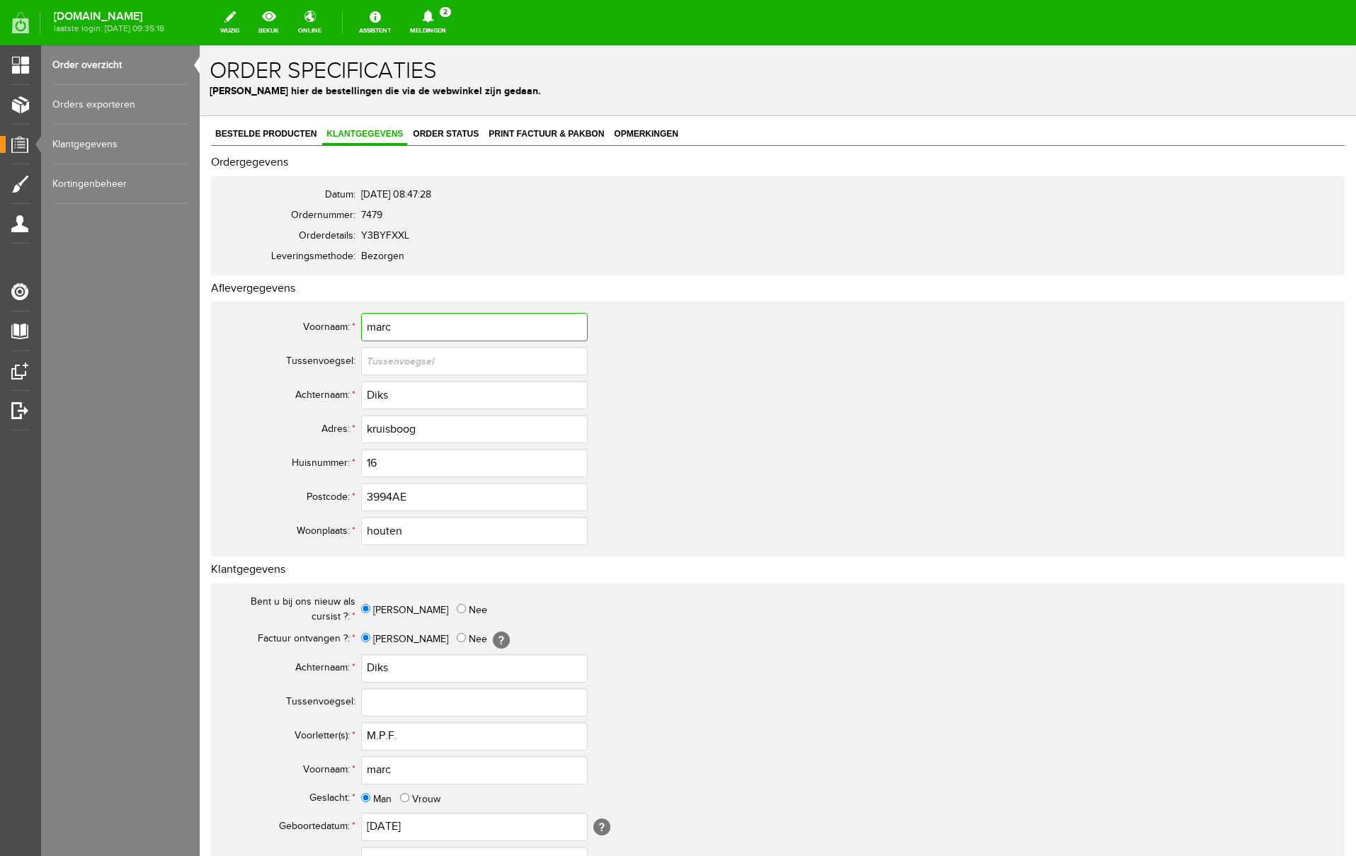
click at [377, 329] on input "marc" at bounding box center [474, 327] width 227 height 28
type input "[PERSON_NAME]"
click at [372, 431] on input "kruisboog" at bounding box center [474, 429] width 227 height 28
type input "Kruisboog"
click at [394, 496] on input "3994AE" at bounding box center [474, 497] width 227 height 28
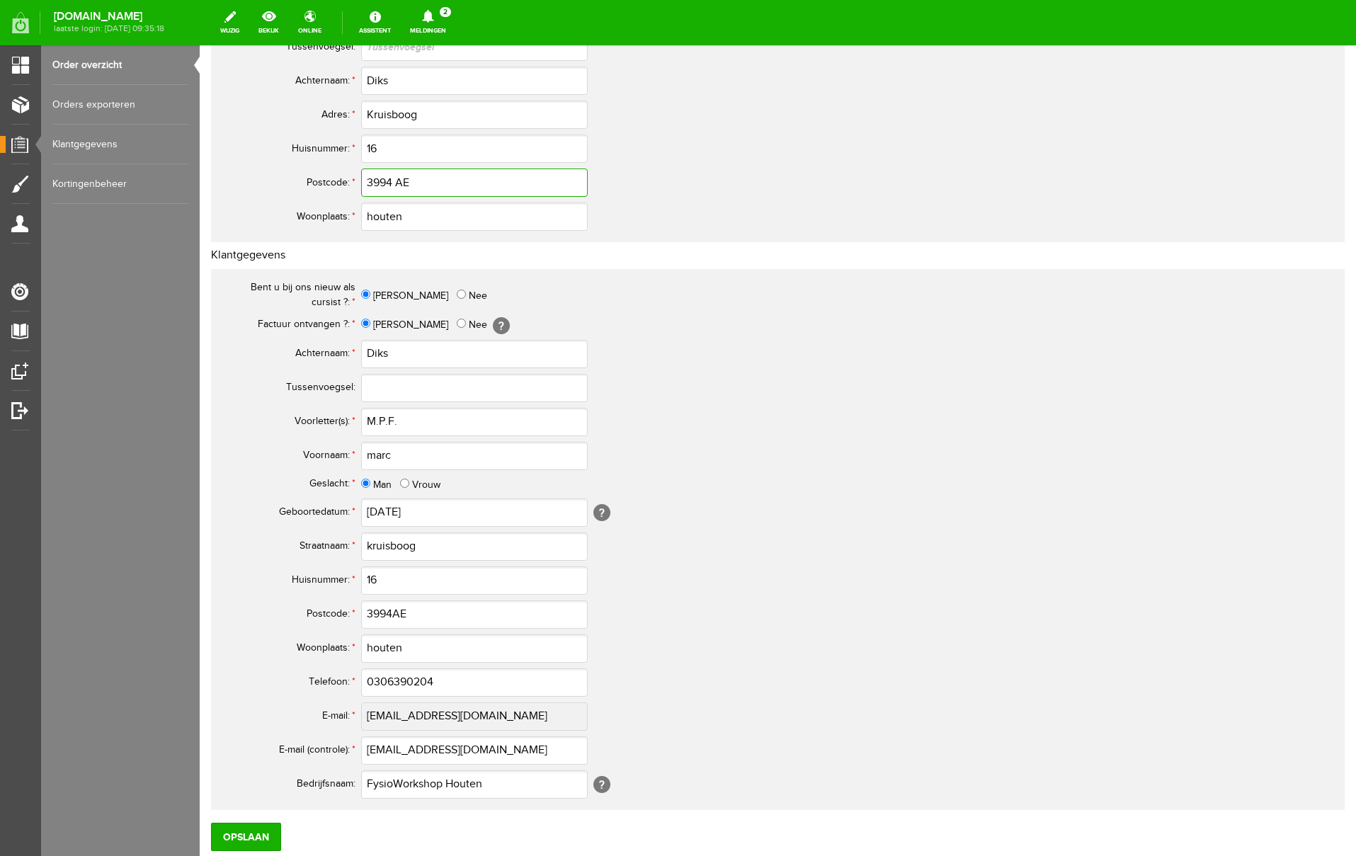
scroll to position [341, 0]
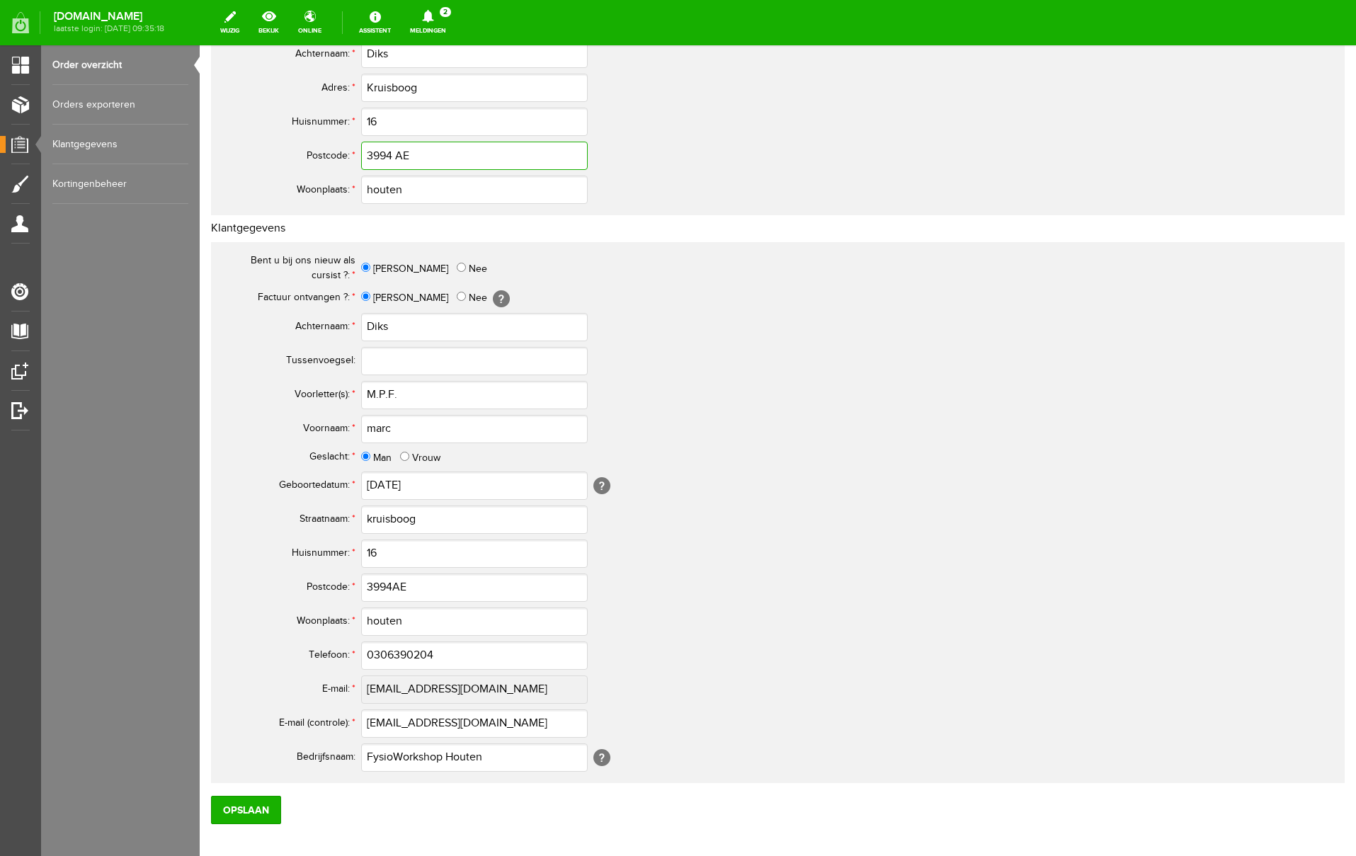
type input "3994 AE"
click at [375, 190] on input "houten" at bounding box center [474, 190] width 227 height 28
type input "Houten"
click at [375, 431] on input "marc" at bounding box center [474, 429] width 227 height 28
type input "[PERSON_NAME]"
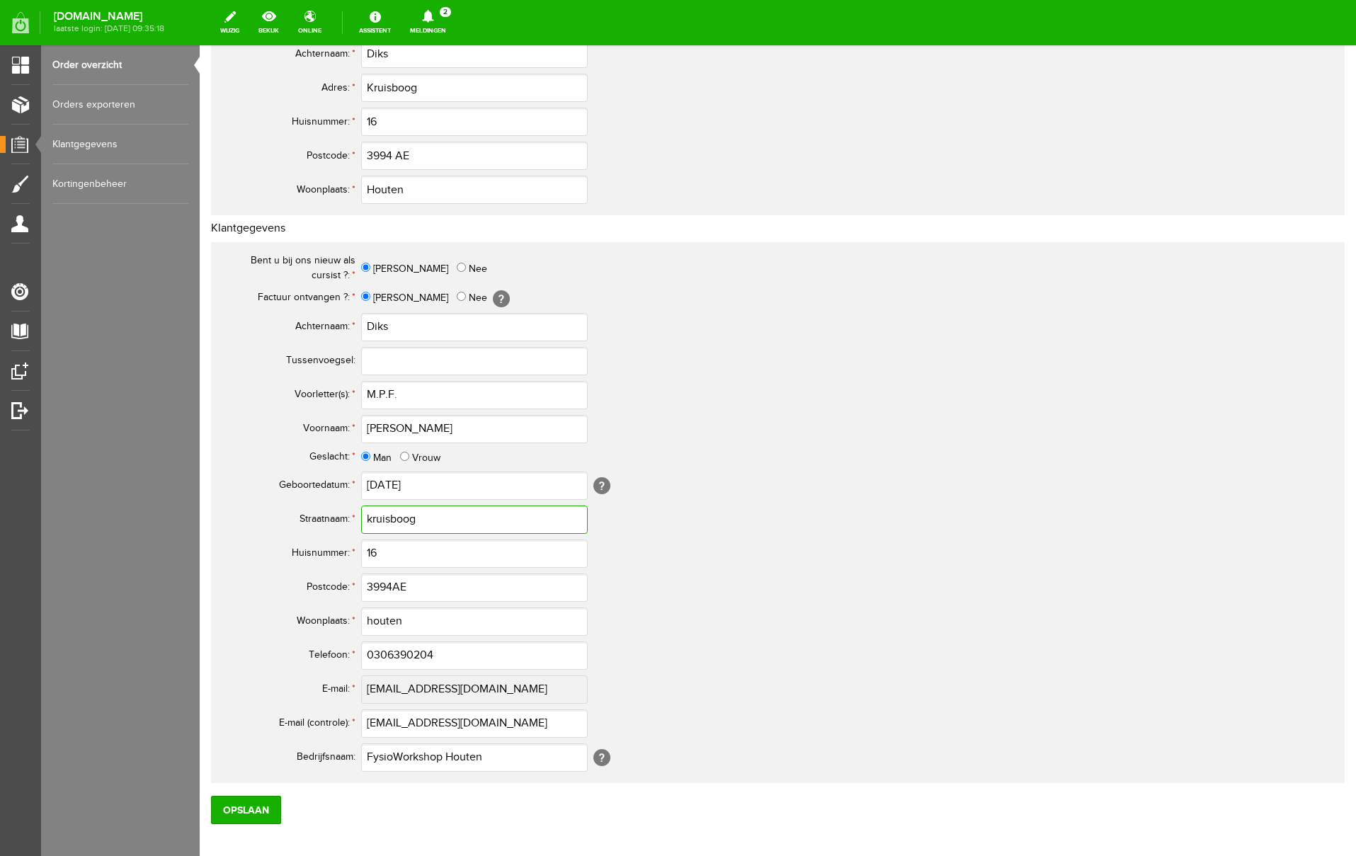
click at [372, 520] on input "kruisboog" at bounding box center [474, 520] width 227 height 28
type input "Kruisboog"
click at [394, 590] on input "3994AE" at bounding box center [474, 588] width 227 height 28
type input "3994 AE"
click at [374, 620] on input "houten" at bounding box center [474, 622] width 227 height 28
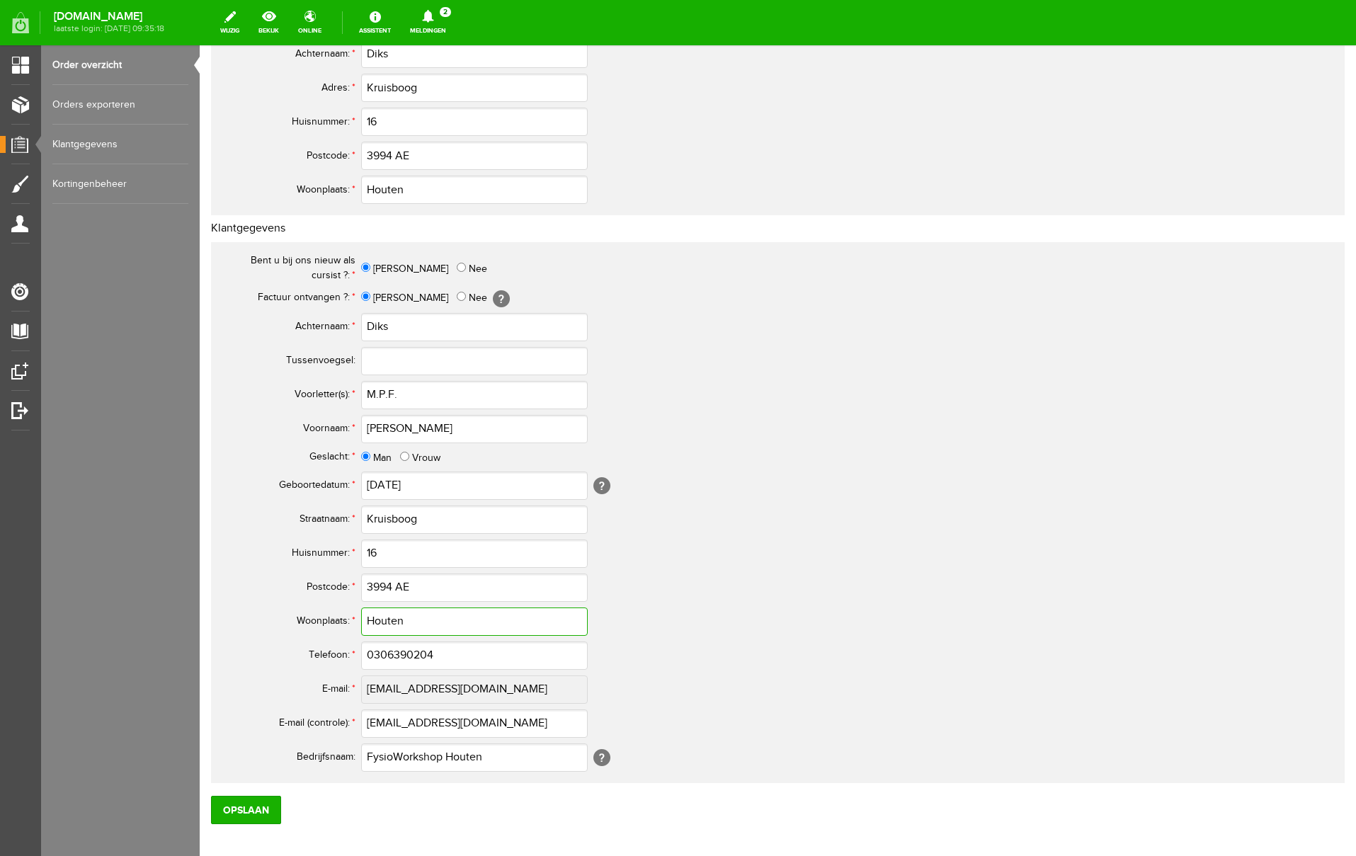
type input "Houten"
click at [389, 651] on input "0306390204" at bounding box center [474, 656] width 227 height 28
drag, startPoint x: 460, startPoint y: 653, endPoint x: 319, endPoint y: 652, distance: 140.2
click at [319, 652] on tr "Telefoon: * 030-6390204" at bounding box center [560, 656] width 680 height 34
type input "030-6390204"
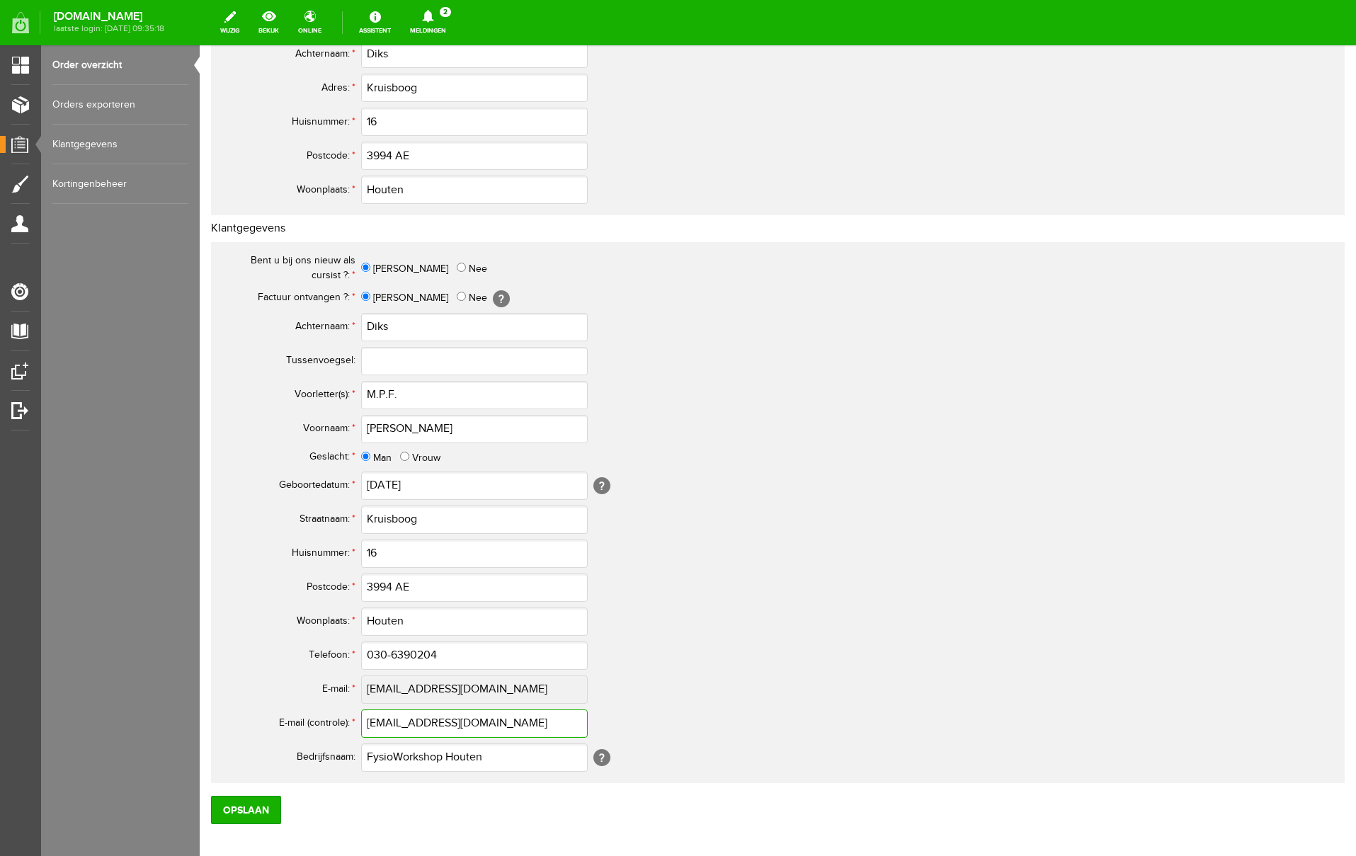
drag, startPoint x: 494, startPoint y: 720, endPoint x: 315, endPoint y: 715, distance: 179.2
click at [312, 715] on tr "E-mail (controle): * [EMAIL_ADDRESS][DOMAIN_NAME]" at bounding box center [560, 724] width 680 height 34
drag, startPoint x: 431, startPoint y: 516, endPoint x: 317, endPoint y: 515, distance: 113.3
click at [317, 515] on tr "Straatnaam: * Kruisboog" at bounding box center [560, 520] width 680 height 34
click at [402, 428] on input "[PERSON_NAME]" at bounding box center [474, 429] width 227 height 28
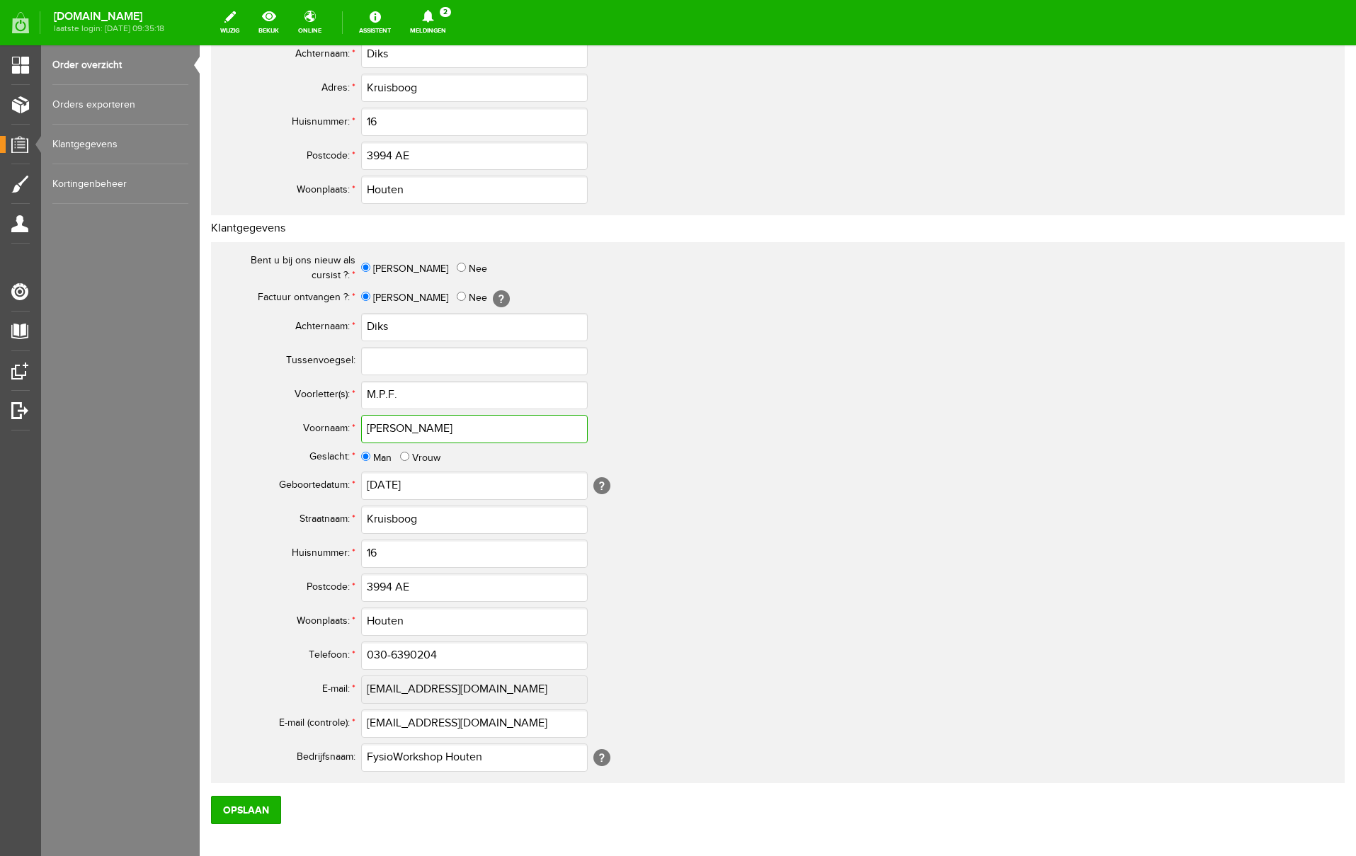
drag, startPoint x: 402, startPoint y: 428, endPoint x: 341, endPoint y: 426, distance: 60.9
click at [341, 426] on tr "Voornaam: * [PERSON_NAME]" at bounding box center [560, 429] width 680 height 34
drag, startPoint x: 404, startPoint y: 393, endPoint x: 314, endPoint y: 391, distance: 89.3
click at [314, 391] on tr "Voorletter(s): * M.P.F." at bounding box center [560, 395] width 680 height 34
drag, startPoint x: 405, startPoint y: 330, endPoint x: 343, endPoint y: 326, distance: 61.8
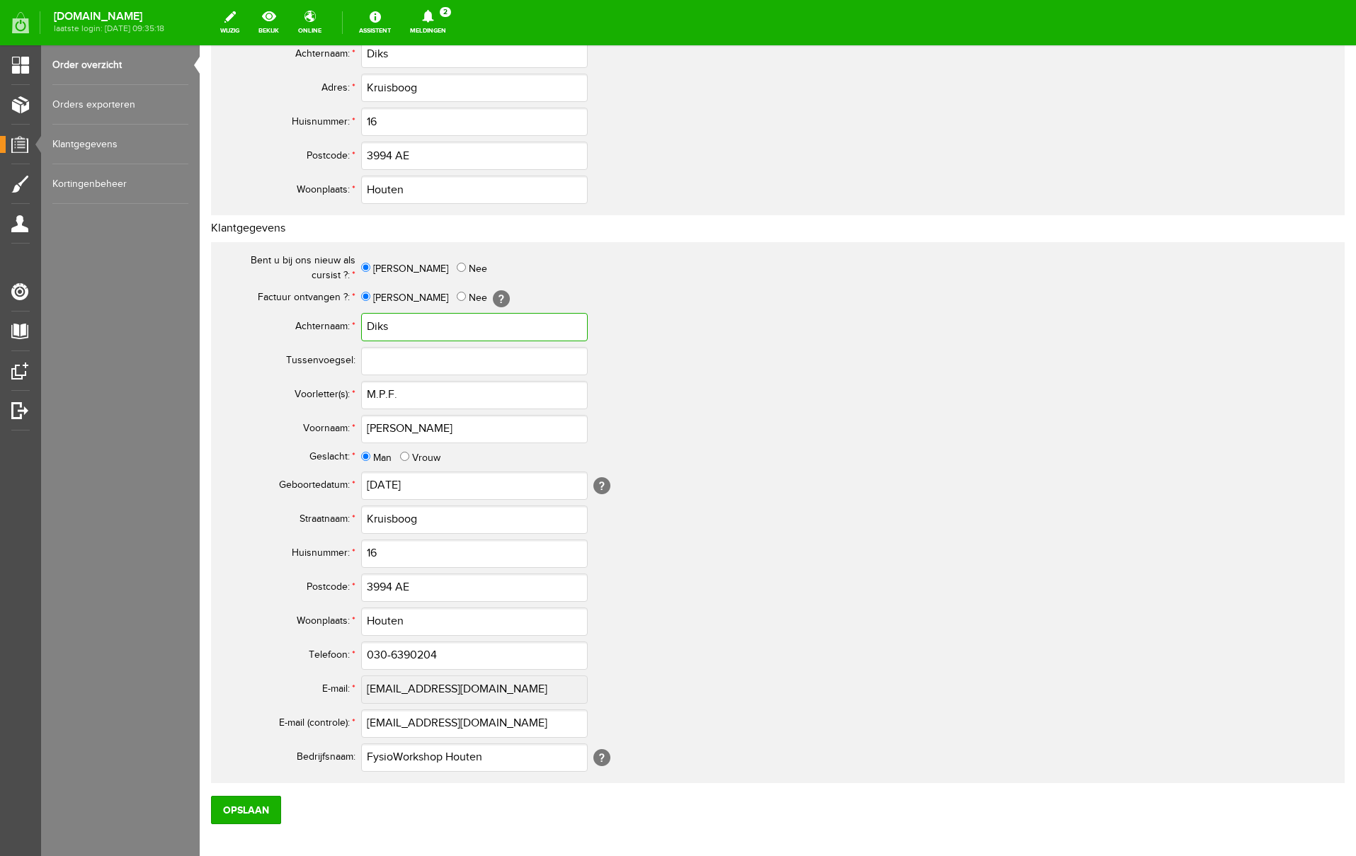
click at [343, 326] on tr "Achternaam: * Diks" at bounding box center [560, 327] width 680 height 34
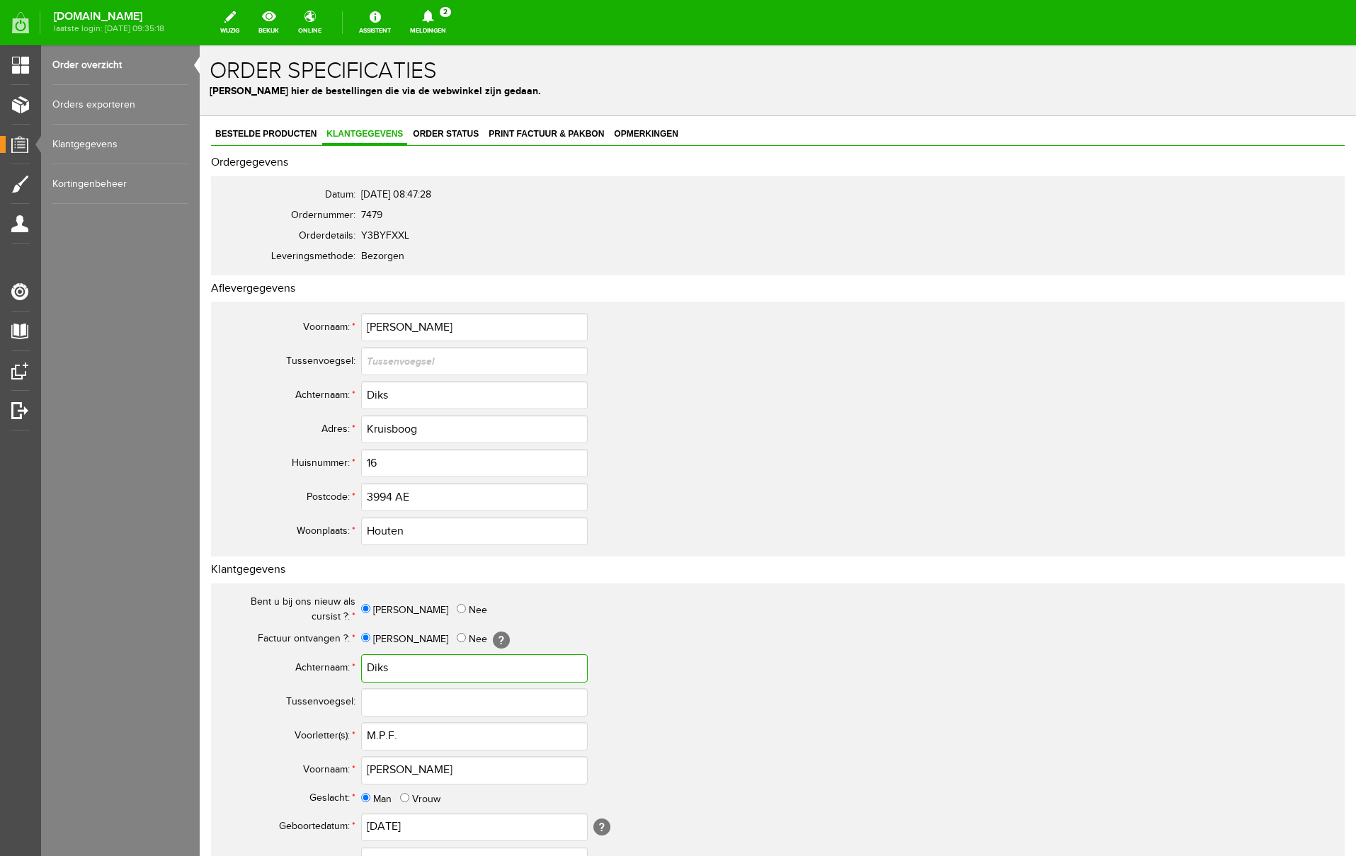
scroll to position [414, 0]
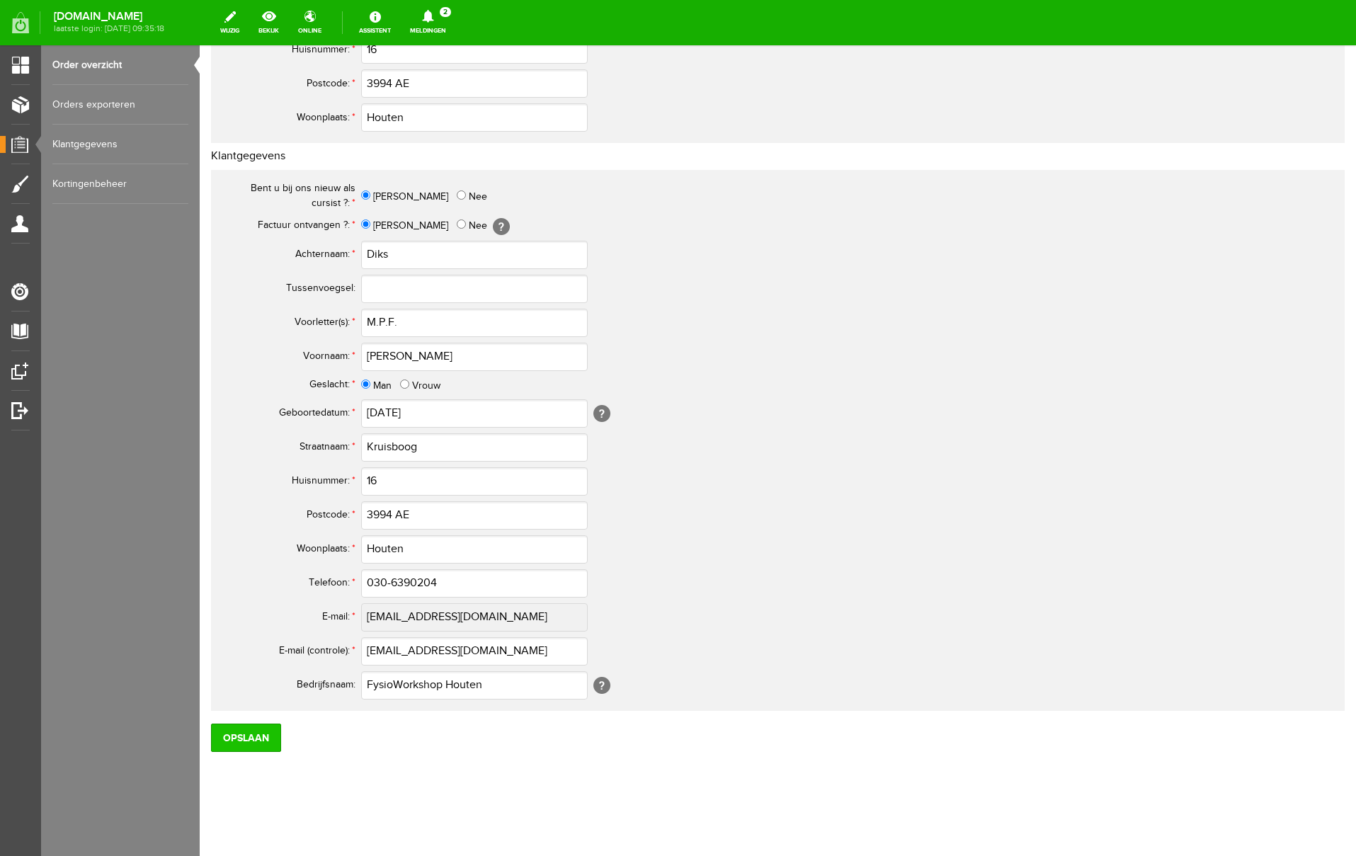
click at [255, 737] on input "Opslaan" at bounding box center [246, 738] width 70 height 28
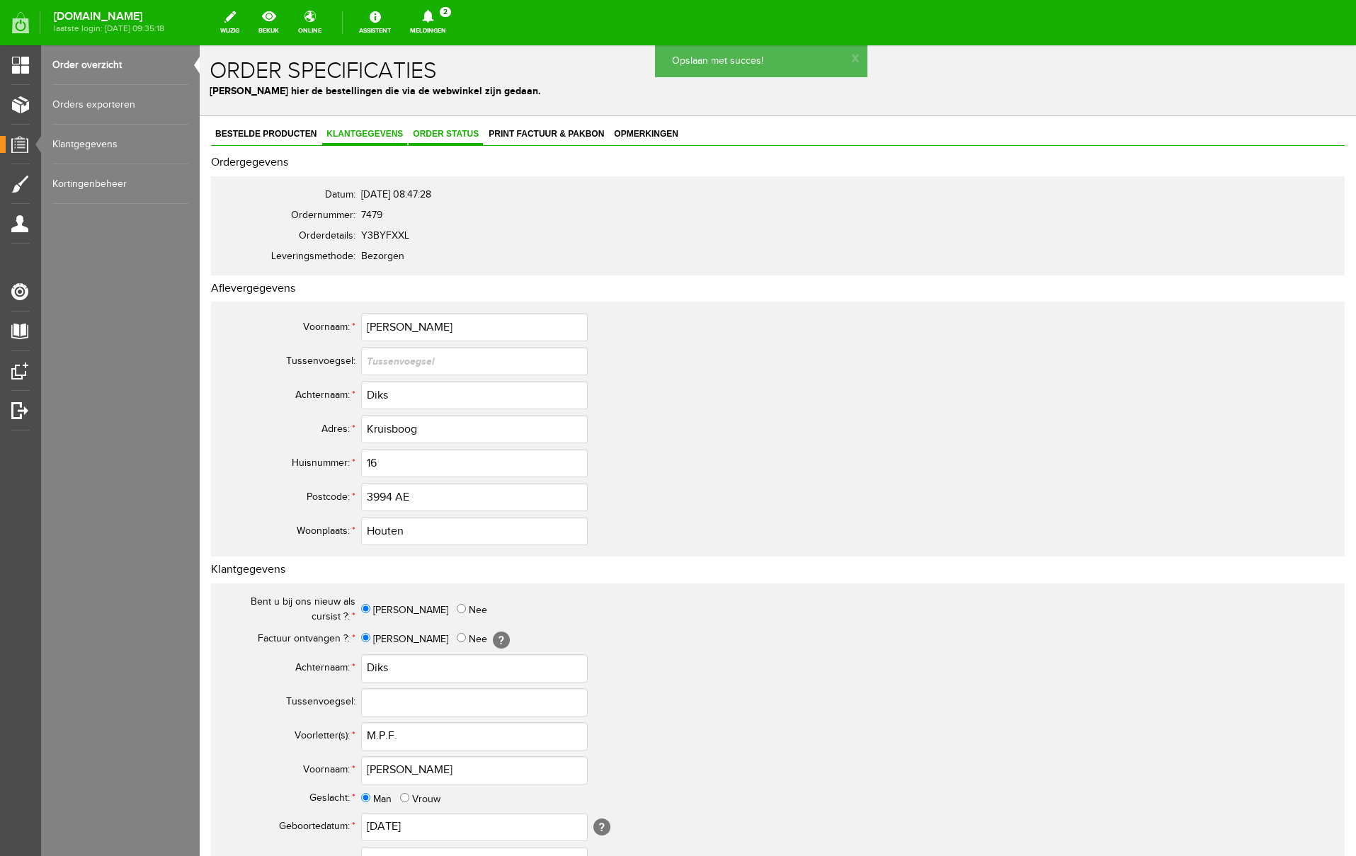
click at [470, 134] on span "Order status" at bounding box center [446, 134] width 74 height 10
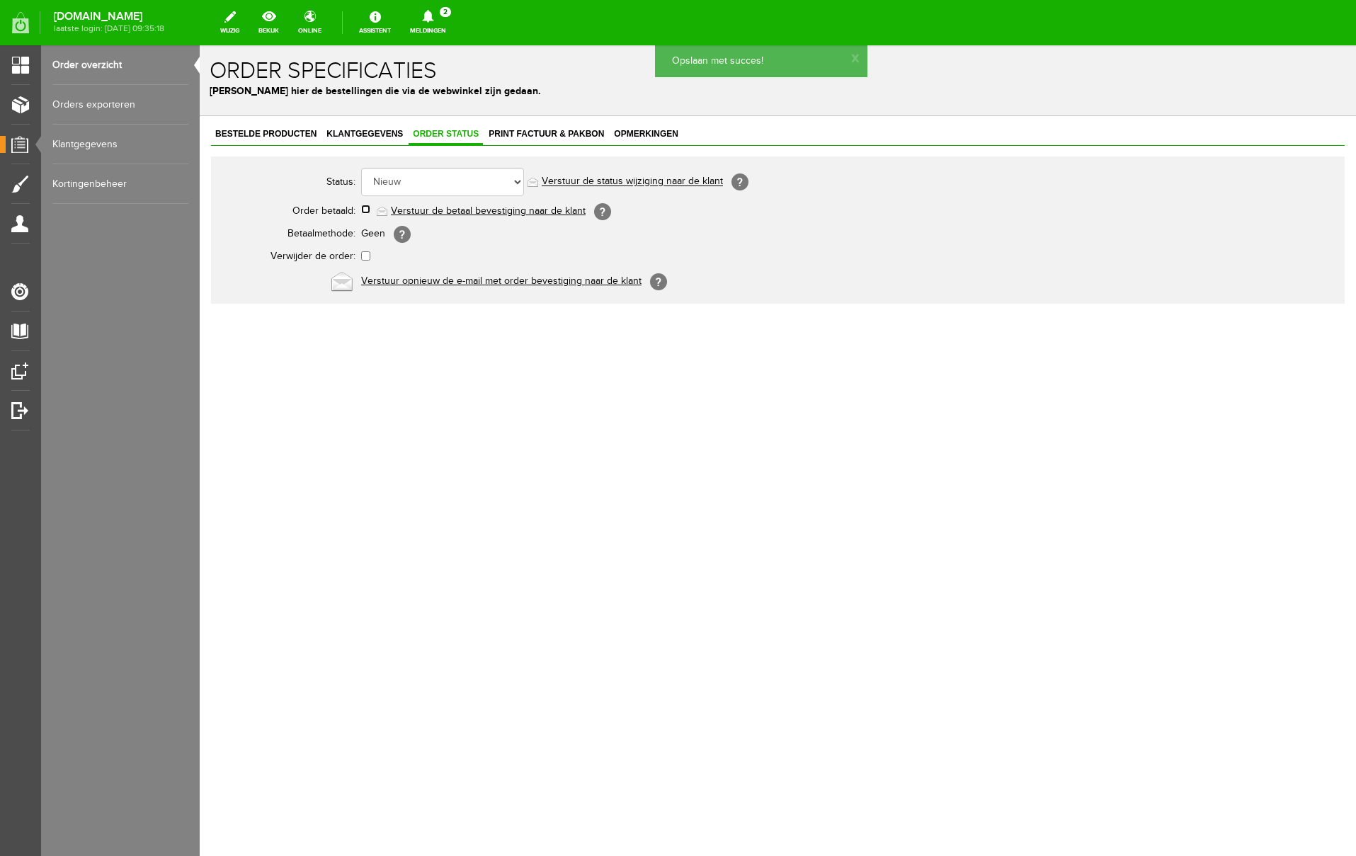
click at [365, 209] on input "checkbox" at bounding box center [365, 209] width 9 height 9
checkbox input "true"
click at [487, 212] on link "Verstuur de betaal bevestiging naar de klant" at bounding box center [488, 210] width 195 height 11
click at [379, 135] on span "Klantgegevens" at bounding box center [364, 134] width 85 height 10
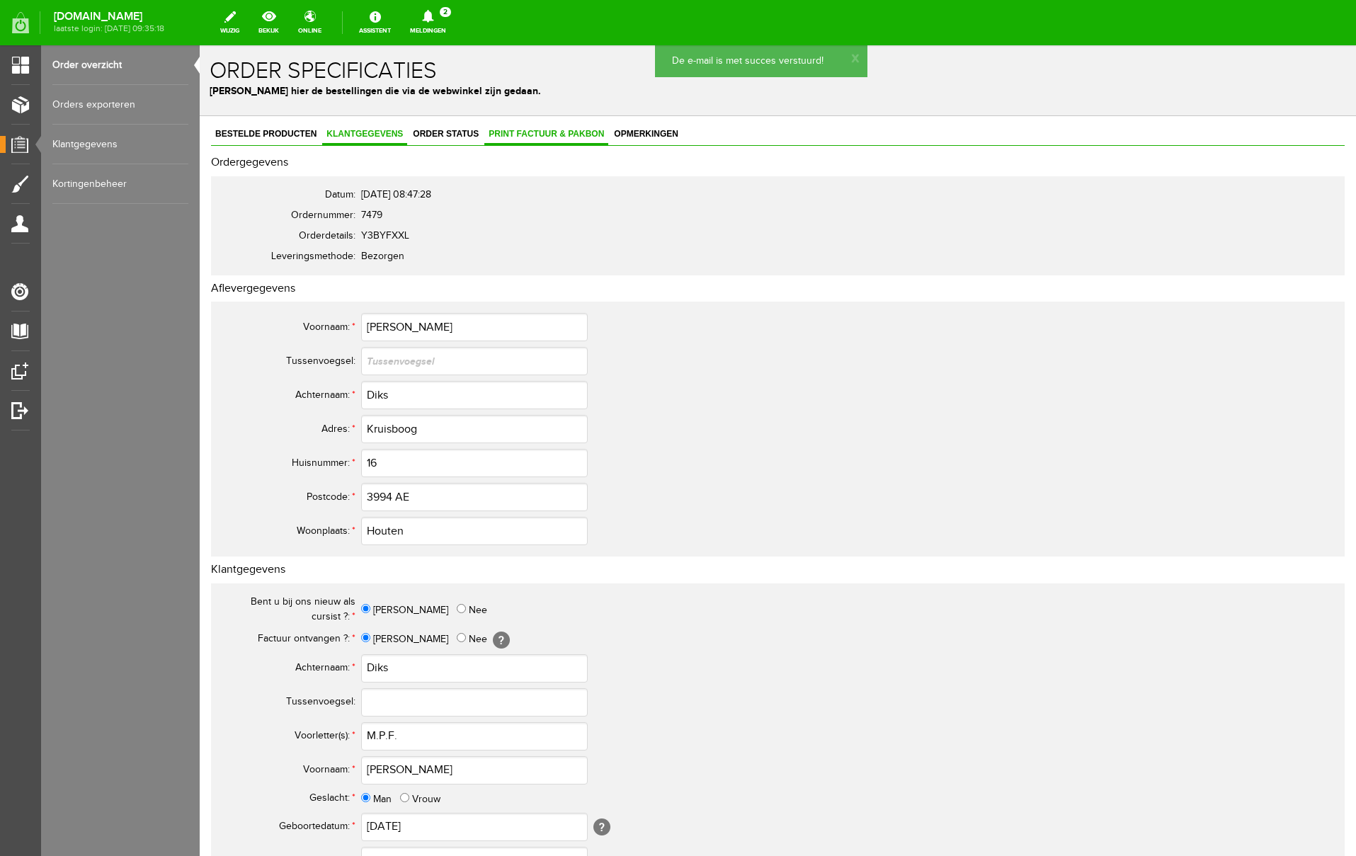
click at [537, 135] on span "Print factuur & pakbon" at bounding box center [546, 134] width 124 height 10
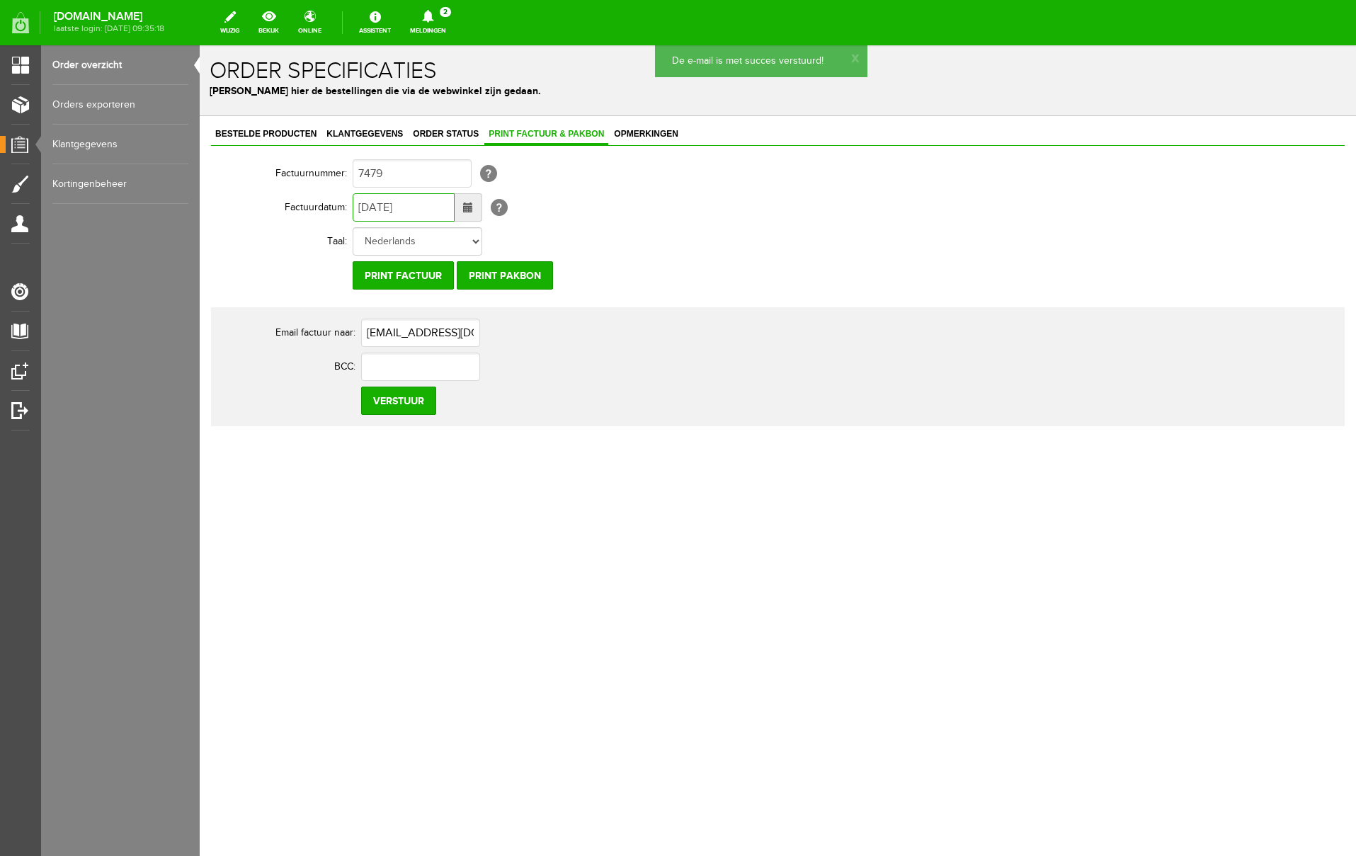
drag, startPoint x: 370, startPoint y: 205, endPoint x: 346, endPoint y: 205, distance: 24.8
click at [346, 205] on tr "Factuurdatum: [DATE] [?]" at bounding box center [551, 207] width 680 height 34
type input "[DATE]"
click at [411, 402] on input "Verstuur" at bounding box center [398, 401] width 75 height 28
click at [433, 16] on icon at bounding box center [427, 16] width 11 height 13
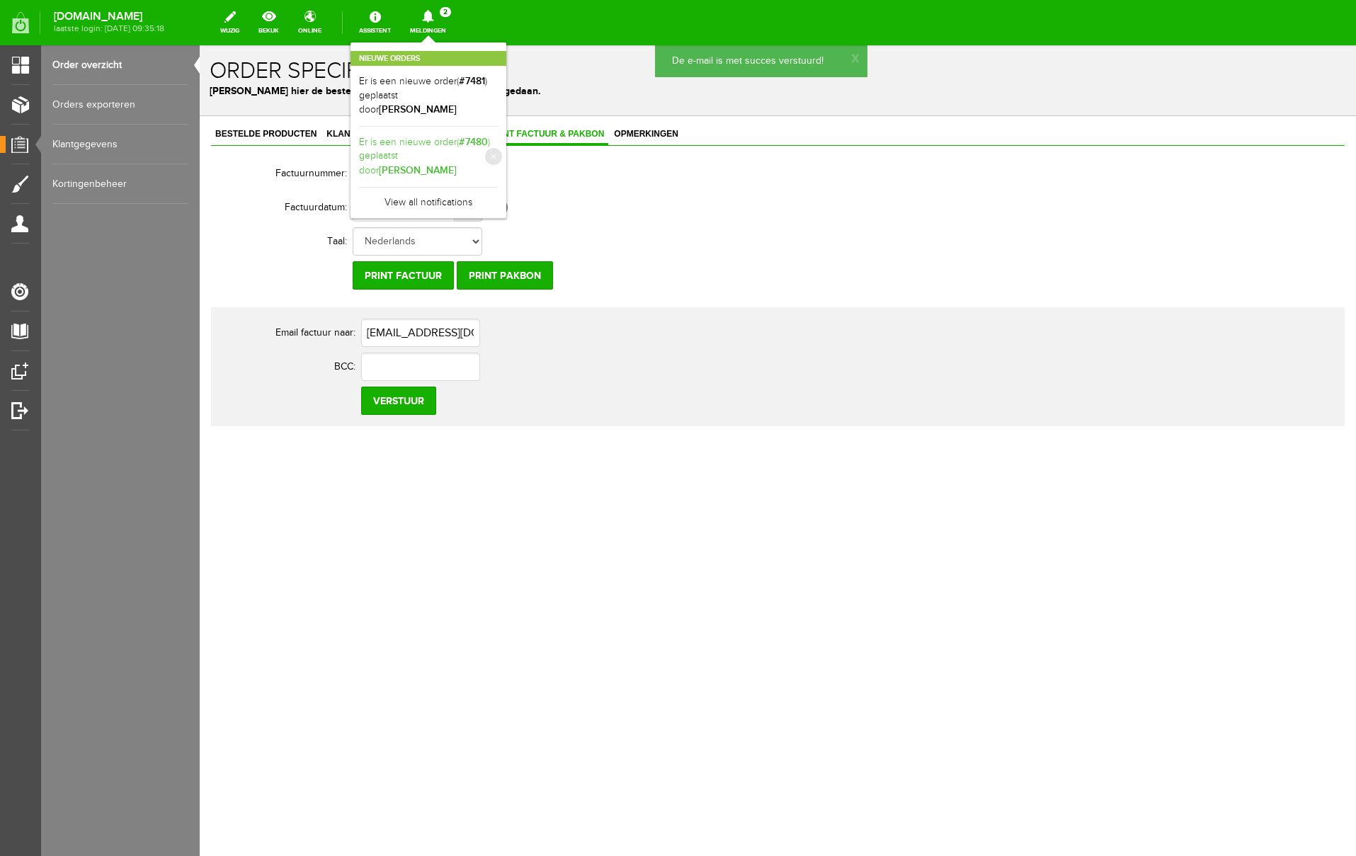
click at [457, 164] on b "[PERSON_NAME]" at bounding box center [418, 170] width 78 height 12
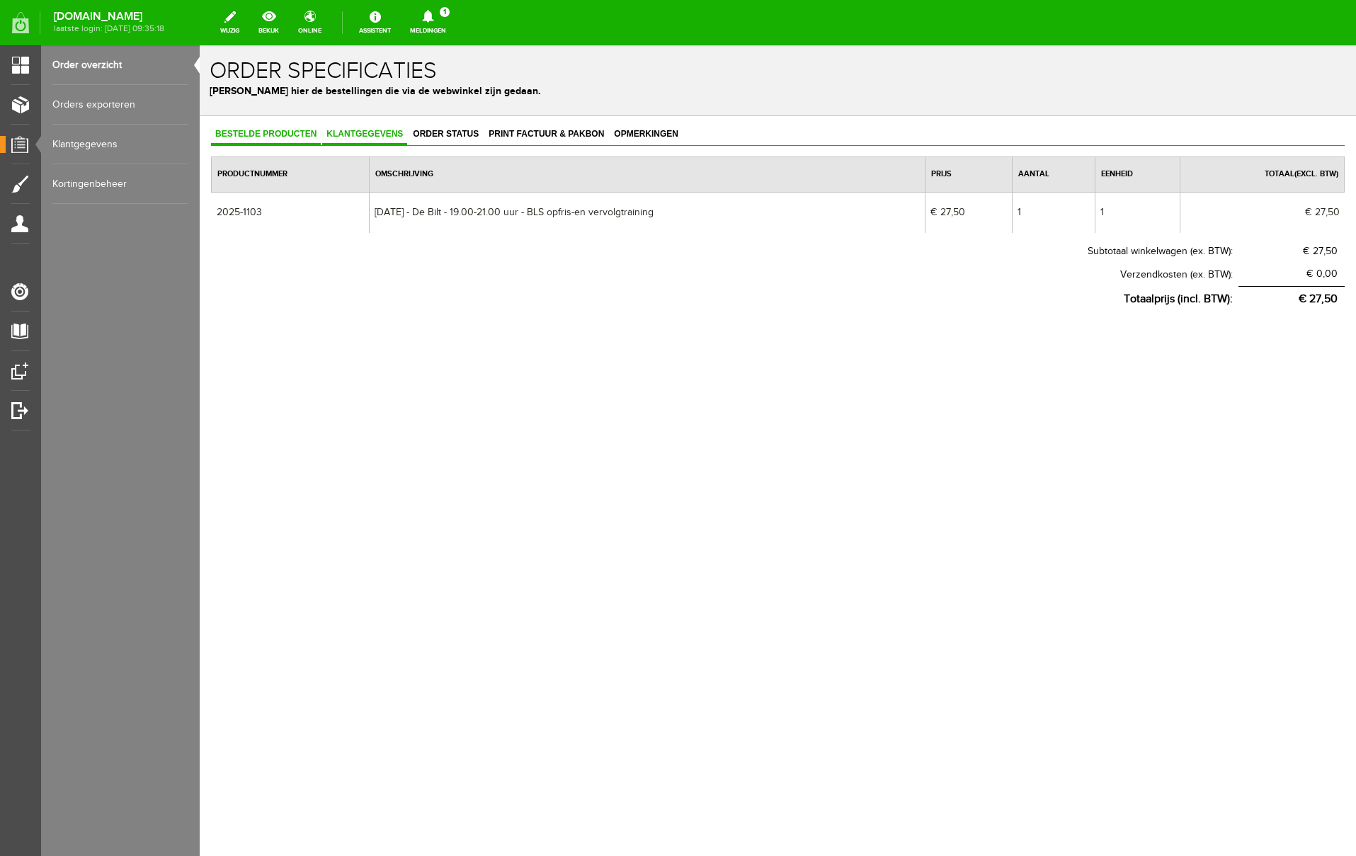
click at [396, 137] on span "Klantgegevens" at bounding box center [364, 134] width 85 height 10
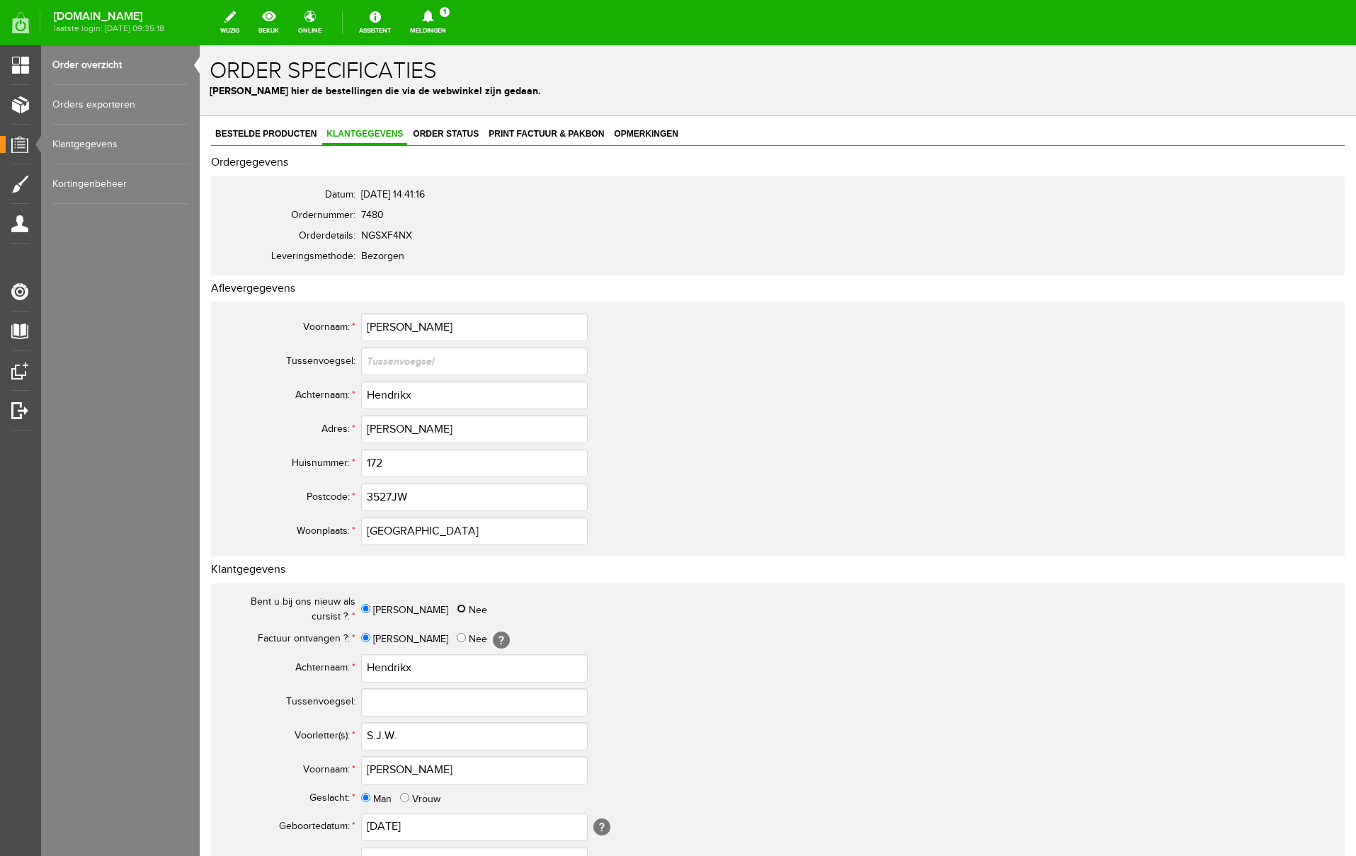
click at [457, 607] on input "Nee" at bounding box center [461, 608] width 9 height 9
radio input "true"
click at [373, 428] on input "[PERSON_NAME]" at bounding box center [474, 429] width 227 height 28
type input "van Vollenhovenlaan"
click at [394, 497] on input "3527JW" at bounding box center [474, 497] width 227 height 28
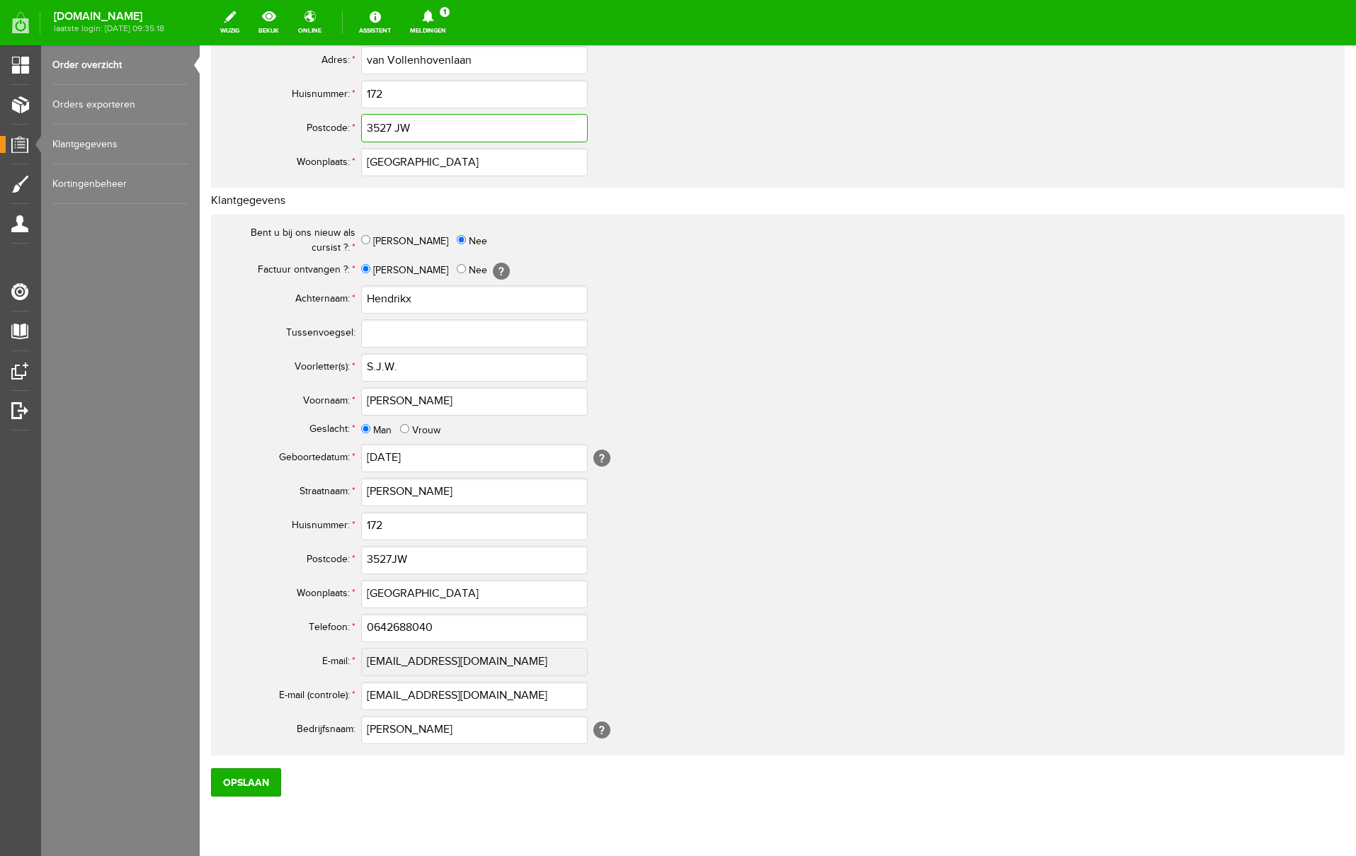
scroll to position [382, 0]
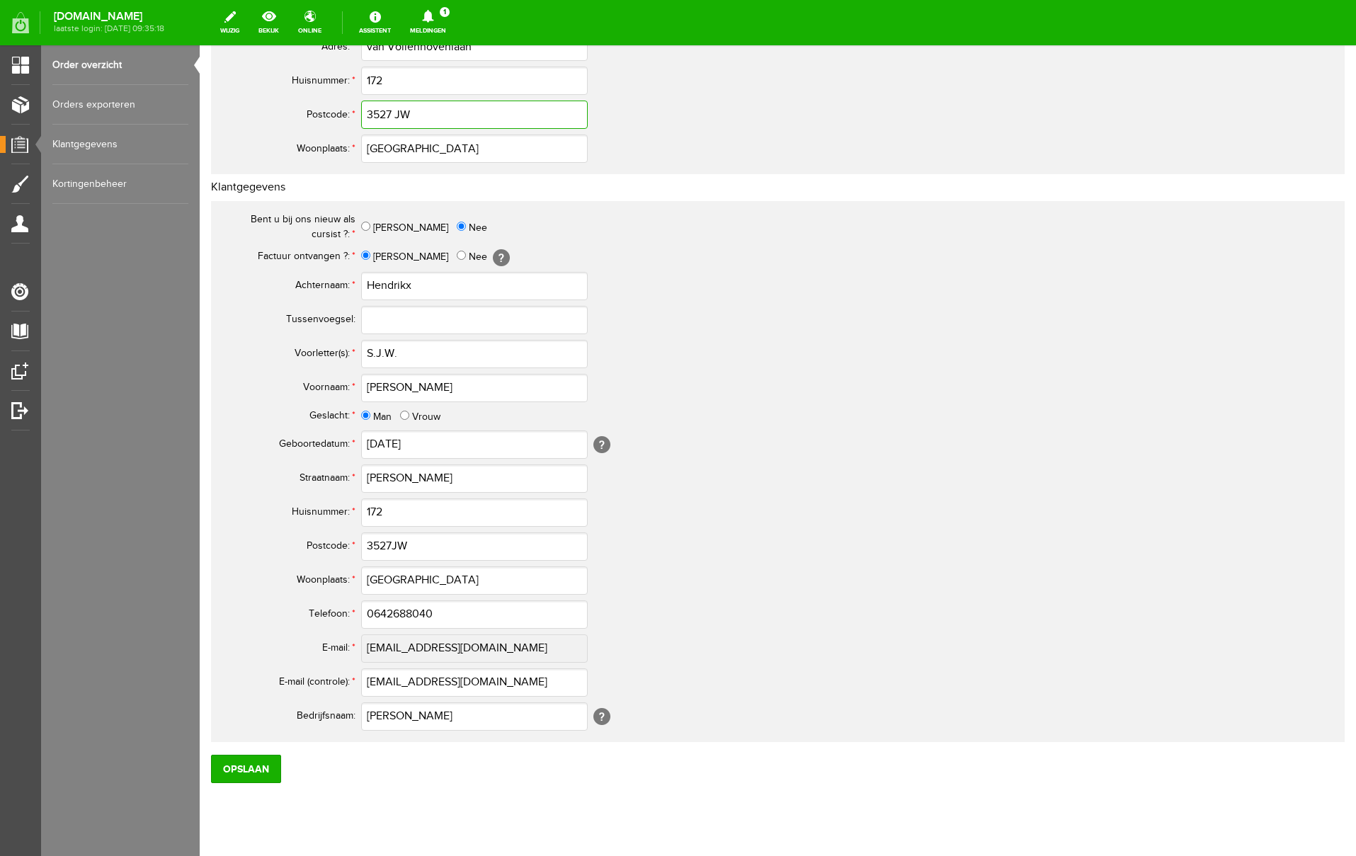
type input "3527 JW"
click at [392, 545] on input "3527JW" at bounding box center [474, 547] width 227 height 28
type input "3527 JW"
click at [373, 480] on input "[PERSON_NAME]" at bounding box center [474, 479] width 227 height 28
type input "van Vollenhovenlaan"
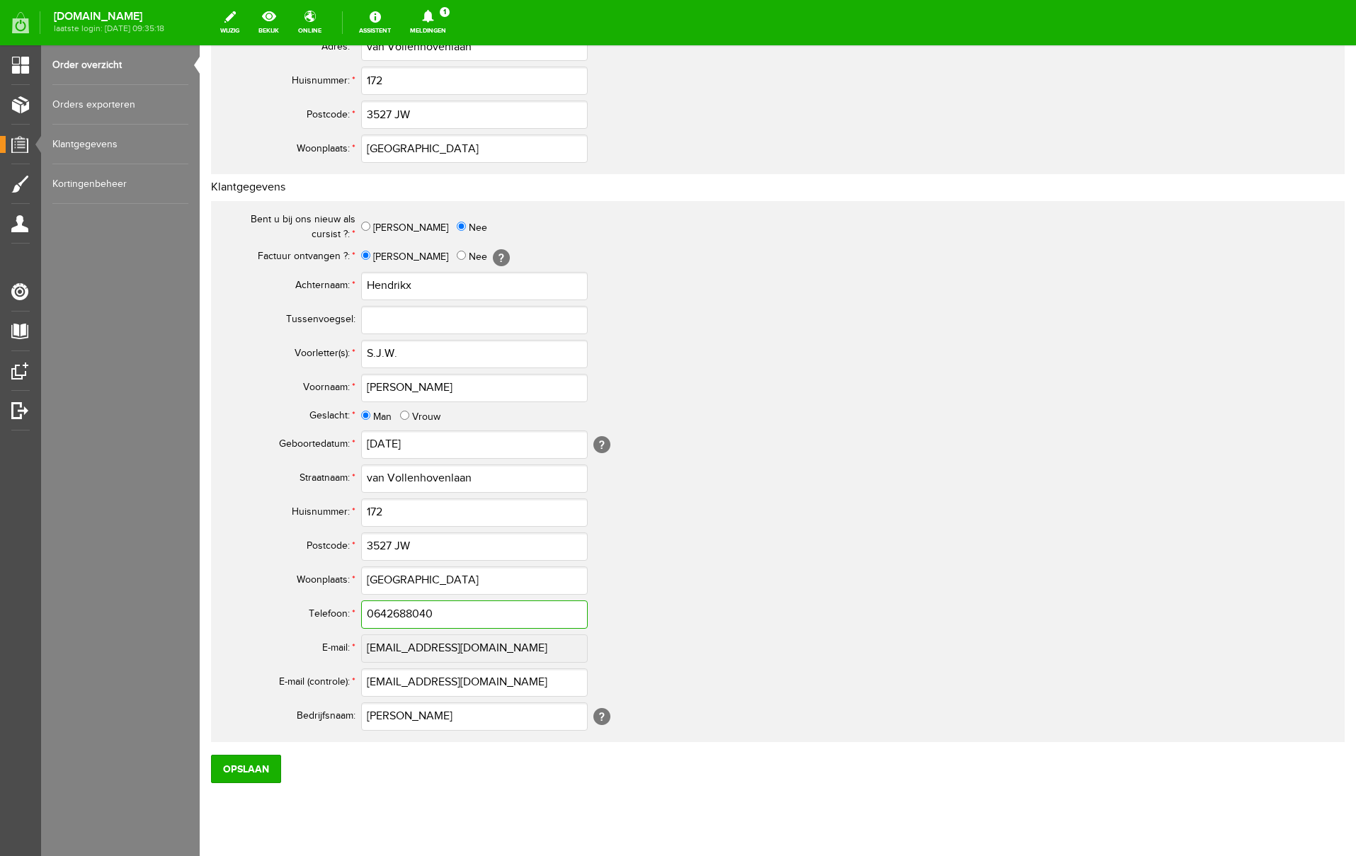
click at [382, 611] on input "0642688040" at bounding box center [474, 615] width 227 height 28
type input "06-42688040"
click at [433, 806] on div "Bestelde producten Klantgegevens Order status Print factuur & pakbon Opmerkinge…" at bounding box center [778, 311] width 1156 height 1154
drag, startPoint x: 467, startPoint y: 717, endPoint x: 342, endPoint y: 716, distance: 125.4
click at [342, 716] on tr "Bedrijfsnaam: [PERSON_NAME] [?]" at bounding box center [560, 717] width 680 height 34
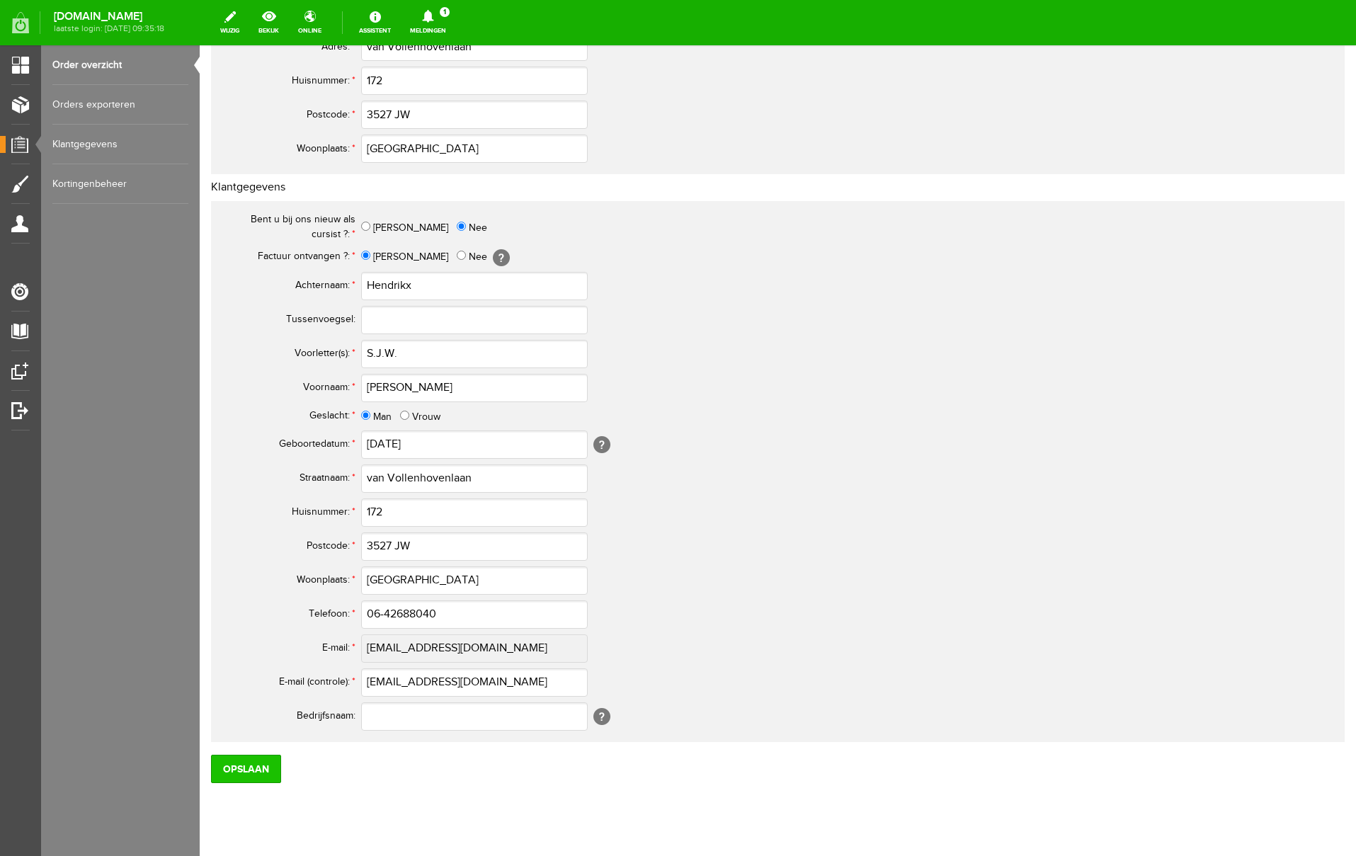
click at [239, 773] on input "Opslaan" at bounding box center [246, 769] width 70 height 28
drag, startPoint x: 410, startPoint y: 354, endPoint x: 366, endPoint y: 349, distance: 44.2
click at [366, 349] on input "S.J.W." at bounding box center [474, 354] width 227 height 28
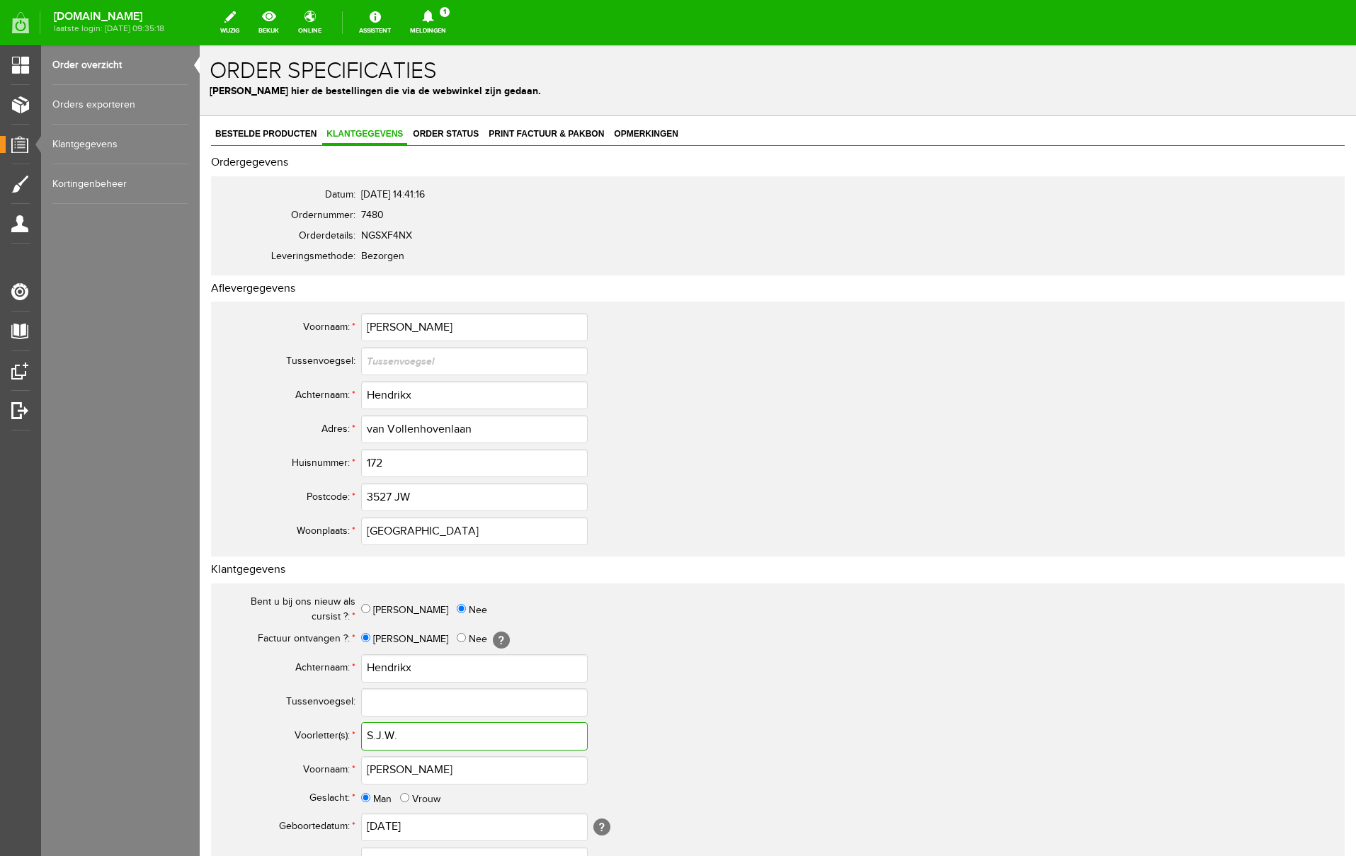
scroll to position [414, 0]
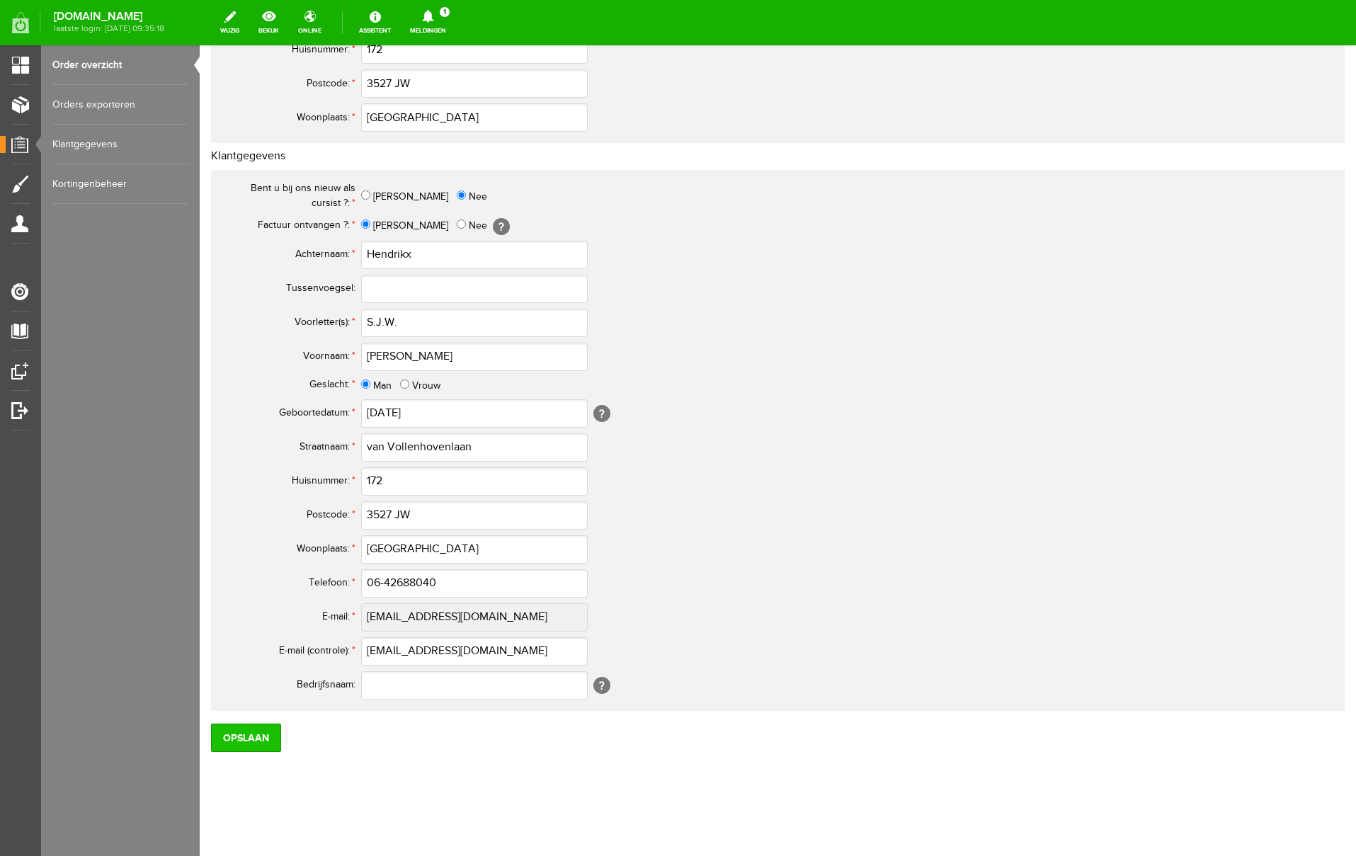
click at [257, 736] on input "Opslaan" at bounding box center [246, 738] width 70 height 28
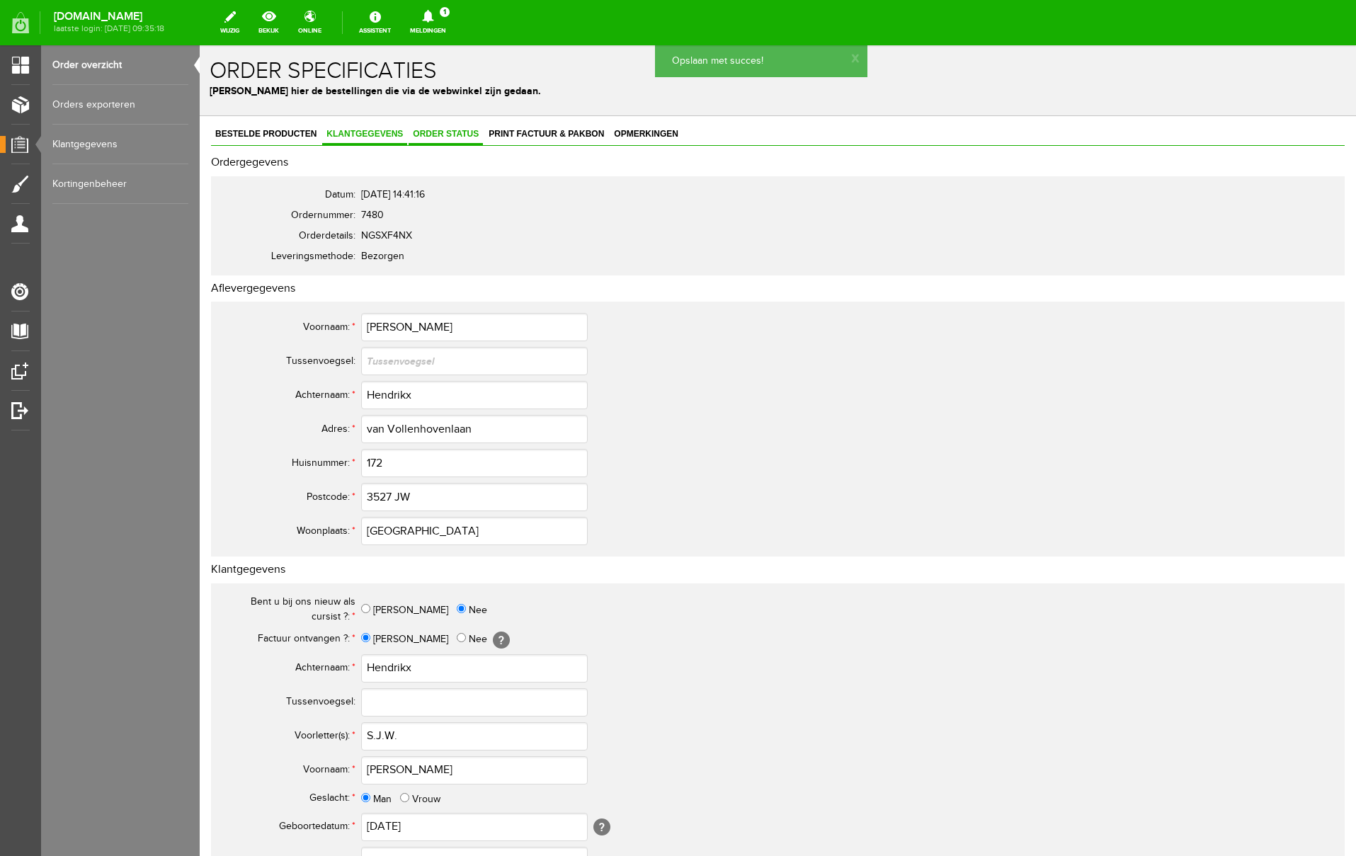
click at [456, 136] on span "Order status" at bounding box center [446, 134] width 74 height 10
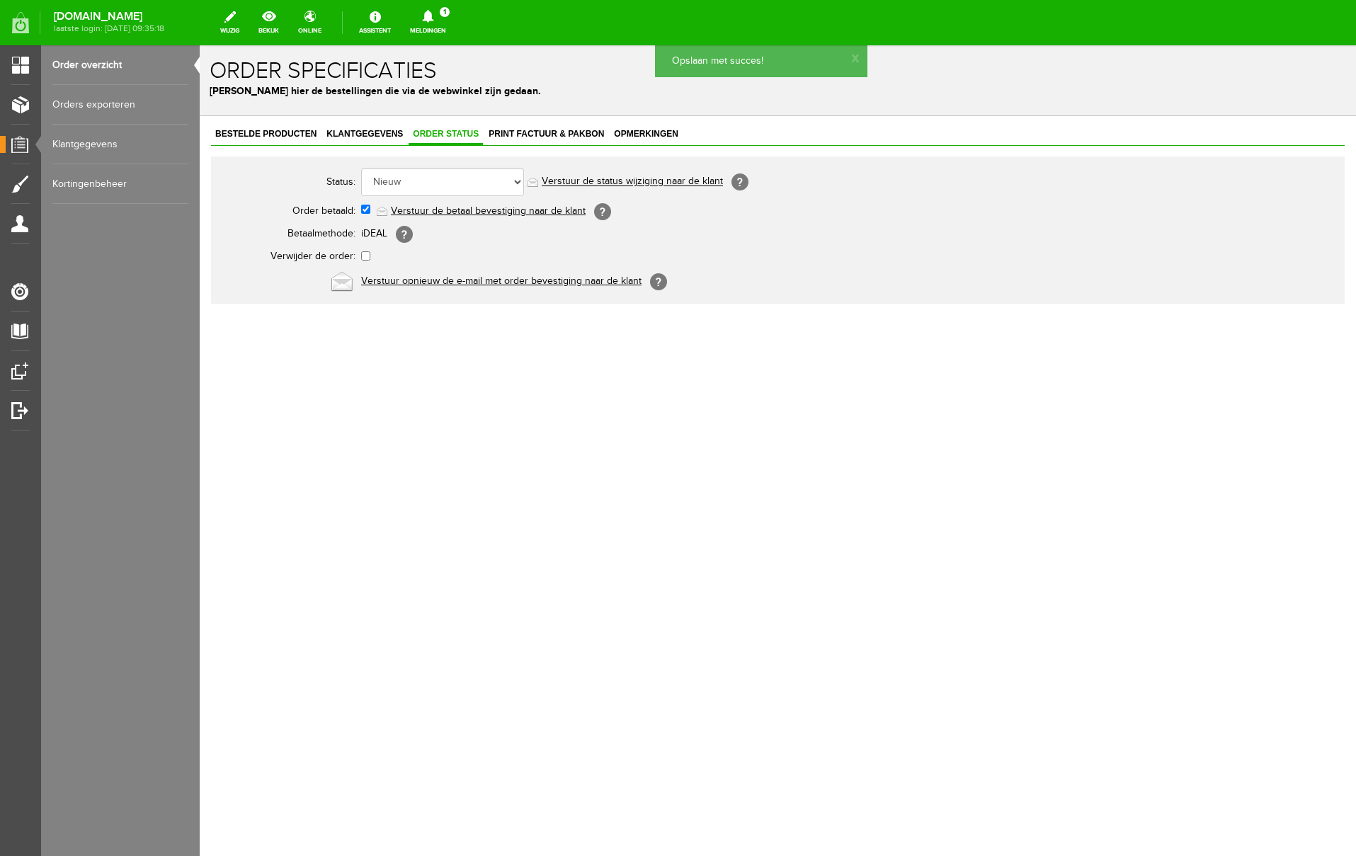
click at [442, 209] on link "Verstuur de betaal bevestiging naar de klant" at bounding box center [488, 210] width 195 height 11
click at [539, 135] on span "Print factuur & pakbon" at bounding box center [546, 134] width 124 height 10
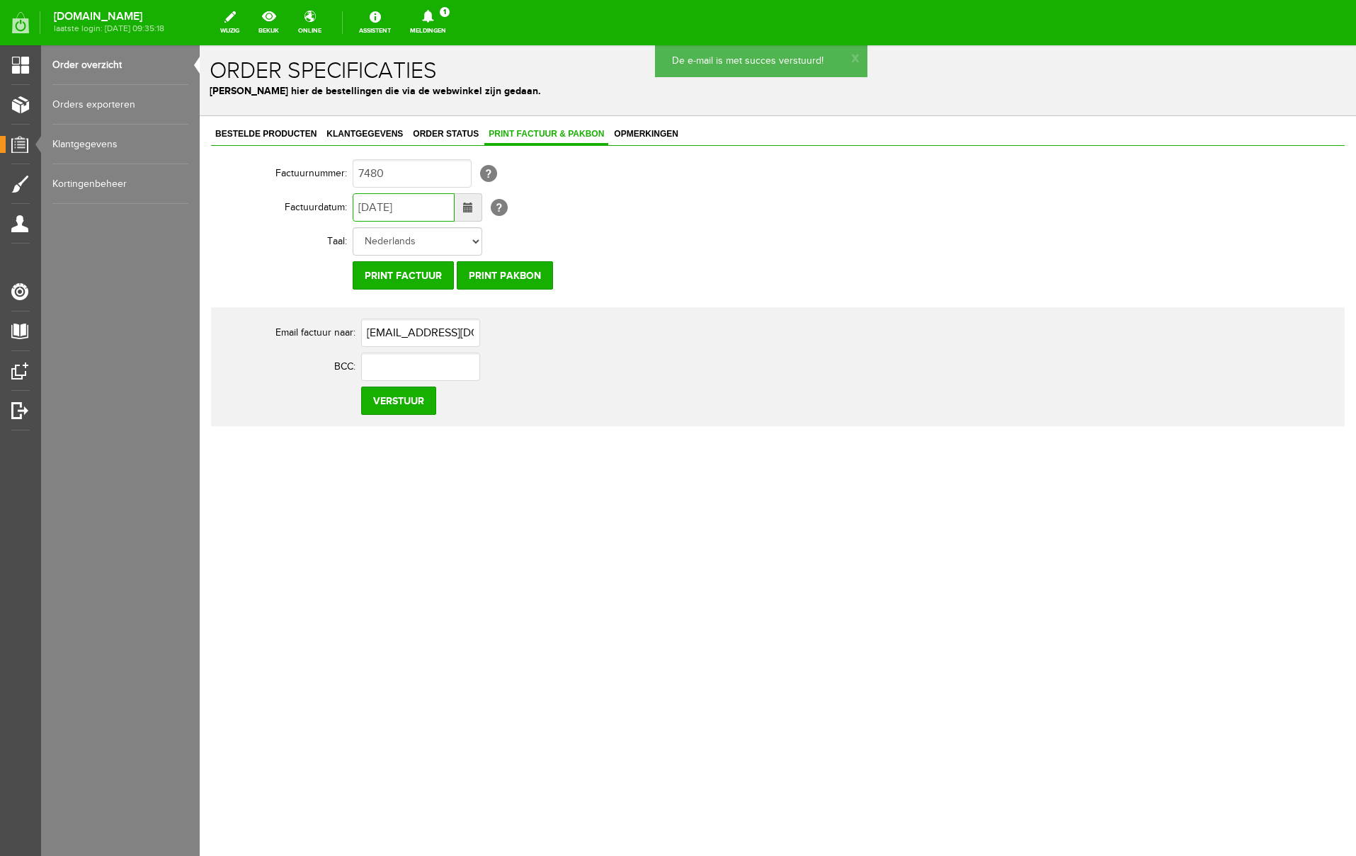
drag, startPoint x: 370, startPoint y: 208, endPoint x: 348, endPoint y: 207, distance: 22.0
click at [348, 207] on tr "Factuurdatum: [DATE] [?]" at bounding box center [551, 207] width 680 height 34
type input "[DATE]"
click at [414, 401] on input "Verstuur" at bounding box center [398, 401] width 75 height 28
click at [433, 16] on icon at bounding box center [427, 16] width 11 height 13
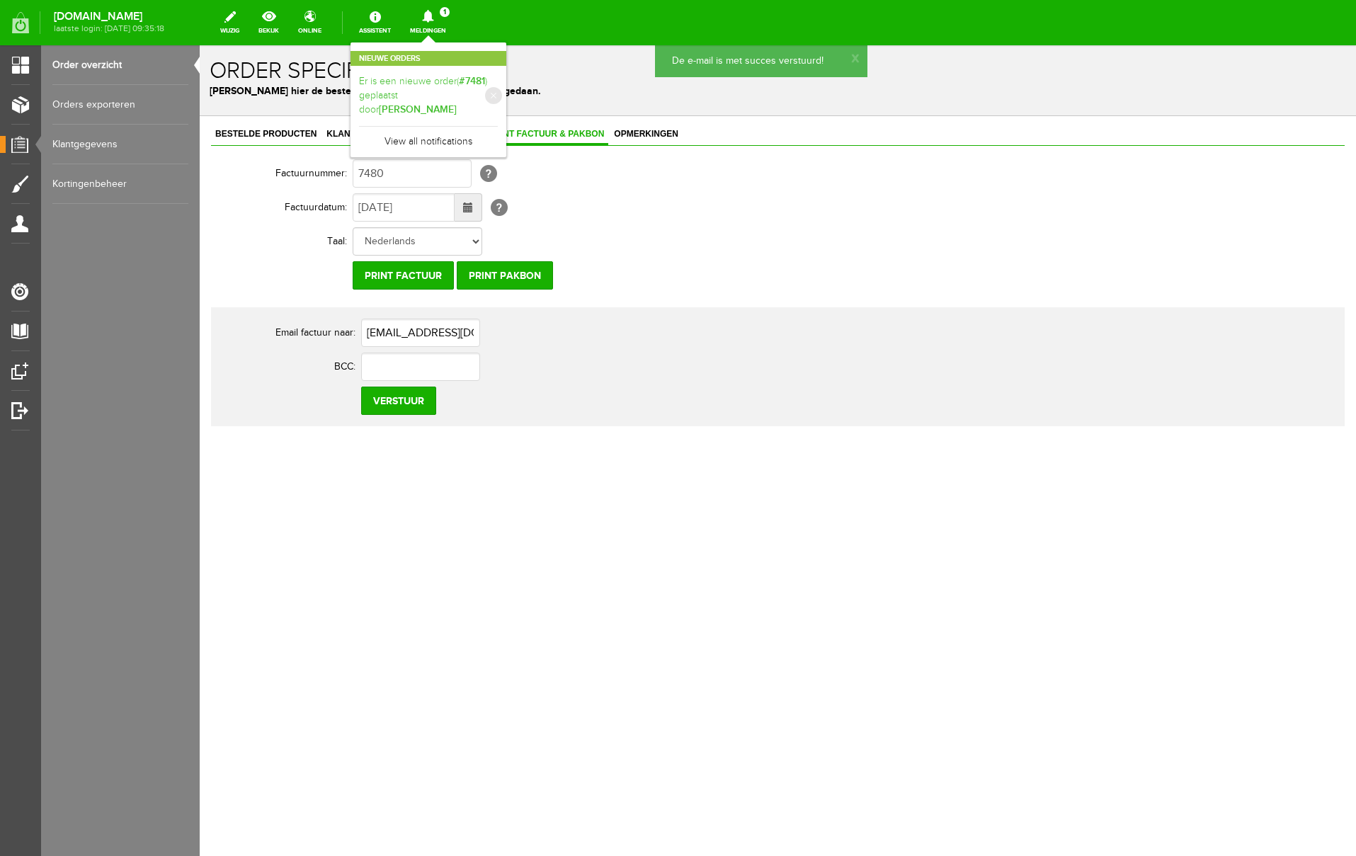
click at [498, 85] on link "Er is een nieuwe order( #7481 ) geplaatst door [PERSON_NAME]" at bounding box center [428, 95] width 139 height 43
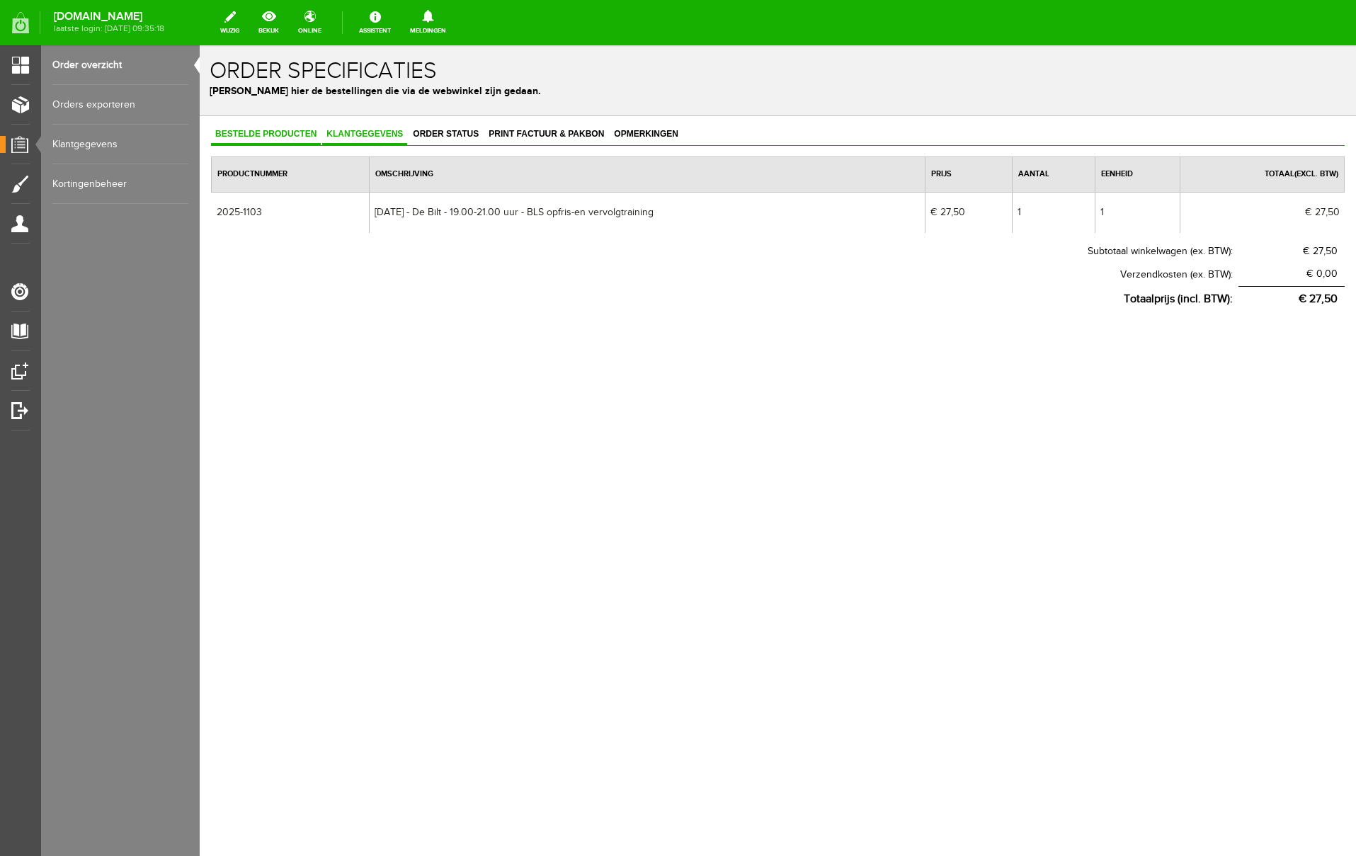
click at [388, 133] on span "Klantgegevens" at bounding box center [364, 134] width 85 height 10
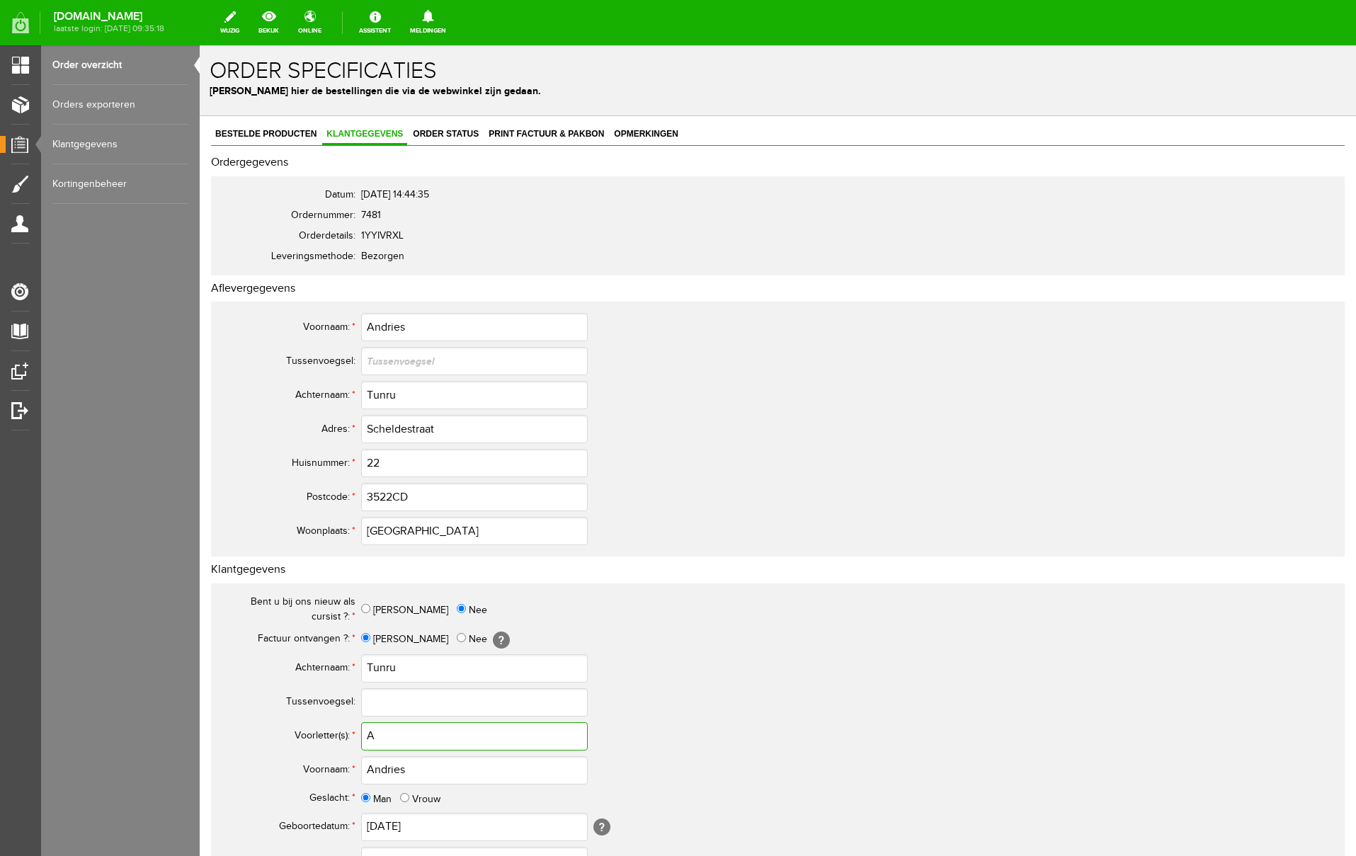
click at [393, 738] on input "A" at bounding box center [474, 736] width 227 height 28
type input "A."
click at [392, 497] on input "3522CD" at bounding box center [474, 497] width 227 height 28
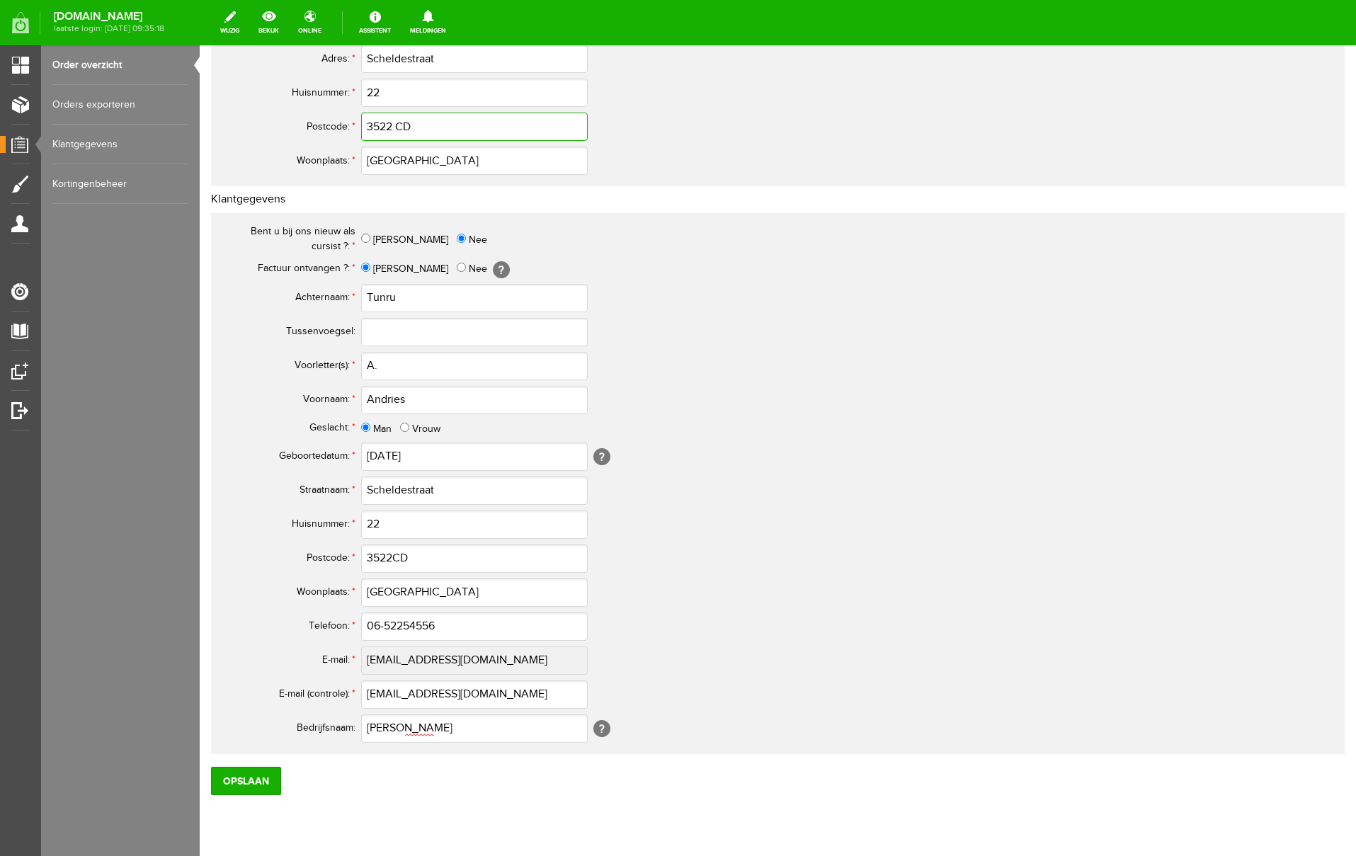
scroll to position [414, 0]
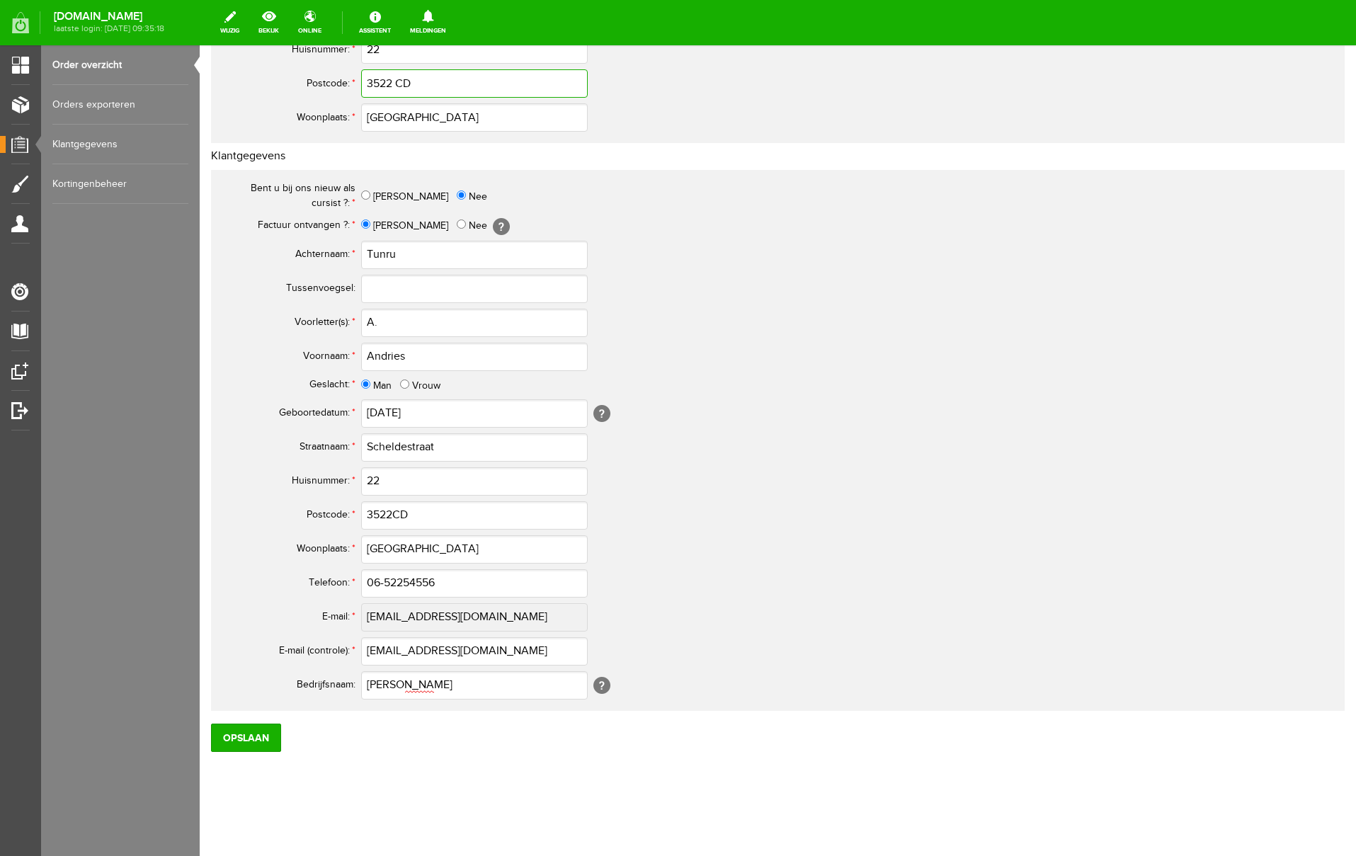
type input "3522 CD"
click at [394, 514] on input "3522CD" at bounding box center [474, 515] width 227 height 28
type input "3522 CD"
drag, startPoint x: 462, startPoint y: 689, endPoint x: 346, endPoint y: 679, distance: 117.3
click at [346, 679] on tr "Bedrijfsnaam: [PERSON_NAME] [?]" at bounding box center [560, 686] width 680 height 34
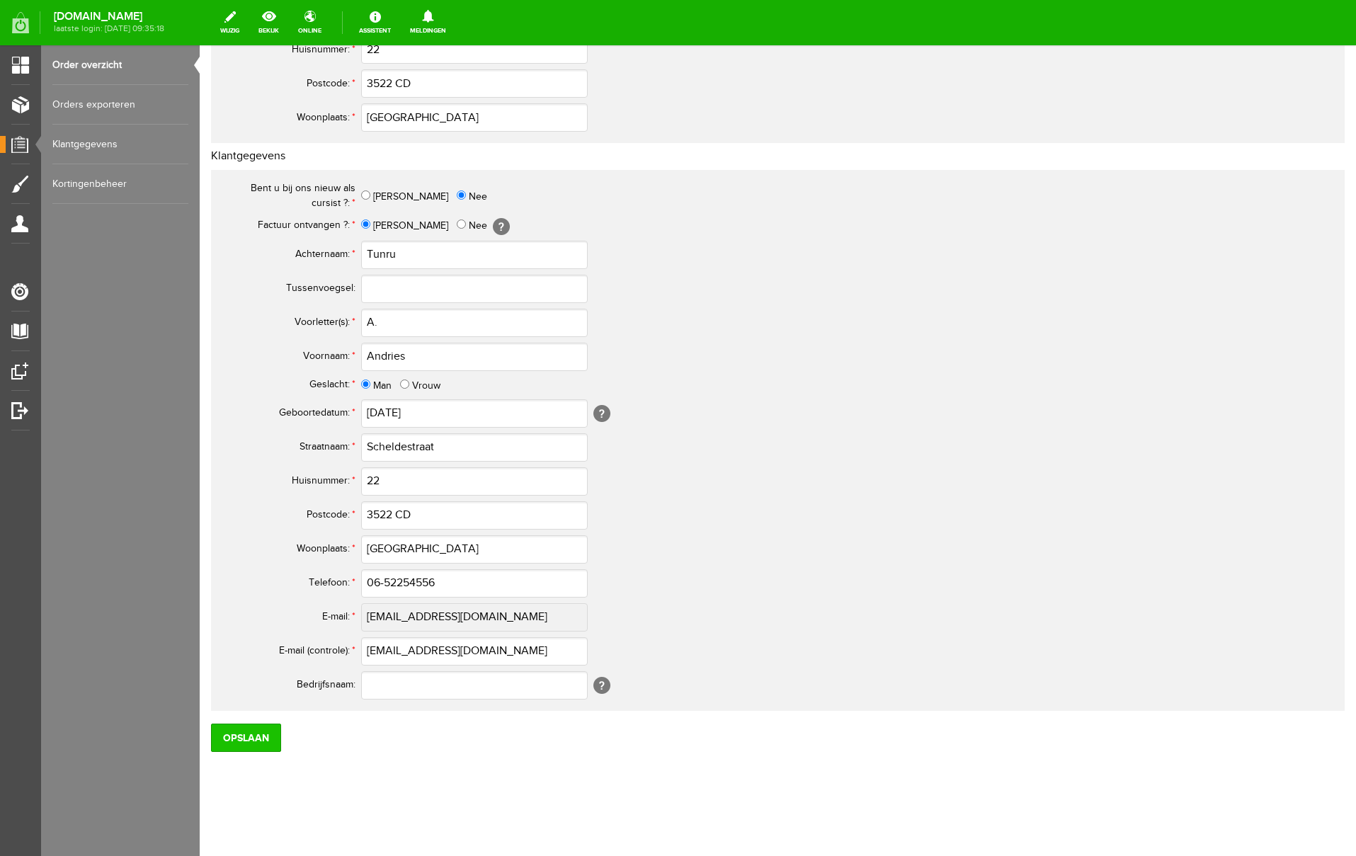
click at [236, 742] on input "Opslaan" at bounding box center [246, 738] width 70 height 28
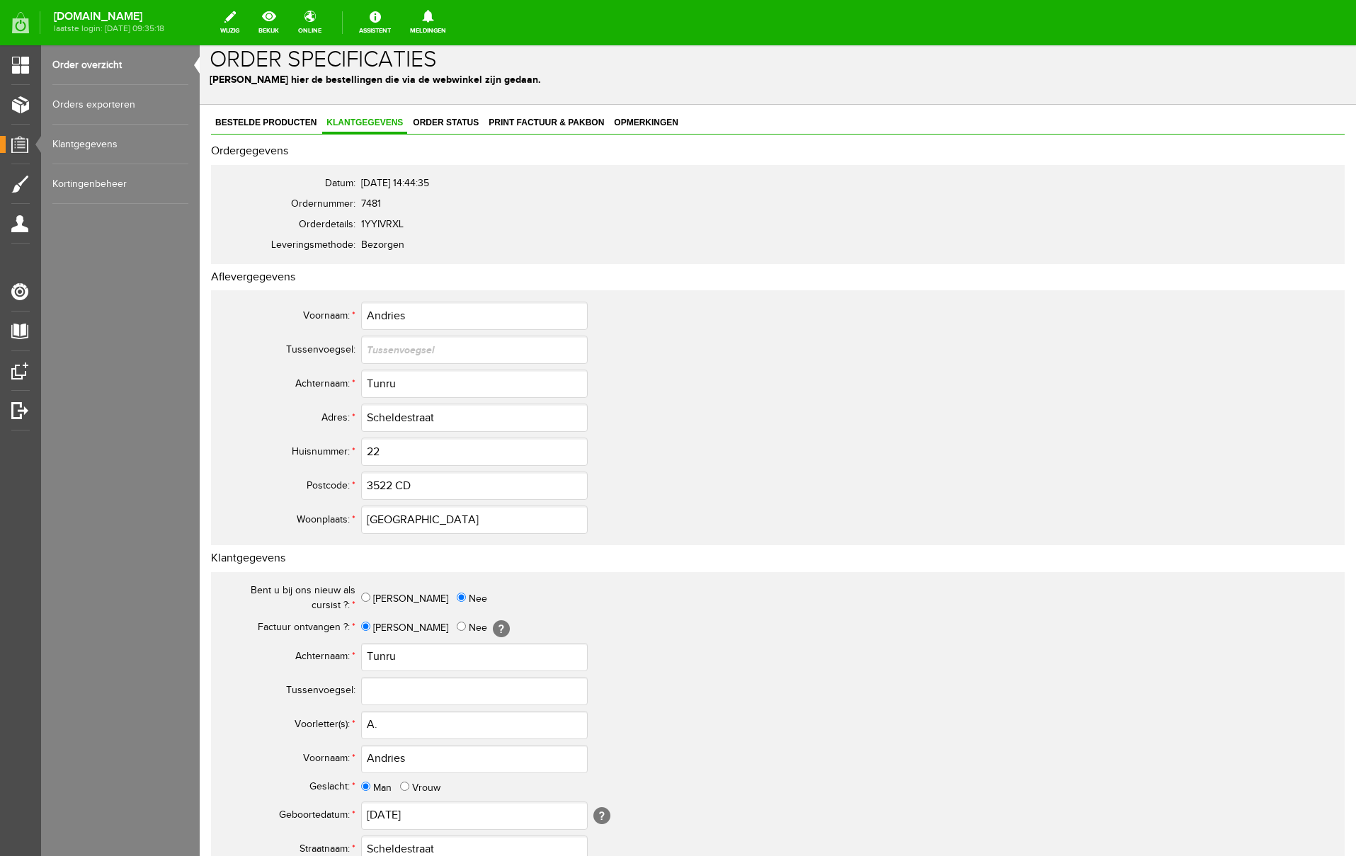
scroll to position [0, 0]
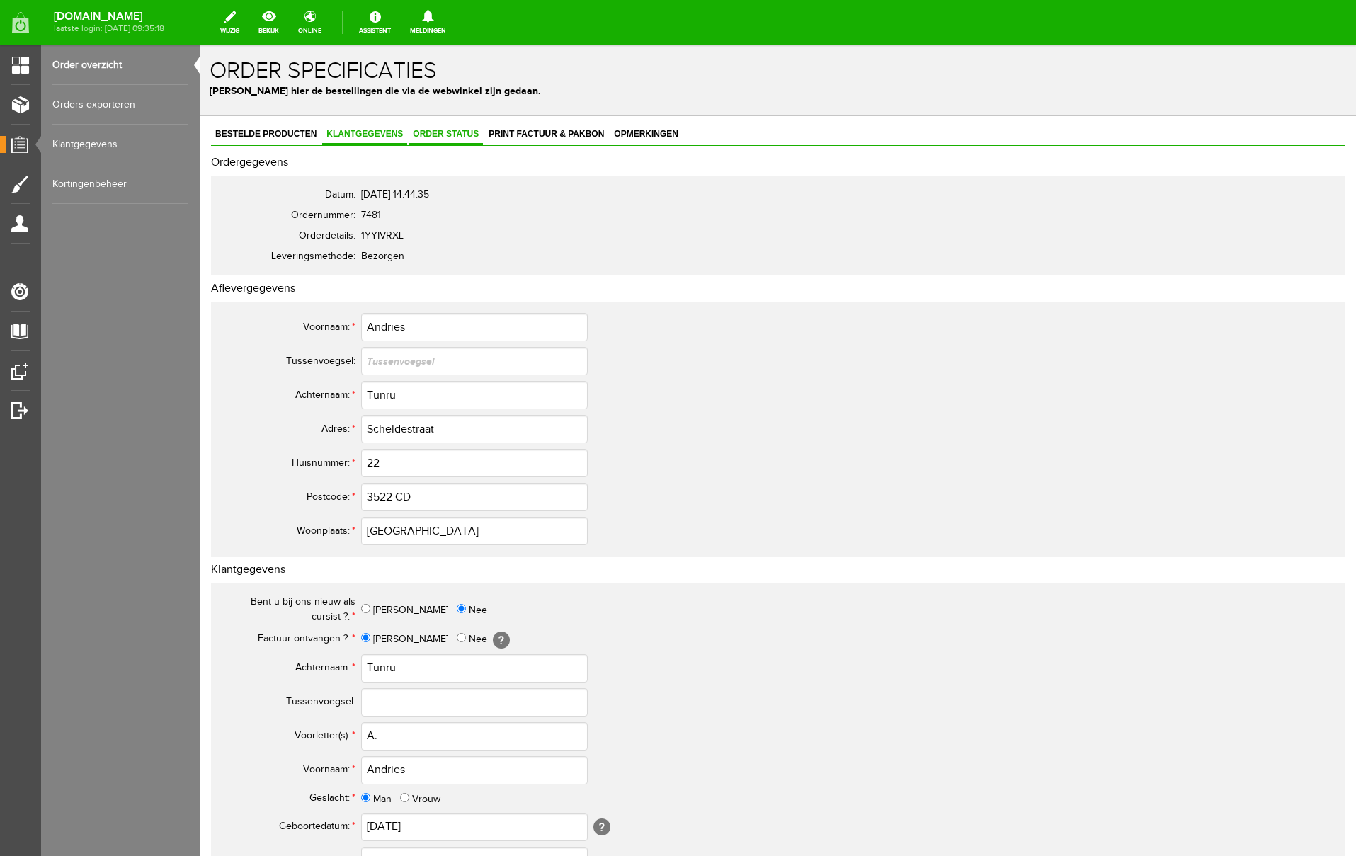
click at [459, 136] on span "Order status" at bounding box center [446, 134] width 74 height 10
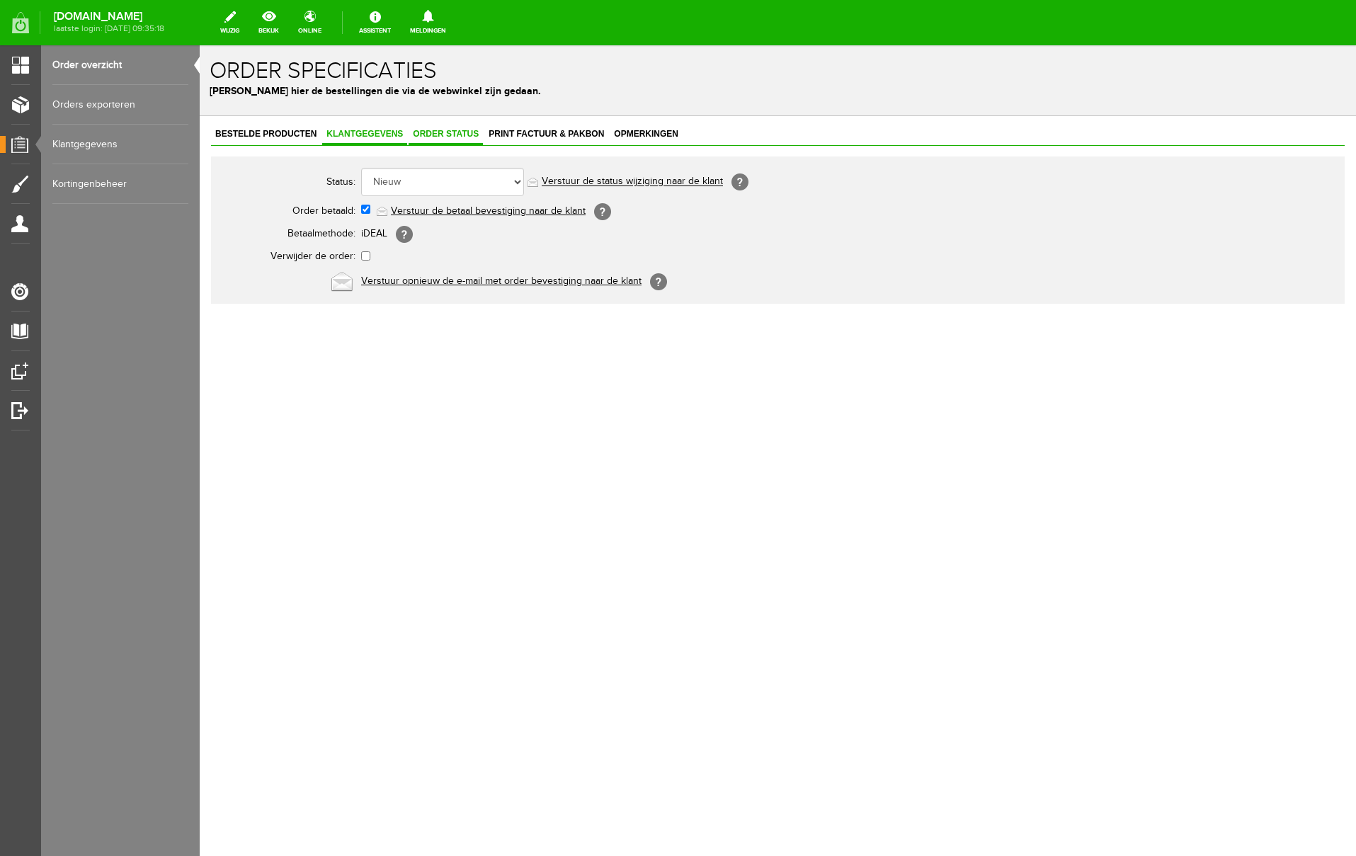
click at [385, 138] on link "Klantgegevens" at bounding box center [364, 135] width 85 height 21
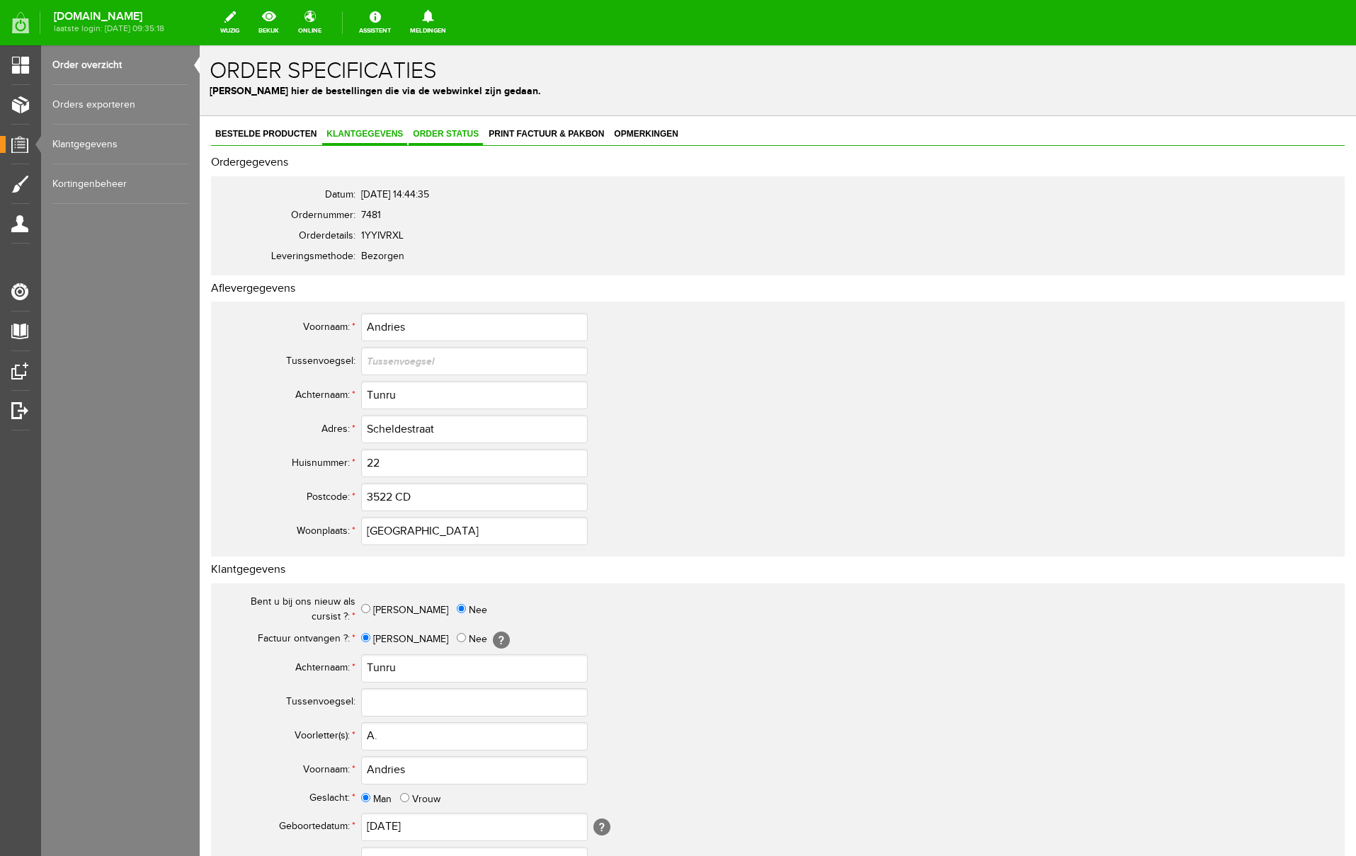
click at [464, 135] on span "Order status" at bounding box center [446, 134] width 74 height 10
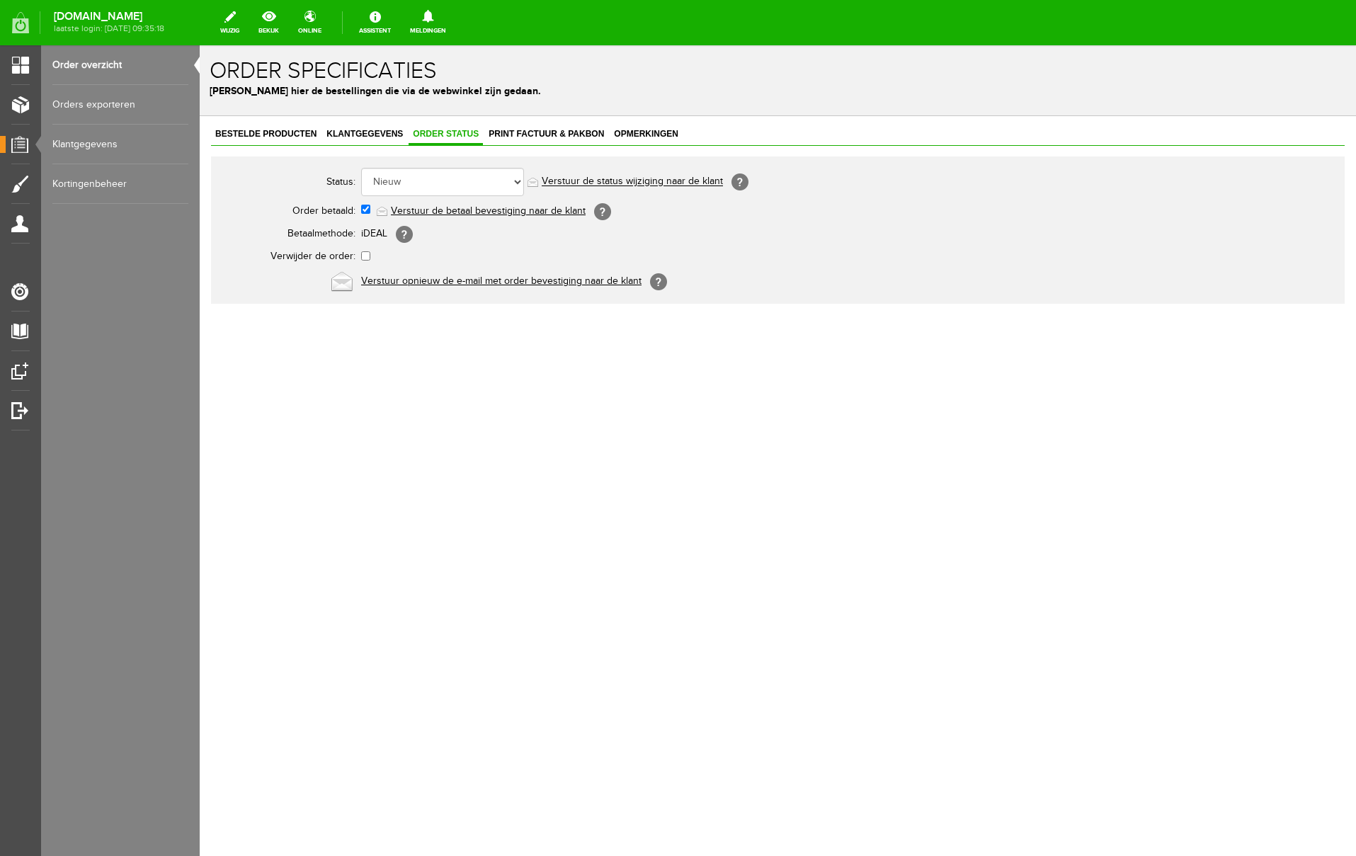
click at [453, 210] on link "Verstuur de betaal bevestiging naar de klant" at bounding box center [488, 210] width 195 height 11
click at [552, 135] on span "Print factuur & pakbon" at bounding box center [546, 134] width 124 height 10
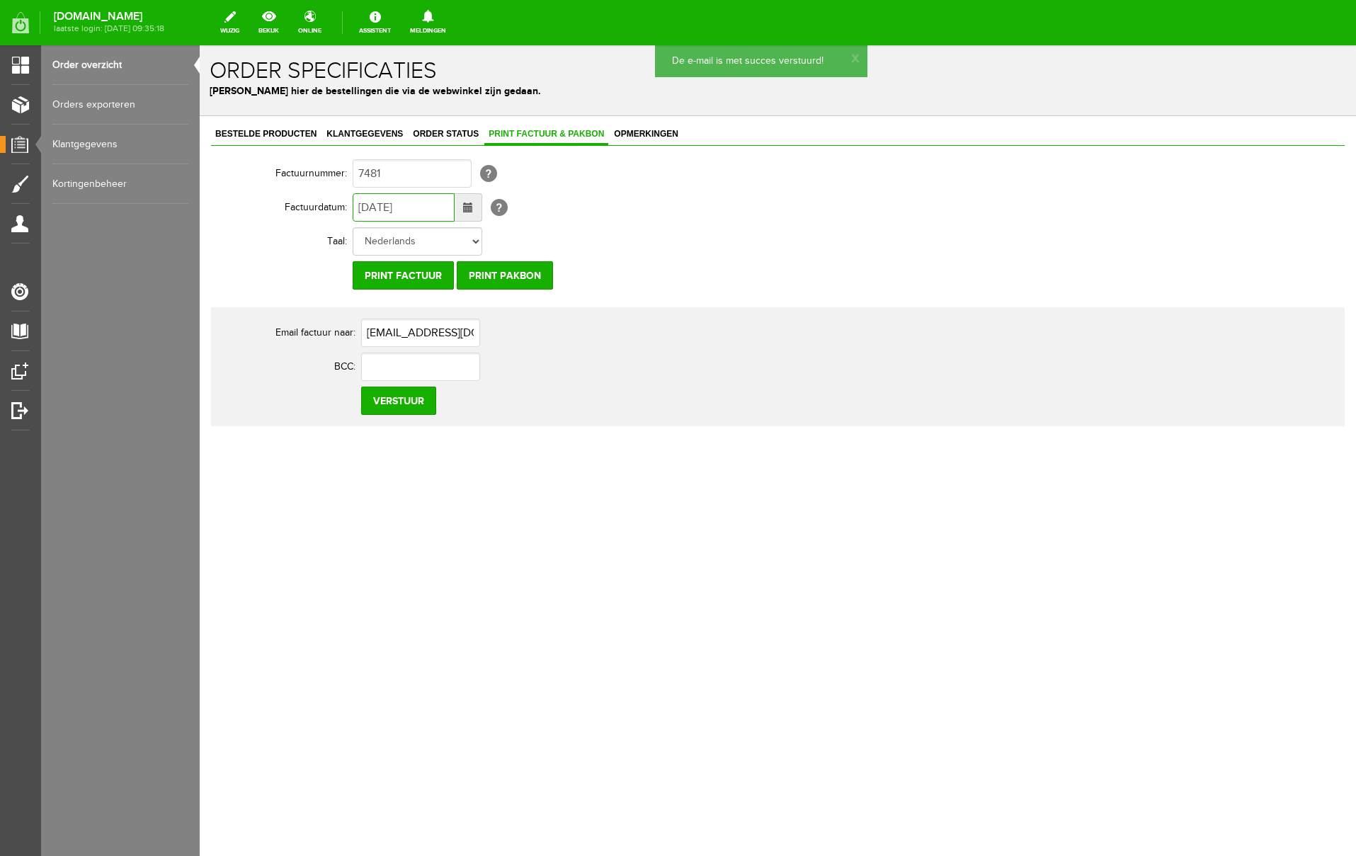
drag, startPoint x: 370, startPoint y: 207, endPoint x: 345, endPoint y: 208, distance: 24.8
click at [345, 208] on tr "Factuurdatum: [DATE] [?]" at bounding box center [551, 207] width 680 height 34
type input "[DATE]"
click at [406, 400] on input "Verstuur" at bounding box center [398, 401] width 75 height 28
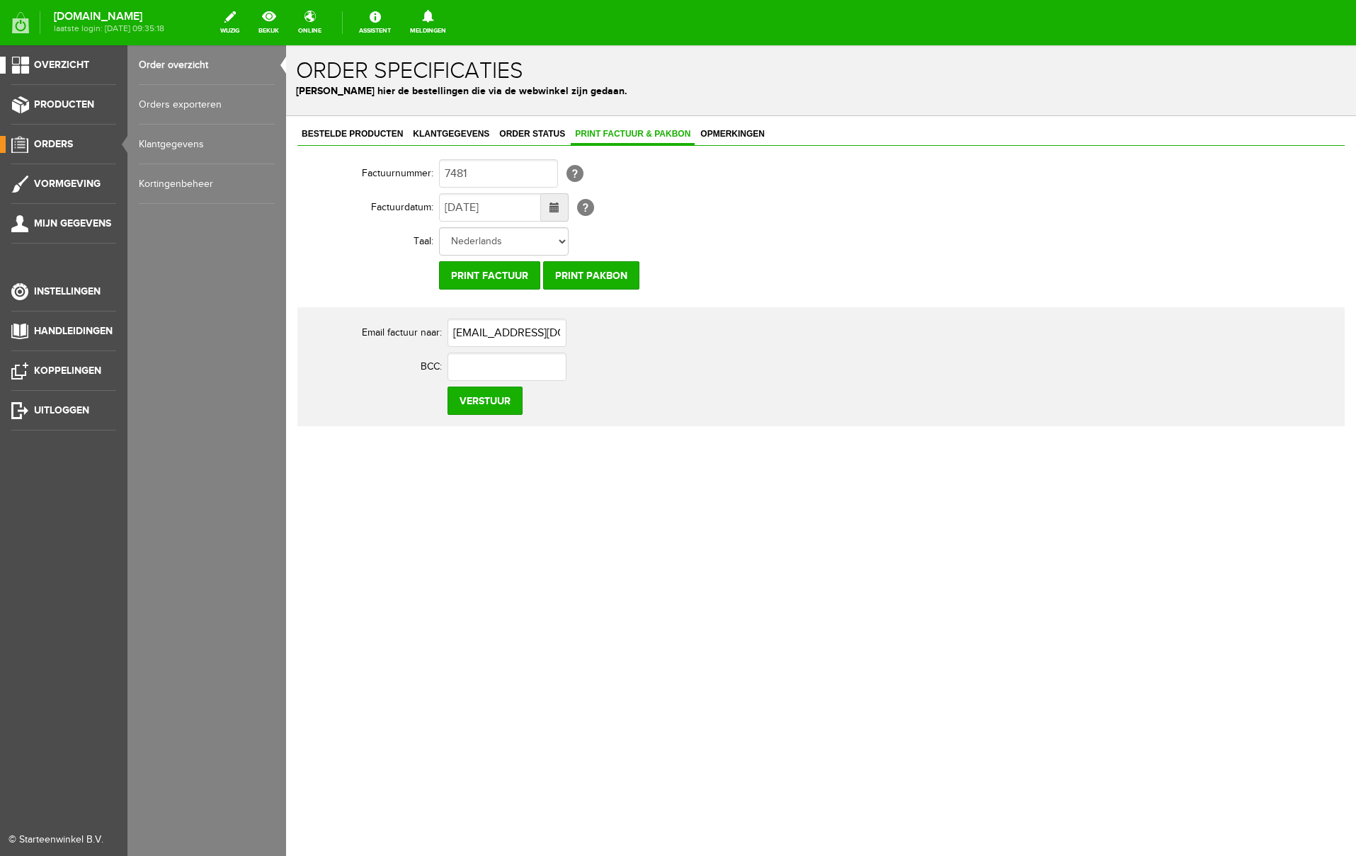
click at [55, 65] on span "Overzicht" at bounding box center [61, 65] width 55 height 12
